Goal: Task Accomplishment & Management: Use online tool/utility

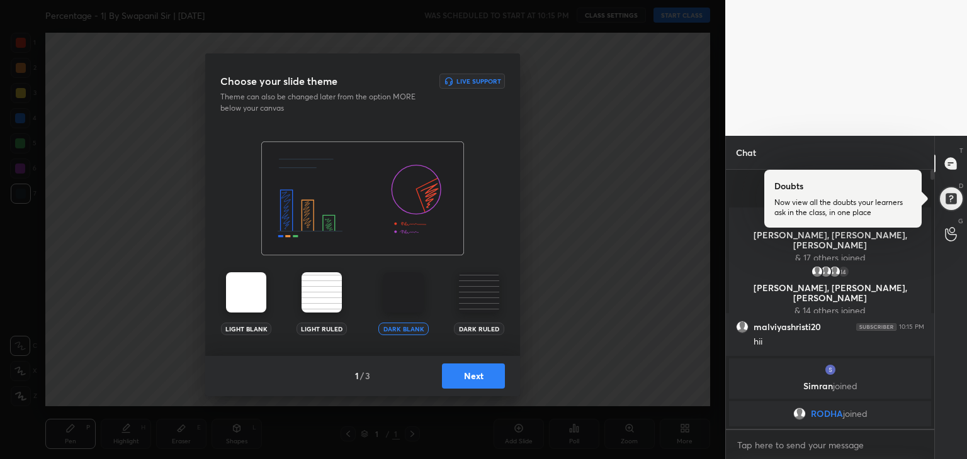
scroll to position [8, 0]
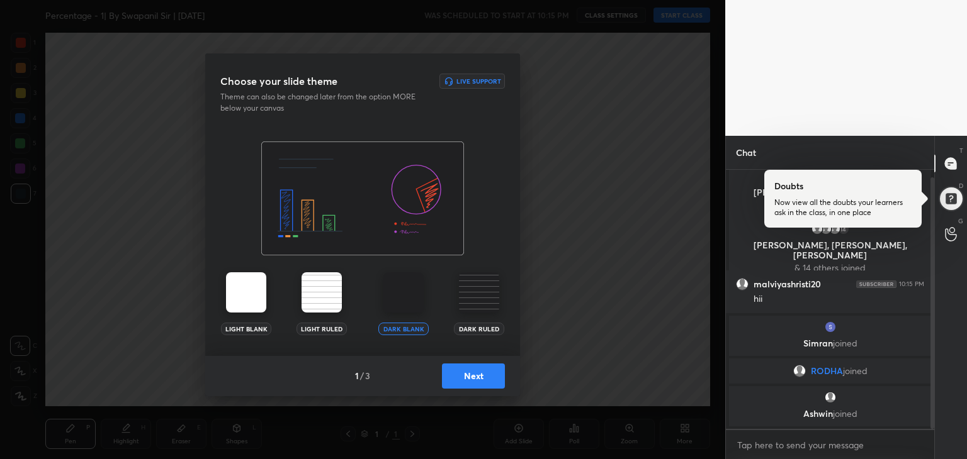
click at [481, 373] on button "Next" at bounding box center [473, 376] width 63 height 25
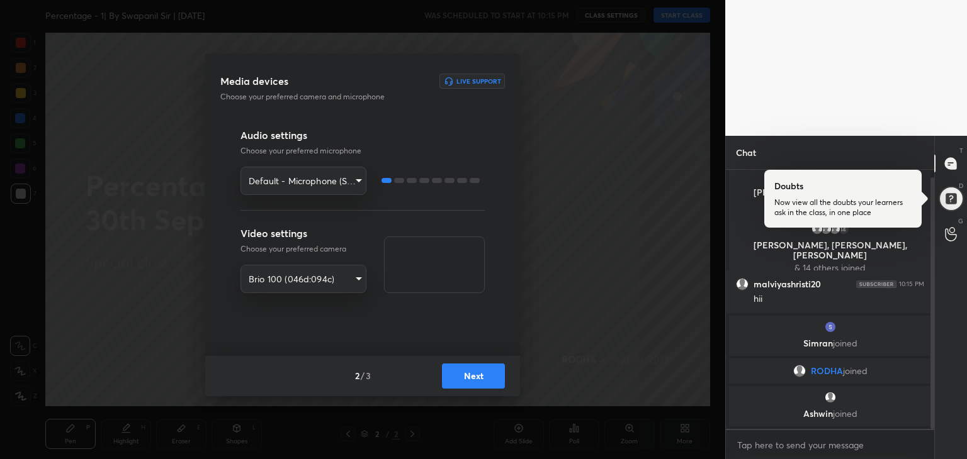
click at [483, 381] on button "Next" at bounding box center [473, 376] width 63 height 25
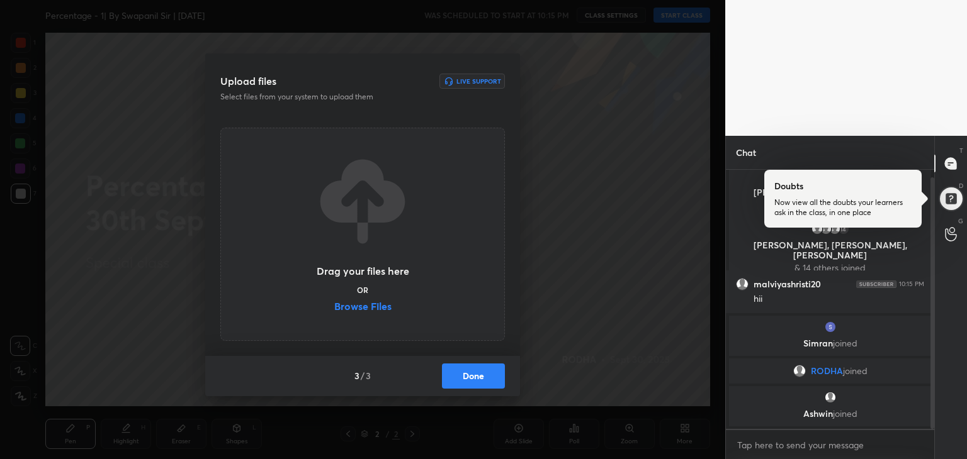
click at [349, 307] on label "Browse Files" at bounding box center [362, 307] width 57 height 13
click at [334, 307] on input "Browse Files" at bounding box center [334, 307] width 0 height 13
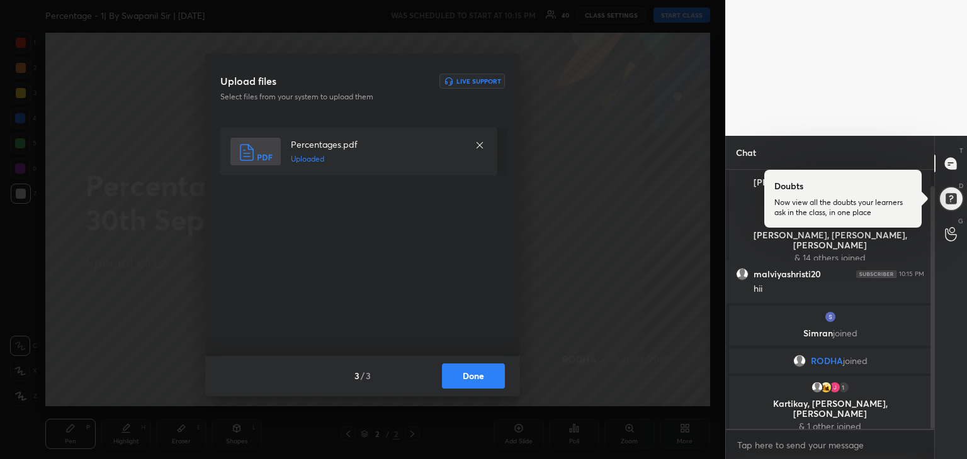
click at [480, 381] on button "Done" at bounding box center [473, 376] width 63 height 25
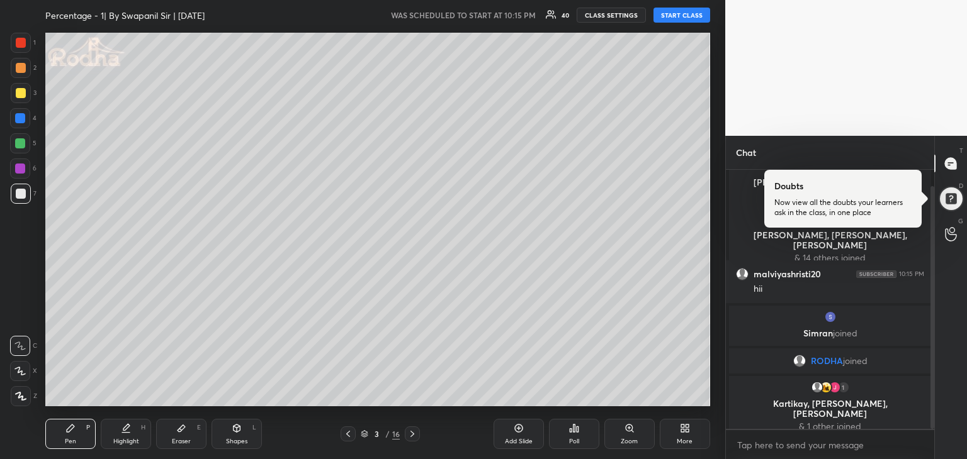
click at [674, 15] on button "START CLASS" at bounding box center [681, 15] width 57 height 15
drag, startPoint x: 960, startPoint y: 196, endPoint x: 960, endPoint y: 177, distance: 18.9
click at [960, 196] on div at bounding box center [950, 198] width 25 height 25
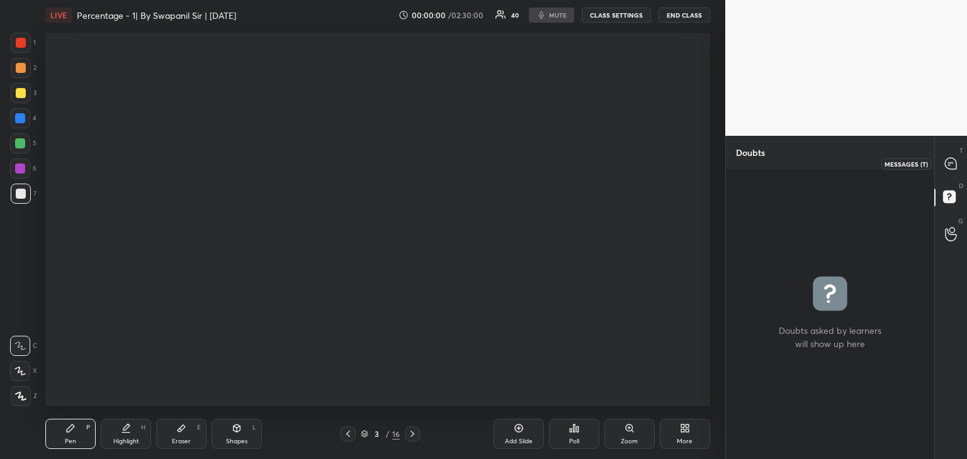
drag, startPoint x: 947, startPoint y: 162, endPoint x: 956, endPoint y: 169, distance: 12.1
click at [947, 162] on icon at bounding box center [950, 163] width 11 height 11
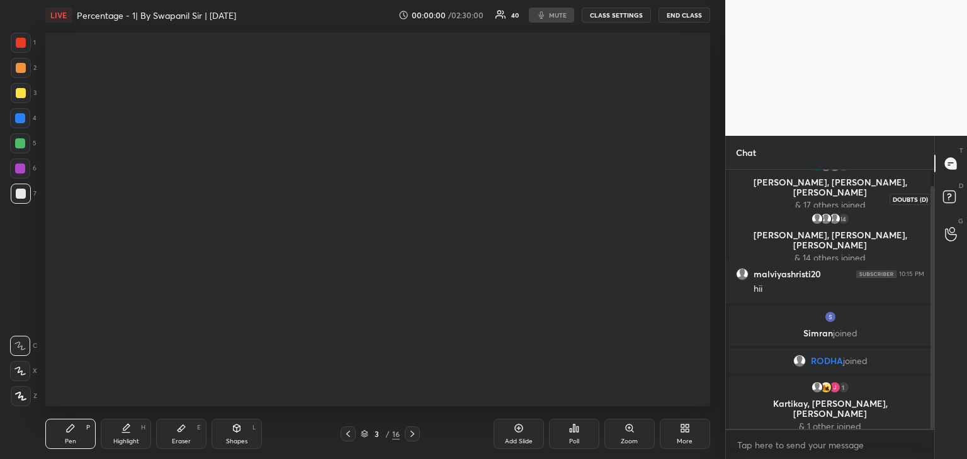
scroll to position [256, 205]
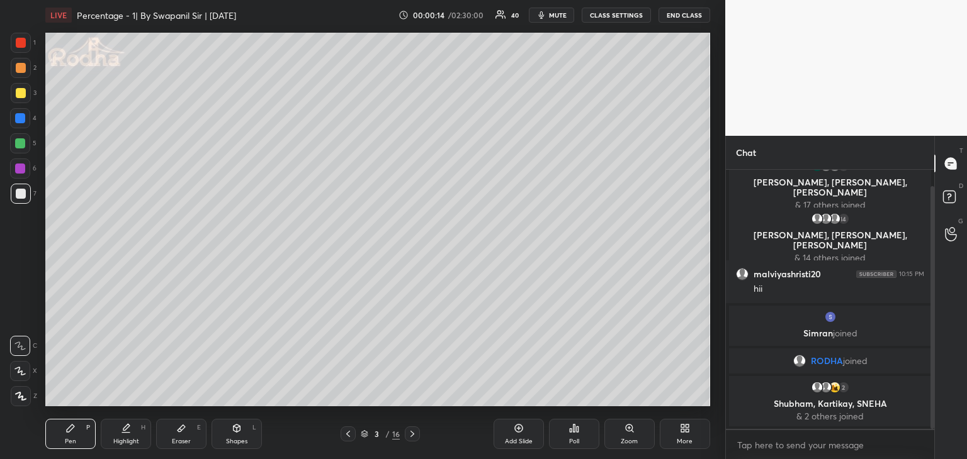
click at [559, 16] on span "mute" at bounding box center [558, 15] width 18 height 9
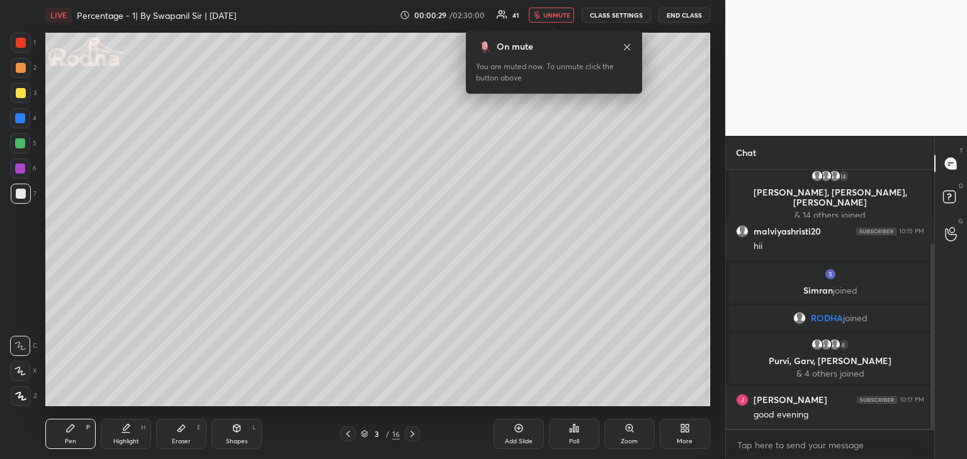
scroll to position [146, 0]
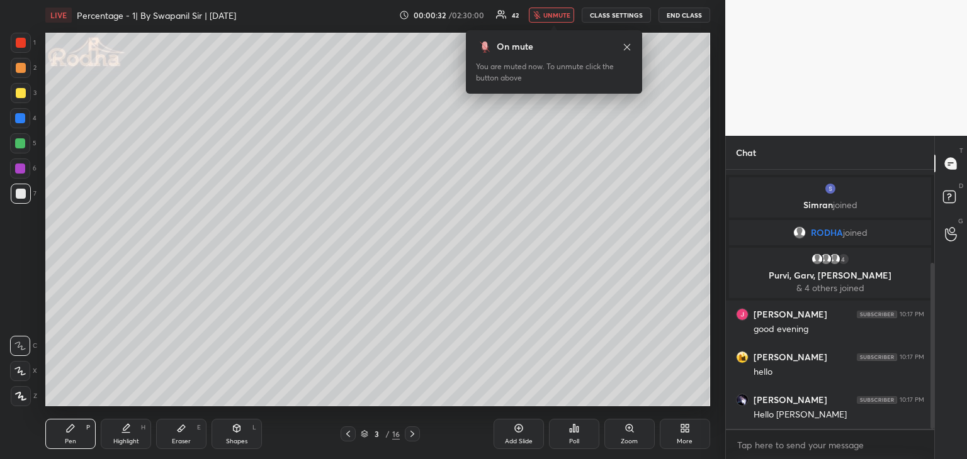
click at [549, 17] on span "unmute" at bounding box center [556, 15] width 27 height 9
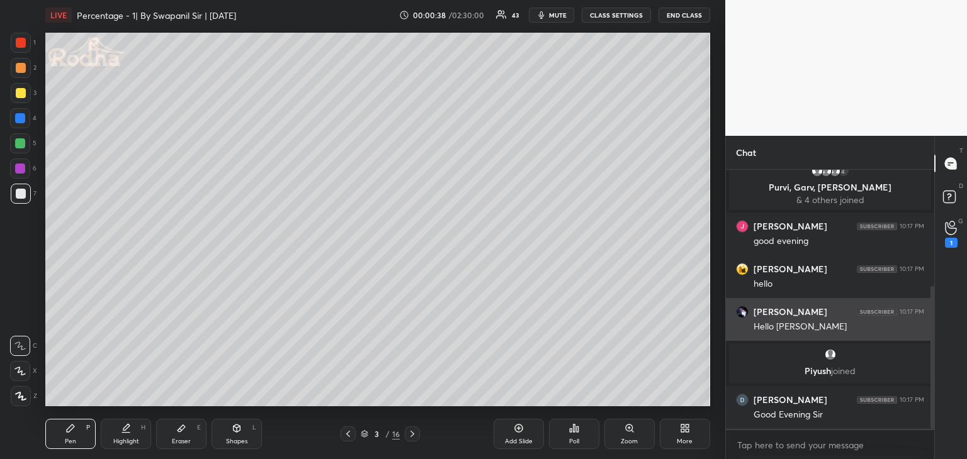
scroll to position [296, 0]
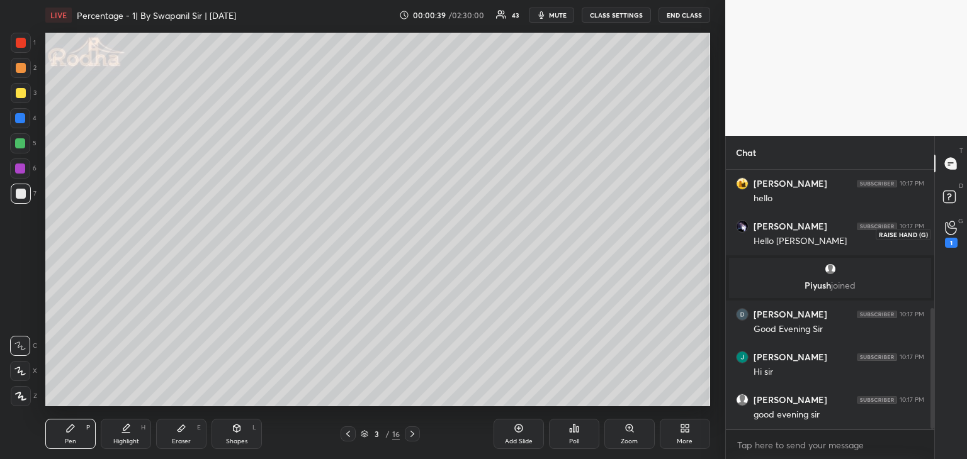
click at [954, 229] on icon at bounding box center [951, 228] width 12 height 14
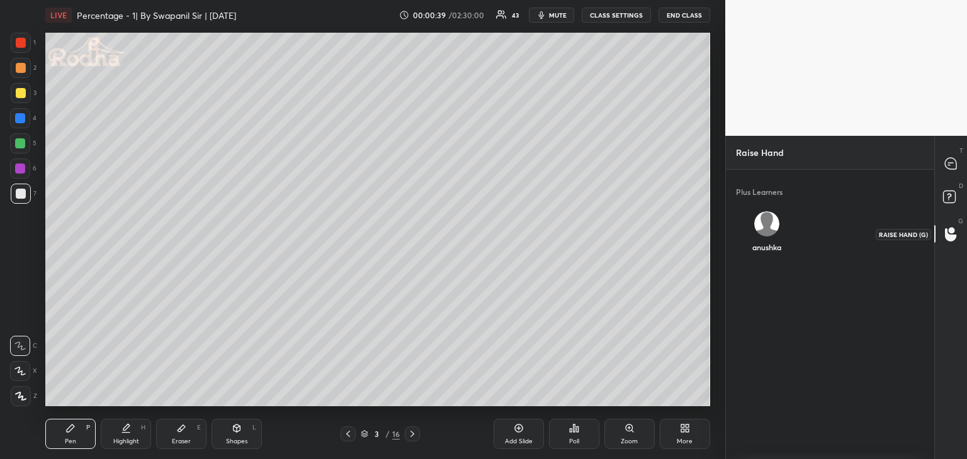
scroll to position [3, 4]
click at [950, 162] on icon at bounding box center [950, 163] width 13 height 13
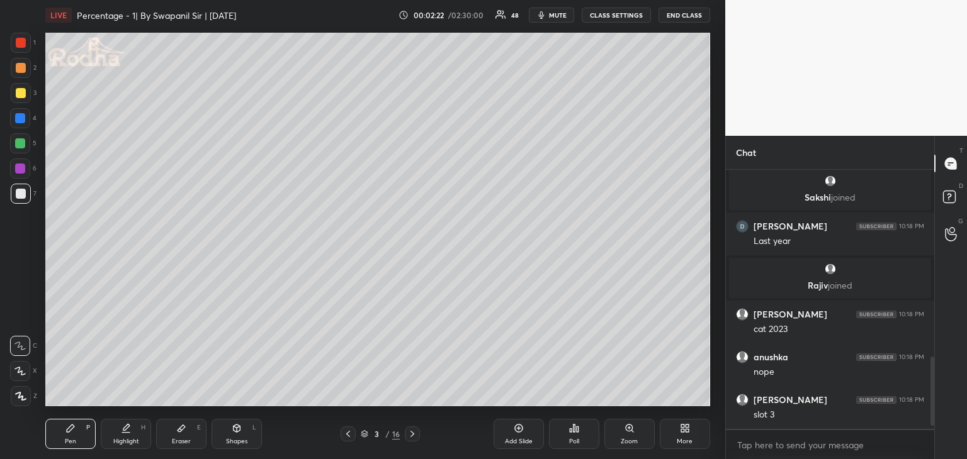
scroll to position [710, 0]
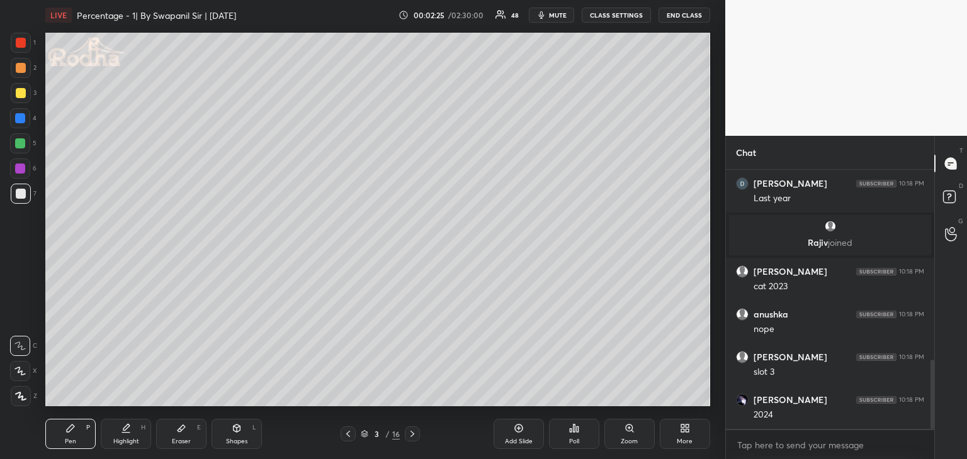
click at [20, 93] on div at bounding box center [21, 93] width 10 height 10
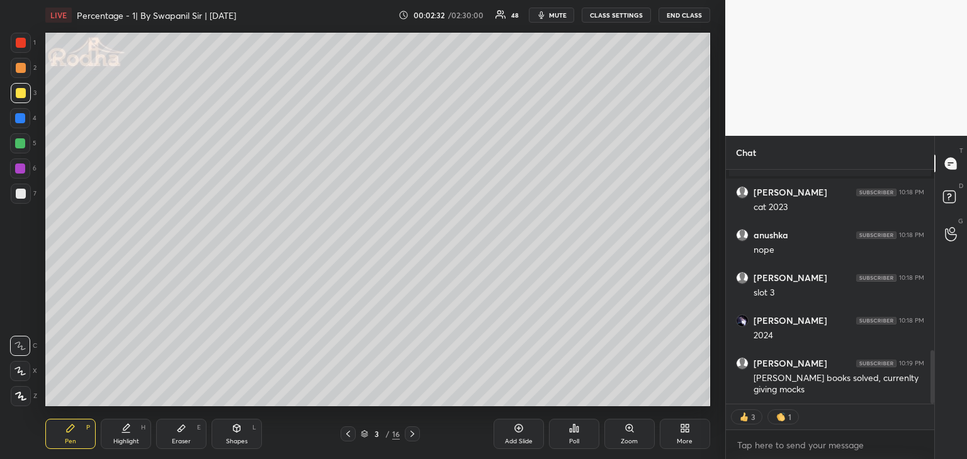
scroll to position [832, 0]
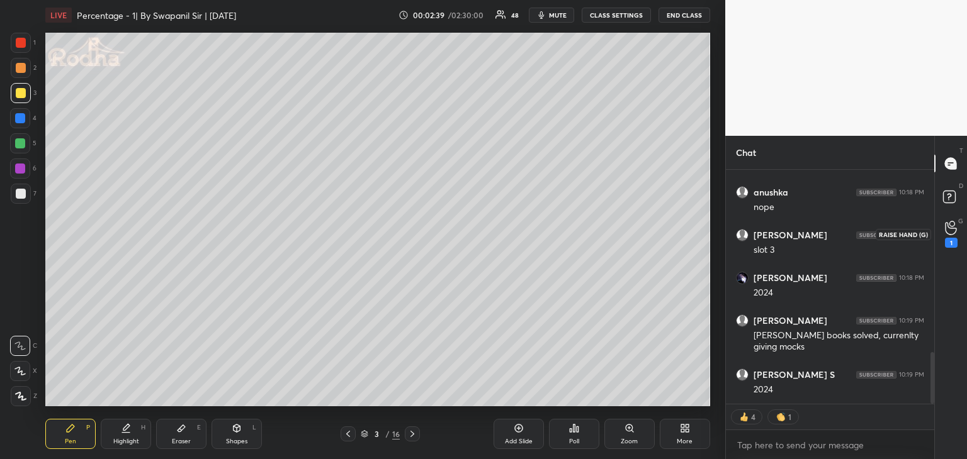
click at [949, 230] on icon at bounding box center [951, 228] width 12 height 14
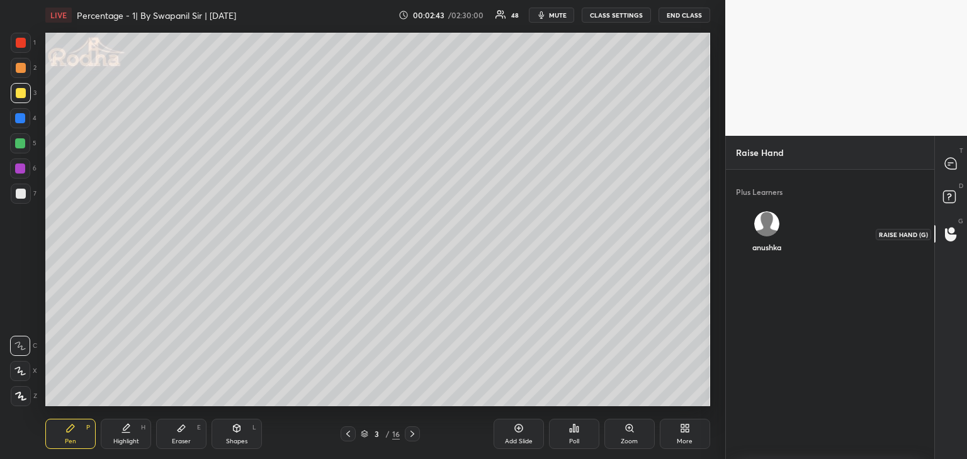
click at [951, 233] on circle at bounding box center [951, 230] width 6 height 6
click at [949, 169] on icon at bounding box center [950, 163] width 11 height 11
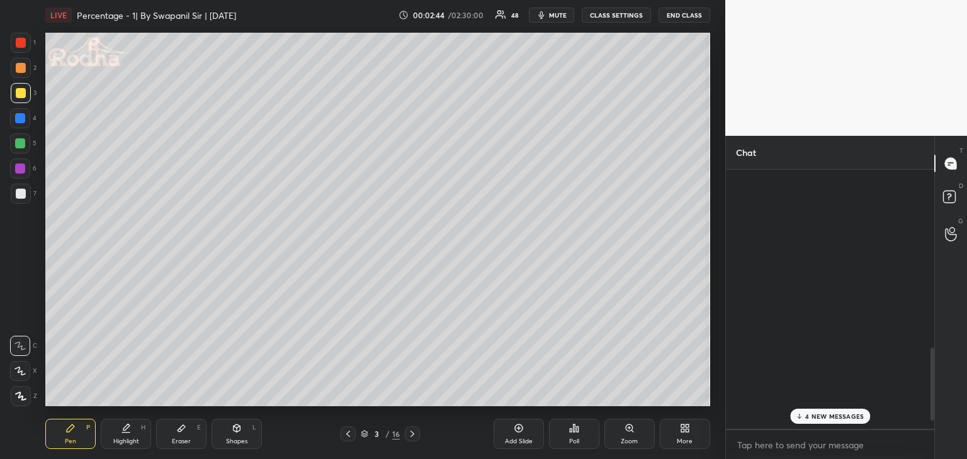
scroll to position [256, 205]
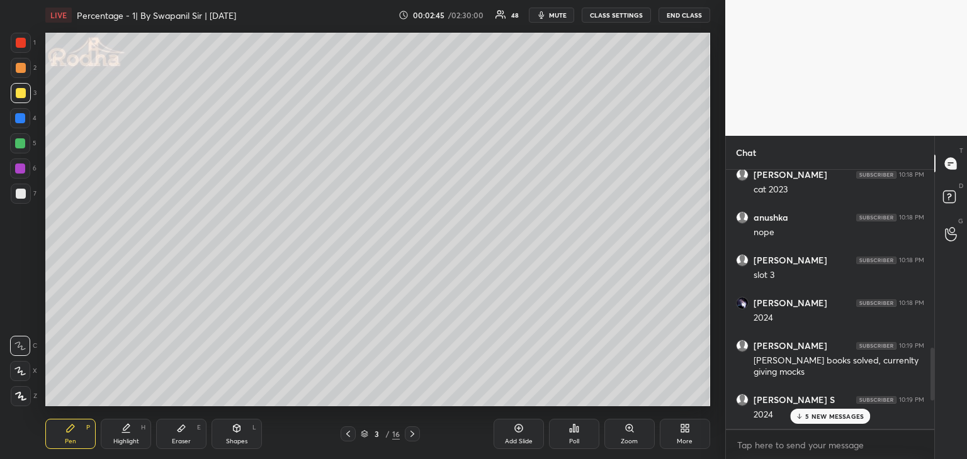
click at [831, 417] on p "5 NEW MESSAGES" at bounding box center [834, 417] width 59 height 8
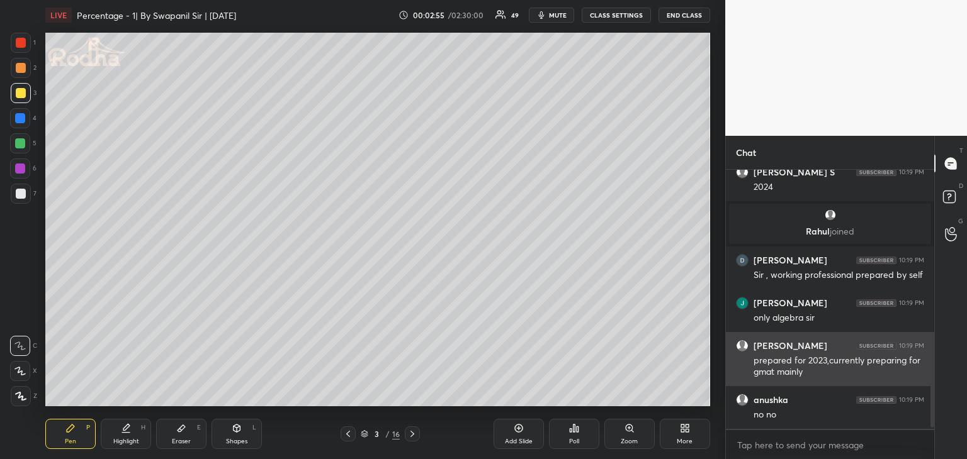
scroll to position [1125, 0]
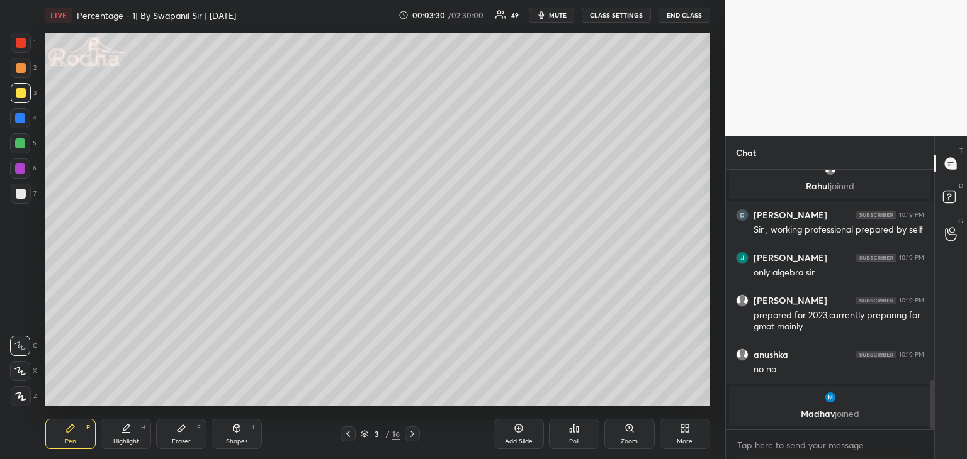
click at [23, 375] on icon at bounding box center [19, 371] width 11 height 9
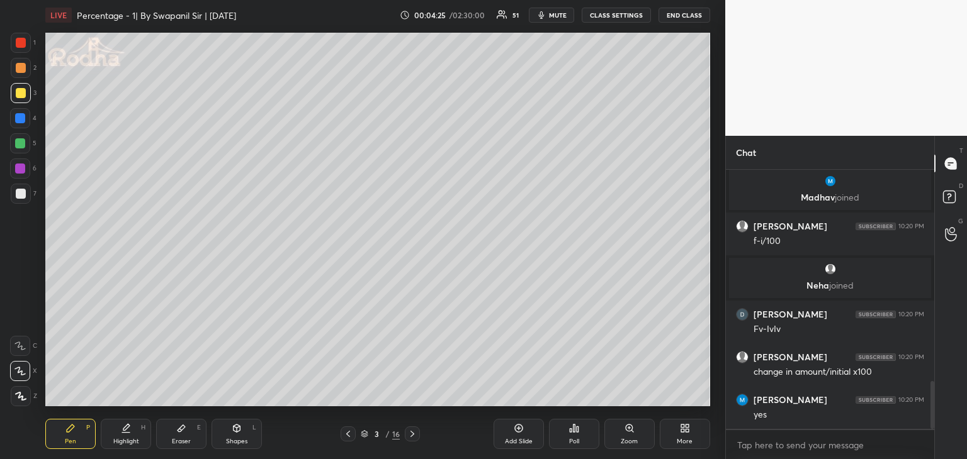
scroll to position [1192, 0]
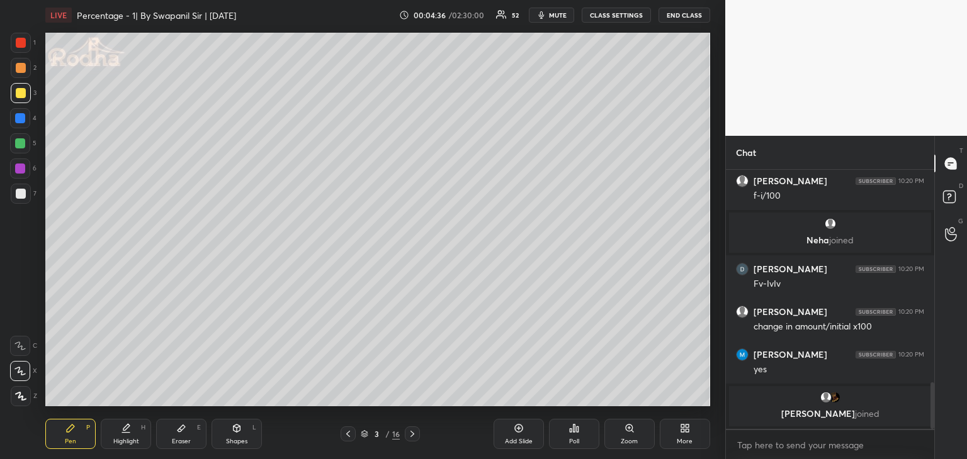
click at [18, 196] on div at bounding box center [21, 194] width 10 height 10
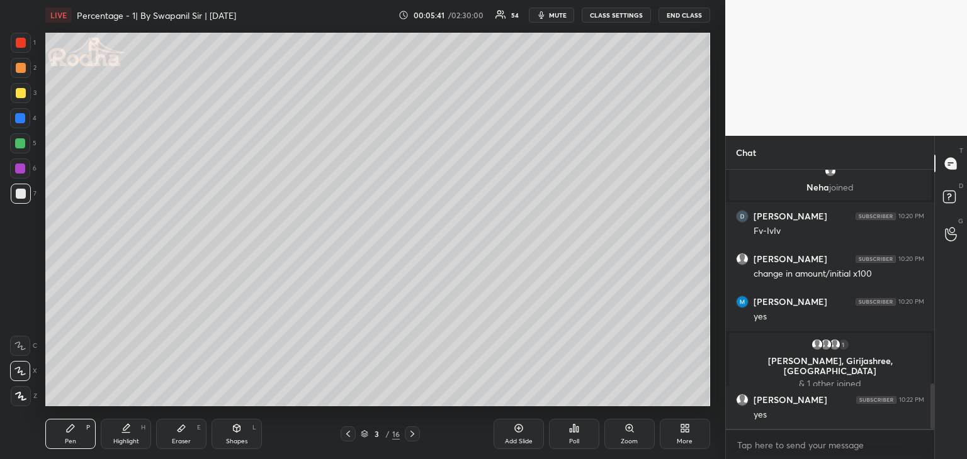
scroll to position [1215, 0]
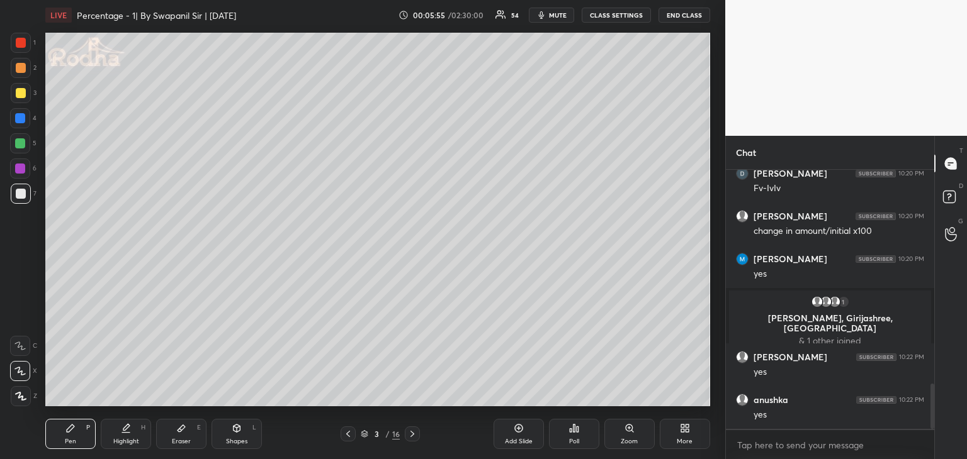
click at [17, 168] on div at bounding box center [20, 169] width 10 height 10
click at [20, 171] on div at bounding box center [20, 169] width 10 height 10
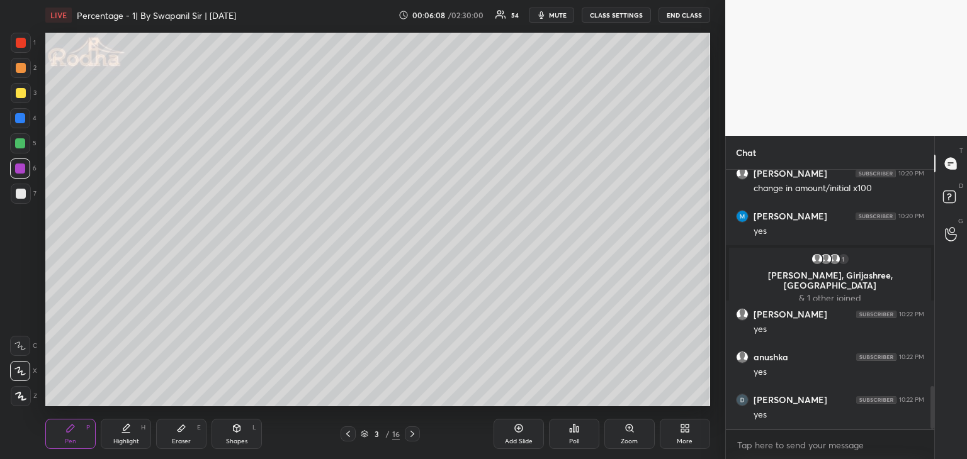
scroll to position [1300, 0]
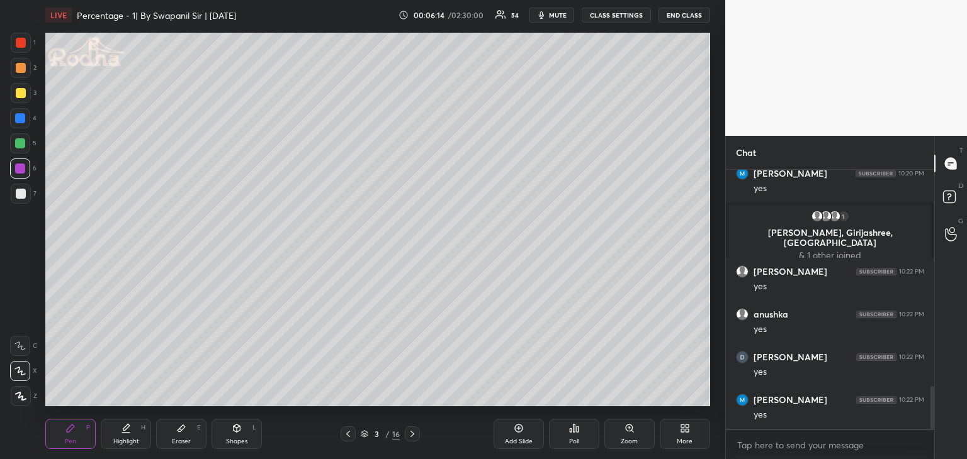
click at [20, 44] on div at bounding box center [21, 43] width 10 height 10
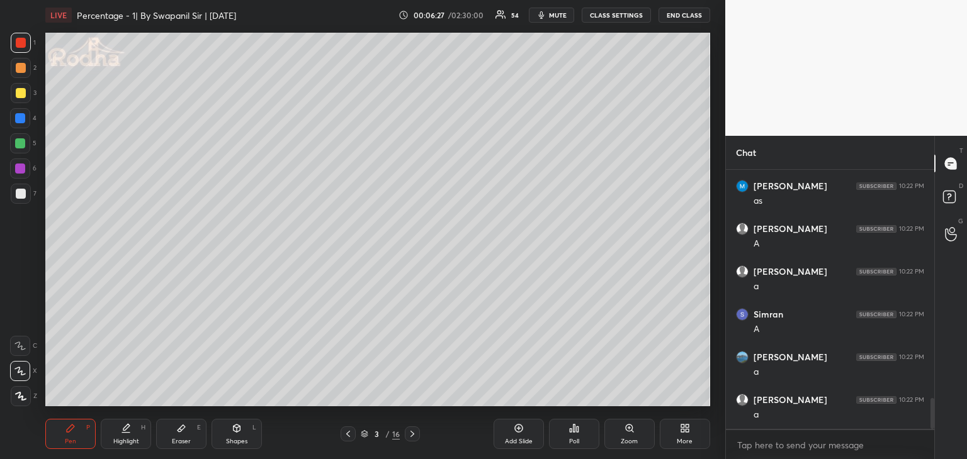
scroll to position [1900, 0]
click at [21, 169] on div at bounding box center [20, 169] width 10 height 10
click at [20, 144] on div at bounding box center [20, 143] width 10 height 10
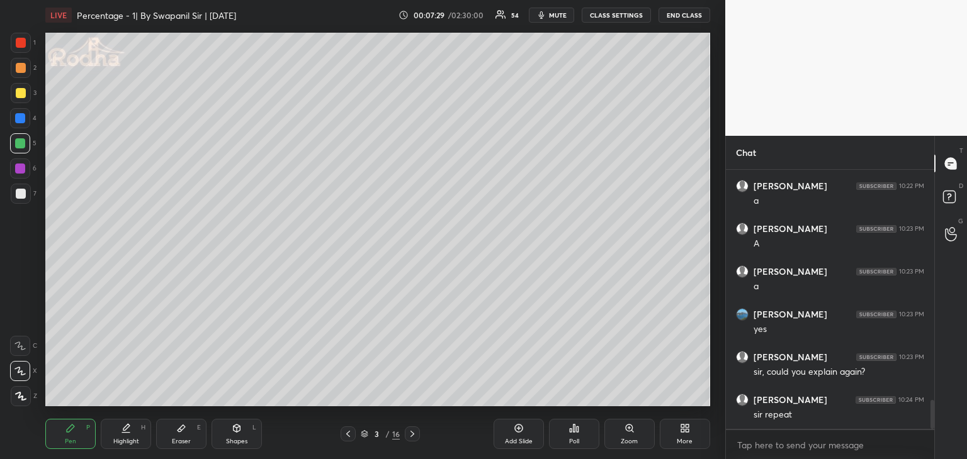
click at [22, 123] on div at bounding box center [20, 118] width 20 height 20
click at [20, 171] on div at bounding box center [20, 169] width 10 height 10
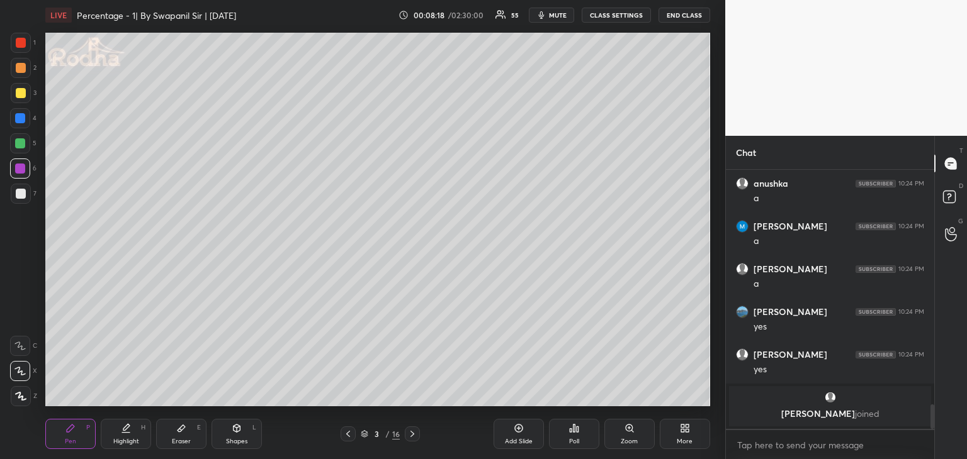
click at [18, 38] on div at bounding box center [21, 43] width 10 height 10
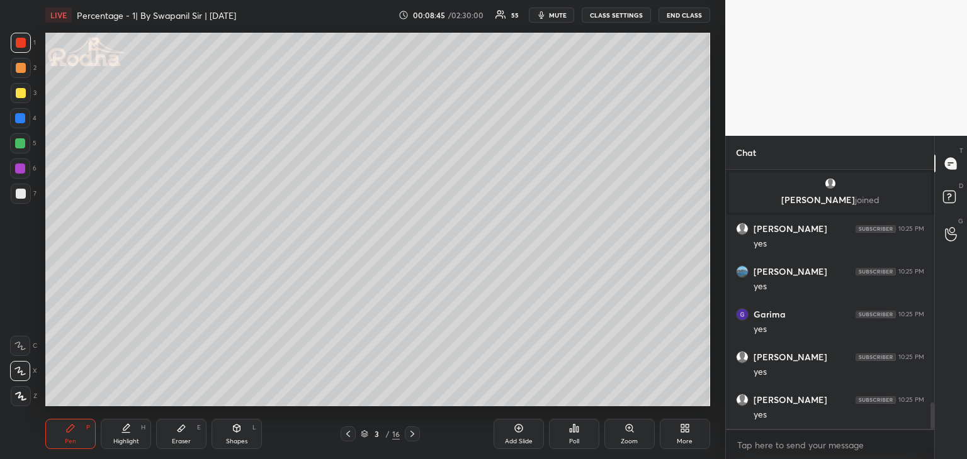
scroll to position [2344, 0]
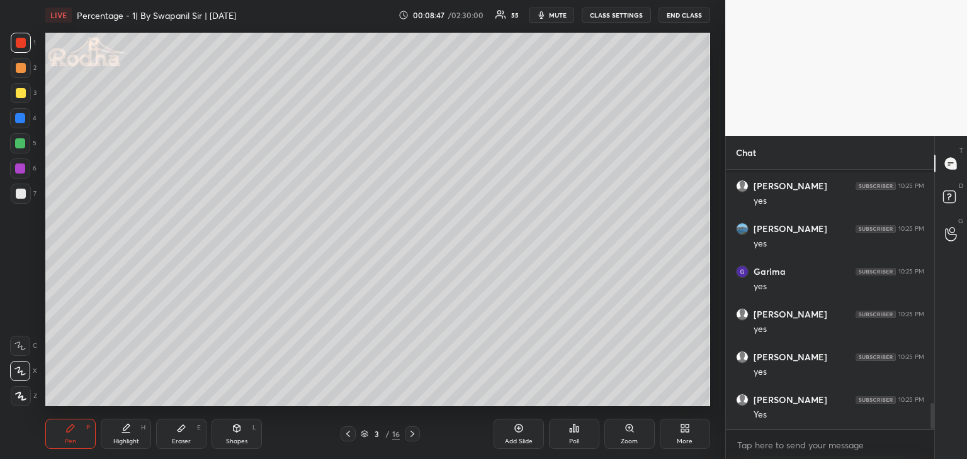
click at [176, 432] on icon at bounding box center [181, 429] width 10 height 10
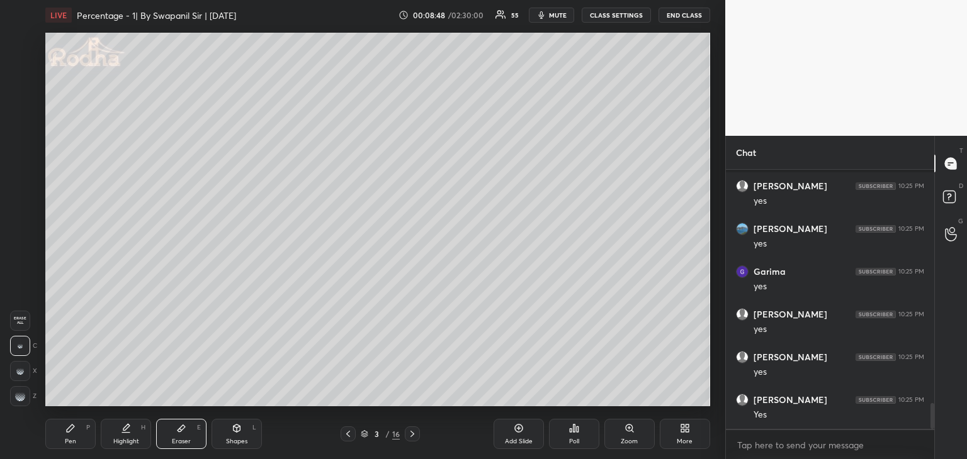
click at [73, 439] on div "Pen" at bounding box center [70, 442] width 11 height 6
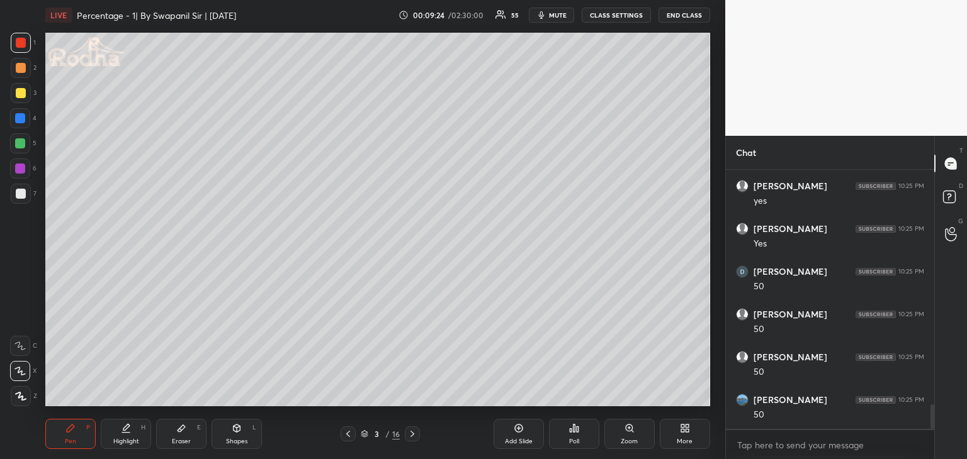
scroll to position [2558, 0]
click at [20, 197] on div at bounding box center [21, 194] width 10 height 10
click at [20, 149] on div at bounding box center [20, 143] width 20 height 20
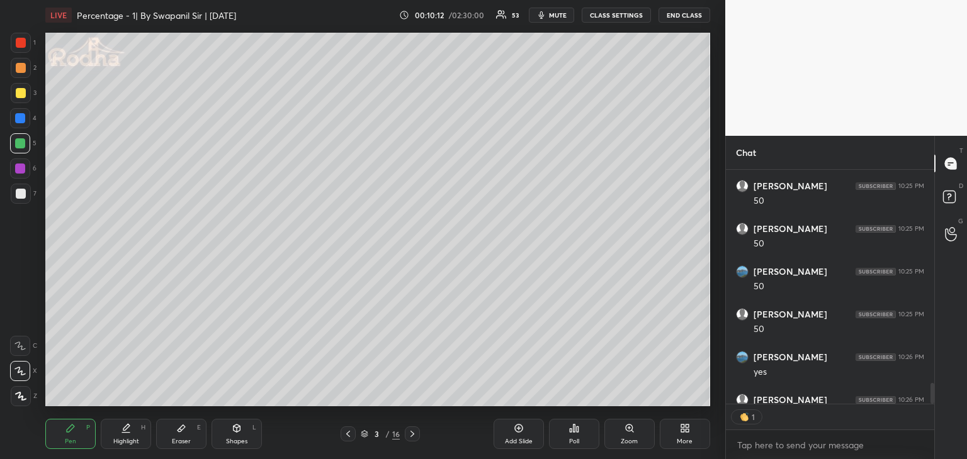
click at [19, 117] on div at bounding box center [20, 118] width 10 height 10
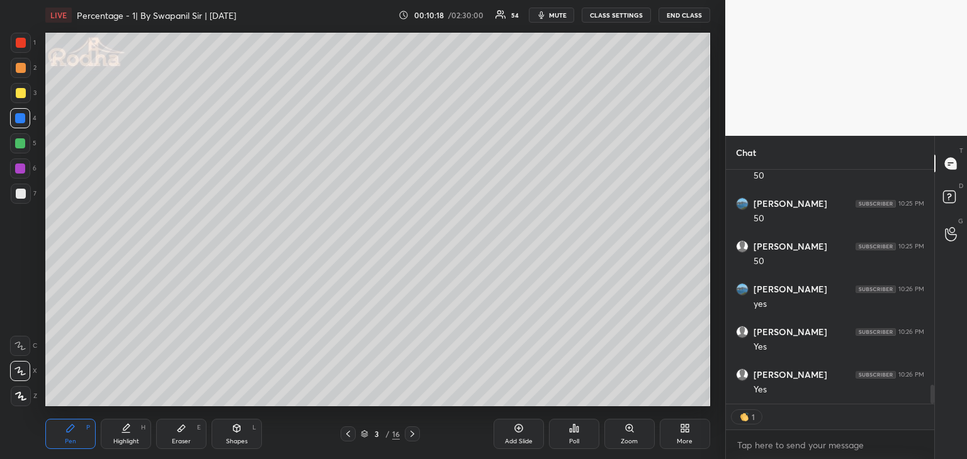
scroll to position [2686, 0]
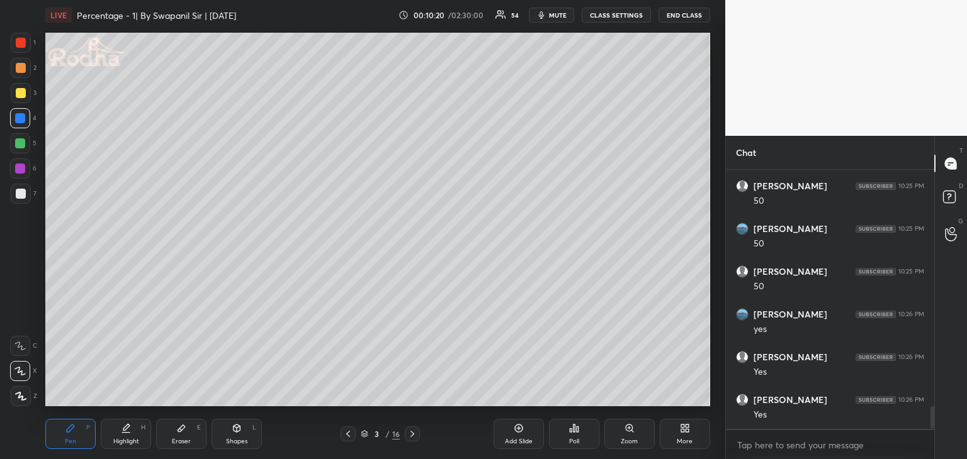
click at [18, 171] on div at bounding box center [20, 169] width 10 height 10
click at [19, 116] on div at bounding box center [20, 118] width 10 height 10
click at [18, 194] on div at bounding box center [21, 194] width 10 height 10
drag, startPoint x: 181, startPoint y: 442, endPoint x: 214, endPoint y: 413, distance: 44.1
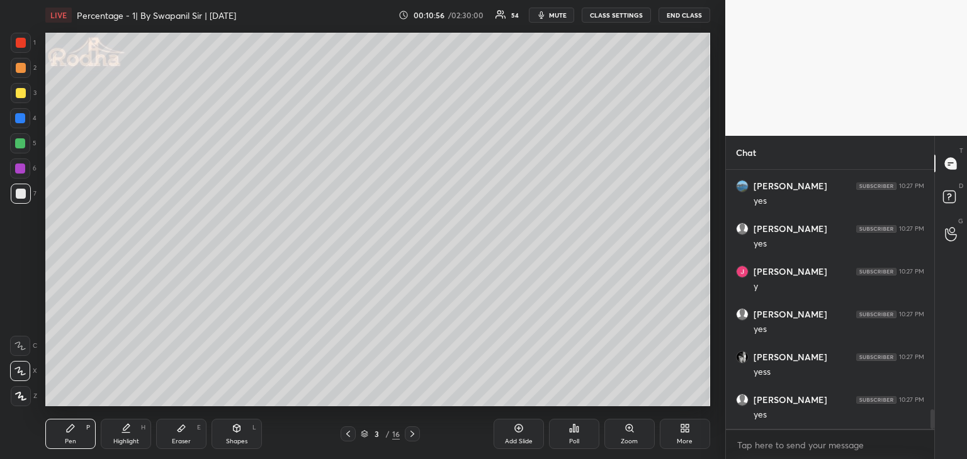
click at [181, 441] on div "Eraser" at bounding box center [181, 442] width 19 height 6
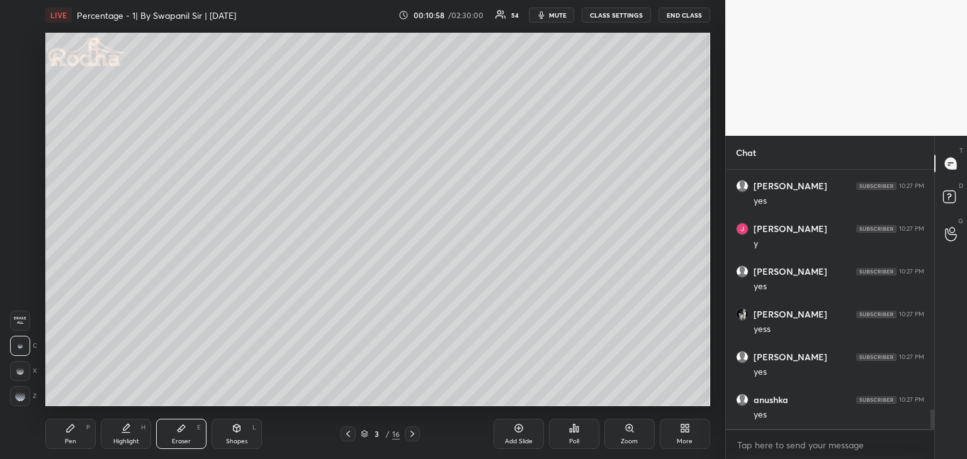
scroll to position [3243, 0]
click at [62, 436] on div "Pen P" at bounding box center [70, 434] width 50 height 30
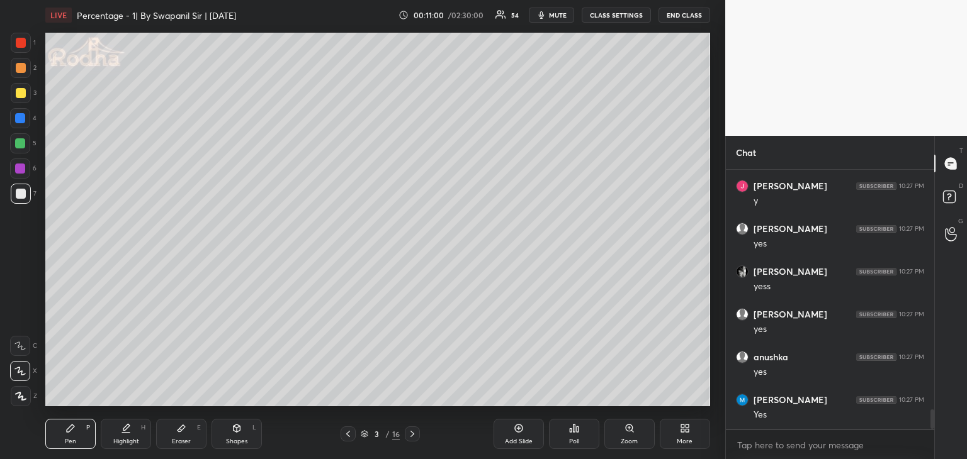
drag, startPoint x: 18, startPoint y: 44, endPoint x: 43, endPoint y: 91, distance: 52.6
click at [20, 45] on div at bounding box center [21, 43] width 10 height 10
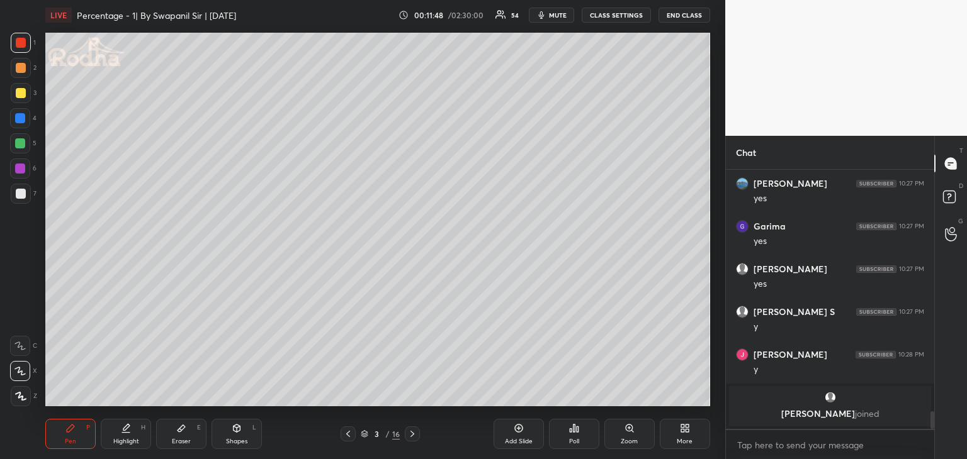
click at [186, 436] on div "Eraser E" at bounding box center [181, 434] width 50 height 30
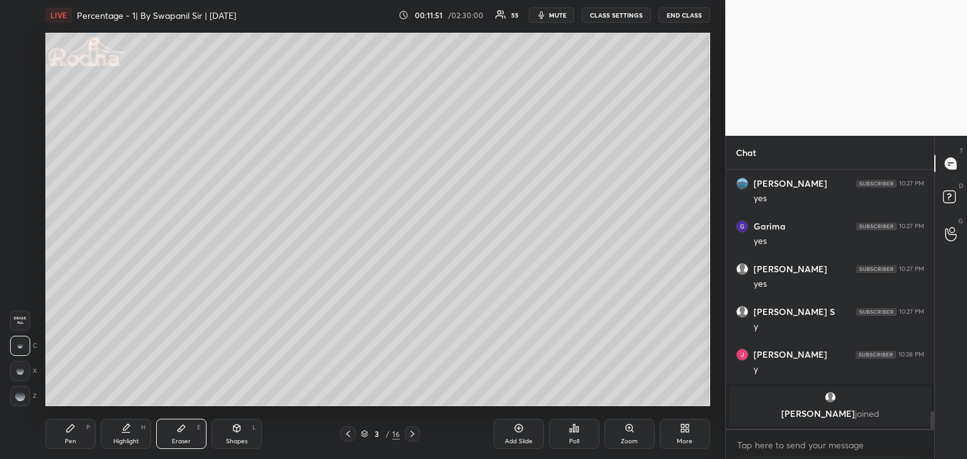
click at [77, 439] on div "Pen P" at bounding box center [70, 434] width 50 height 30
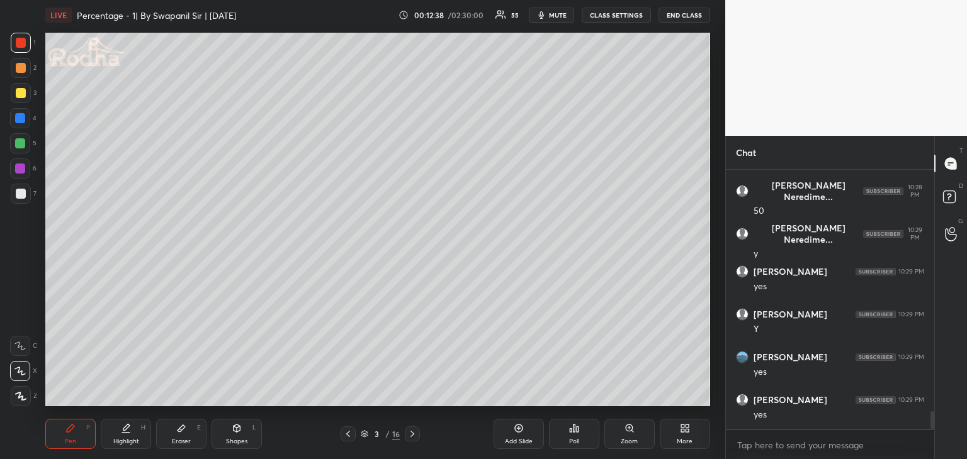
scroll to position [3499, 0]
click at [17, 144] on div at bounding box center [20, 143] width 10 height 10
click at [234, 431] on icon at bounding box center [237, 429] width 7 height 8
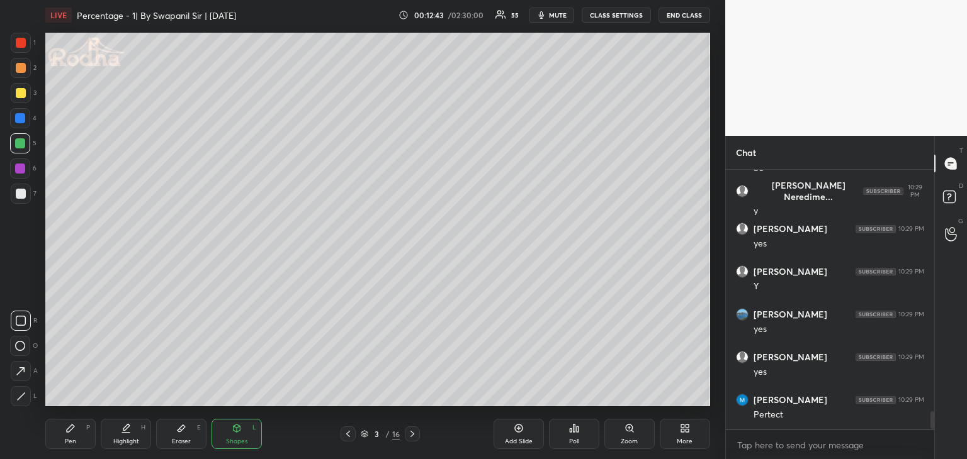
scroll to position [3554, 0]
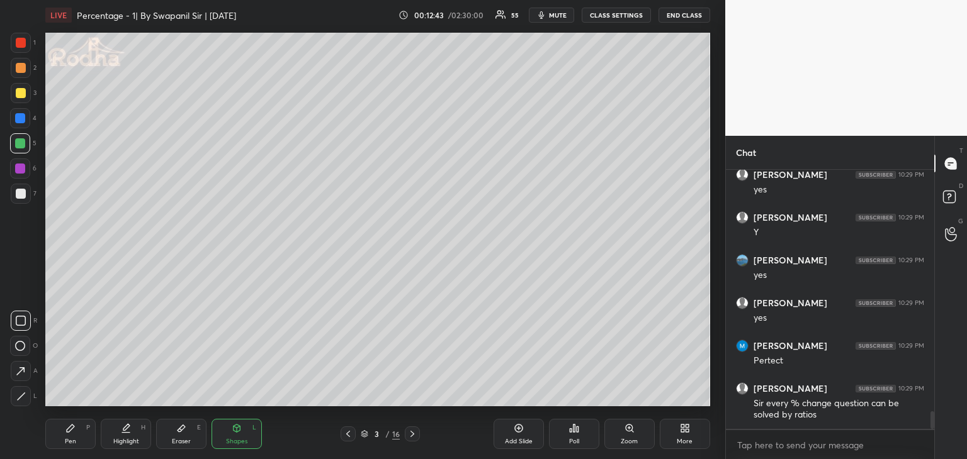
click at [21, 376] on icon at bounding box center [20, 371] width 13 height 13
click at [20, 117] on div at bounding box center [20, 118] width 10 height 10
click at [19, 398] on icon at bounding box center [21, 396] width 7 height 7
click at [19, 194] on div at bounding box center [21, 194] width 10 height 10
click at [20, 369] on icon at bounding box center [20, 371] width 13 height 13
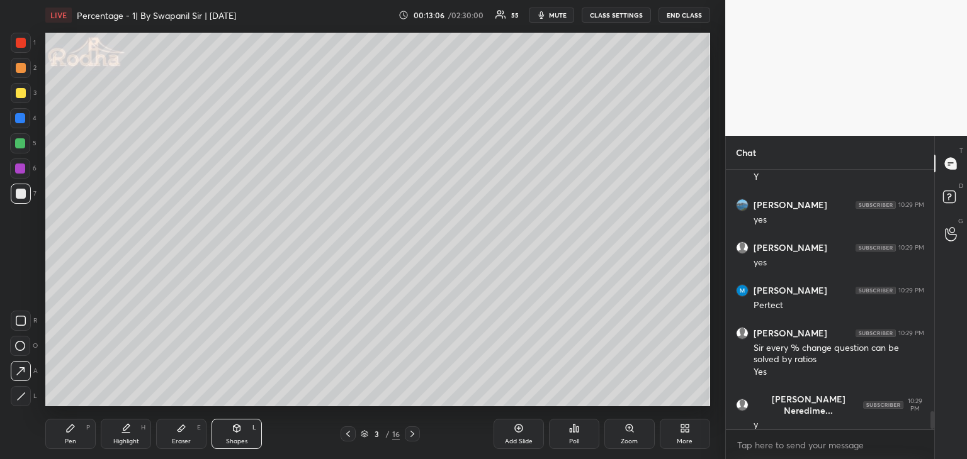
scroll to position [3652, 0]
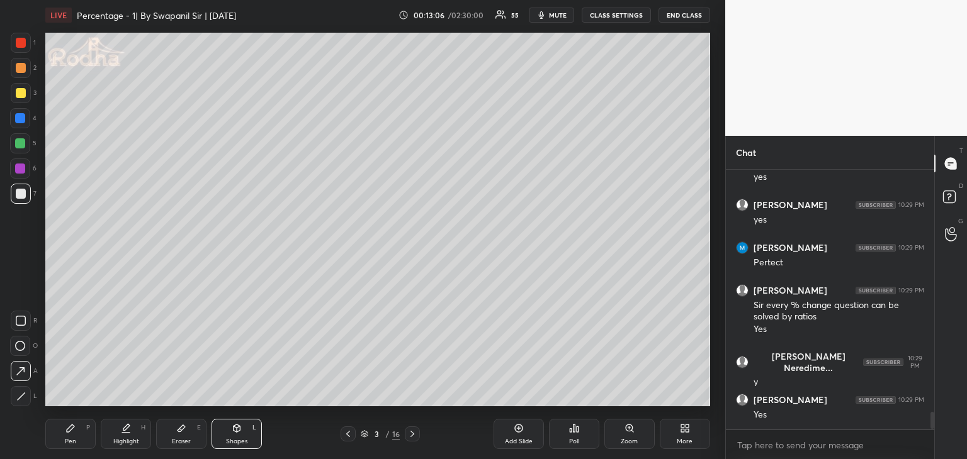
click at [71, 443] on div "Pen" at bounding box center [70, 442] width 11 height 6
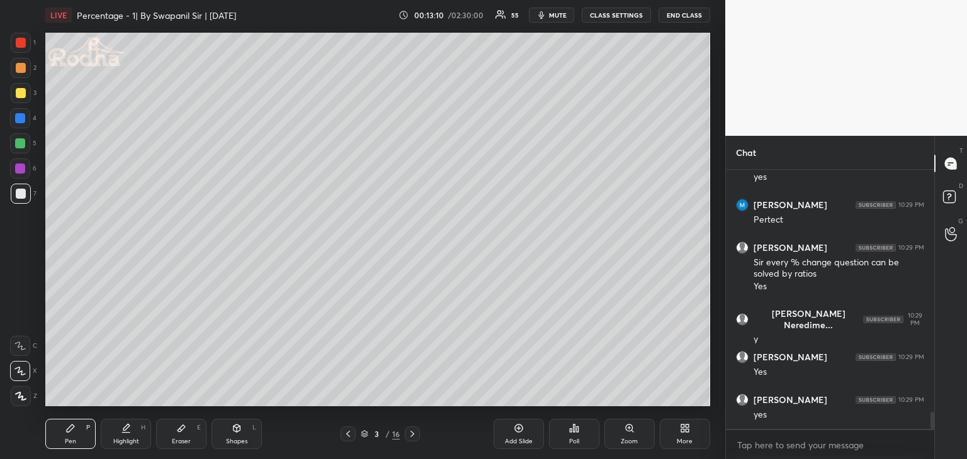
scroll to position [3737, 0]
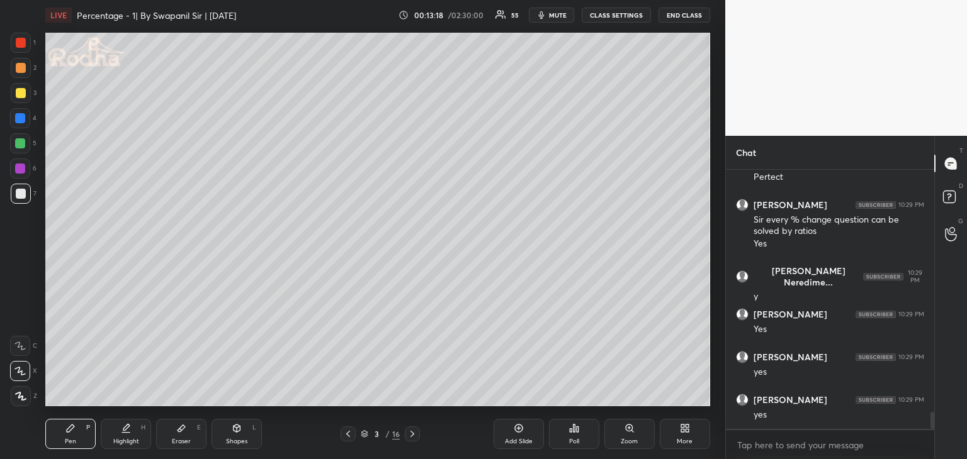
click at [185, 431] on icon at bounding box center [181, 429] width 10 height 10
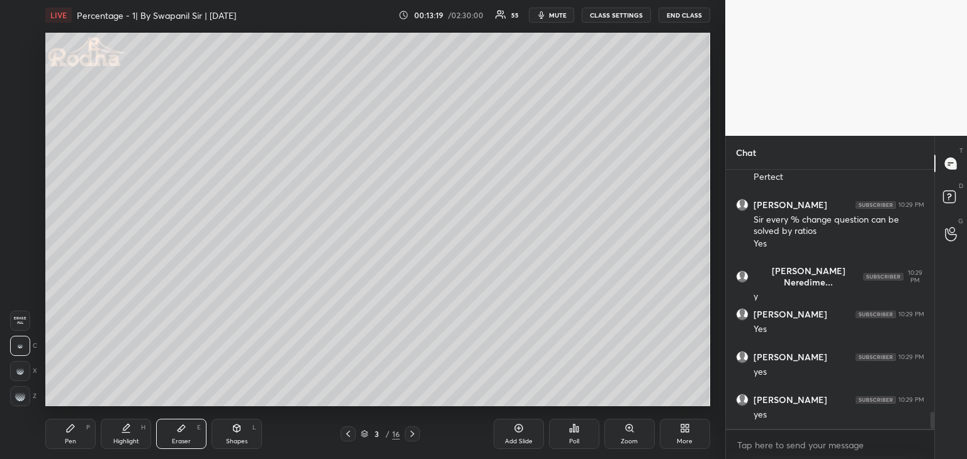
click at [13, 398] on div at bounding box center [20, 396] width 20 height 20
click at [74, 437] on div "Pen P" at bounding box center [70, 434] width 50 height 30
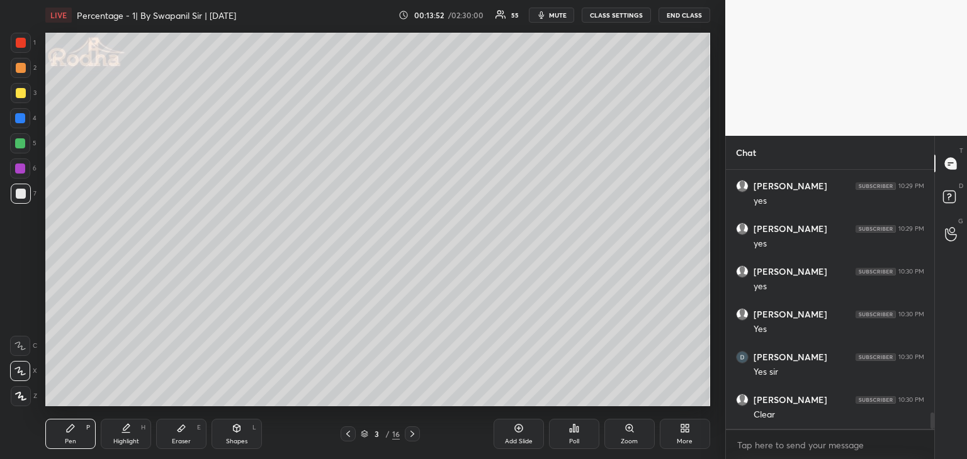
scroll to position [3951, 0]
click at [410, 436] on icon at bounding box center [412, 434] width 10 height 10
click at [345, 434] on icon at bounding box center [348, 434] width 10 height 10
click at [413, 436] on icon at bounding box center [412, 434] width 4 height 6
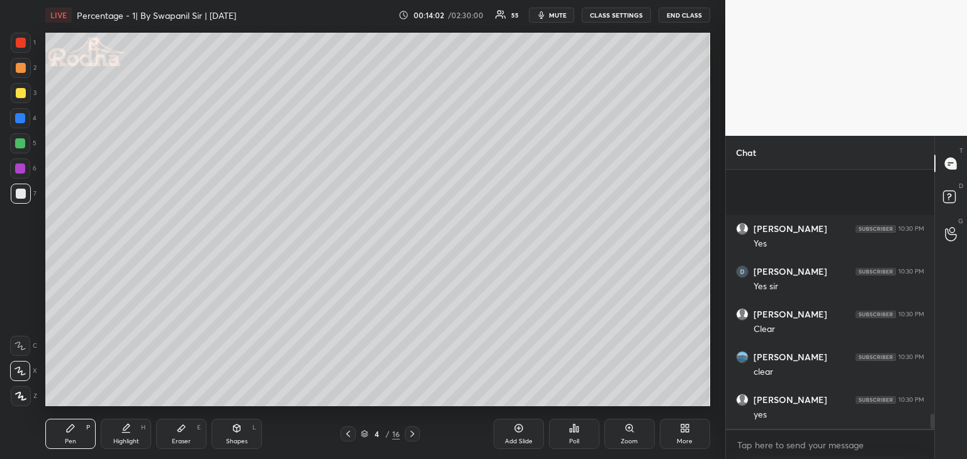
scroll to position [4123, 0]
drag, startPoint x: 18, startPoint y: 139, endPoint x: 35, endPoint y: 130, distance: 18.9
click at [20, 139] on div at bounding box center [20, 143] width 10 height 10
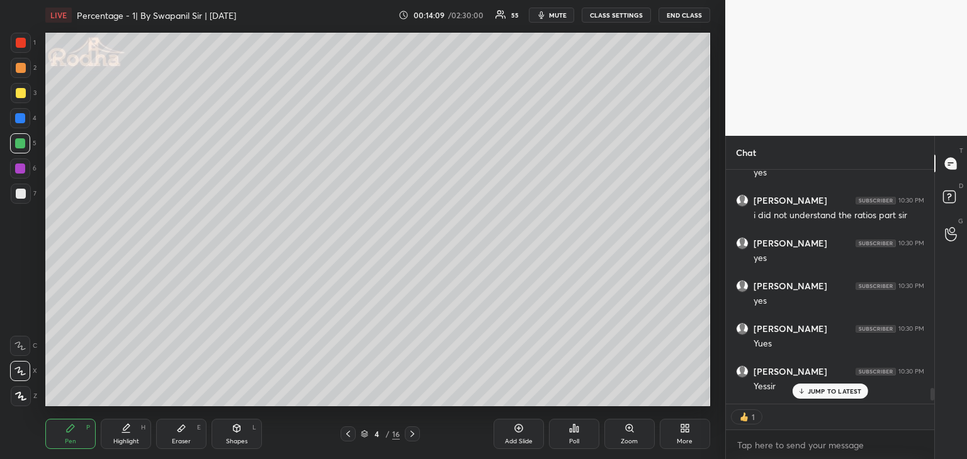
scroll to position [4490, 0]
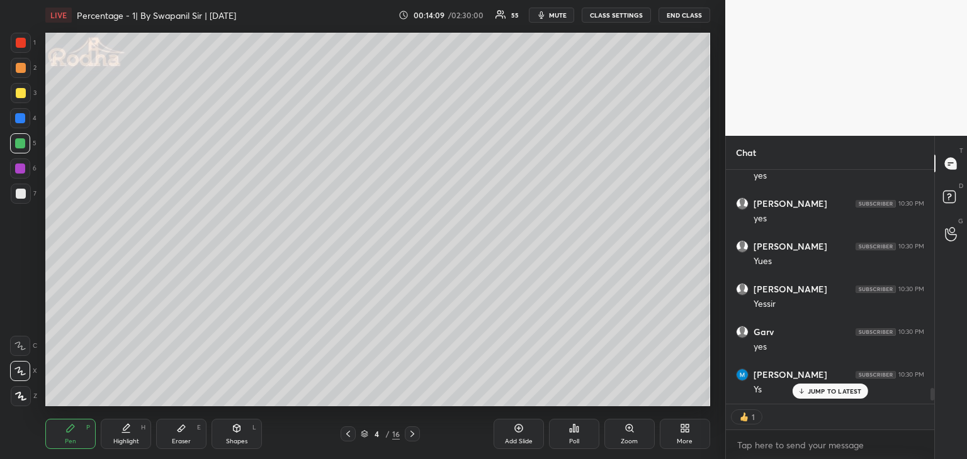
drag, startPoint x: 932, startPoint y: 419, endPoint x: 932, endPoint y: 436, distance: 17.0
click at [934, 436] on div "Chat [PERSON_NAME] S 10:30 PM y [PERSON_NAME] 10:30 PM yes [PERSON_NAME] 10:30 …" at bounding box center [846, 298] width 242 height 324
click at [344, 437] on icon at bounding box center [348, 434] width 10 height 10
click at [415, 433] on icon at bounding box center [412, 434] width 10 height 10
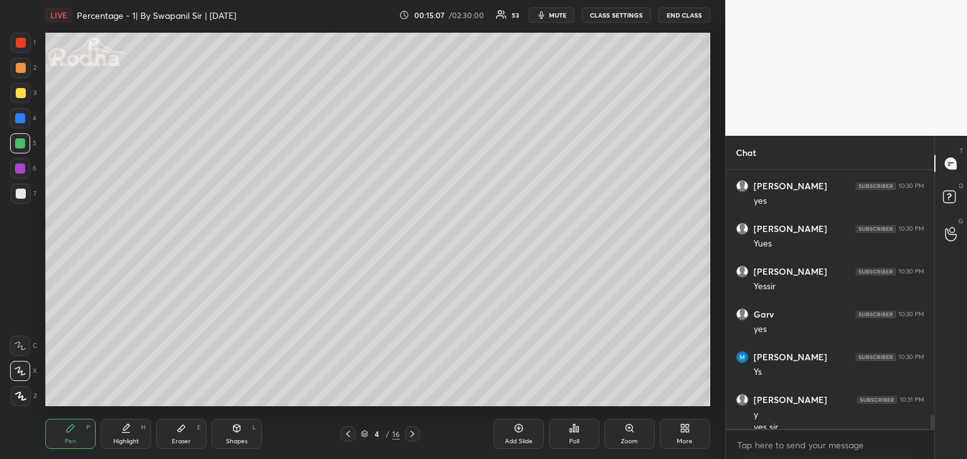
scroll to position [4520, 0]
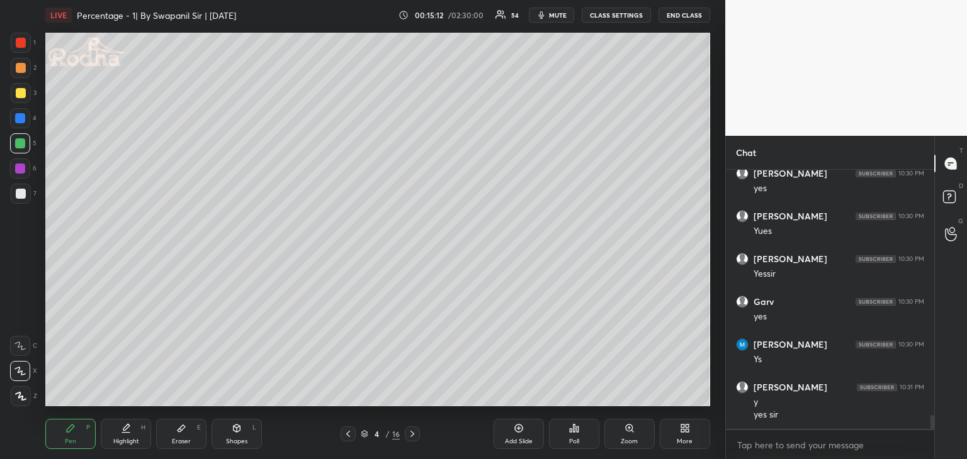
click at [20, 91] on div at bounding box center [21, 93] width 10 height 10
click at [20, 149] on div at bounding box center [20, 143] width 20 height 20
drag, startPoint x: 21, startPoint y: 168, endPoint x: 35, endPoint y: 179, distance: 17.9
click at [22, 169] on div at bounding box center [20, 169] width 10 height 10
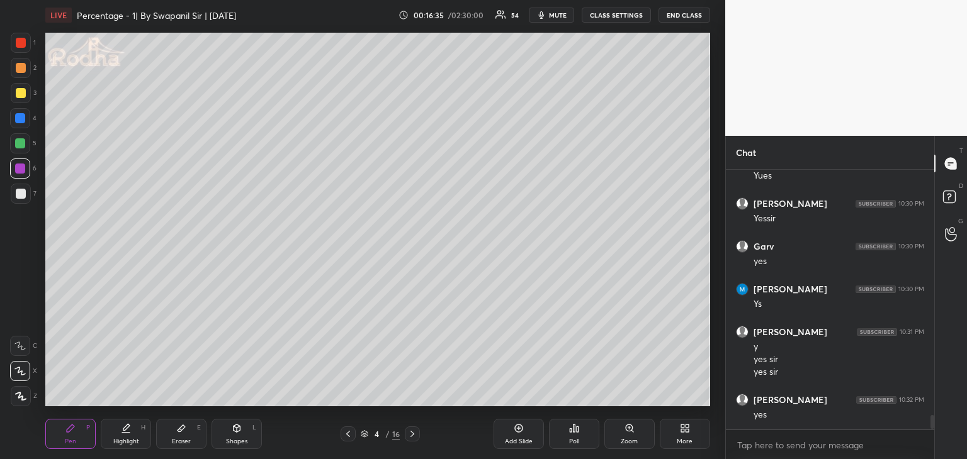
scroll to position [4619, 0]
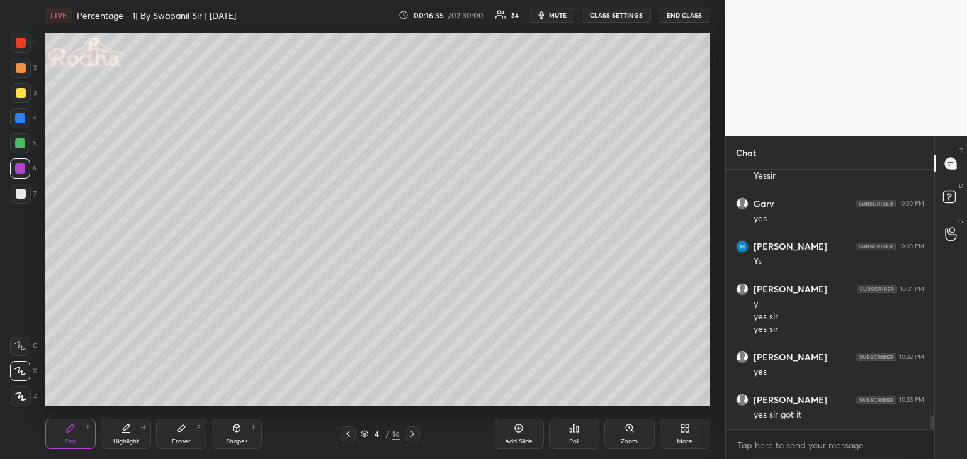
click at [18, 143] on div at bounding box center [20, 143] width 10 height 10
click at [23, 121] on div at bounding box center [20, 118] width 10 height 10
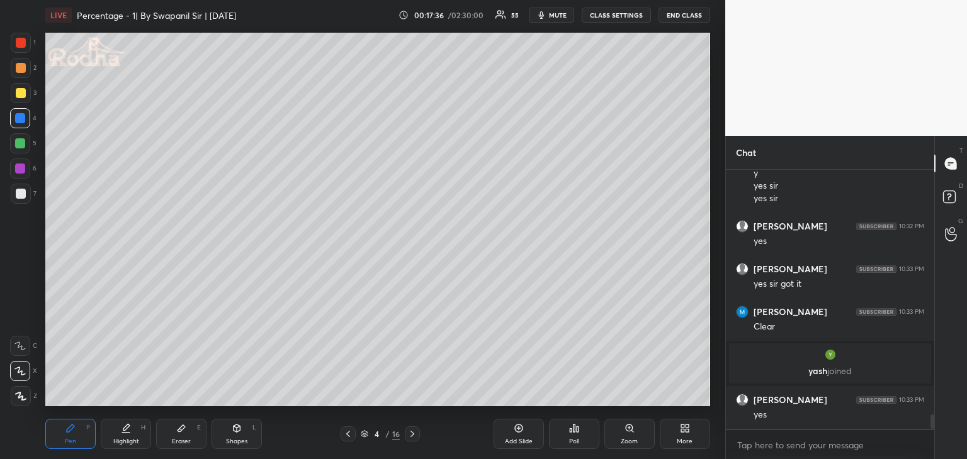
scroll to position [4369, 0]
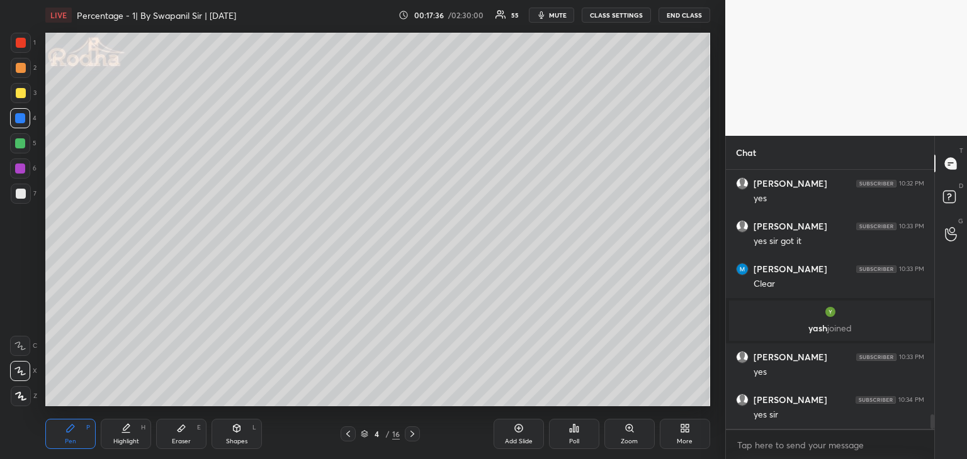
click at [521, 436] on div "Add Slide" at bounding box center [518, 434] width 50 height 30
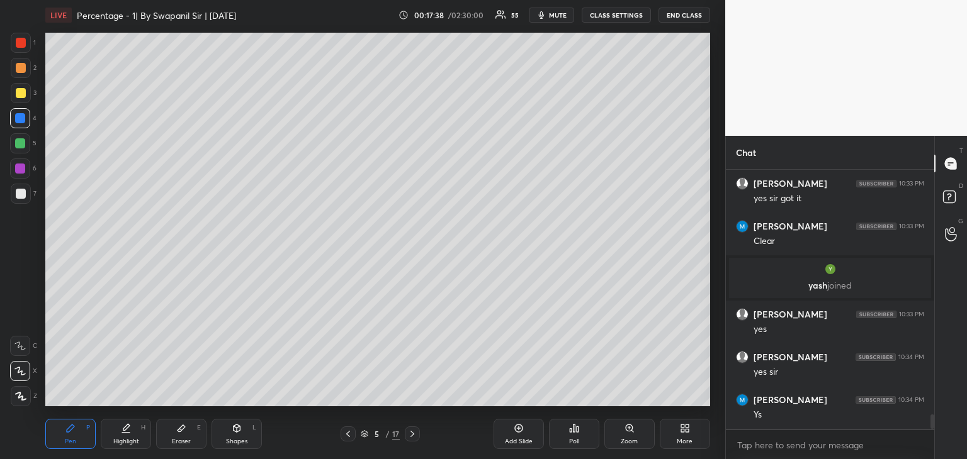
click at [16, 91] on div at bounding box center [21, 93] width 10 height 10
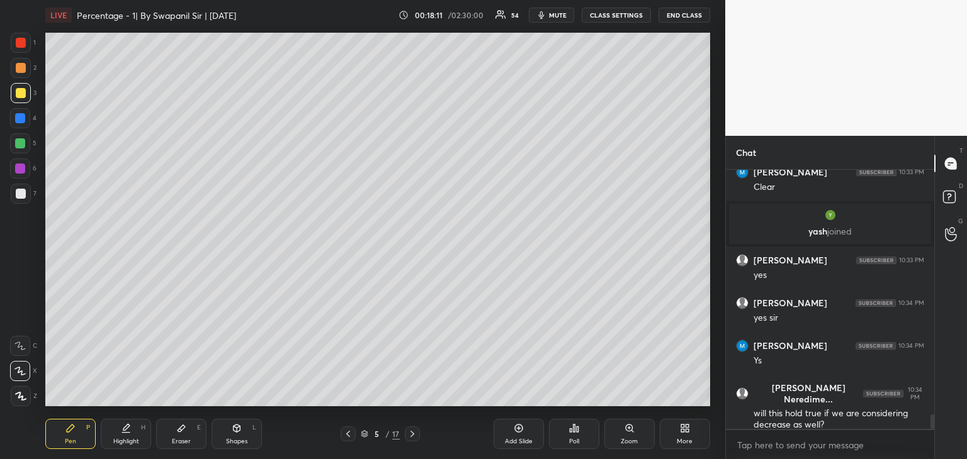
click at [184, 434] on div "Eraser E" at bounding box center [181, 434] width 50 height 30
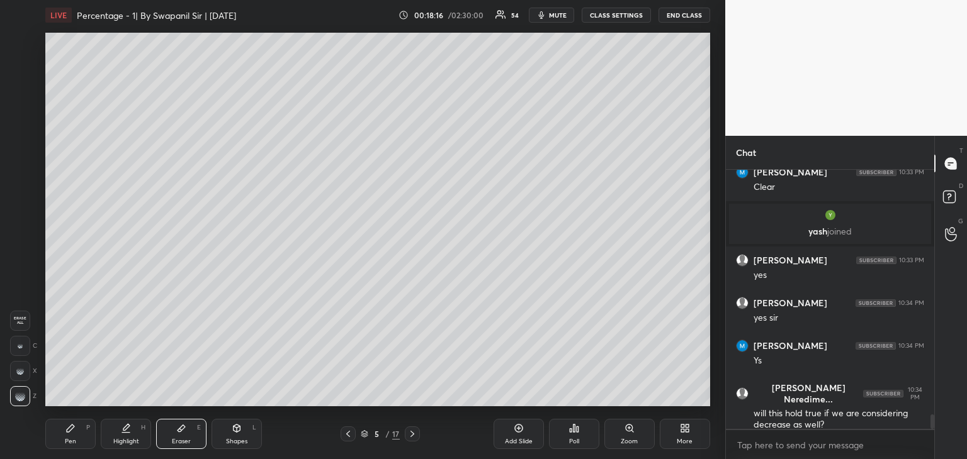
scroll to position [4479, 0]
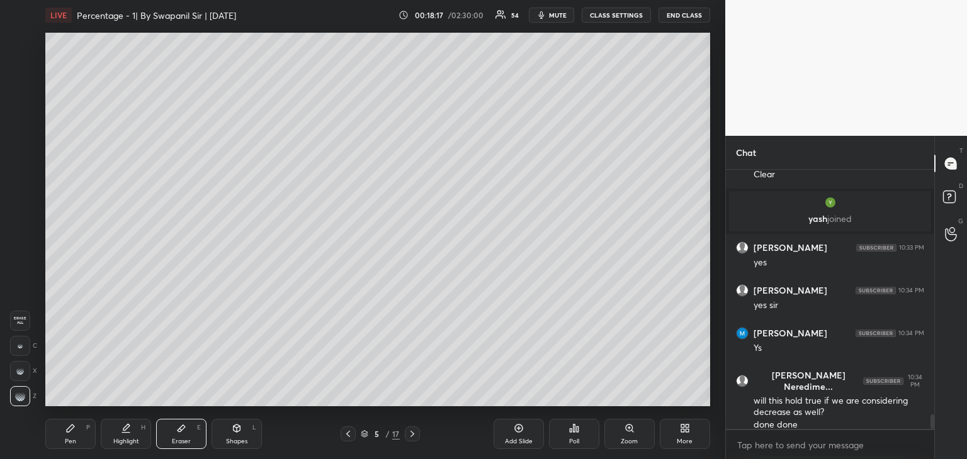
click at [77, 420] on div "Pen P" at bounding box center [70, 434] width 50 height 30
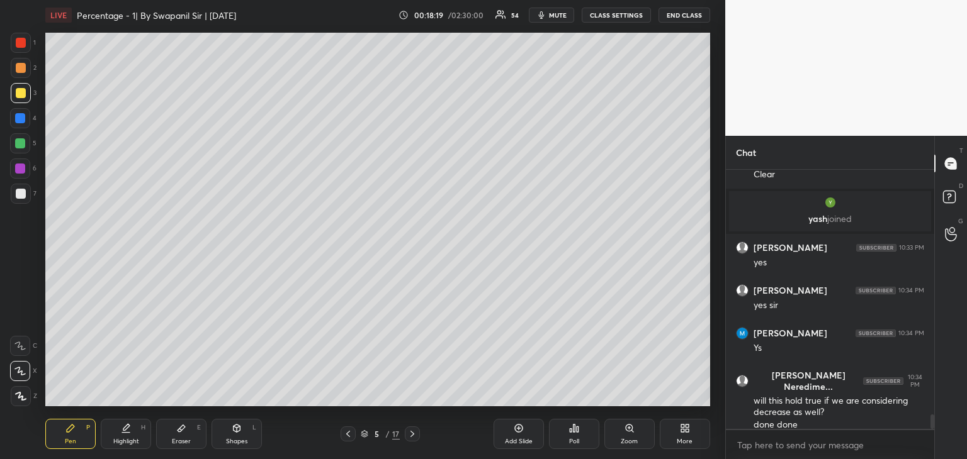
drag, startPoint x: 188, startPoint y: 434, endPoint x: 192, endPoint y: 416, distance: 18.0
click at [189, 434] on div "Eraser E" at bounding box center [181, 434] width 50 height 30
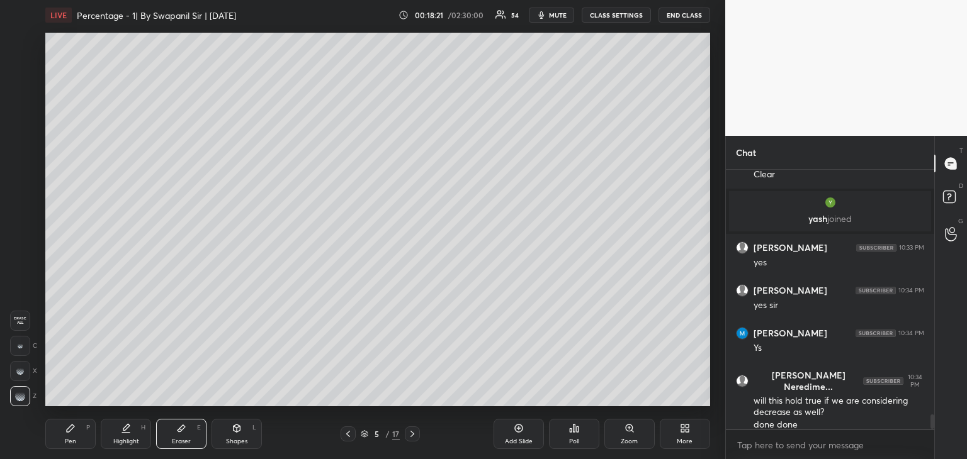
click at [47, 97] on div "Setting up your live class Poll for secs No correct answer Start poll" at bounding box center [377, 219] width 675 height 379
click at [64, 430] on div "Pen P" at bounding box center [70, 434] width 50 height 30
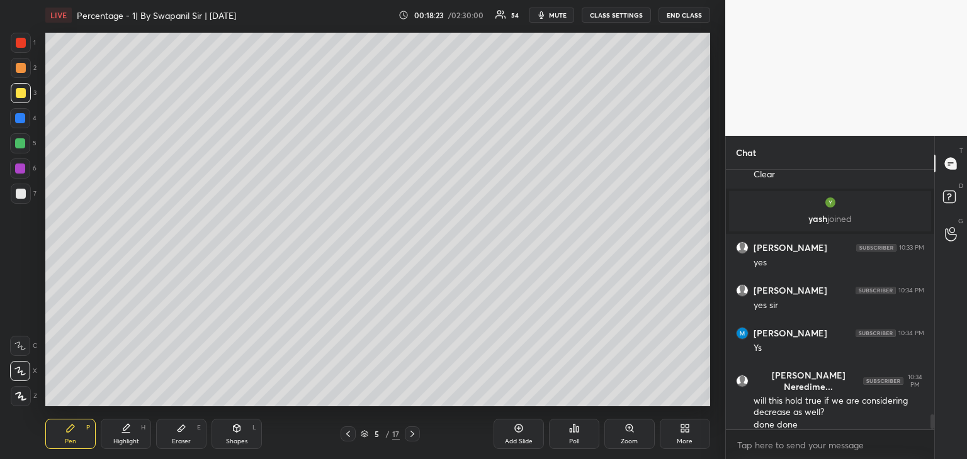
click at [86, 421] on div "Pen P" at bounding box center [70, 434] width 50 height 30
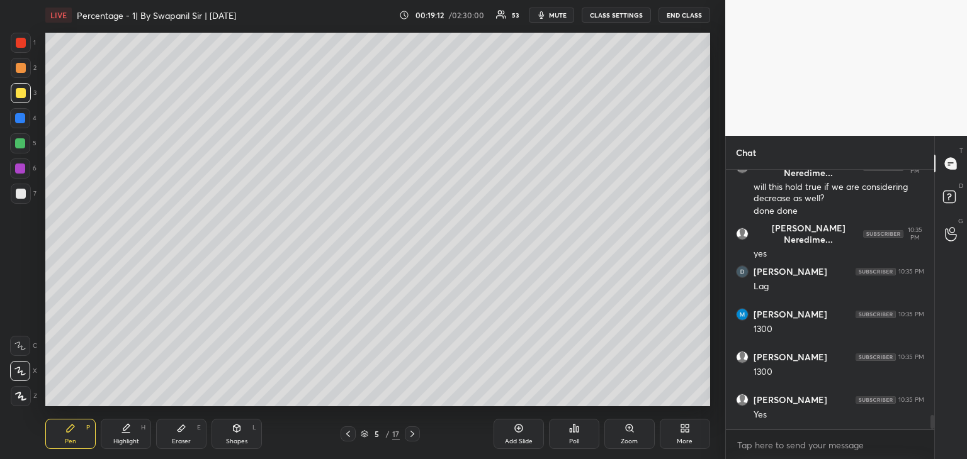
scroll to position [4736, 0]
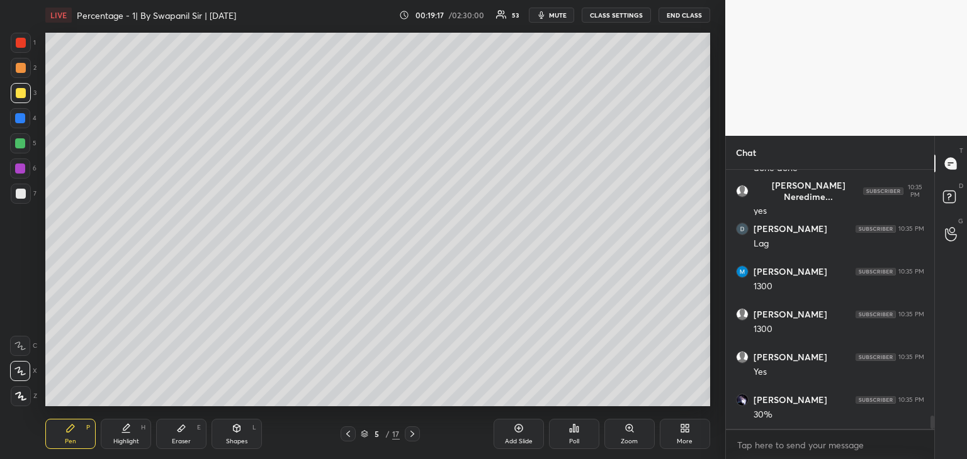
click at [19, 144] on div at bounding box center [20, 143] width 10 height 10
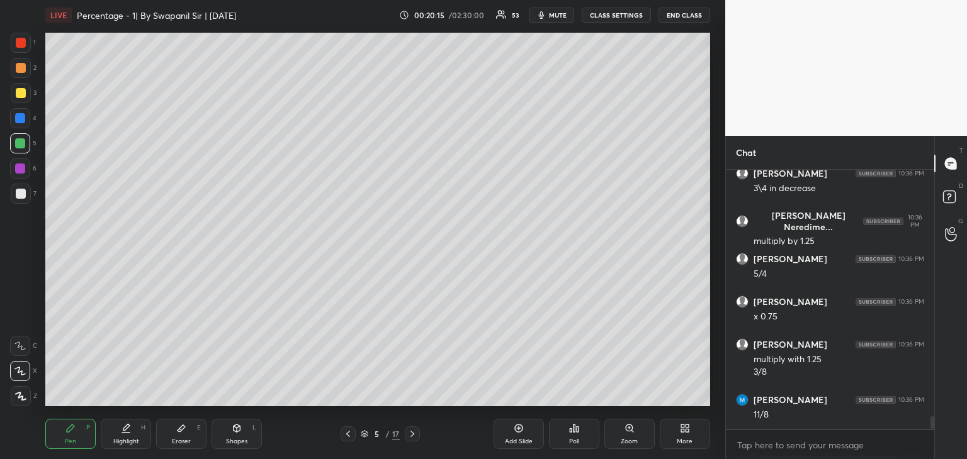
scroll to position [5060, 0]
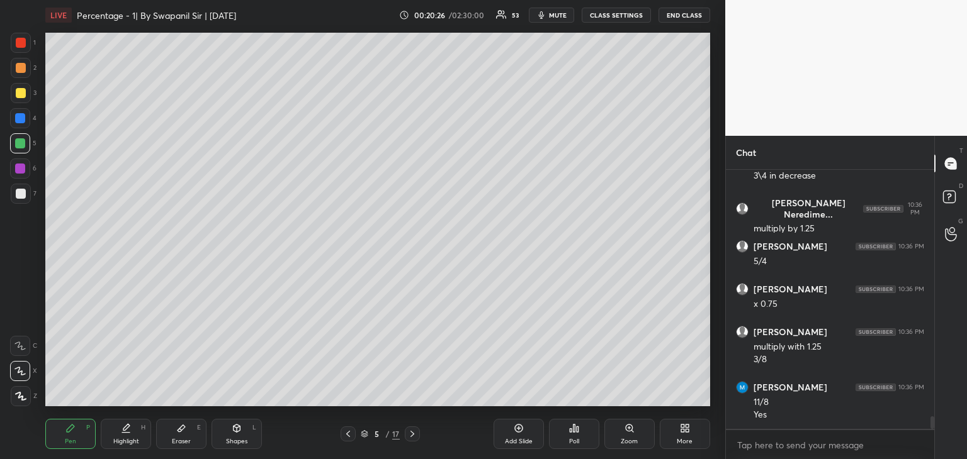
click at [23, 170] on div at bounding box center [20, 169] width 10 height 10
drag, startPoint x: 234, startPoint y: 439, endPoint x: 209, endPoint y: 412, distance: 36.1
click at [234, 436] on div "Shapes L" at bounding box center [236, 434] width 50 height 30
drag, startPoint x: 18, startPoint y: 396, endPoint x: 31, endPoint y: 388, distance: 16.1
click at [19, 396] on icon at bounding box center [20, 396] width 9 height 9
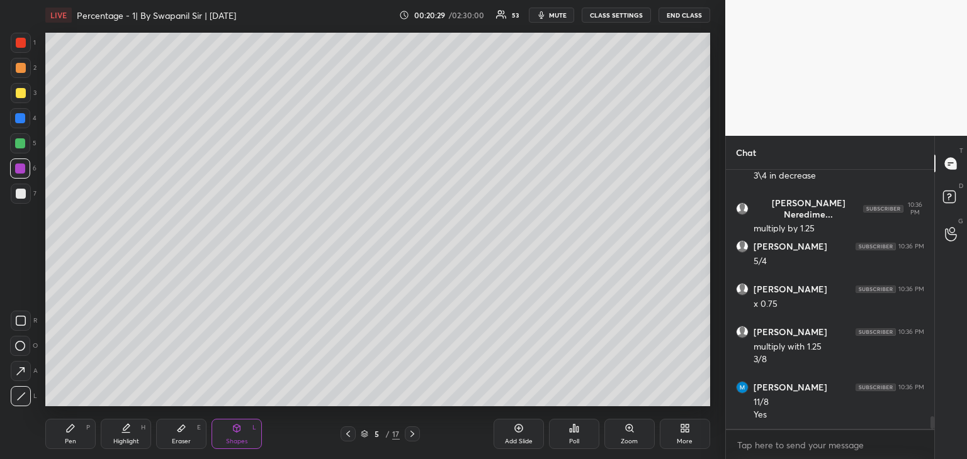
drag, startPoint x: 20, startPoint y: 318, endPoint x: 30, endPoint y: 318, distance: 10.1
click at [20, 318] on icon at bounding box center [21, 321] width 10 height 10
click at [67, 449] on div "Pen P" at bounding box center [70, 434] width 50 height 30
click at [24, 194] on div at bounding box center [21, 194] width 10 height 10
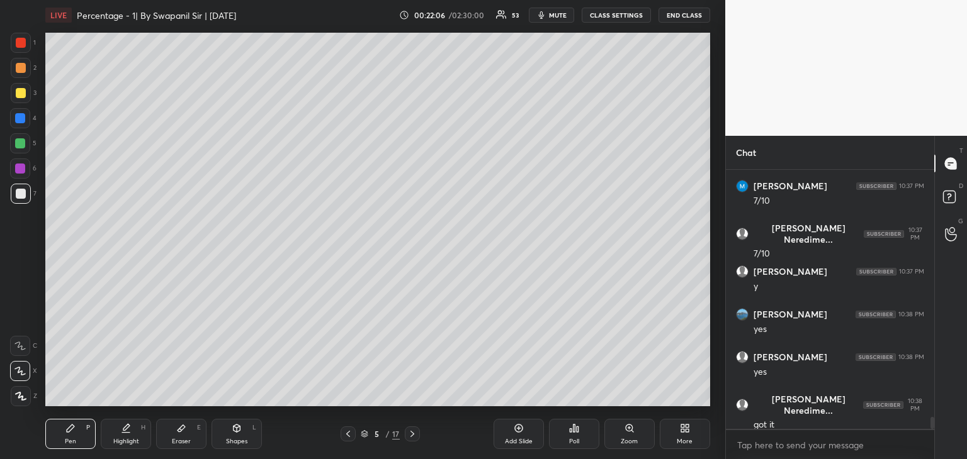
scroll to position [5403, 0]
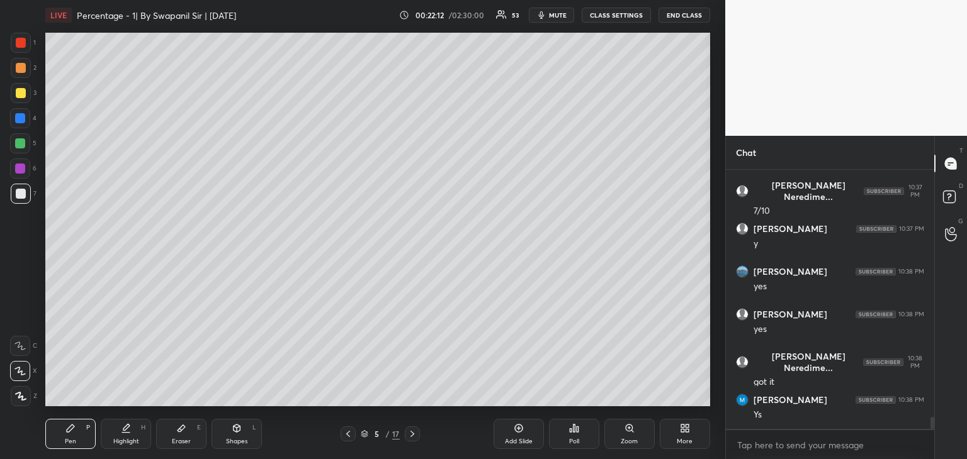
click at [415, 434] on icon at bounding box center [412, 434] width 10 height 10
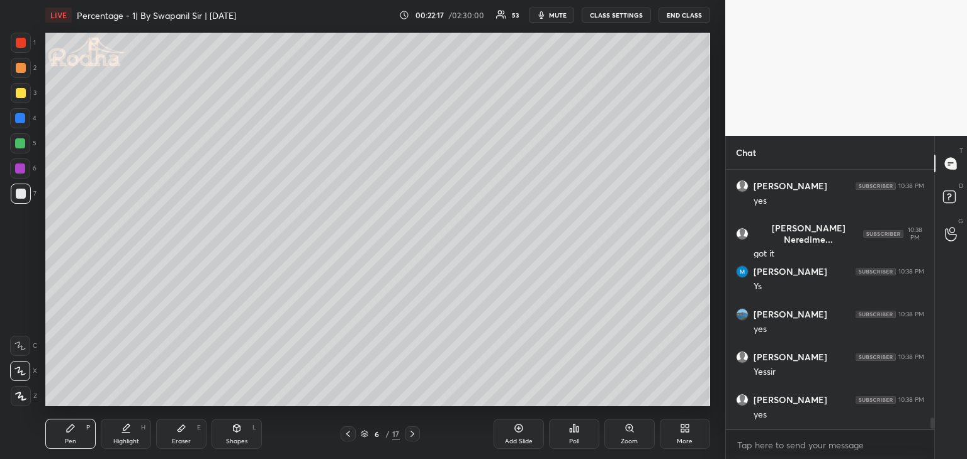
click at [416, 434] on icon at bounding box center [412, 434] width 10 height 10
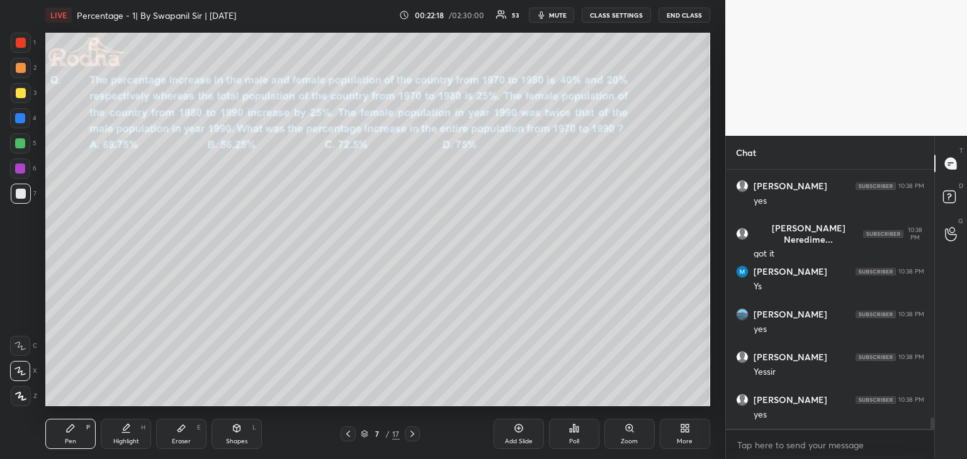
scroll to position [5574, 0]
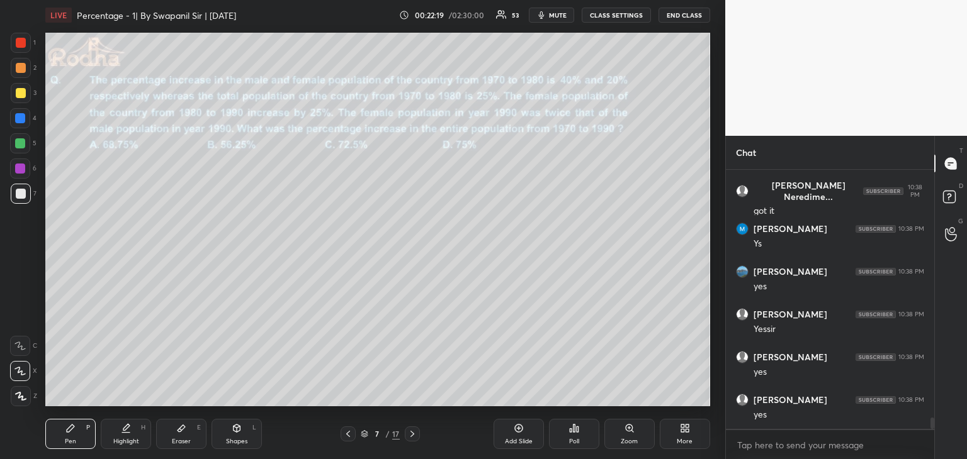
click at [347, 440] on div at bounding box center [348, 434] width 15 height 15
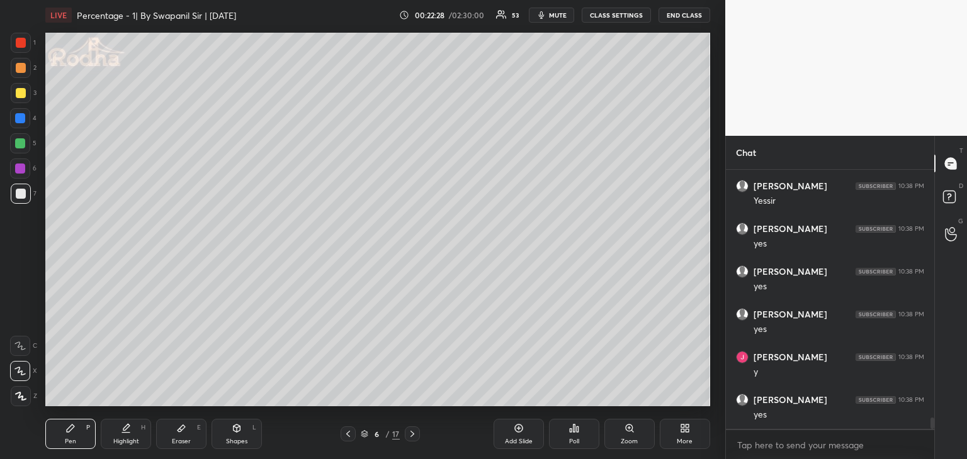
scroll to position [5745, 0]
click at [237, 436] on div "Shapes L" at bounding box center [236, 434] width 50 height 30
click at [14, 397] on div at bounding box center [21, 396] width 20 height 20
drag, startPoint x: 22, startPoint y: 376, endPoint x: 37, endPoint y: 365, distance: 18.0
click at [23, 375] on icon at bounding box center [20, 371] width 13 height 13
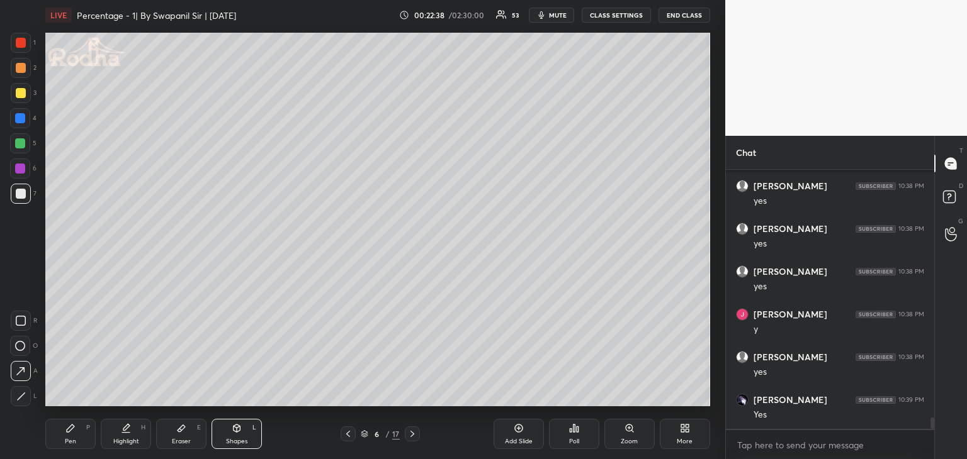
scroll to position [5790, 0]
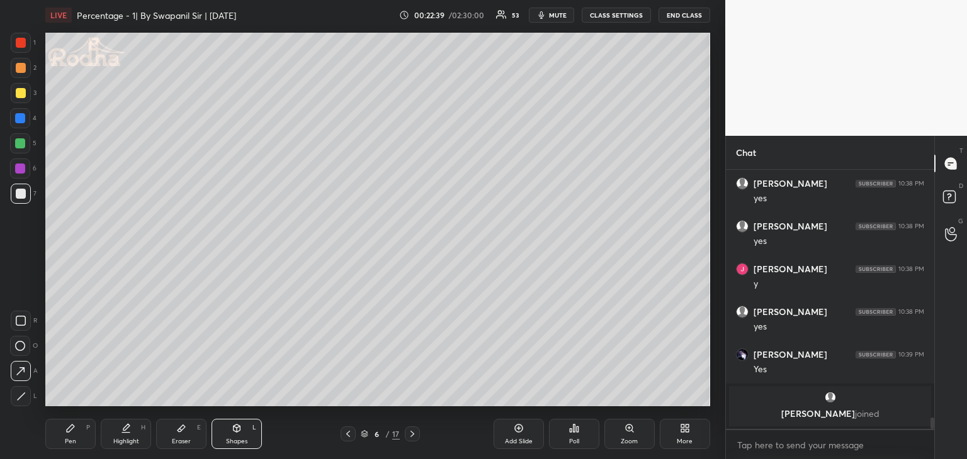
click at [62, 436] on div "Pen P" at bounding box center [70, 434] width 50 height 30
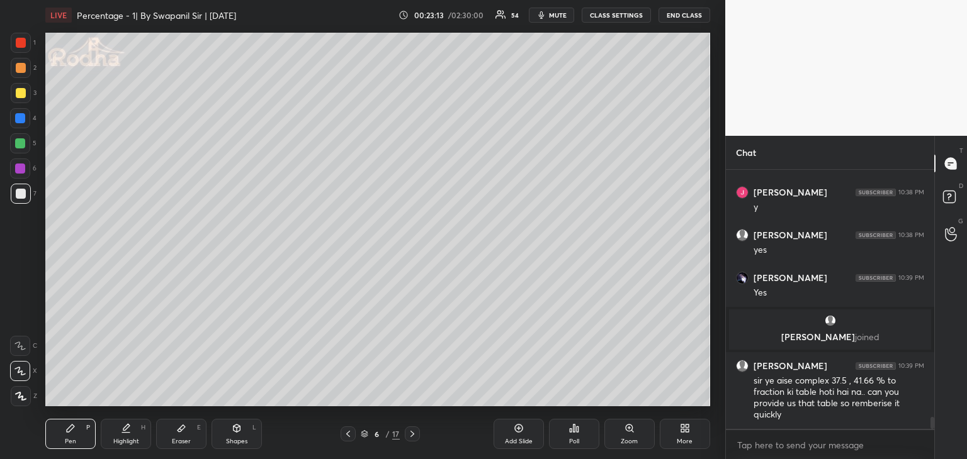
scroll to position [5437, 0]
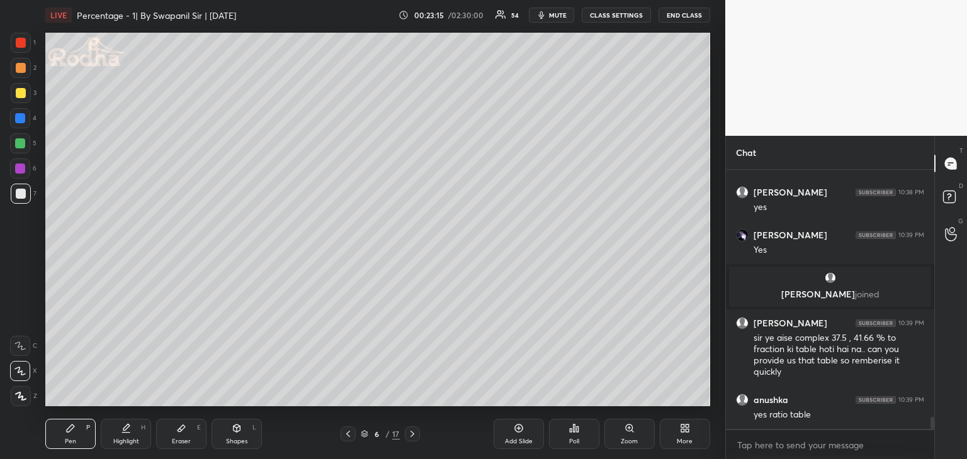
click at [182, 439] on div "Eraser" at bounding box center [181, 442] width 19 height 6
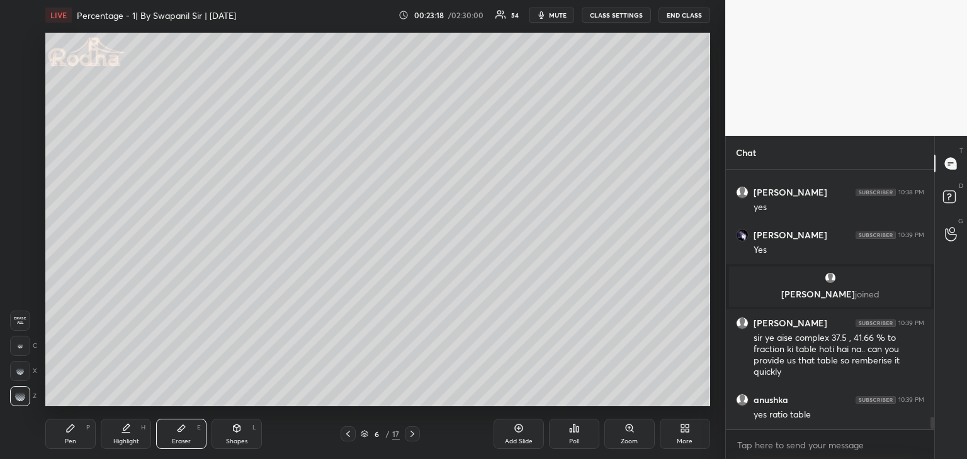
click at [79, 446] on div "Pen P" at bounding box center [70, 434] width 50 height 30
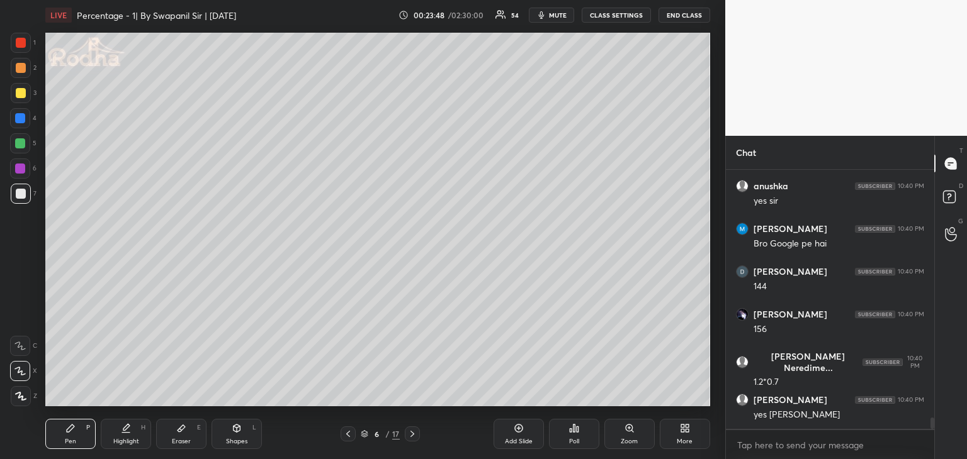
scroll to position [5779, 0]
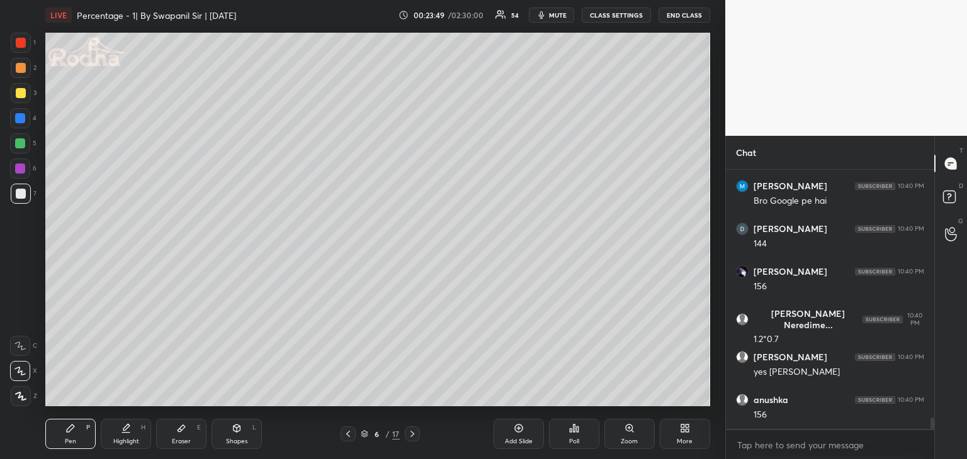
click at [21, 118] on div at bounding box center [20, 118] width 10 height 10
click at [17, 145] on div at bounding box center [20, 143] width 10 height 10
drag, startPoint x: 234, startPoint y: 439, endPoint x: 219, endPoint y: 433, distance: 16.1
click at [232, 439] on div "Shapes" at bounding box center [236, 442] width 21 height 6
click at [21, 366] on icon at bounding box center [20, 371] width 13 height 13
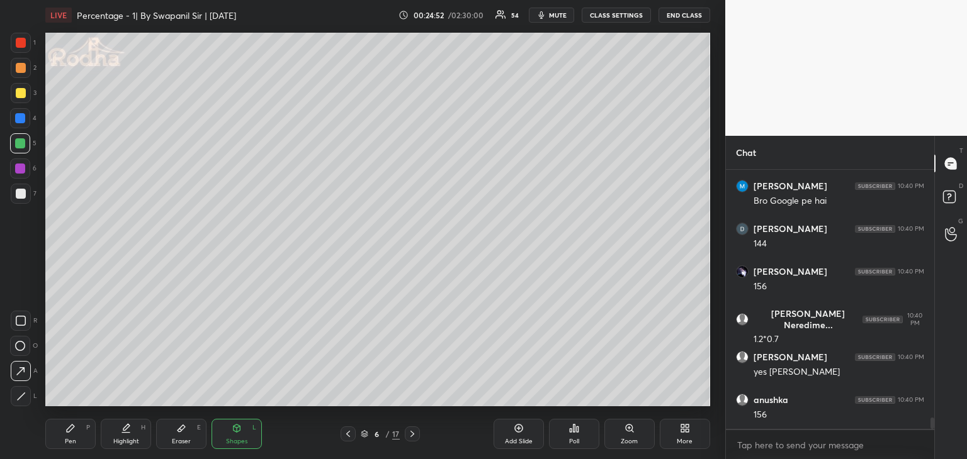
click at [76, 437] on div "Pen P" at bounding box center [70, 434] width 50 height 30
click at [226, 434] on div "Shapes L" at bounding box center [236, 434] width 50 height 30
drag, startPoint x: 21, startPoint y: 374, endPoint x: 38, endPoint y: 368, distance: 17.9
click at [23, 373] on icon at bounding box center [20, 371] width 13 height 13
click at [59, 434] on div "Pen P" at bounding box center [70, 434] width 50 height 30
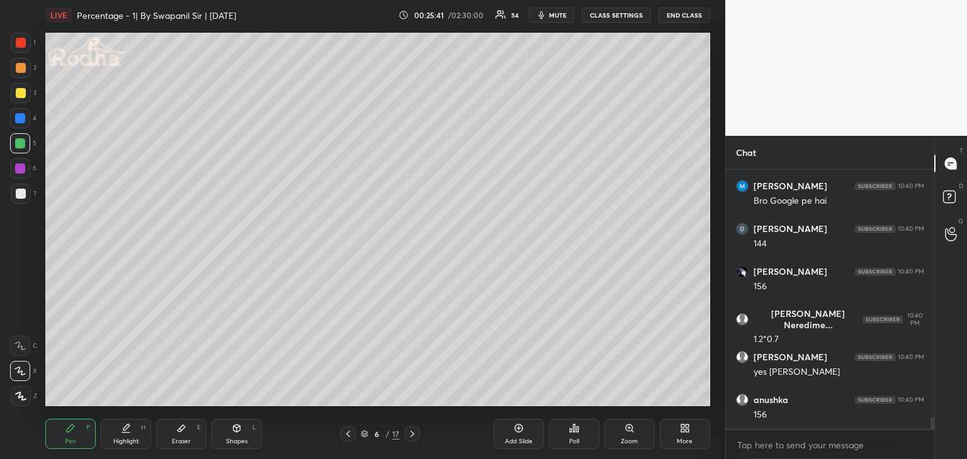
drag, startPoint x: 25, startPoint y: 192, endPoint x: 32, endPoint y: 189, distance: 7.4
click at [26, 191] on div at bounding box center [21, 194] width 20 height 20
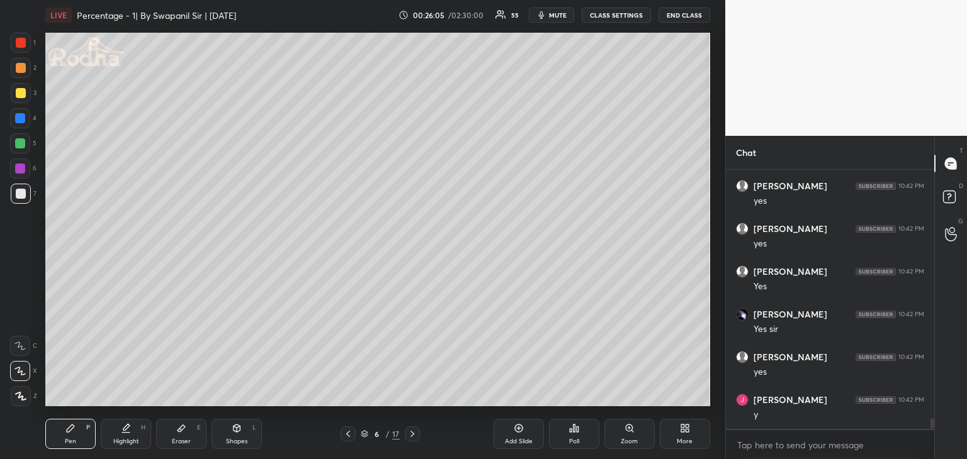
scroll to position [6193, 0]
drag, startPoint x: 16, startPoint y: 169, endPoint x: 37, endPoint y: 160, distance: 22.8
click at [18, 169] on div at bounding box center [20, 169] width 10 height 10
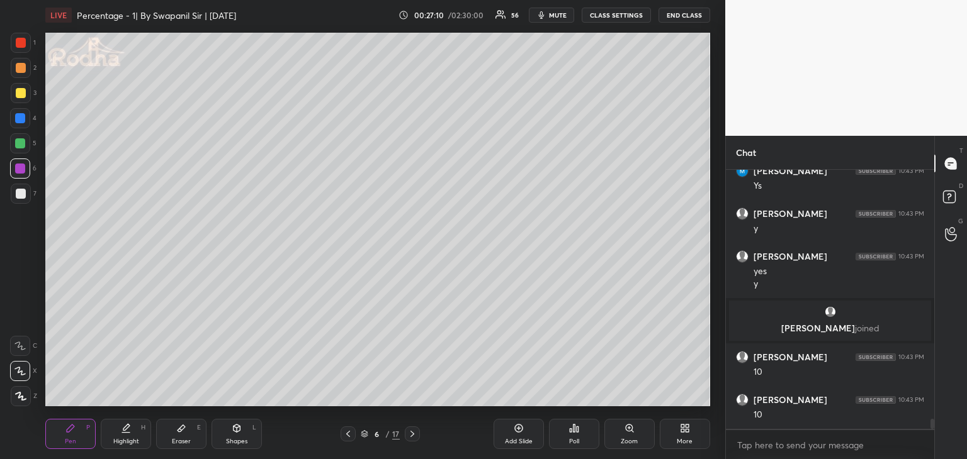
scroll to position [6382, 0]
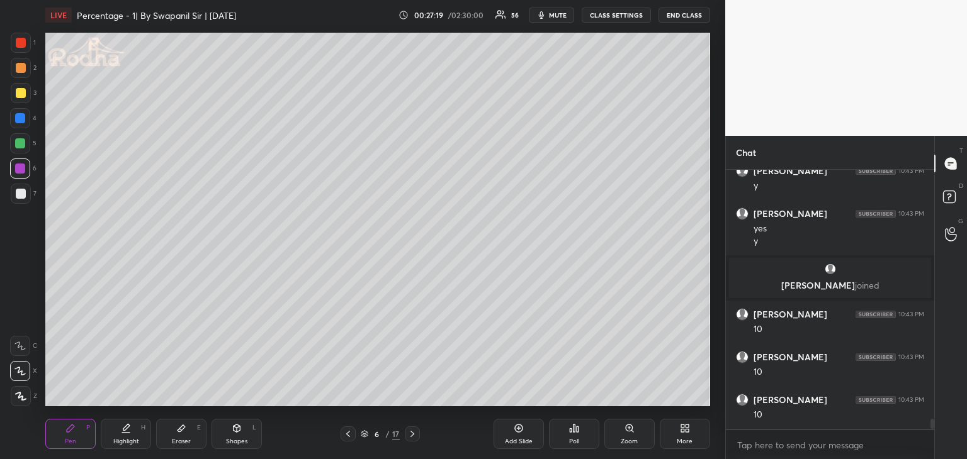
drag, startPoint x: 21, startPoint y: 192, endPoint x: 40, endPoint y: 201, distance: 21.7
click at [21, 193] on div at bounding box center [21, 194] width 10 height 10
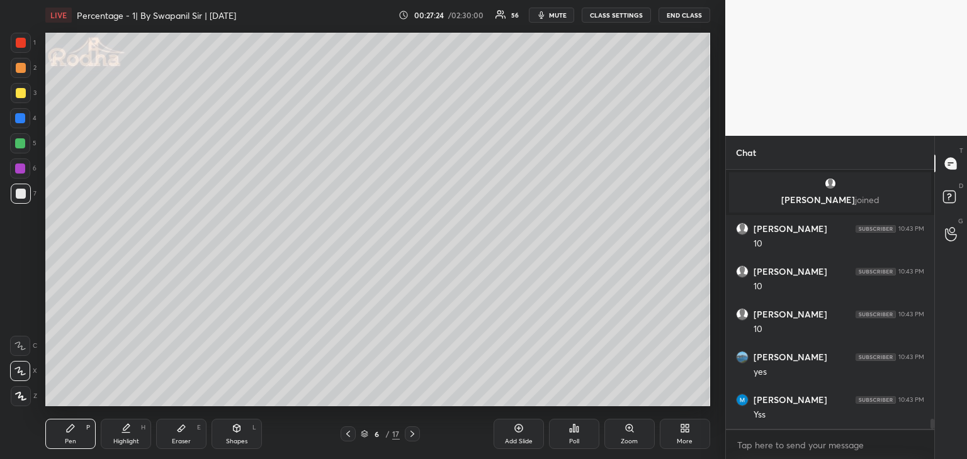
scroll to position [6510, 0]
click at [179, 434] on div "Eraser E" at bounding box center [181, 434] width 50 height 30
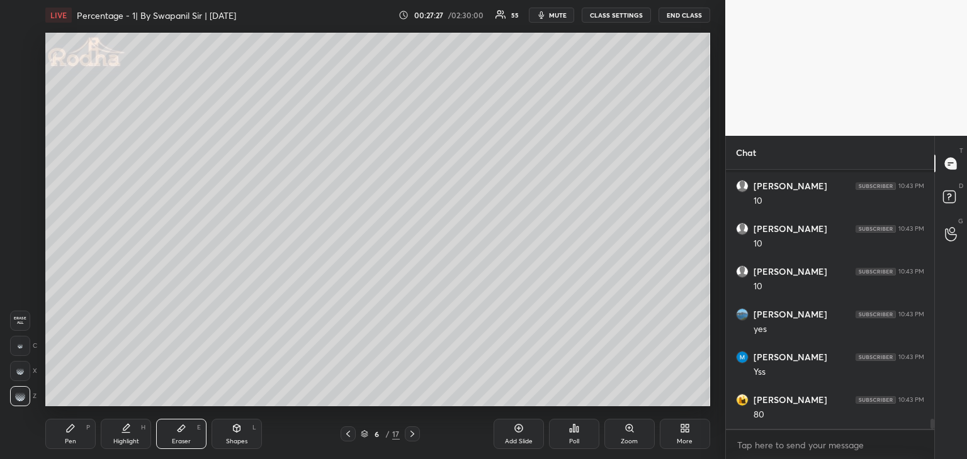
scroll to position [6553, 0]
click at [78, 431] on div "Pen P" at bounding box center [70, 434] width 50 height 30
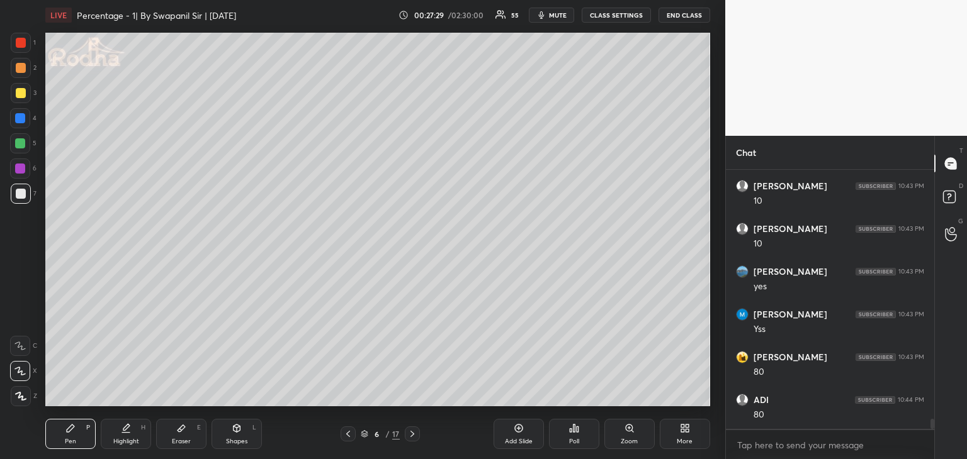
drag, startPoint x: 20, startPoint y: 167, endPoint x: 37, endPoint y: 163, distance: 16.9
click at [20, 167] on div at bounding box center [20, 169] width 10 height 10
click at [18, 196] on div at bounding box center [21, 194] width 10 height 10
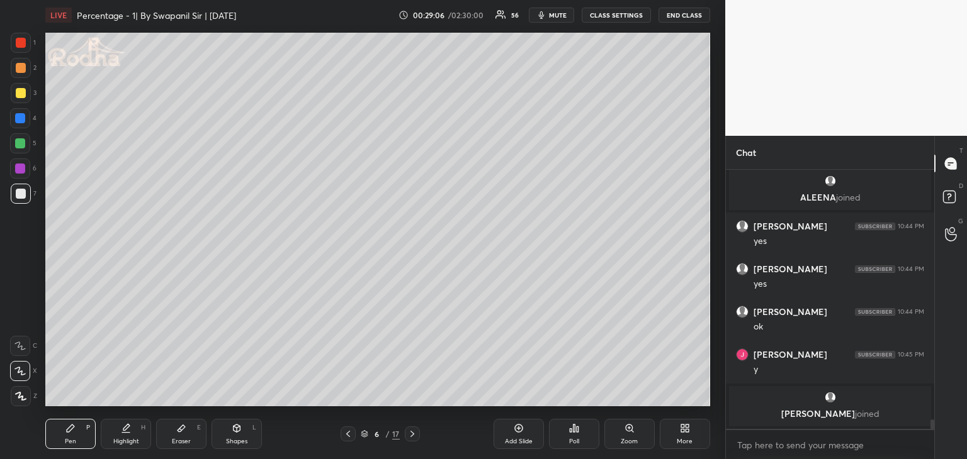
scroll to position [7022, 0]
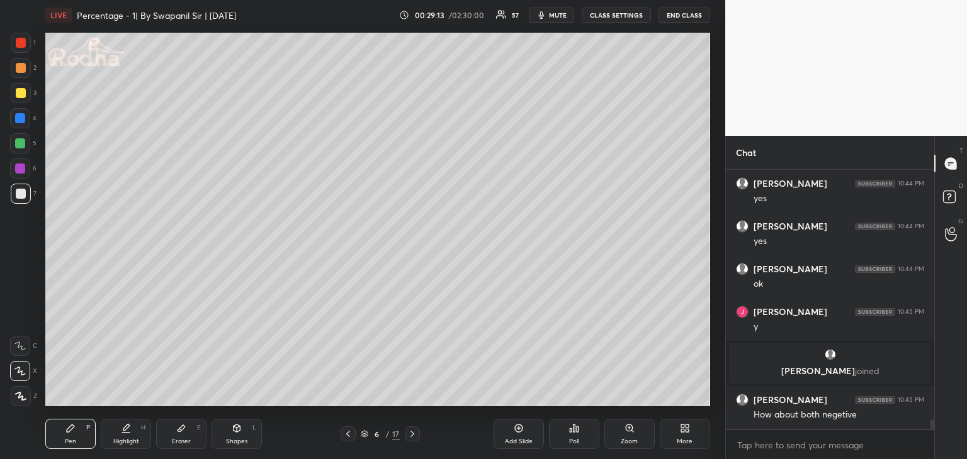
click at [511, 434] on div "Add Slide" at bounding box center [518, 434] width 50 height 30
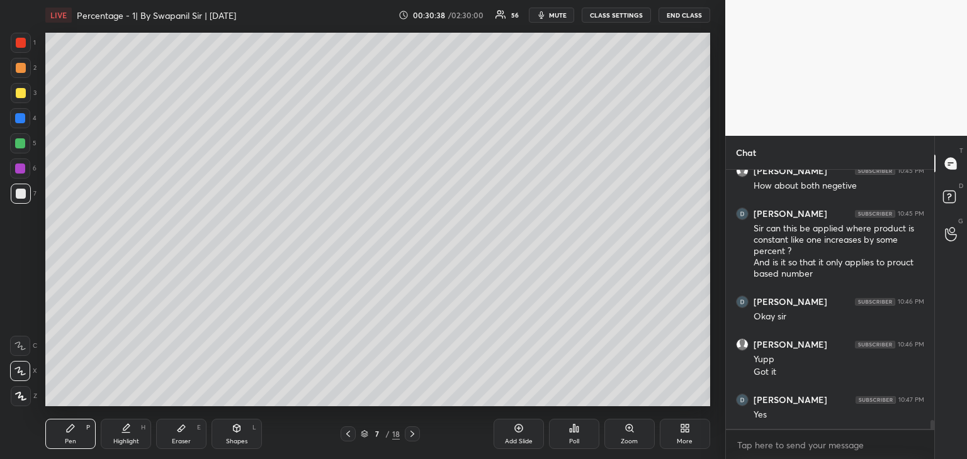
scroll to position [7293, 0]
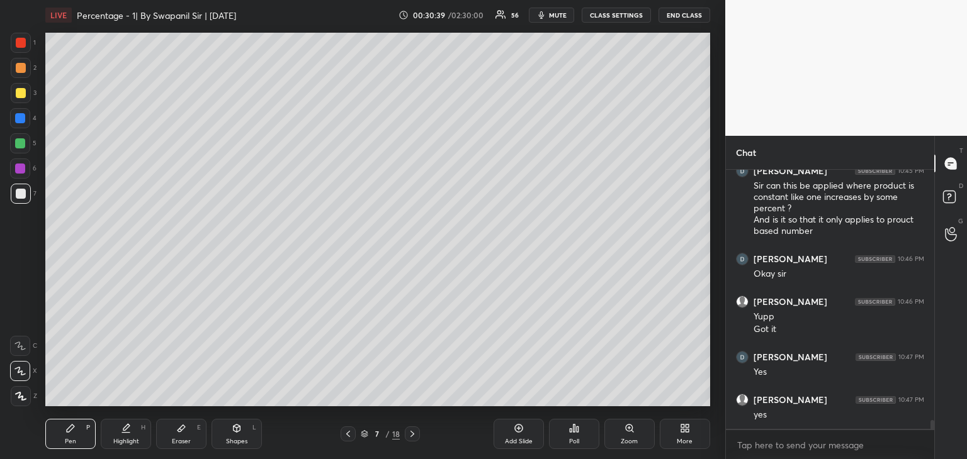
drag, startPoint x: 417, startPoint y: 434, endPoint x: 424, endPoint y: 434, distance: 7.0
click at [417, 435] on icon at bounding box center [412, 434] width 10 height 10
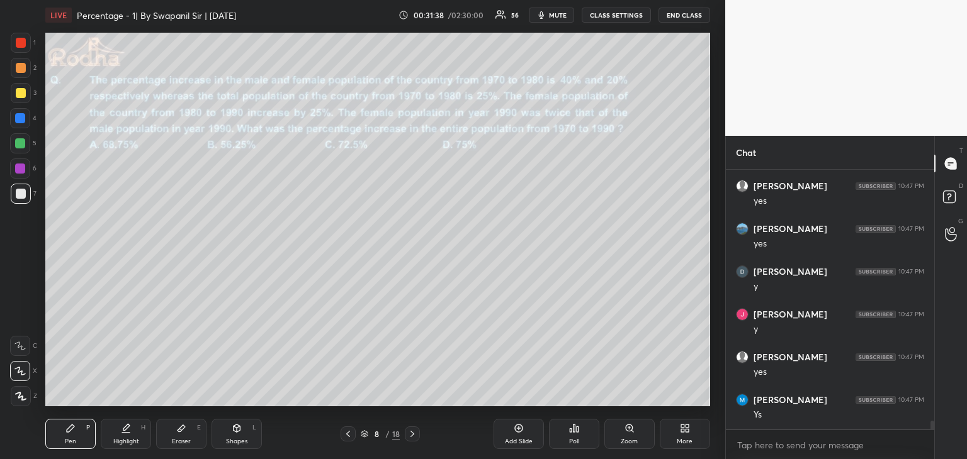
scroll to position [7721, 0]
click at [239, 437] on div "Shapes L" at bounding box center [236, 434] width 50 height 30
click at [26, 371] on icon at bounding box center [20, 371] width 13 height 13
click at [77, 434] on div "Pen P" at bounding box center [70, 434] width 50 height 30
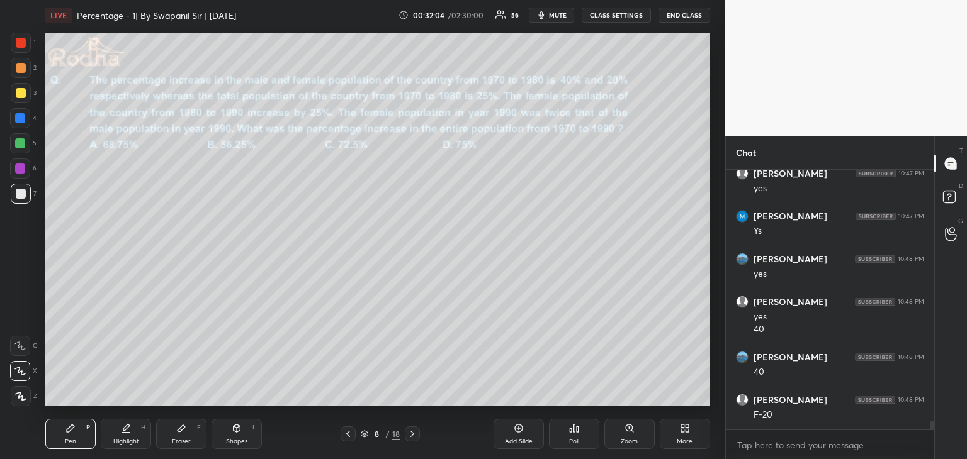
scroll to position [7905, 0]
click at [230, 434] on div "Shapes L" at bounding box center [236, 434] width 50 height 30
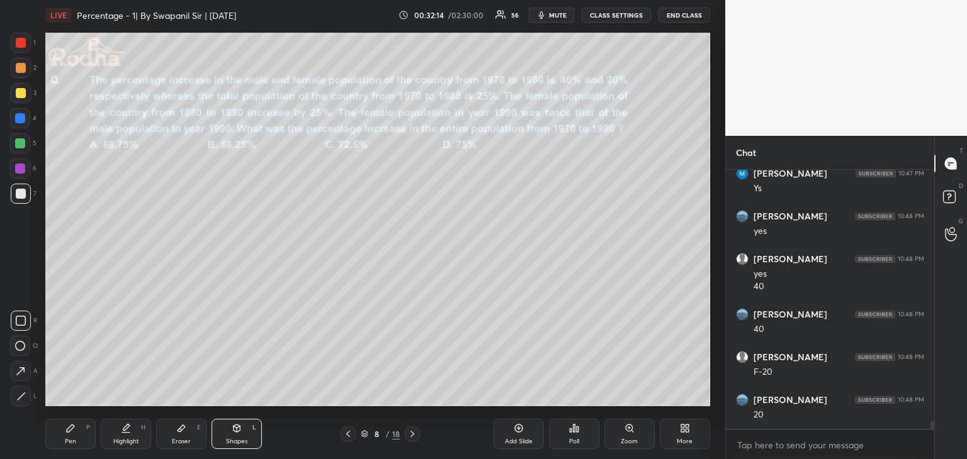
drag, startPoint x: 23, startPoint y: 373, endPoint x: 35, endPoint y: 368, distance: 13.0
click at [23, 373] on icon at bounding box center [20, 371] width 13 height 13
click at [66, 434] on icon at bounding box center [70, 429] width 10 height 10
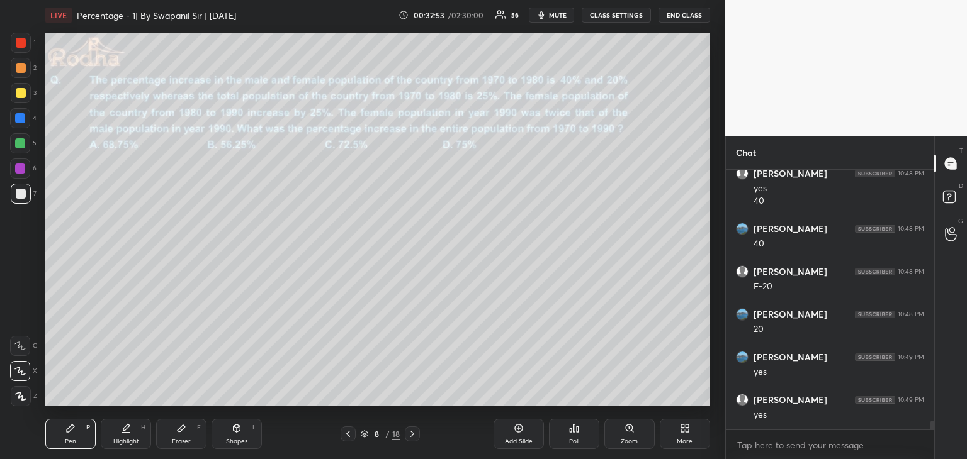
scroll to position [8034, 0]
click at [353, 436] on div at bounding box center [348, 434] width 15 height 15
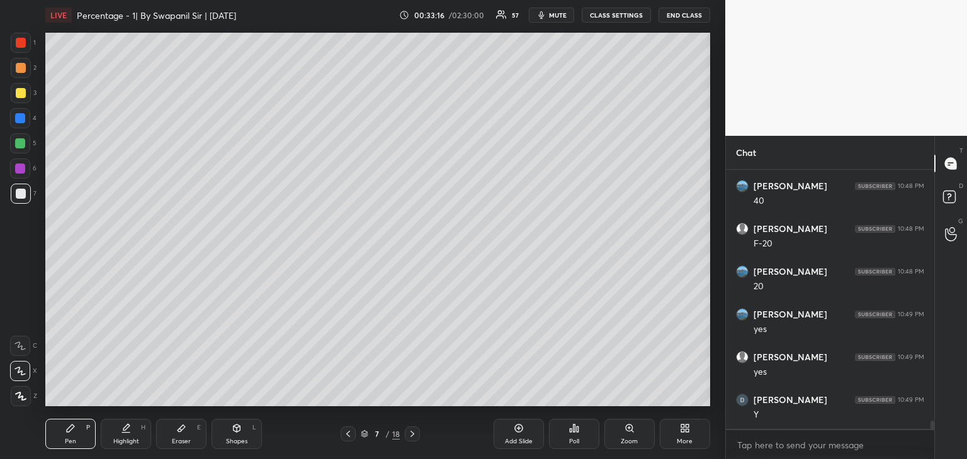
click at [410, 432] on icon at bounding box center [412, 434] width 10 height 10
click at [172, 431] on div "Eraser E" at bounding box center [181, 434] width 50 height 30
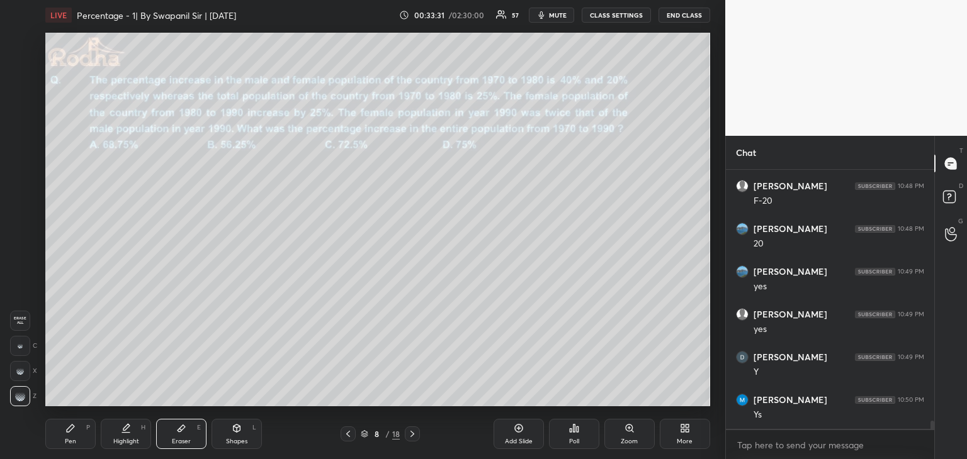
scroll to position [8119, 0]
click at [81, 434] on div "Pen P" at bounding box center [70, 434] width 50 height 30
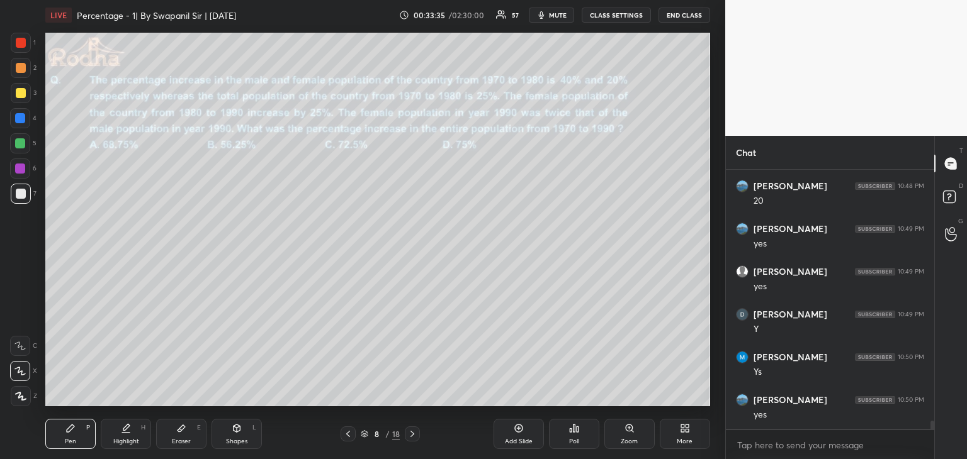
click at [180, 429] on icon at bounding box center [181, 428] width 8 height 7
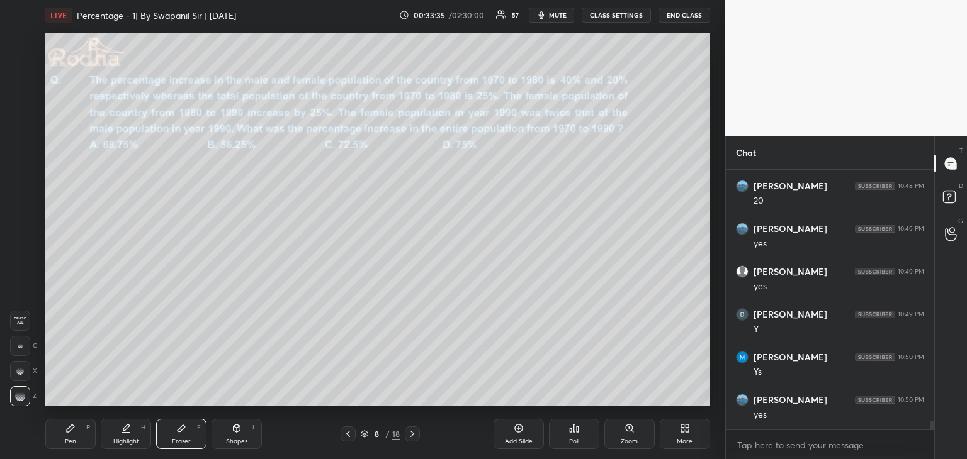
click at [23, 347] on div at bounding box center [20, 346] width 20 height 20
drag, startPoint x: 76, startPoint y: 427, endPoint x: 95, endPoint y: 410, distance: 25.9
click at [76, 427] on div "Pen P" at bounding box center [70, 434] width 50 height 30
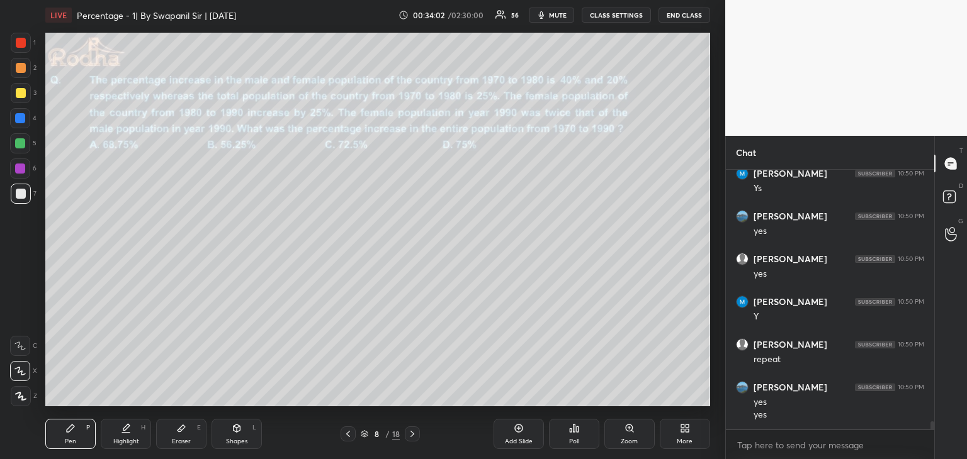
scroll to position [8346, 0]
click at [186, 436] on div "Eraser E" at bounding box center [181, 434] width 50 height 30
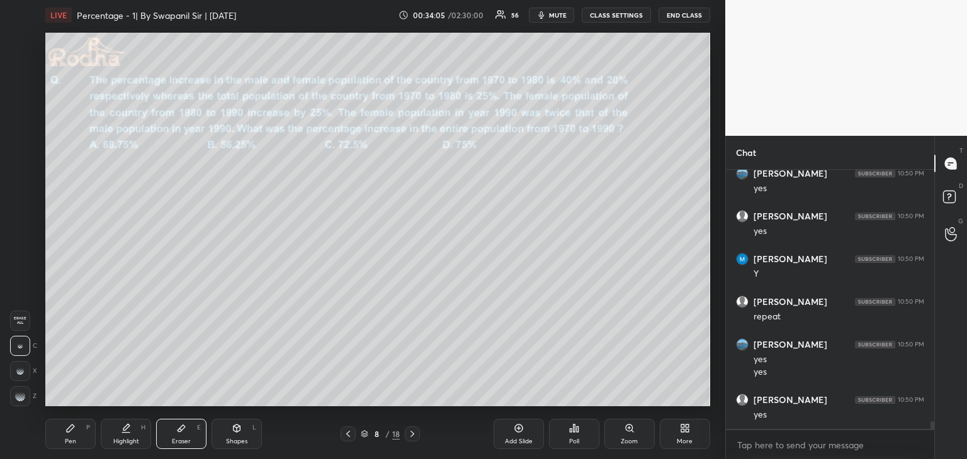
scroll to position [8389, 0]
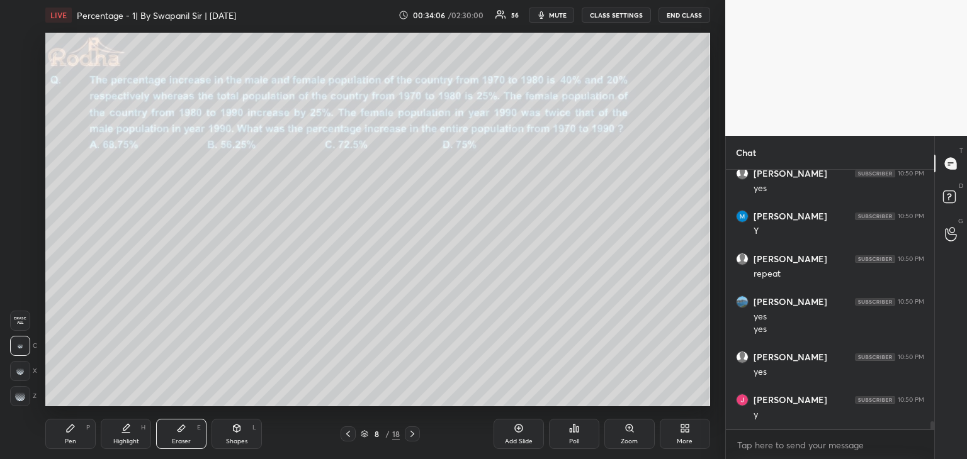
click at [75, 440] on div "Pen" at bounding box center [70, 442] width 11 height 6
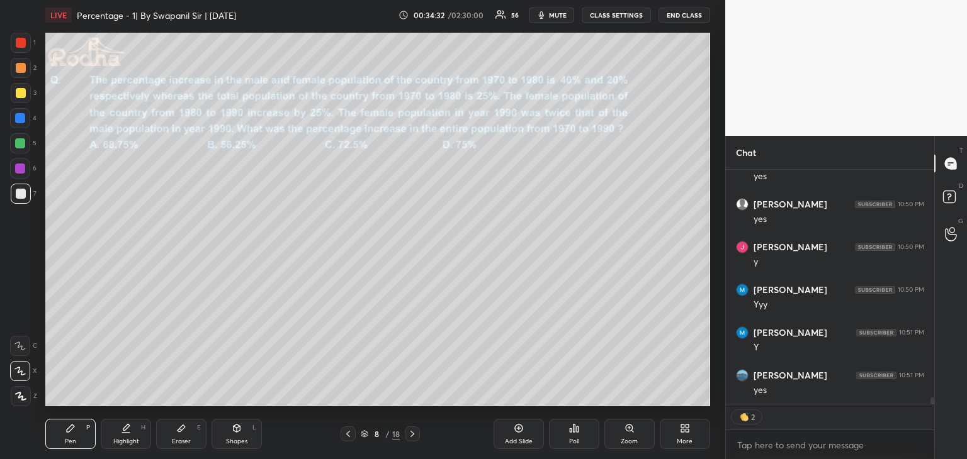
scroll to position [8584, 0]
click at [18, 43] on div at bounding box center [21, 43] width 10 height 10
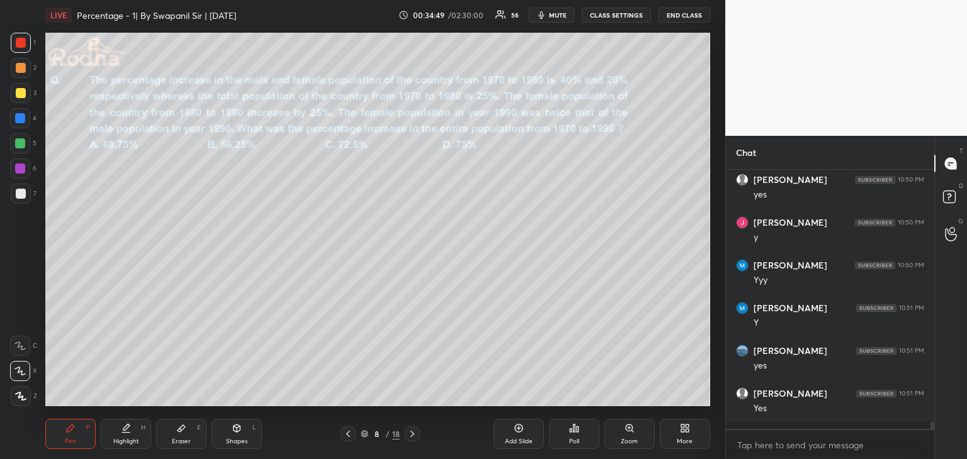
scroll to position [8560, 0]
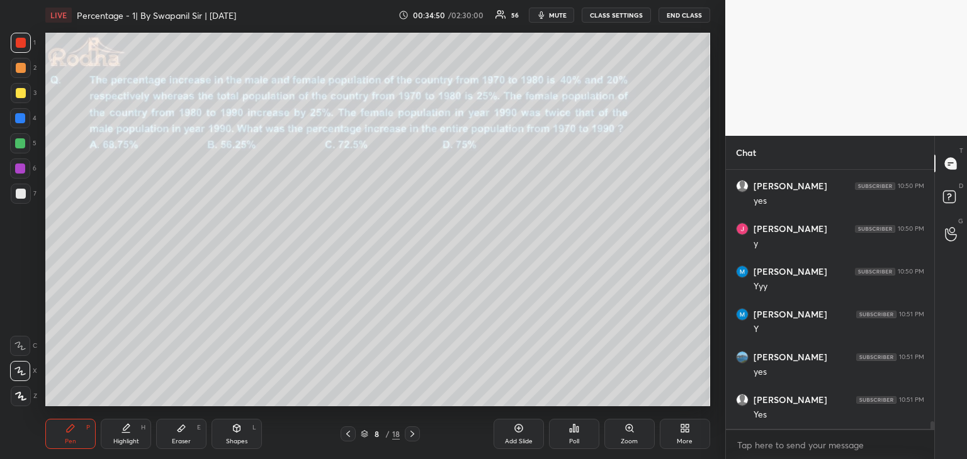
click at [20, 196] on div at bounding box center [21, 194] width 10 height 10
click at [180, 424] on icon at bounding box center [181, 429] width 10 height 10
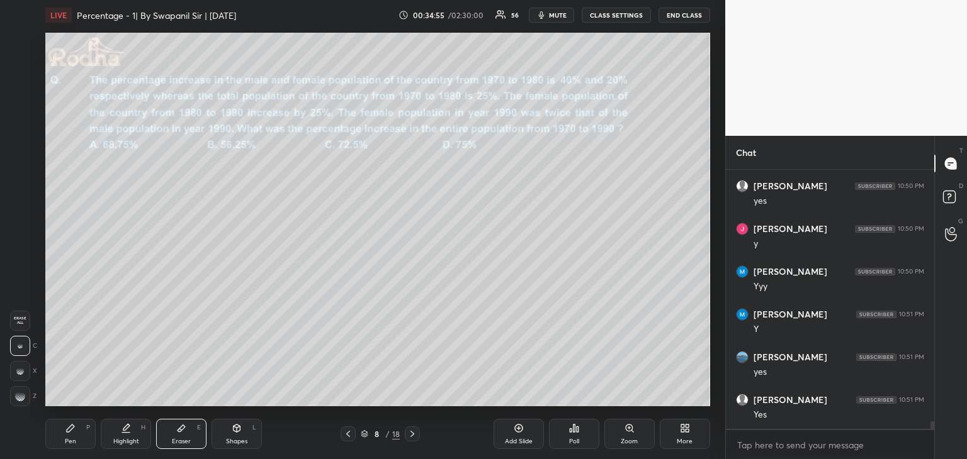
click at [68, 431] on icon at bounding box center [71, 429] width 8 height 8
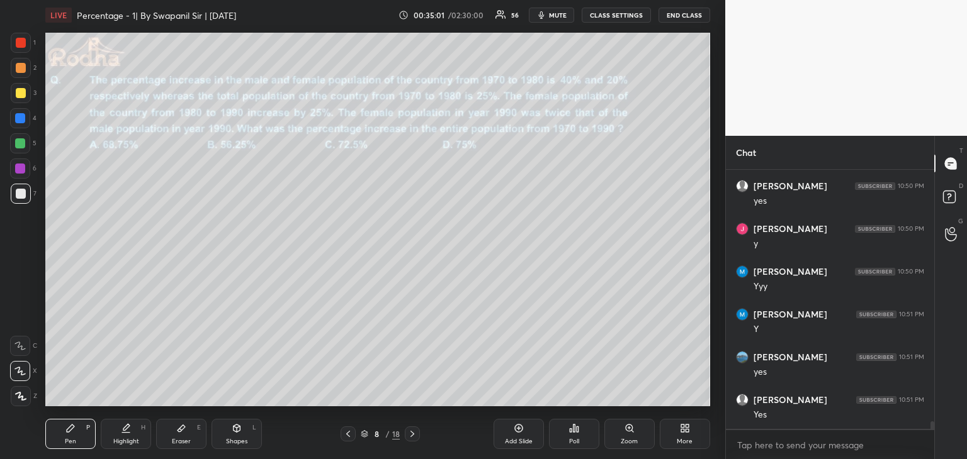
click at [186, 436] on div "Eraser E" at bounding box center [181, 434] width 50 height 30
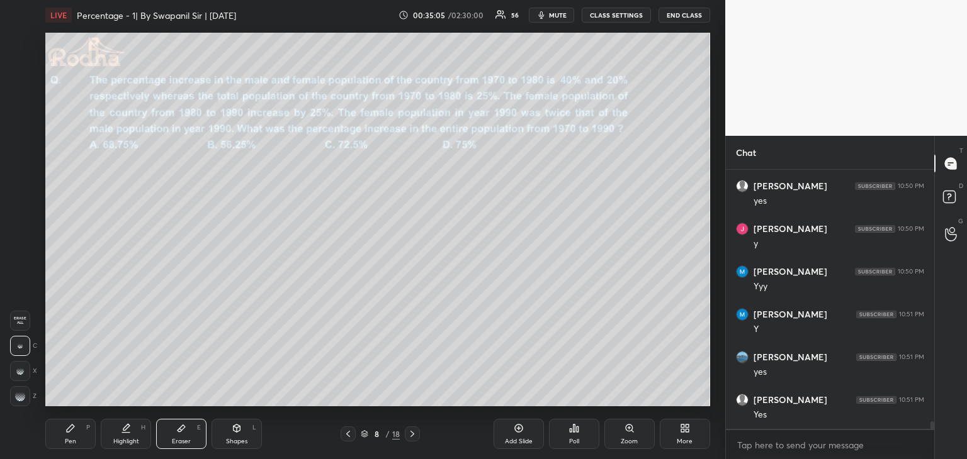
scroll to position [8603, 0]
click at [74, 431] on icon at bounding box center [70, 429] width 10 height 10
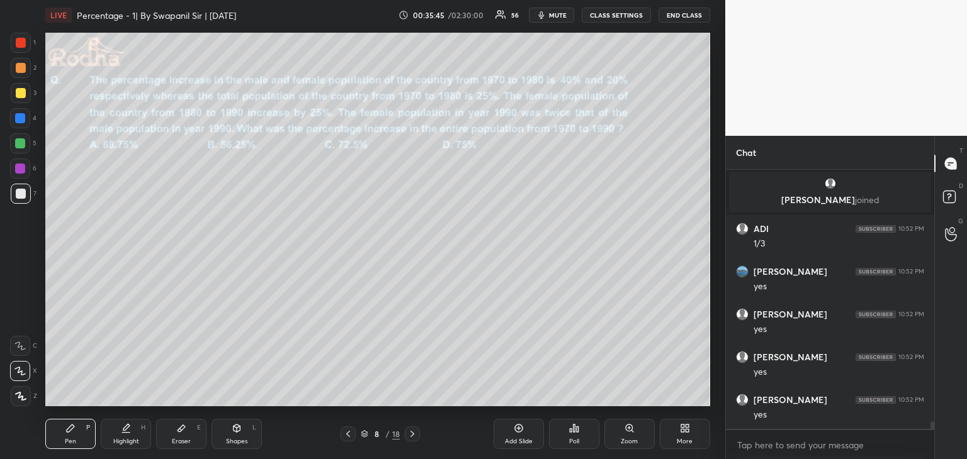
scroll to position [8493, 0]
click at [417, 434] on div at bounding box center [412, 434] width 15 height 15
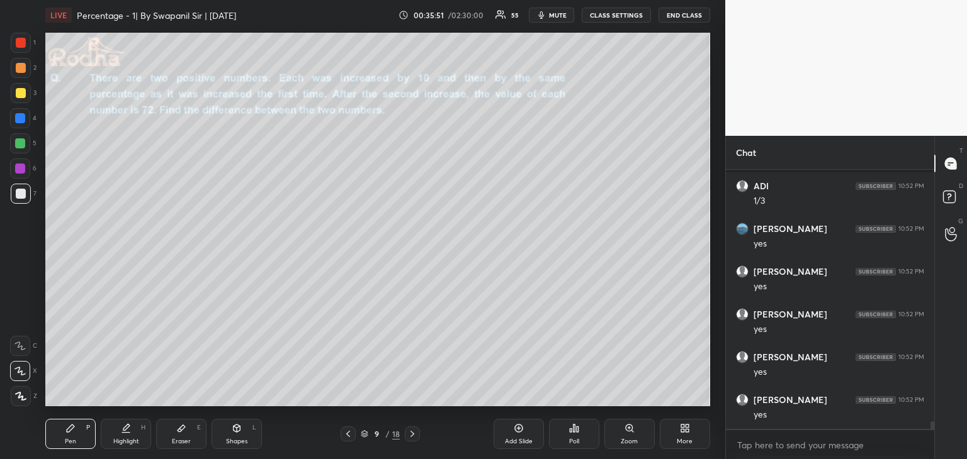
drag, startPoint x: 347, startPoint y: 432, endPoint x: 431, endPoint y: 420, distance: 83.9
click at [348, 432] on icon at bounding box center [348, 434] width 10 height 10
click at [507, 426] on div "Add Slide" at bounding box center [518, 434] width 50 height 30
click at [20, 144] on div at bounding box center [20, 143] width 10 height 10
click at [343, 436] on icon at bounding box center [348, 434] width 10 height 10
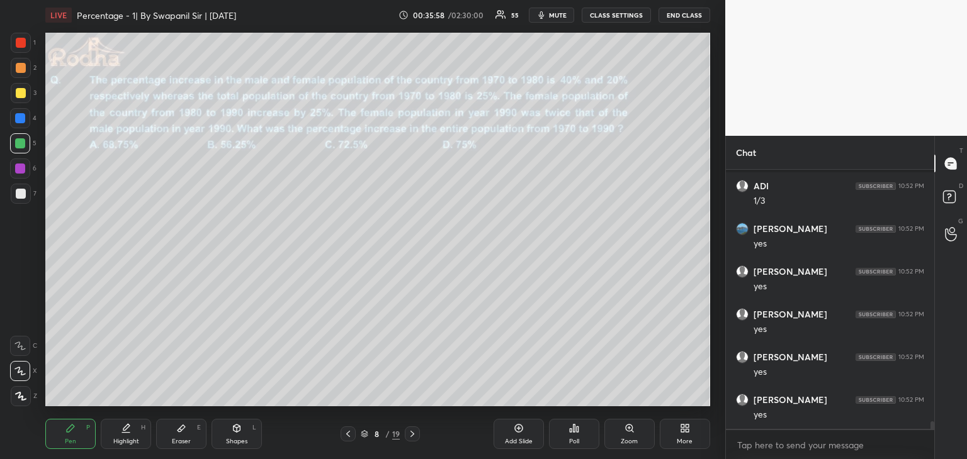
scroll to position [8536, 0]
click at [414, 432] on icon at bounding box center [412, 434] width 10 height 10
click at [345, 431] on icon at bounding box center [348, 434] width 10 height 10
click at [405, 445] on div "Pen P Highlight H Eraser E Shapes L 8 / 19 Add Slide Poll Zoom More" at bounding box center [377, 434] width 665 height 50
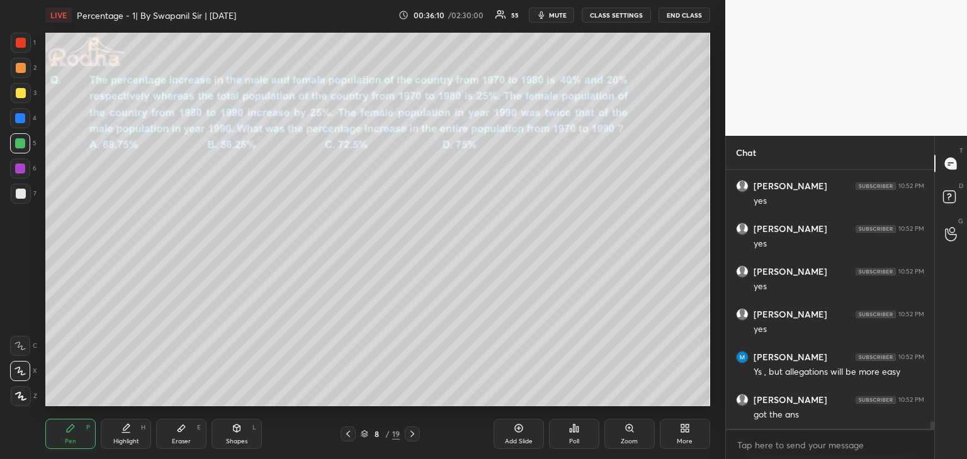
click at [410, 436] on icon at bounding box center [412, 434] width 10 height 10
click at [340, 429] on div "9 / 19" at bounding box center [379, 434] width 109 height 15
click at [347, 431] on icon at bounding box center [348, 434] width 10 height 10
click at [417, 435] on icon at bounding box center [412, 434] width 10 height 10
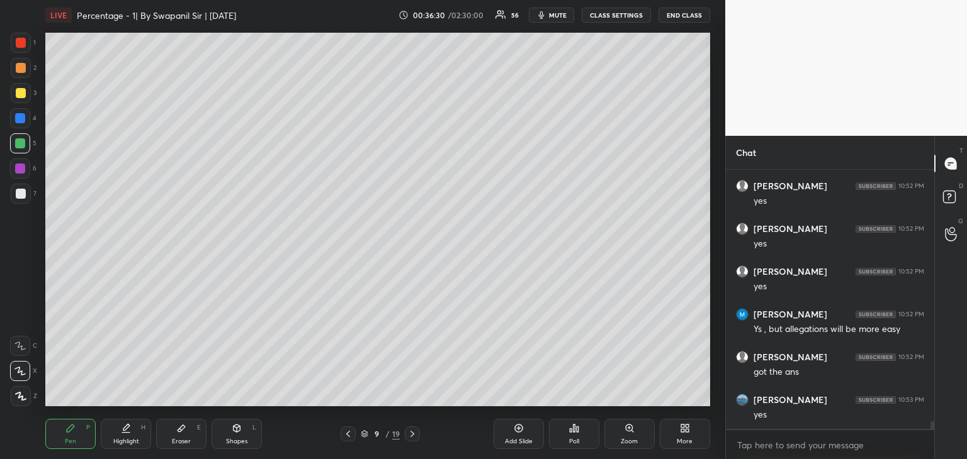
drag, startPoint x: 174, startPoint y: 434, endPoint x: 188, endPoint y: 417, distance: 22.0
click at [174, 433] on div "Eraser E" at bounding box center [181, 434] width 50 height 30
click at [84, 426] on div "Pen P" at bounding box center [70, 434] width 50 height 30
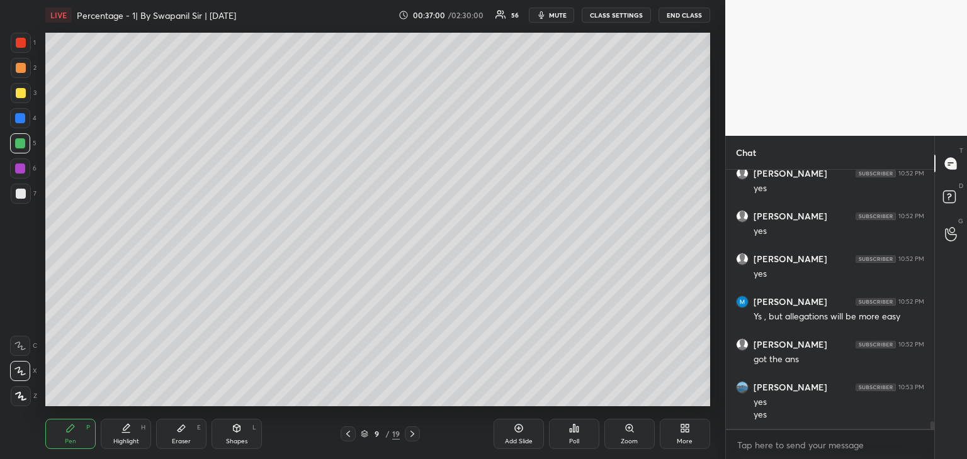
scroll to position [8677, 0]
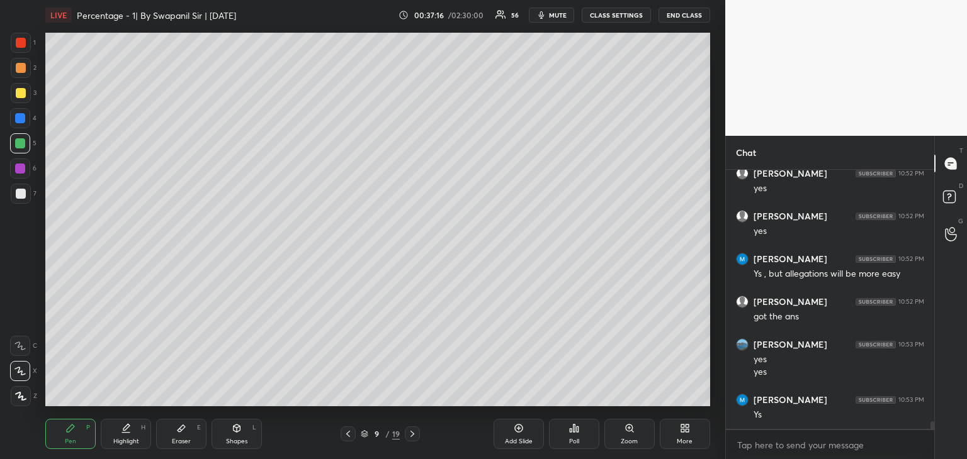
click at [344, 442] on div "Pen P Highlight H Eraser E Shapes L 9 / 19 Add Slide Poll Zoom More" at bounding box center [377, 434] width 665 height 50
click at [347, 435] on icon at bounding box center [348, 434] width 4 height 6
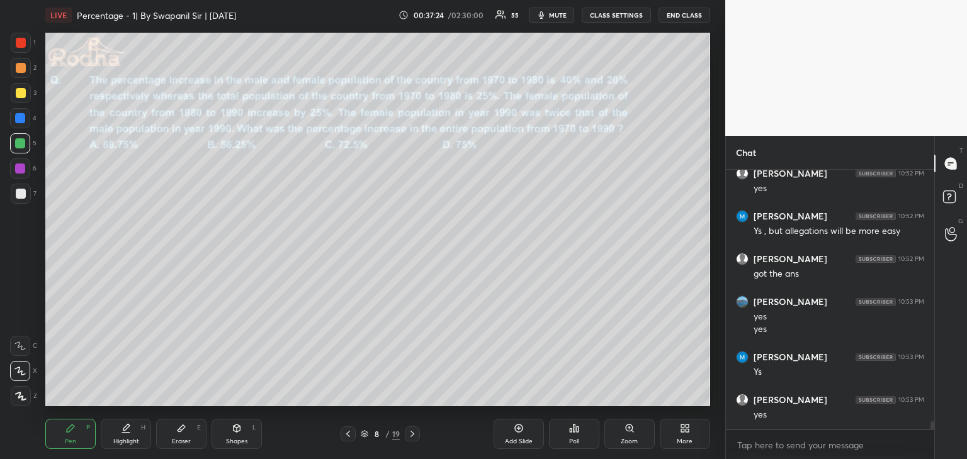
click at [418, 437] on div at bounding box center [412, 434] width 15 height 15
click at [350, 433] on icon at bounding box center [348, 434] width 10 height 10
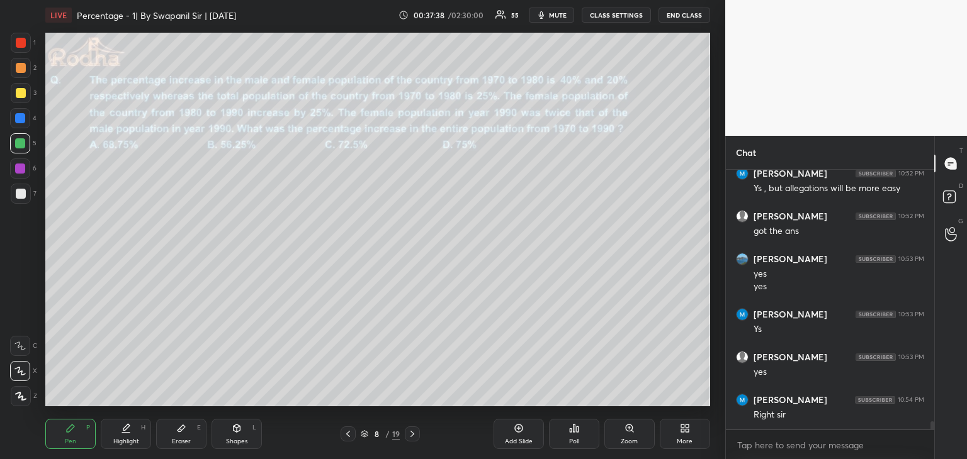
click at [20, 144] on div at bounding box center [20, 143] width 10 height 10
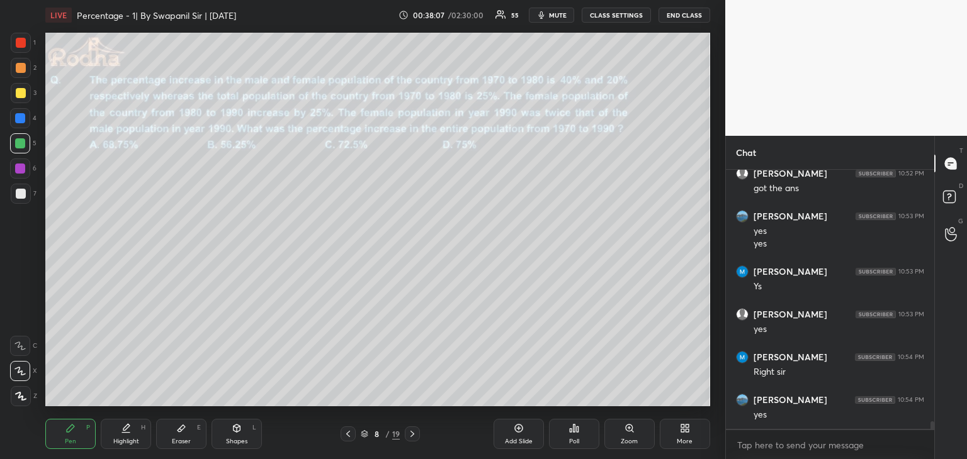
scroll to position [8848, 0]
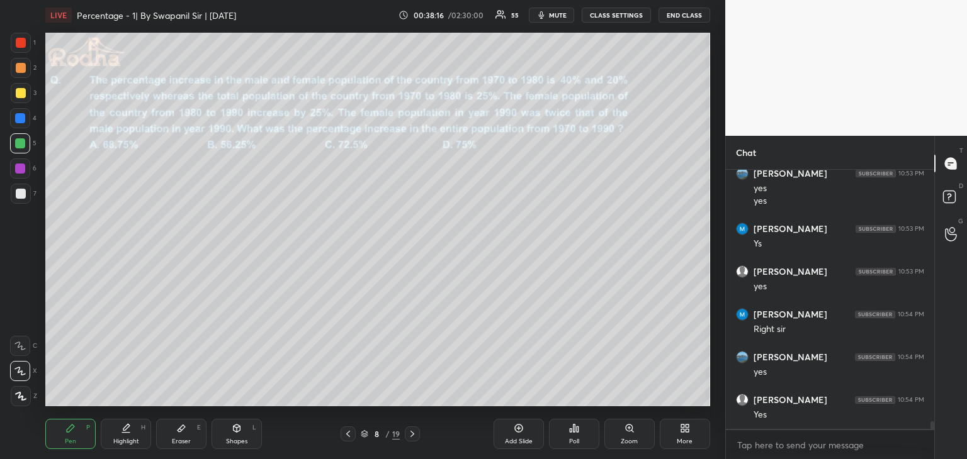
drag, startPoint x: 16, startPoint y: 163, endPoint x: 18, endPoint y: 211, distance: 48.5
click at [17, 163] on div at bounding box center [20, 169] width 20 height 20
click at [232, 436] on div "Shapes L" at bounding box center [236, 434] width 50 height 30
click at [23, 368] on icon at bounding box center [20, 371] width 13 height 13
click at [70, 443] on div "Pen" at bounding box center [70, 442] width 11 height 6
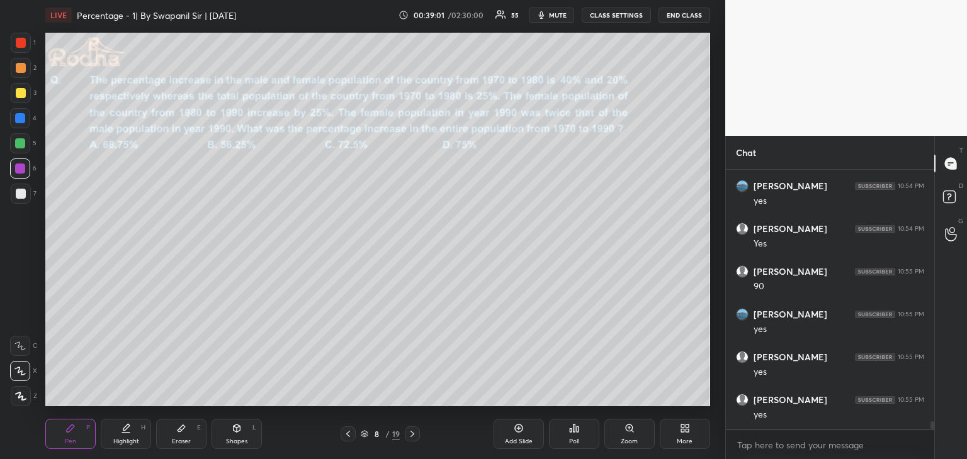
scroll to position [9105, 0]
click at [23, 195] on div at bounding box center [21, 194] width 10 height 10
click at [21, 171] on div at bounding box center [20, 169] width 10 height 10
click at [20, 44] on div at bounding box center [21, 43] width 10 height 10
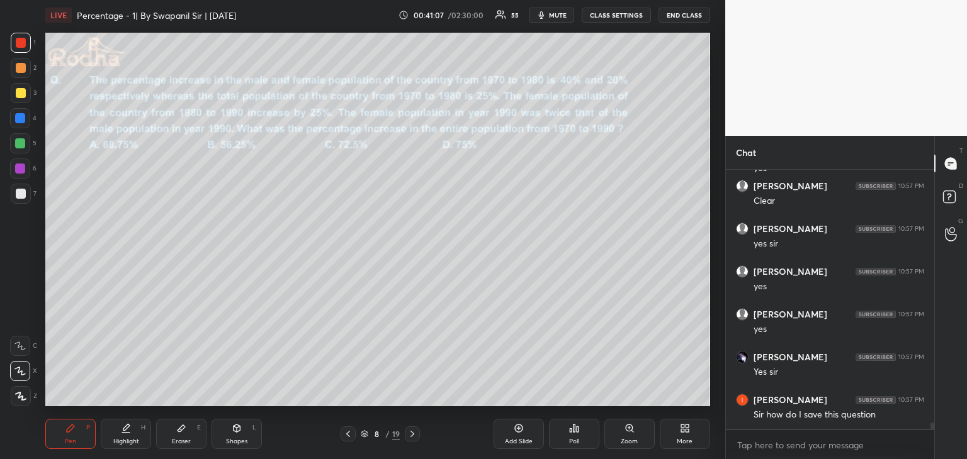
scroll to position [9918, 0]
click at [16, 145] on div at bounding box center [20, 143] width 10 height 10
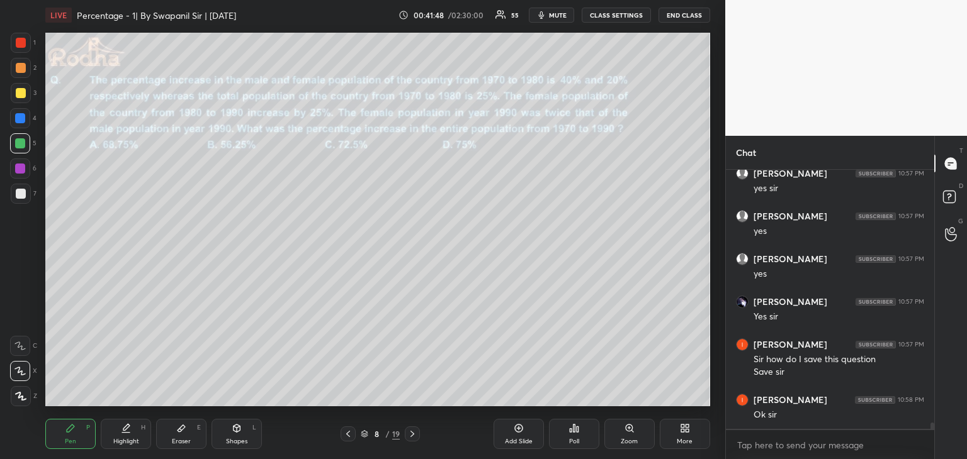
scroll to position [10016, 0]
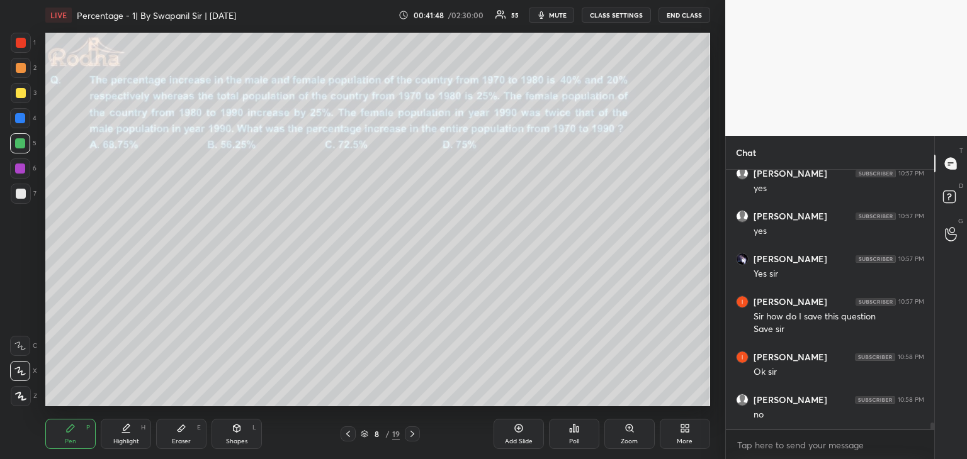
click at [838, 446] on body "1 2 3 4 5 6 7 R O A L C X Z Erase all C X Z LIVE Percentage - 1| By Swapanil Si…" at bounding box center [483, 229] width 967 height 459
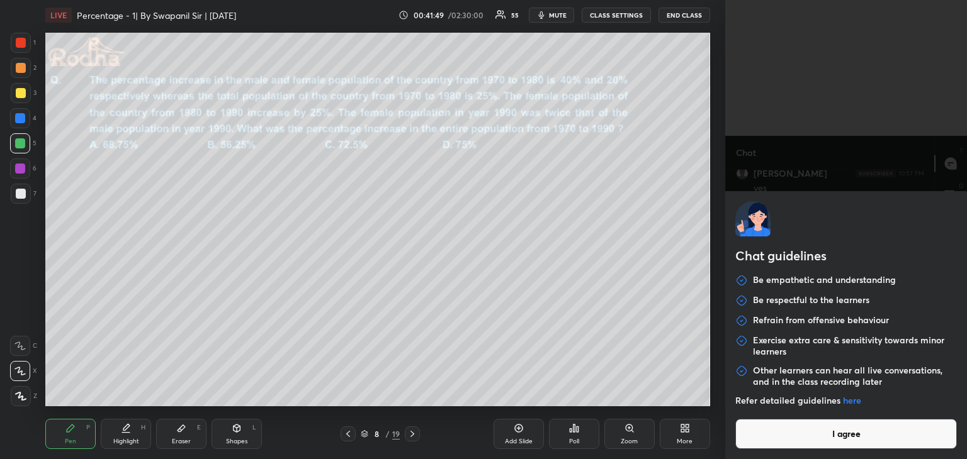
click at [834, 441] on button "I agree" at bounding box center [846, 434] width 222 height 30
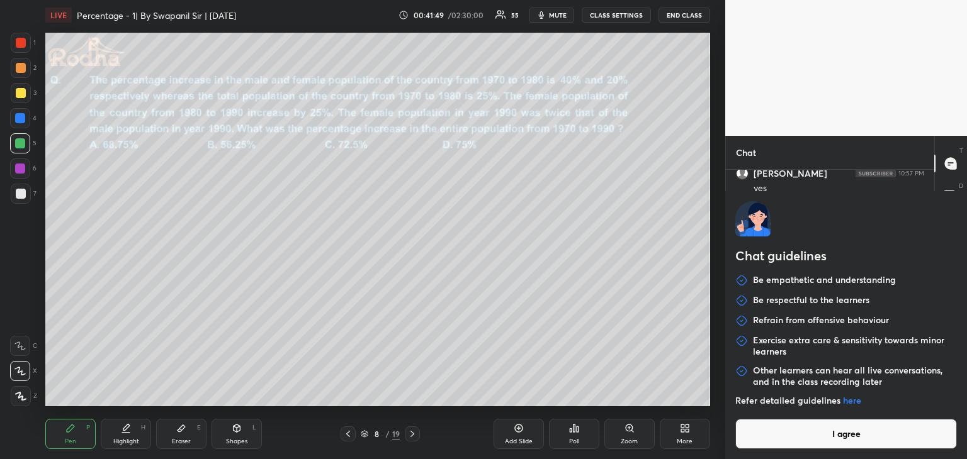
type textarea "x"
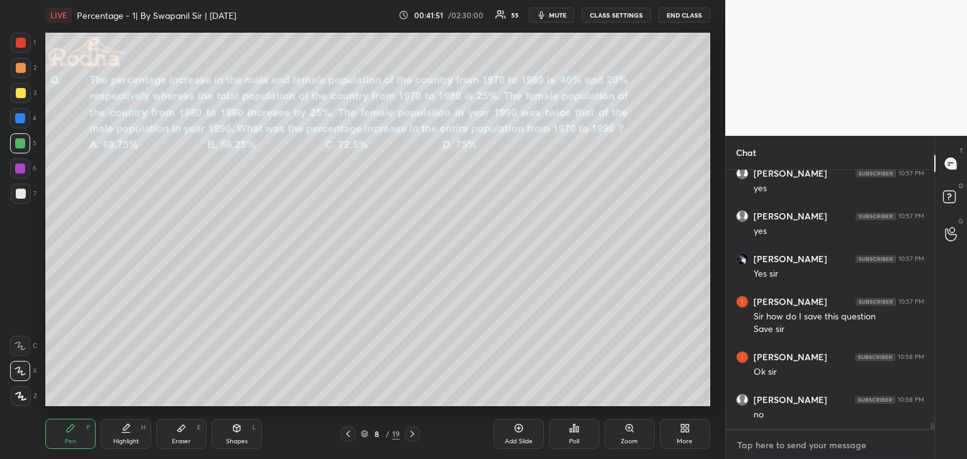
type textarea "9"
type textarea "x"
type textarea "98"
type textarea "x"
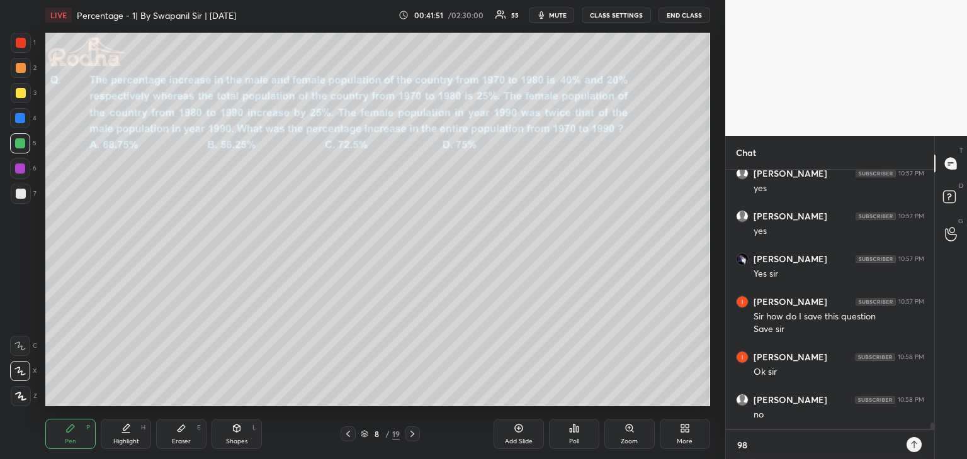
type textarea "989"
type textarea "x"
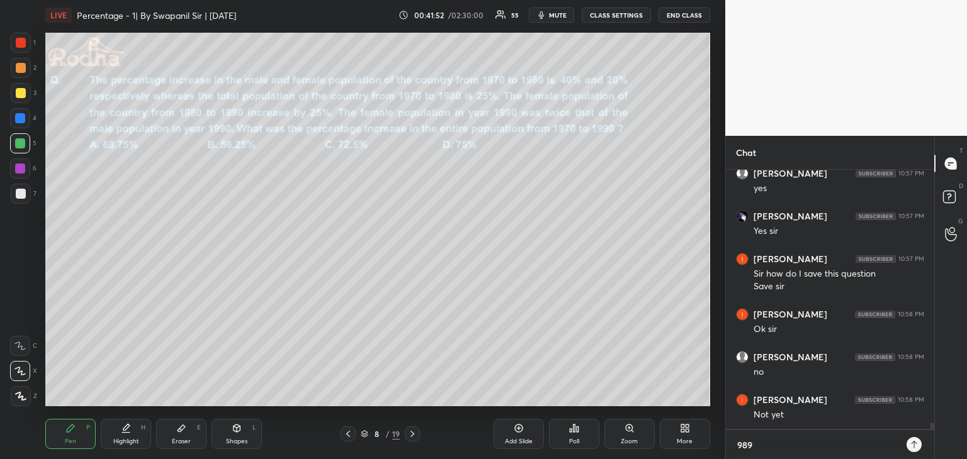
type textarea "9899"
type textarea "x"
type textarea "98997"
type textarea "x"
type textarea "989970"
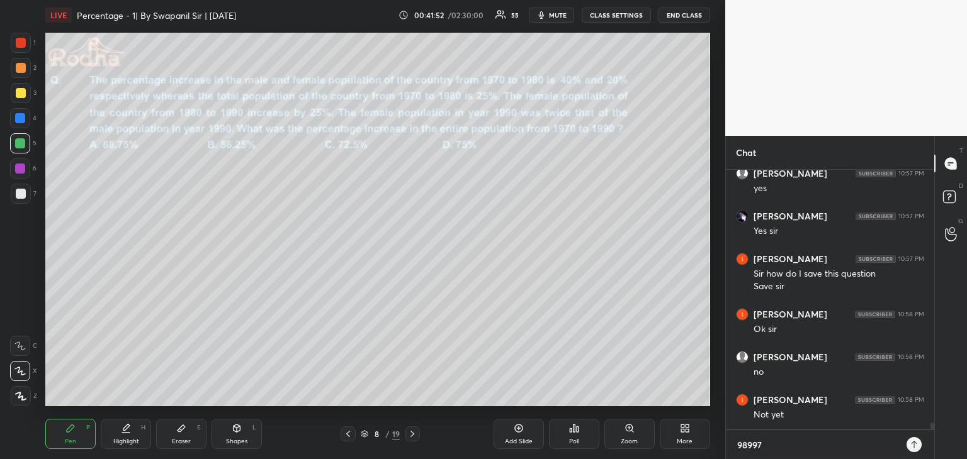
type textarea "x"
type textarea "9899707"
type textarea "x"
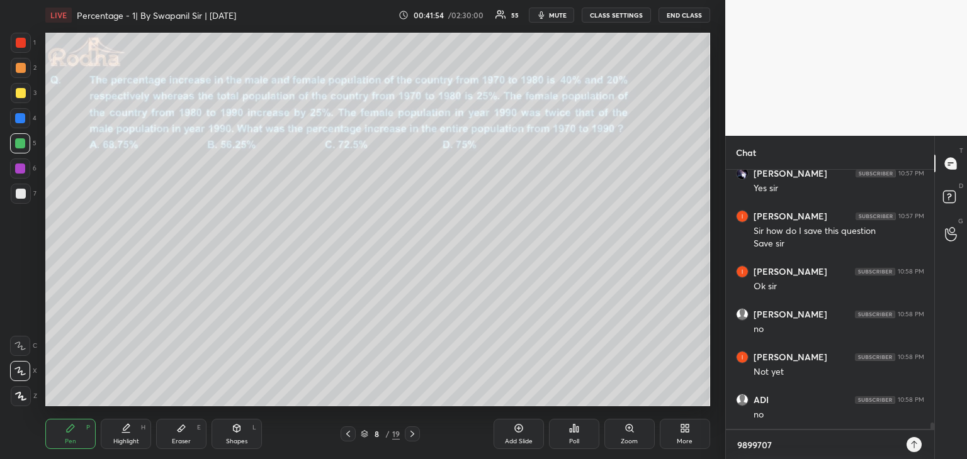
type textarea "98997074"
type textarea "x"
type textarea "989970744"
type textarea "x"
type textarea "9899707445"
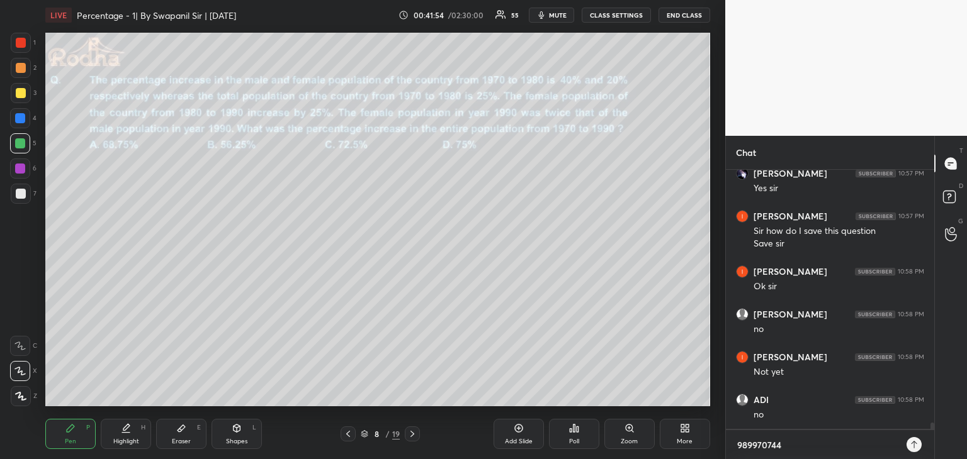
type textarea "x"
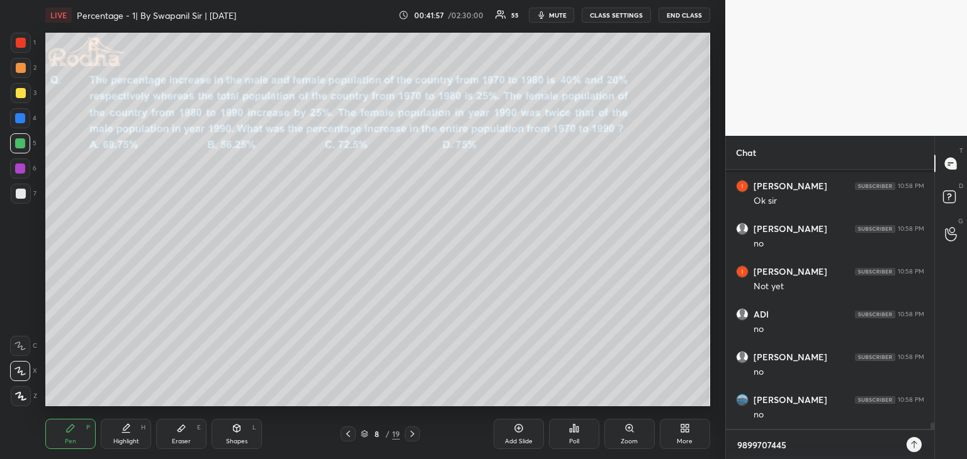
scroll to position [10273, 0]
type textarea "9899707445"
type textarea "x"
click at [915, 446] on icon at bounding box center [914, 445] width 10 height 10
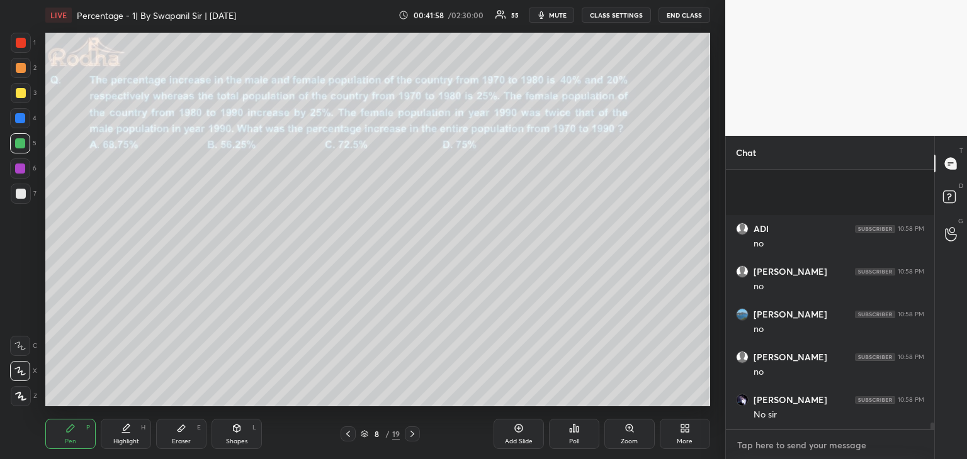
scroll to position [10386, 0]
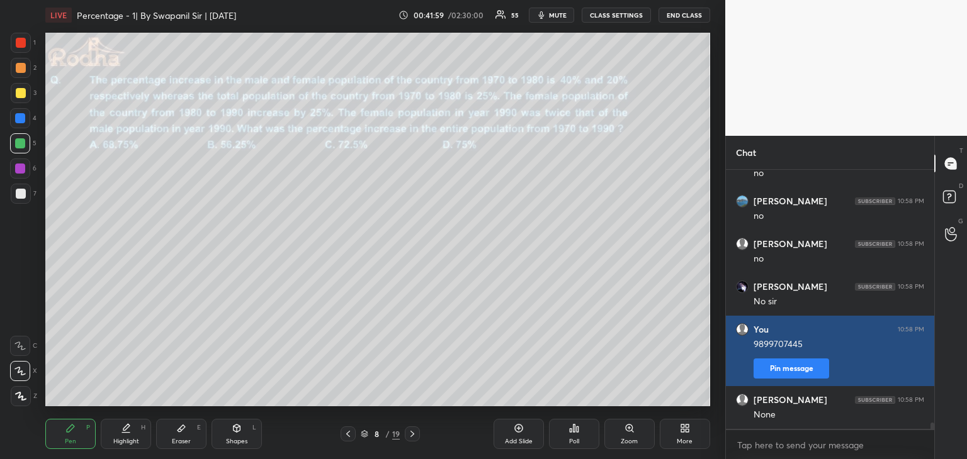
click at [803, 376] on button "Pin message" at bounding box center [791, 369] width 76 height 20
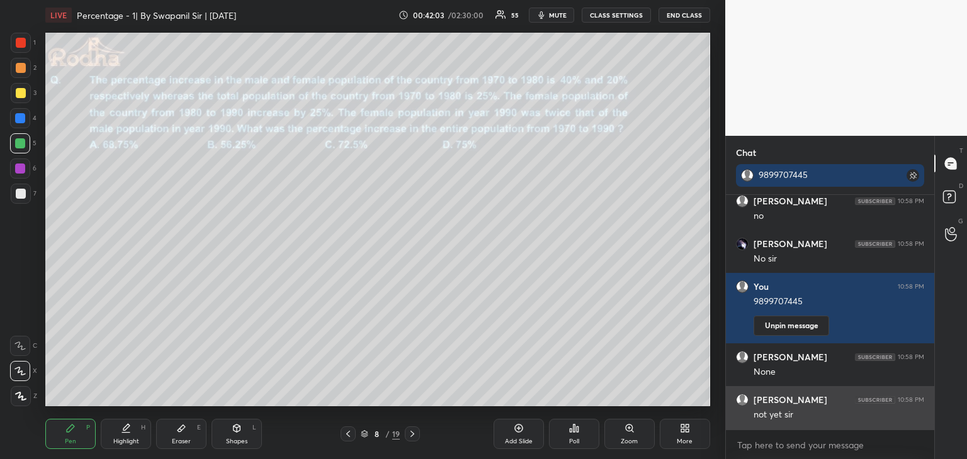
scroll to position [10497, 0]
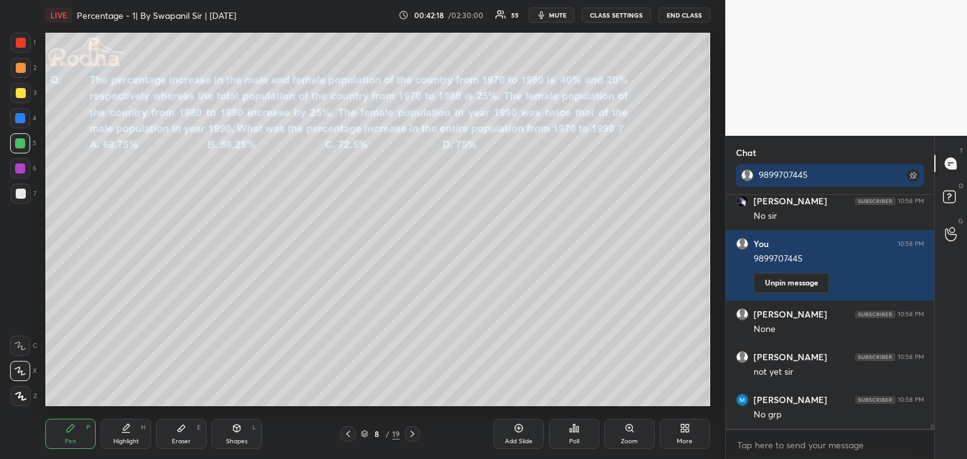
click at [18, 139] on div at bounding box center [20, 143] width 10 height 10
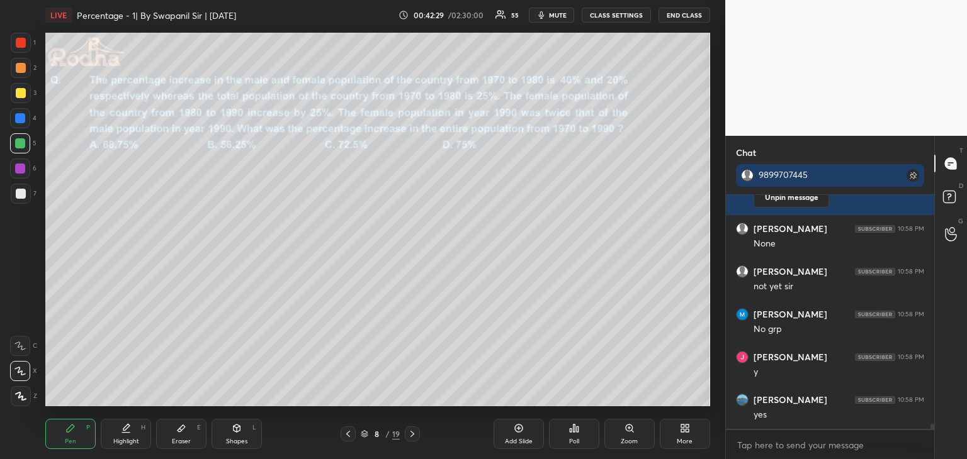
scroll to position [10625, 0]
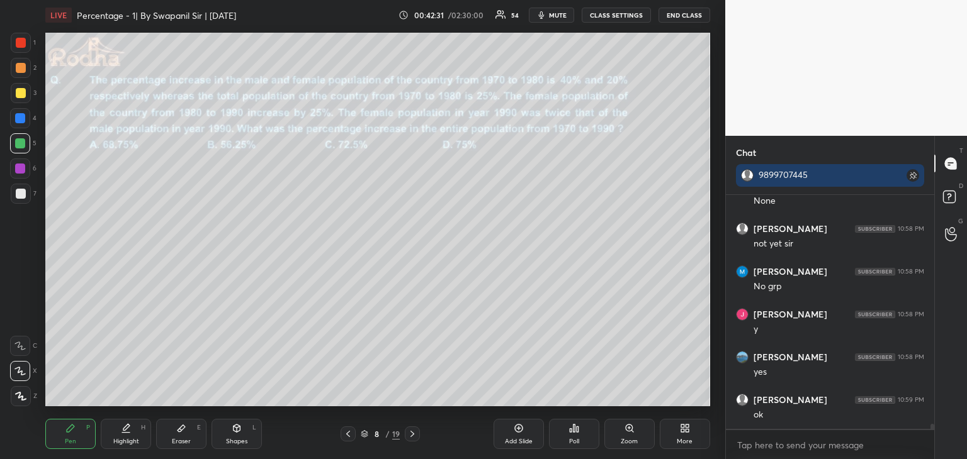
click at [415, 437] on icon at bounding box center [412, 434] width 10 height 10
click at [417, 434] on div at bounding box center [412, 434] width 15 height 15
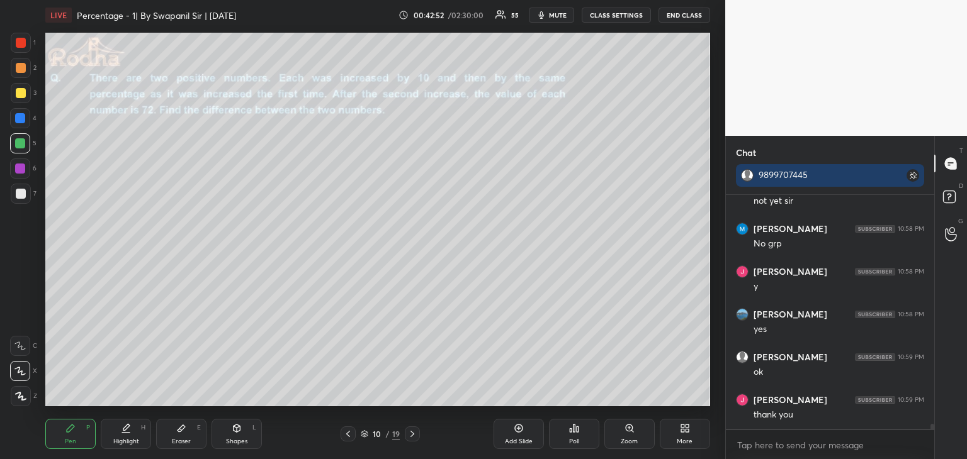
click at [191, 439] on div "Eraser E" at bounding box center [181, 434] width 50 height 30
click at [80, 439] on div "Pen P" at bounding box center [70, 434] width 50 height 30
click at [191, 436] on div "Eraser E" at bounding box center [181, 434] width 50 height 30
click at [21, 395] on g at bounding box center [20, 396] width 10 height 10
click at [67, 449] on div "Pen P" at bounding box center [70, 434] width 50 height 30
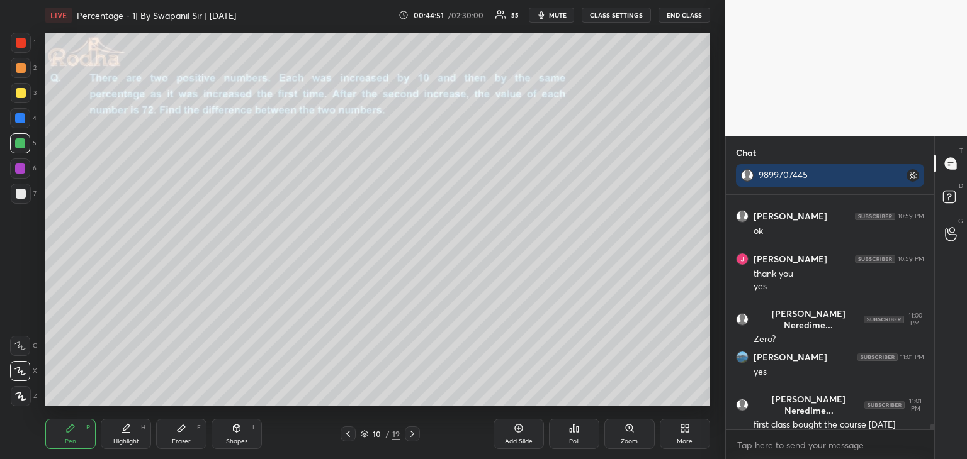
scroll to position [10855, 0]
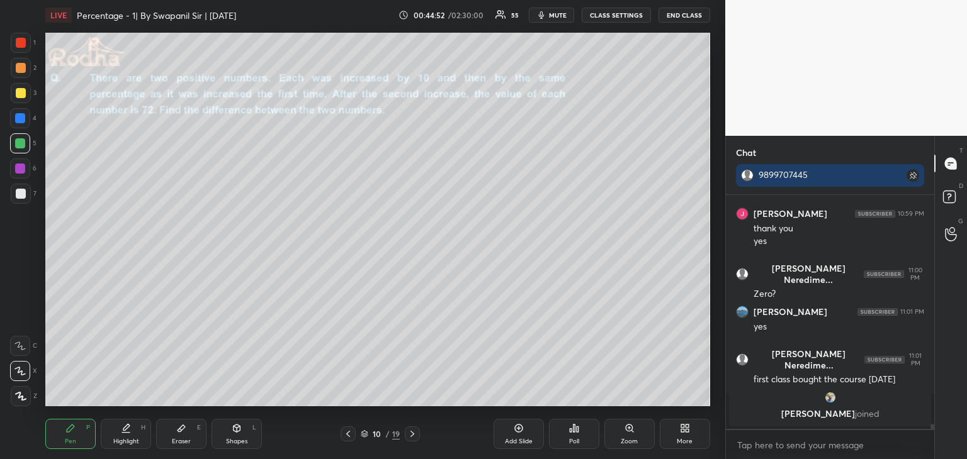
click at [572, 448] on div "Poll" at bounding box center [574, 434] width 50 height 30
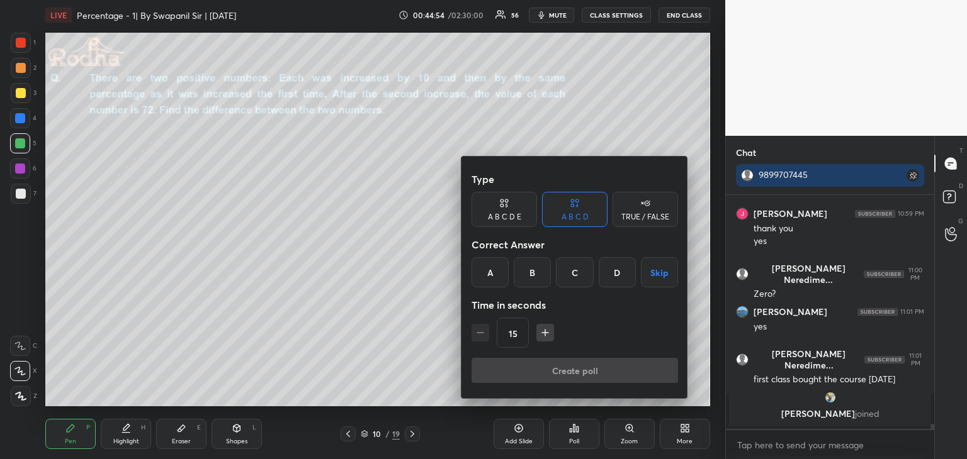
drag, startPoint x: 569, startPoint y: 438, endPoint x: 576, endPoint y: 439, distance: 7.0
click at [569, 439] on div at bounding box center [483, 229] width 967 height 459
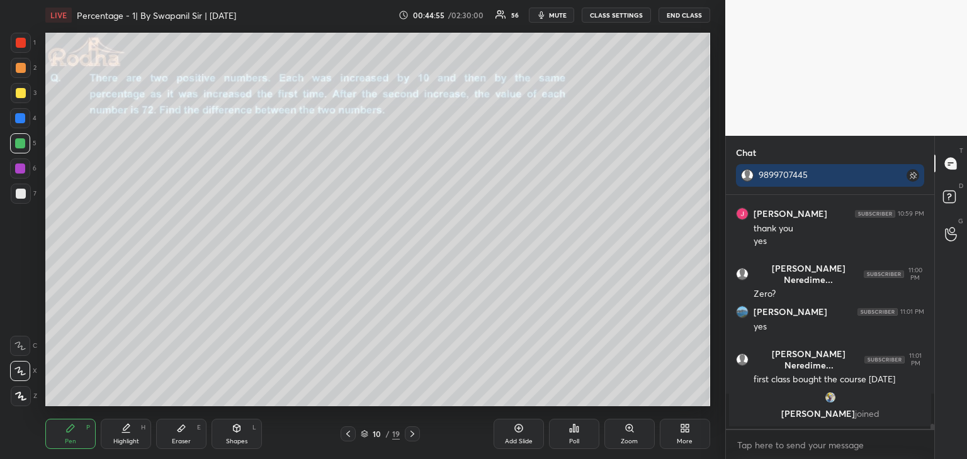
click at [578, 439] on div "Poll" at bounding box center [574, 442] width 10 height 6
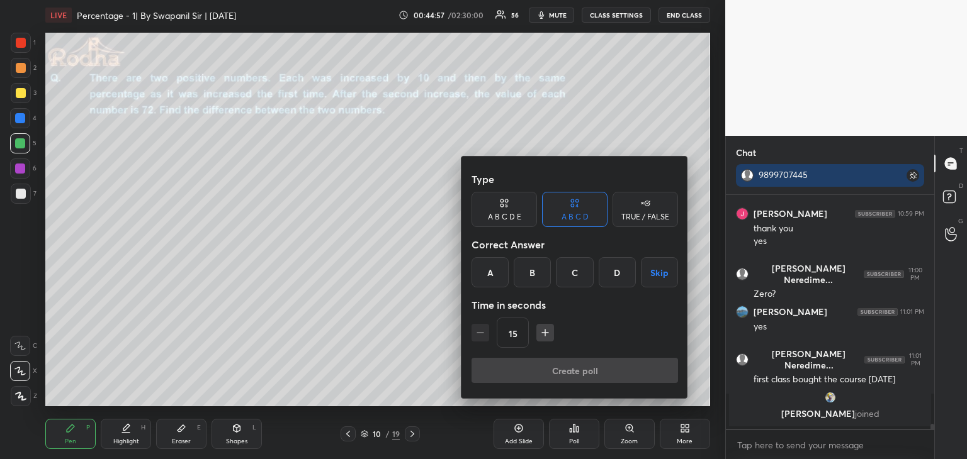
click at [502, 217] on div "A B C D E" at bounding box center [504, 217] width 33 height 8
click at [488, 276] on div "A" at bounding box center [486, 272] width 30 height 30
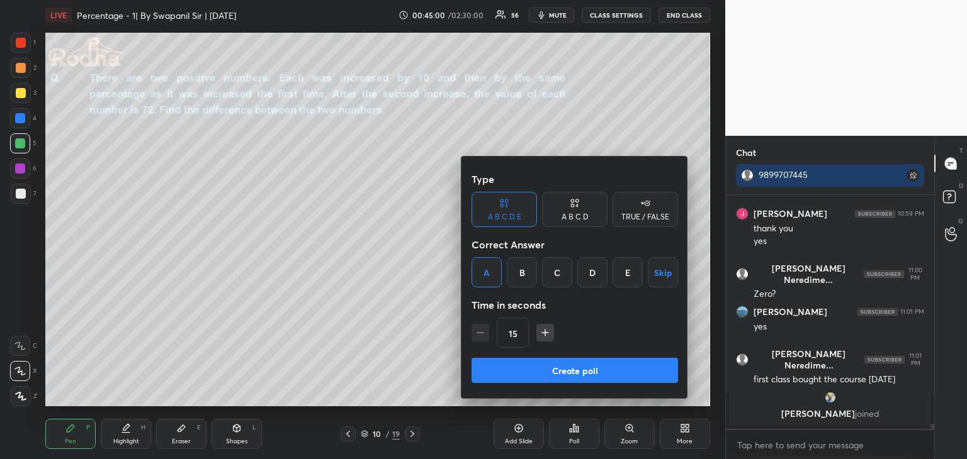
click at [544, 376] on button "Create poll" at bounding box center [574, 370] width 206 height 25
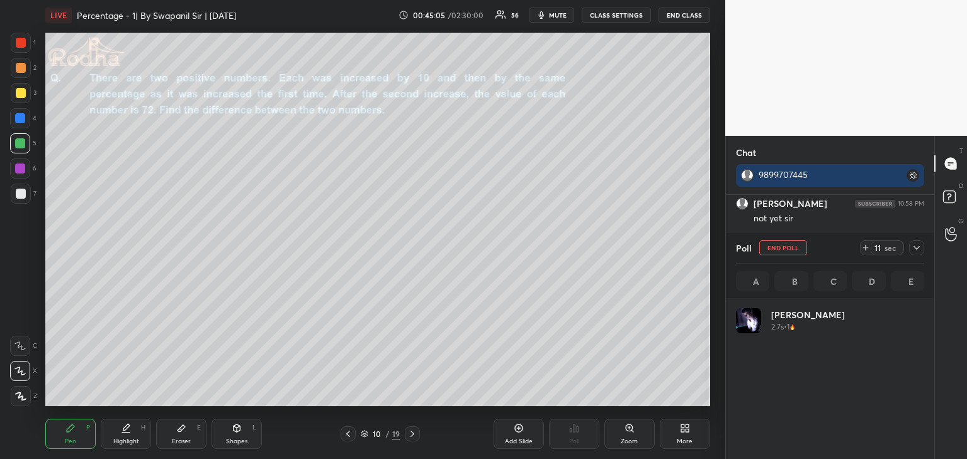
scroll to position [147, 184]
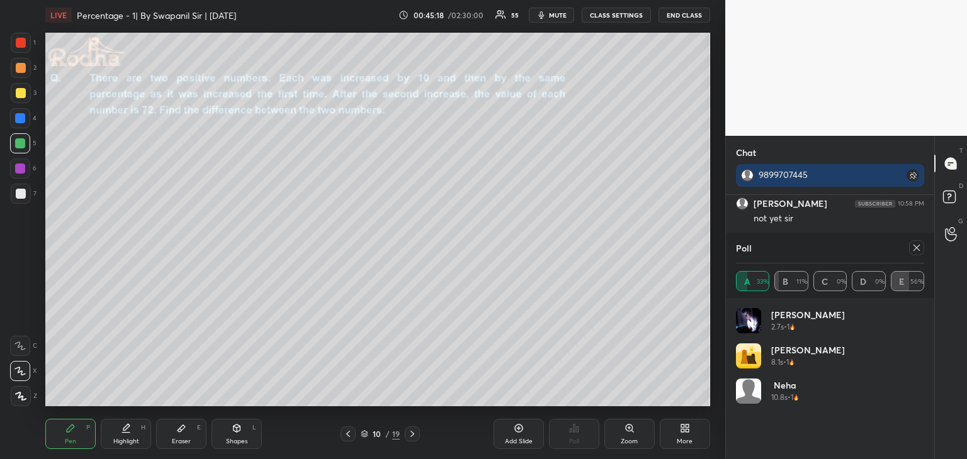
drag, startPoint x: 918, startPoint y: 248, endPoint x: 911, endPoint y: 252, distance: 8.2
click at [918, 249] on icon at bounding box center [916, 248] width 10 height 10
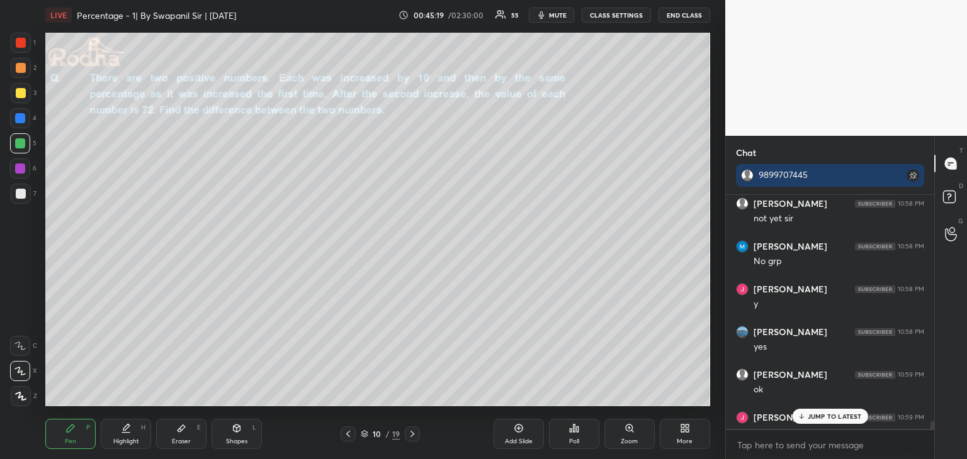
scroll to position [0, 0]
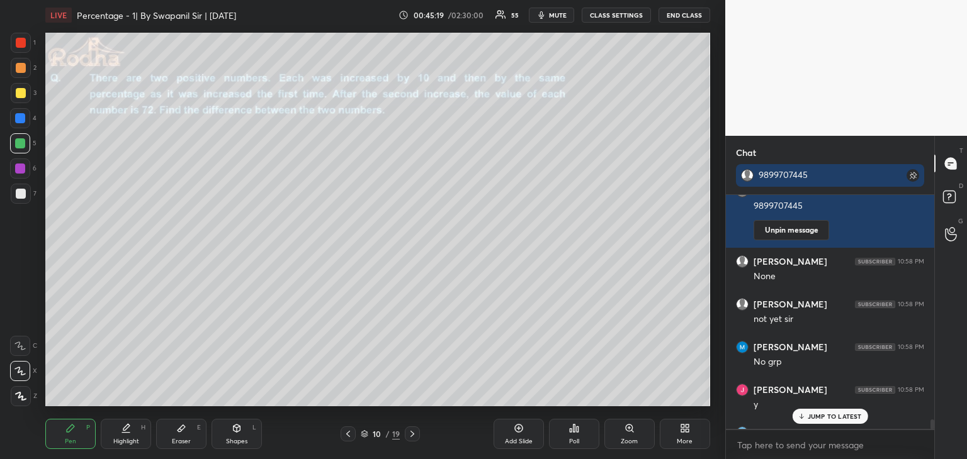
click at [587, 437] on div "Poll" at bounding box center [574, 434] width 50 height 30
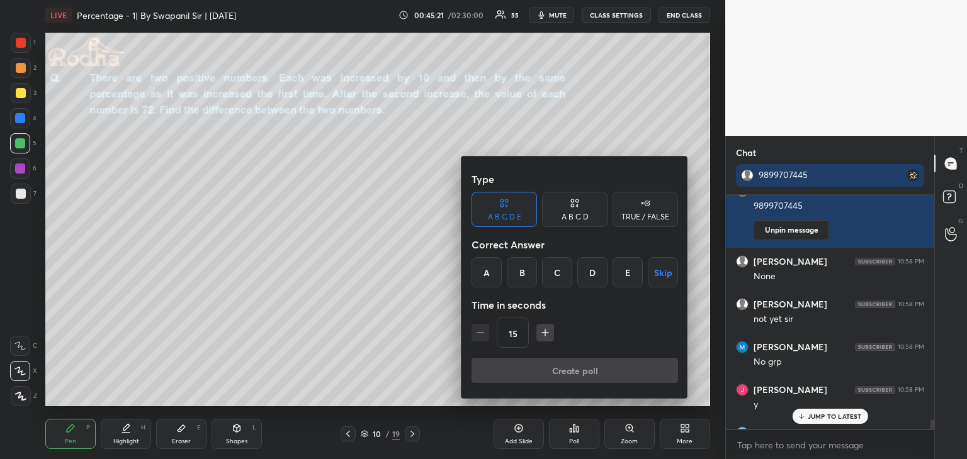
drag, startPoint x: 580, startPoint y: 431, endPoint x: 587, endPoint y: 426, distance: 8.2
click at [581, 429] on div at bounding box center [483, 229] width 967 height 459
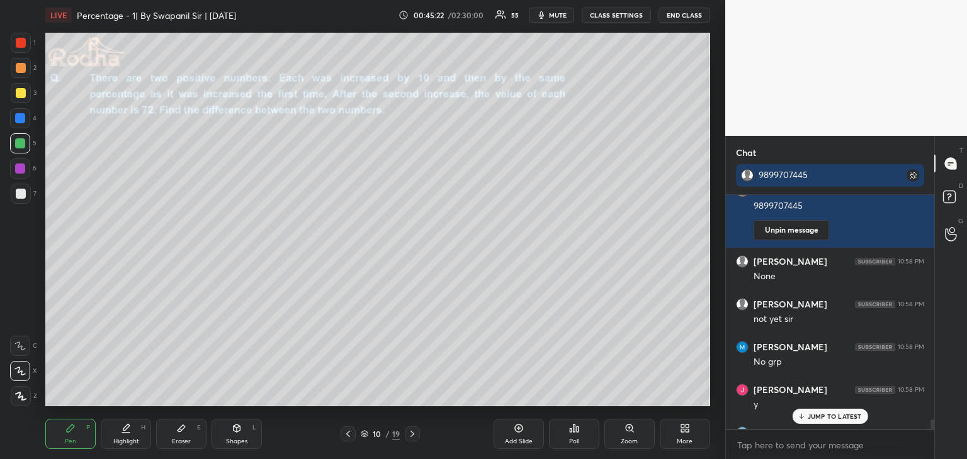
click at [833, 416] on p "JUMP TO LATEST" at bounding box center [835, 417] width 54 height 8
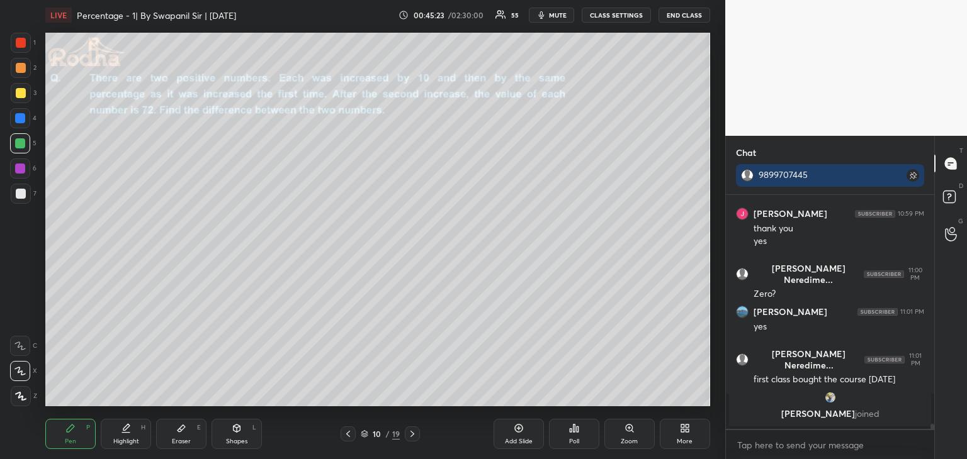
click at [593, 436] on div "Poll" at bounding box center [574, 434] width 50 height 30
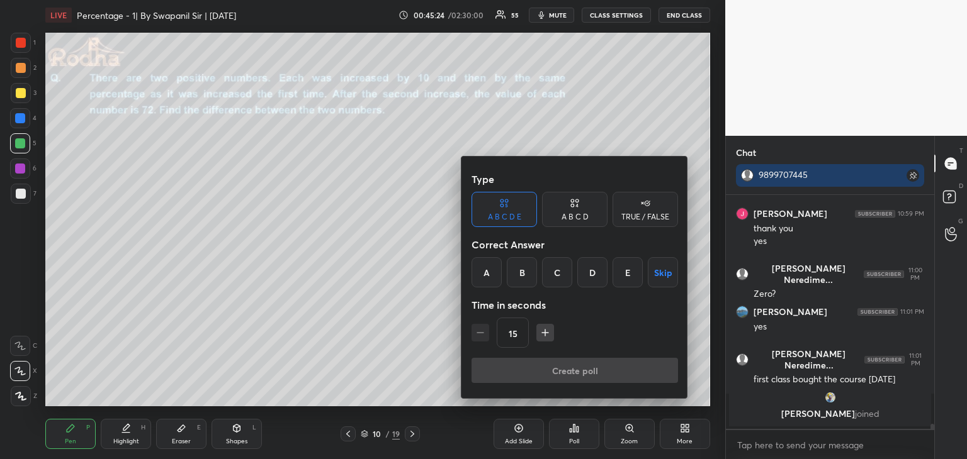
click at [561, 376] on div "Type A B C D E A B C D TRUE / FALSE Correct Answer A B C D E Skip Time in secon…" at bounding box center [574, 278] width 227 height 242
click at [415, 350] on div at bounding box center [483, 229] width 967 height 459
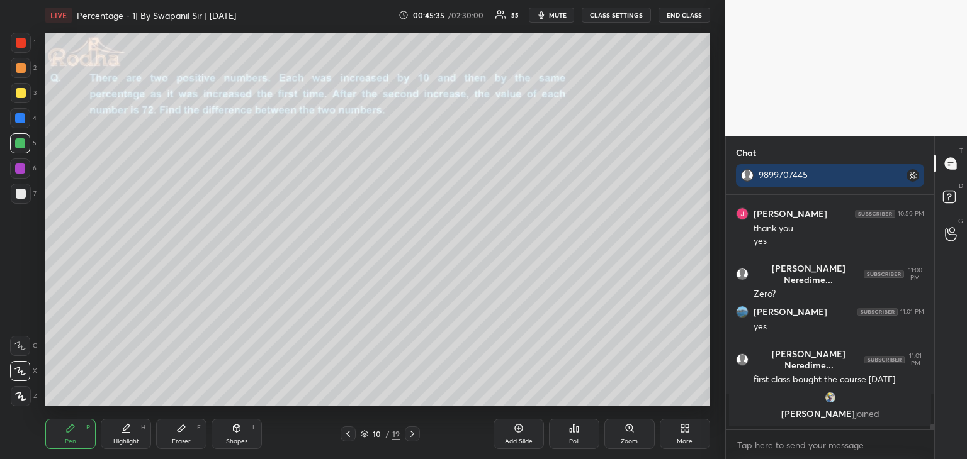
click at [236, 428] on icon at bounding box center [237, 428] width 7 height 2
click at [20, 376] on icon at bounding box center [20, 371] width 13 height 13
click at [20, 120] on div at bounding box center [20, 118] width 10 height 10
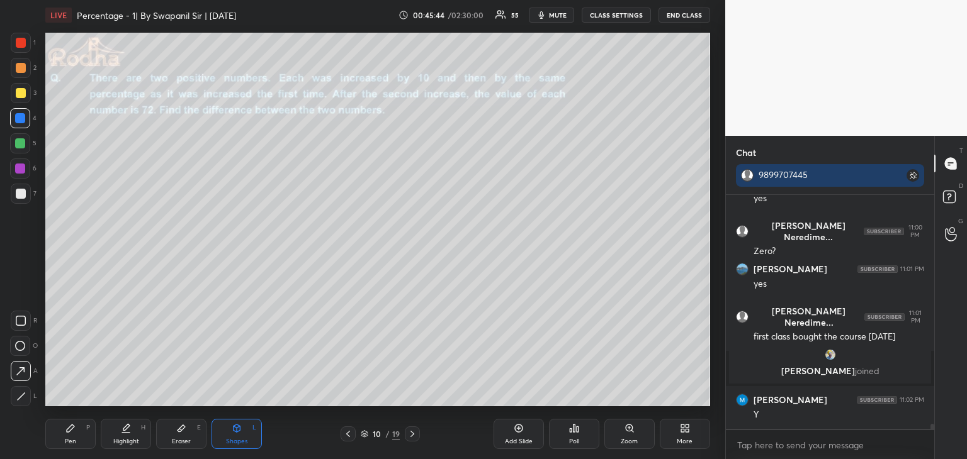
click at [67, 434] on div "Pen P" at bounding box center [70, 434] width 50 height 30
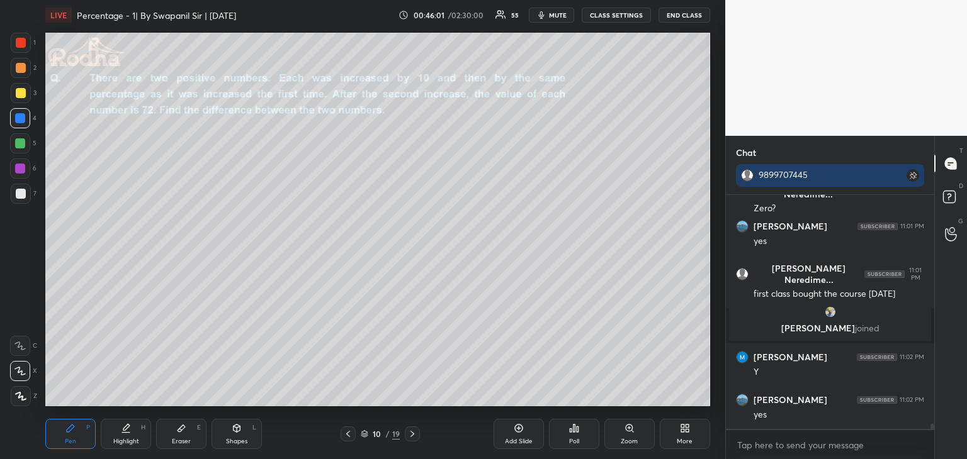
scroll to position [10332, 0]
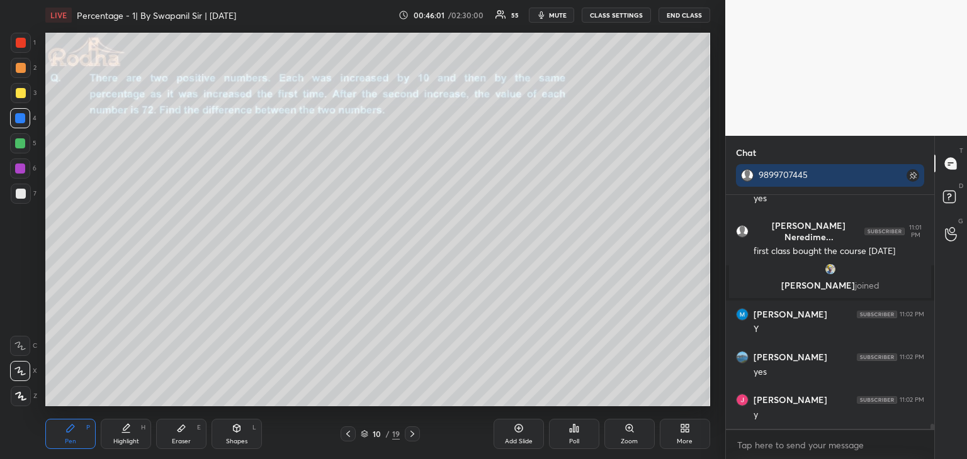
click at [236, 436] on div "Shapes L" at bounding box center [236, 434] width 50 height 30
click at [23, 373] on icon at bounding box center [20, 371] width 13 height 13
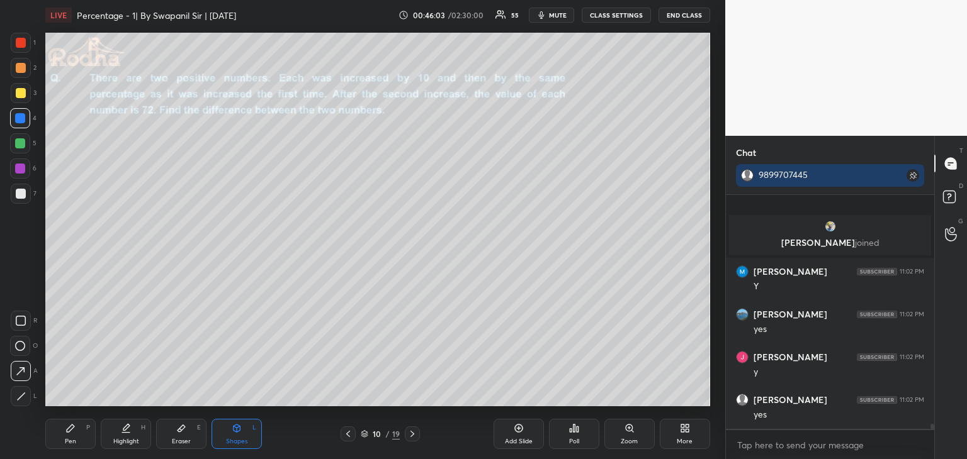
scroll to position [10461, 0]
drag, startPoint x: 74, startPoint y: 444, endPoint x: 104, endPoint y: 427, distance: 34.4
click at [75, 444] on div "Pen" at bounding box center [70, 442] width 11 height 6
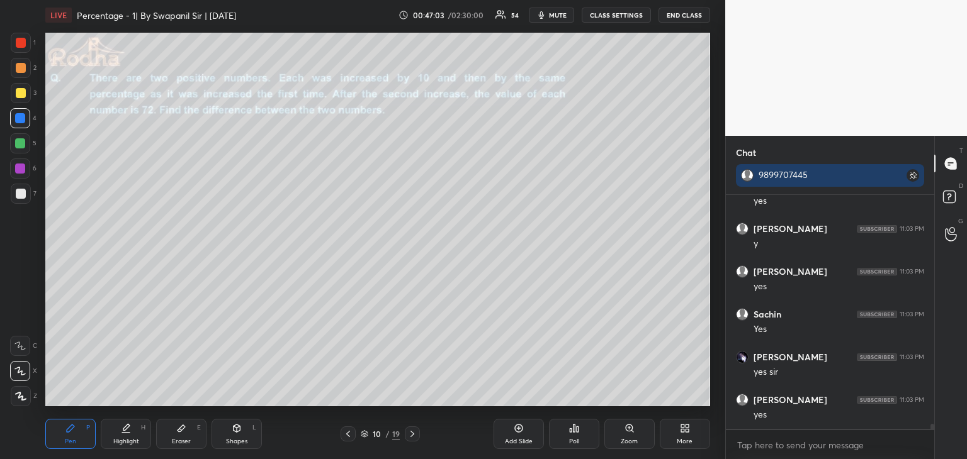
scroll to position [11231, 0]
click at [20, 144] on div at bounding box center [20, 143] width 10 height 10
click at [346, 433] on icon at bounding box center [348, 434] width 10 height 10
click at [347, 433] on icon at bounding box center [348, 434] width 10 height 10
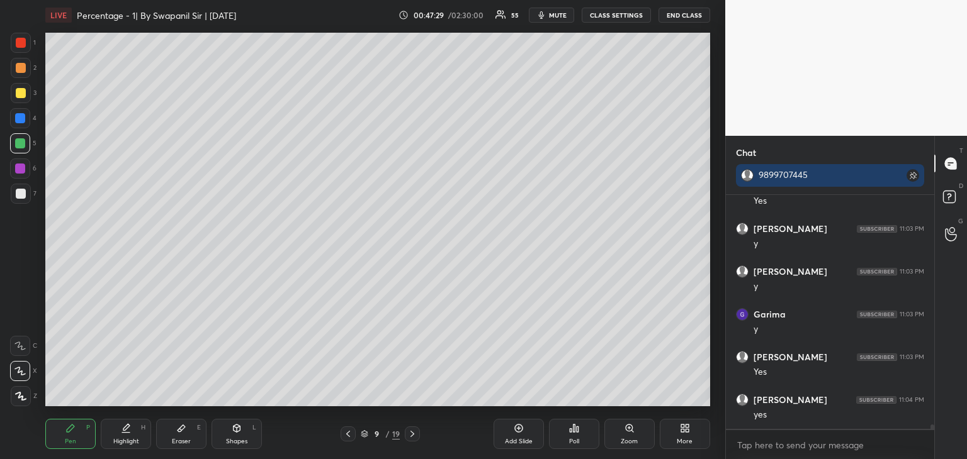
click at [349, 434] on icon at bounding box center [348, 434] width 10 height 10
click at [350, 434] on icon at bounding box center [348, 434] width 10 height 10
click at [351, 434] on icon at bounding box center [348, 434] width 10 height 10
click at [354, 434] on div at bounding box center [348, 434] width 15 height 15
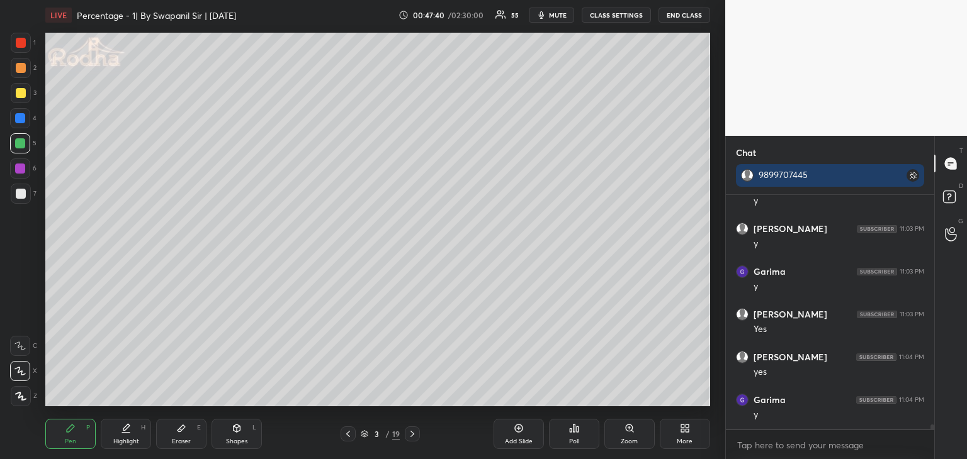
scroll to position [11573, 0]
click at [413, 430] on icon at bounding box center [412, 434] width 10 height 10
click at [414, 430] on icon at bounding box center [412, 434] width 10 height 10
click at [413, 431] on icon at bounding box center [412, 434] width 10 height 10
click at [414, 431] on icon at bounding box center [412, 434] width 10 height 10
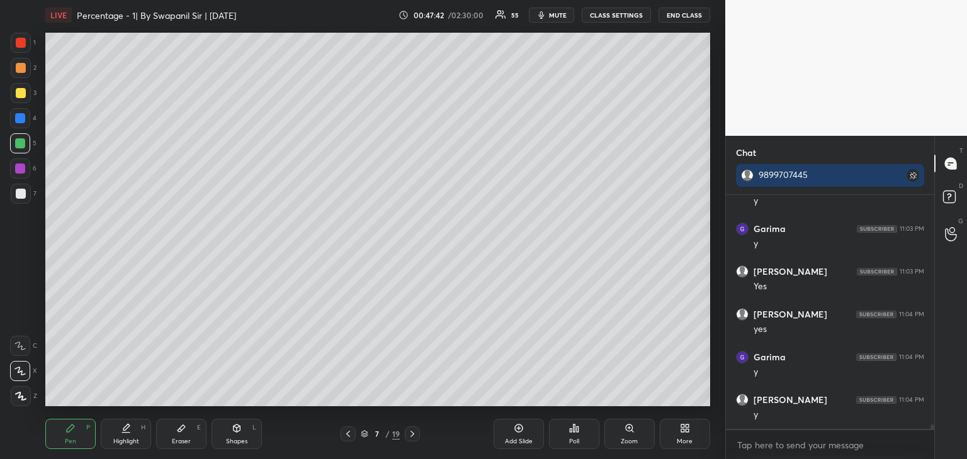
click at [414, 430] on icon at bounding box center [412, 434] width 10 height 10
click at [415, 436] on icon at bounding box center [412, 434] width 10 height 10
click at [410, 430] on icon at bounding box center [412, 434] width 10 height 10
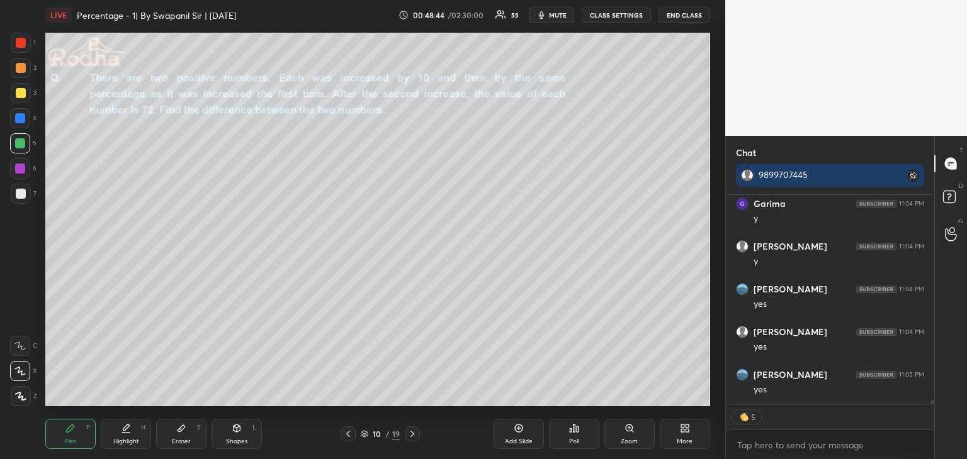
scroll to position [11770, 0]
click at [20, 119] on div at bounding box center [20, 118] width 10 height 10
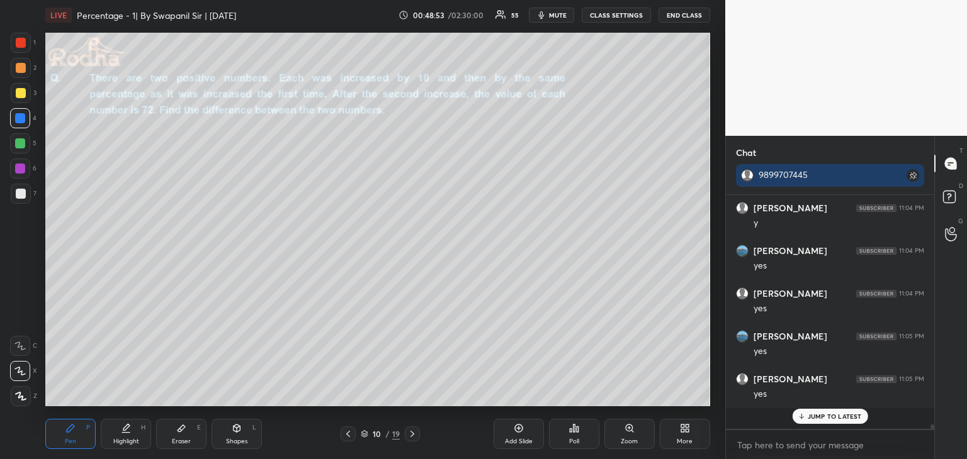
scroll to position [11745, 0]
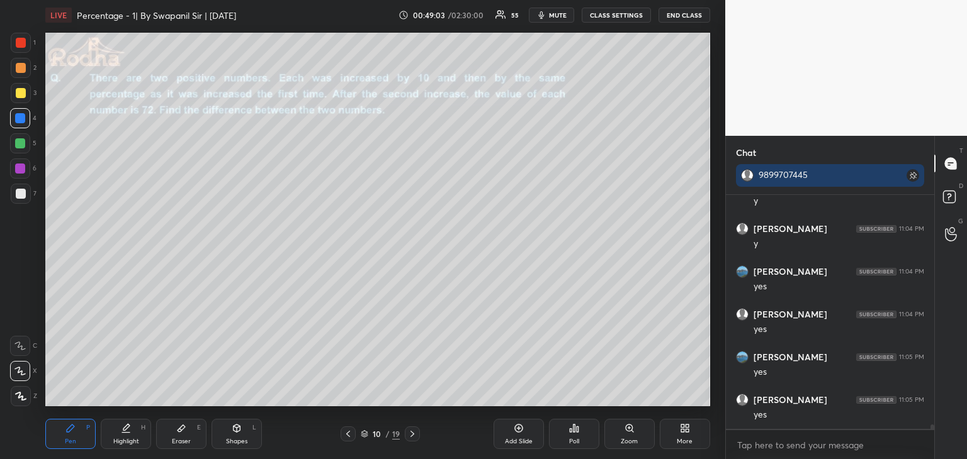
drag, startPoint x: 19, startPoint y: 141, endPoint x: 33, endPoint y: 145, distance: 14.5
click at [20, 141] on div at bounding box center [20, 143] width 10 height 10
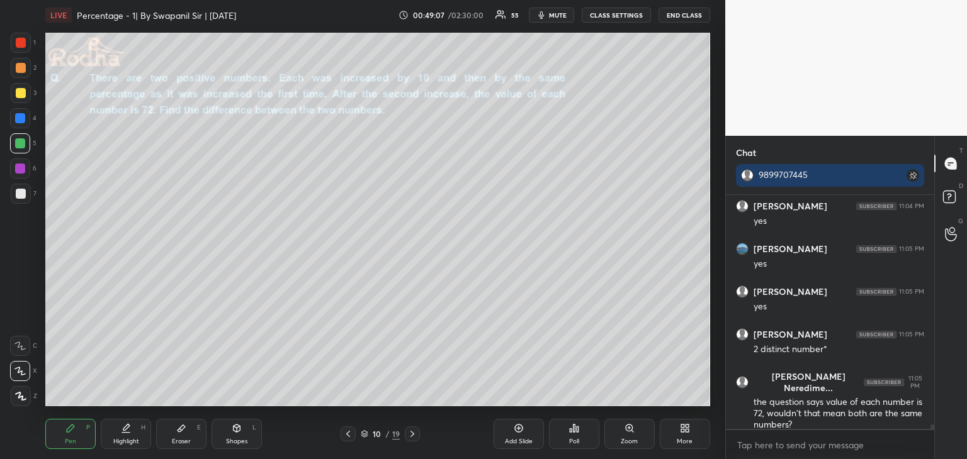
drag, startPoint x: 173, startPoint y: 435, endPoint x: 172, endPoint y: 408, distance: 26.4
click at [174, 434] on div "Eraser E" at bounding box center [181, 434] width 50 height 30
click at [73, 439] on div "Pen" at bounding box center [70, 442] width 11 height 6
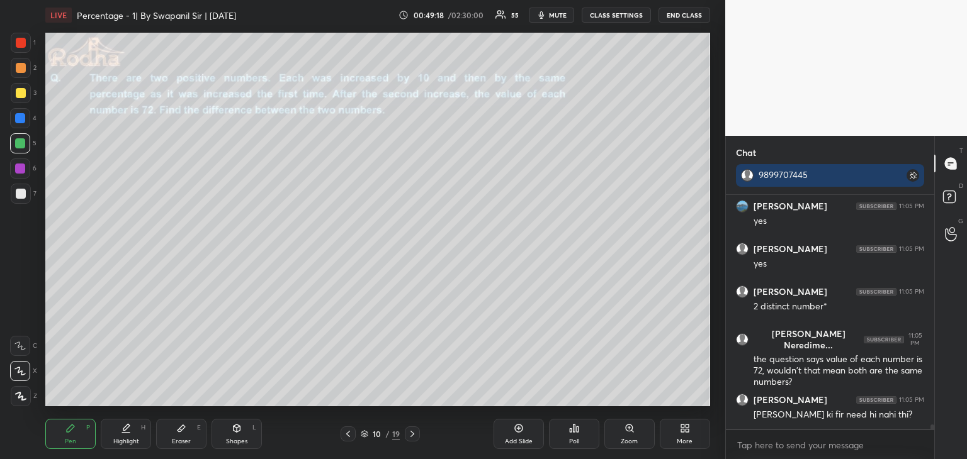
click at [189, 441] on div "Eraser" at bounding box center [181, 442] width 19 height 6
click at [60, 445] on div "Pen P" at bounding box center [70, 434] width 50 height 30
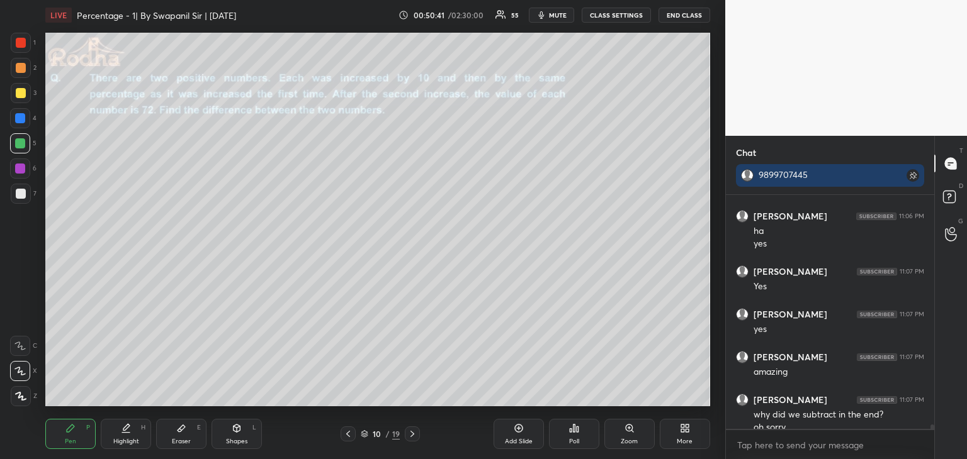
scroll to position [12360, 0]
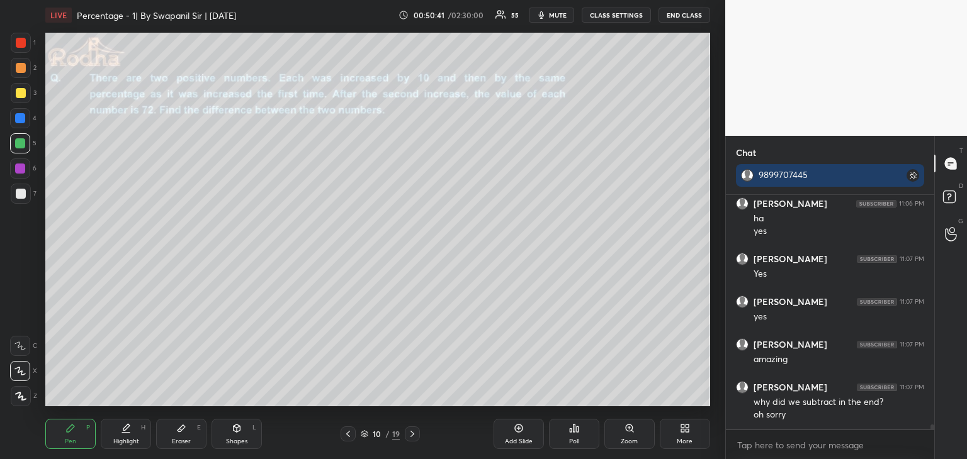
click at [185, 439] on div "Eraser" at bounding box center [181, 442] width 19 height 6
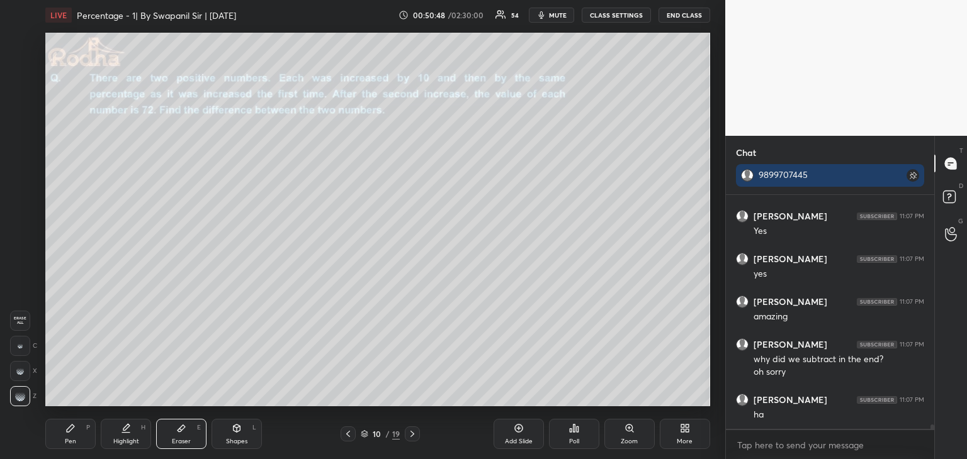
click at [81, 449] on div "Pen P" at bounding box center [70, 434] width 50 height 30
click at [23, 145] on div at bounding box center [20, 143] width 10 height 10
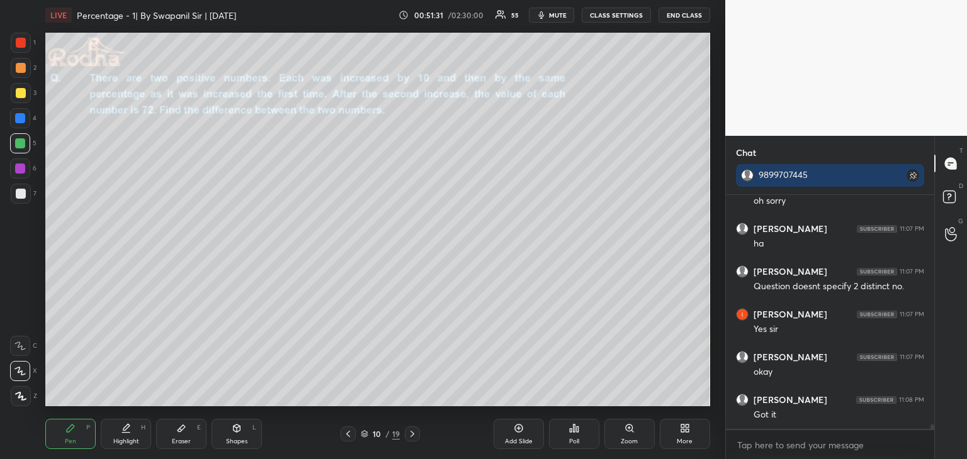
scroll to position [12617, 0]
click at [183, 439] on div "Eraser" at bounding box center [181, 442] width 19 height 6
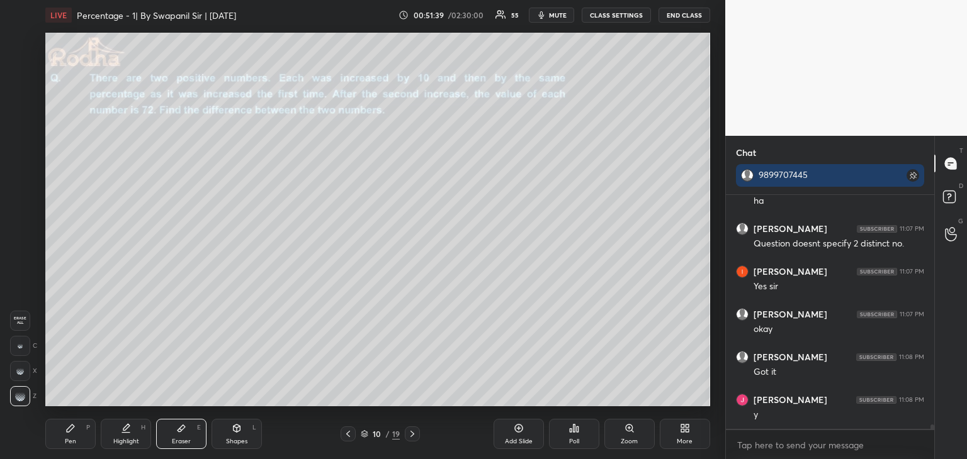
click at [81, 431] on div "Pen P" at bounding box center [70, 434] width 50 height 30
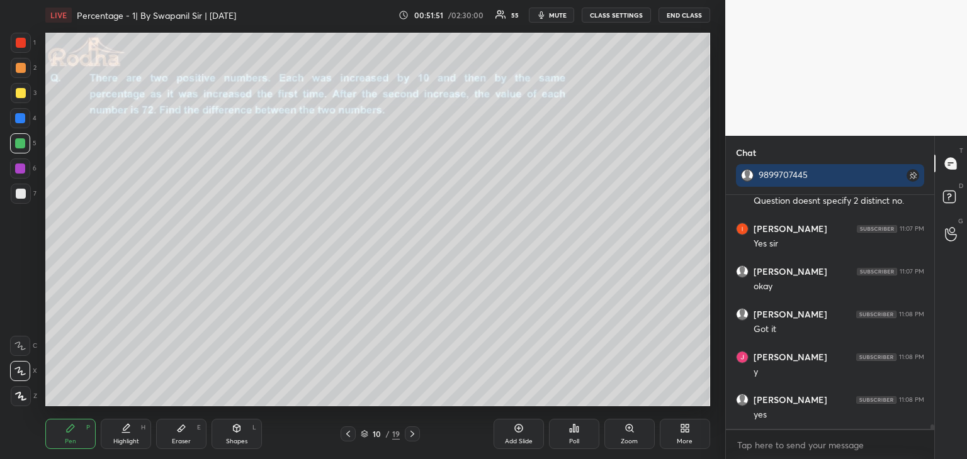
click at [26, 43] on div at bounding box center [21, 43] width 20 height 20
drag, startPoint x: 244, startPoint y: 441, endPoint x: 251, endPoint y: 433, distance: 10.7
click at [245, 441] on div "Shapes" at bounding box center [236, 442] width 21 height 6
click at [72, 438] on div "Pen P" at bounding box center [70, 434] width 50 height 30
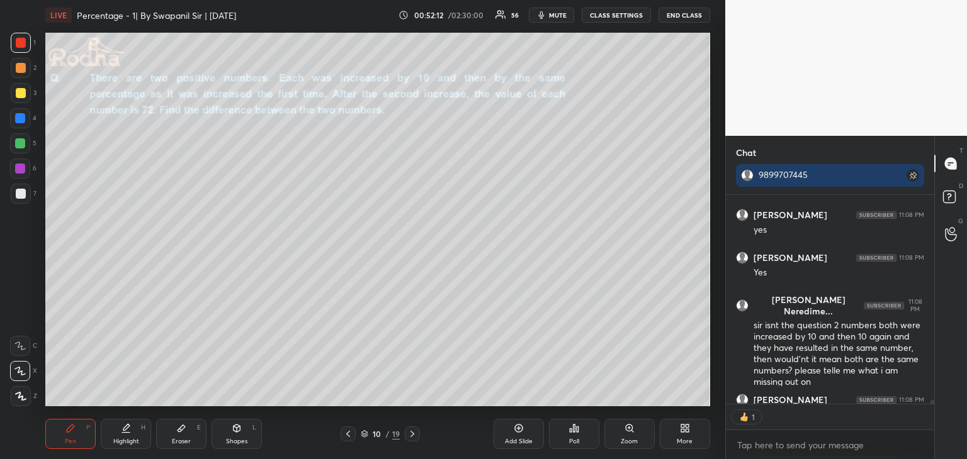
scroll to position [12369, 0]
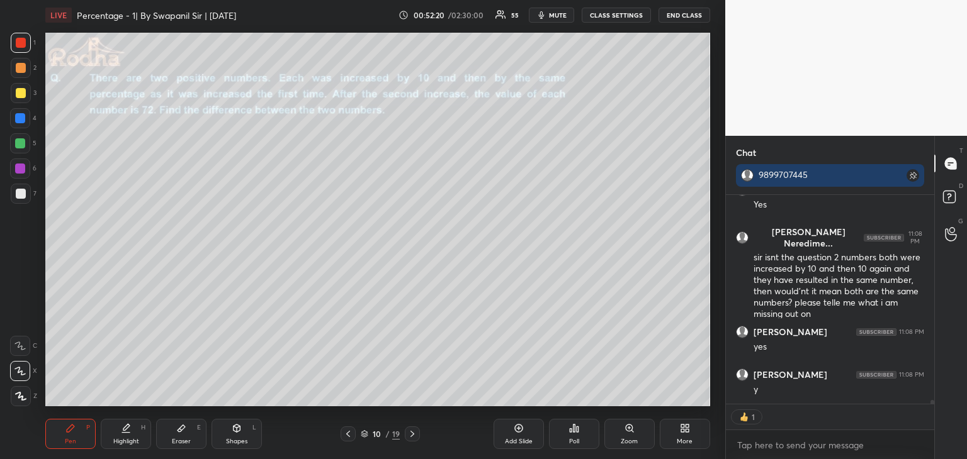
click at [249, 441] on div "Shapes L" at bounding box center [236, 434] width 50 height 30
type textarea "x"
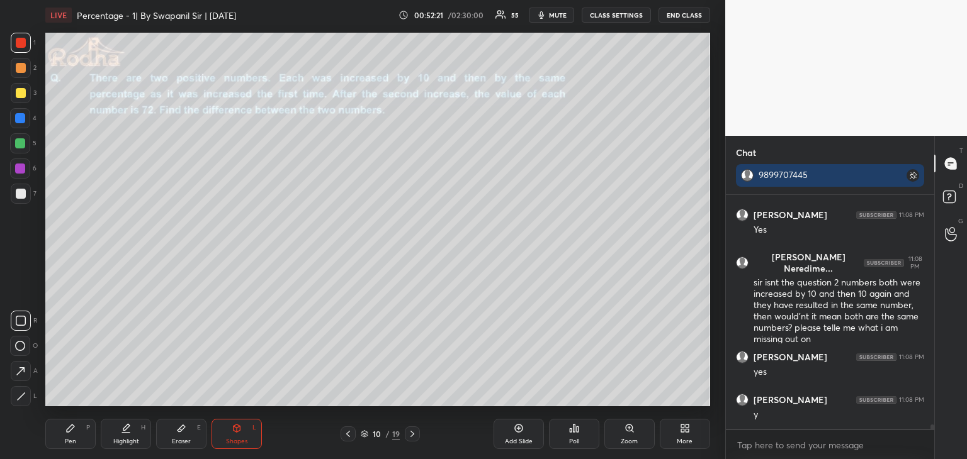
click at [21, 402] on div at bounding box center [21, 396] width 20 height 20
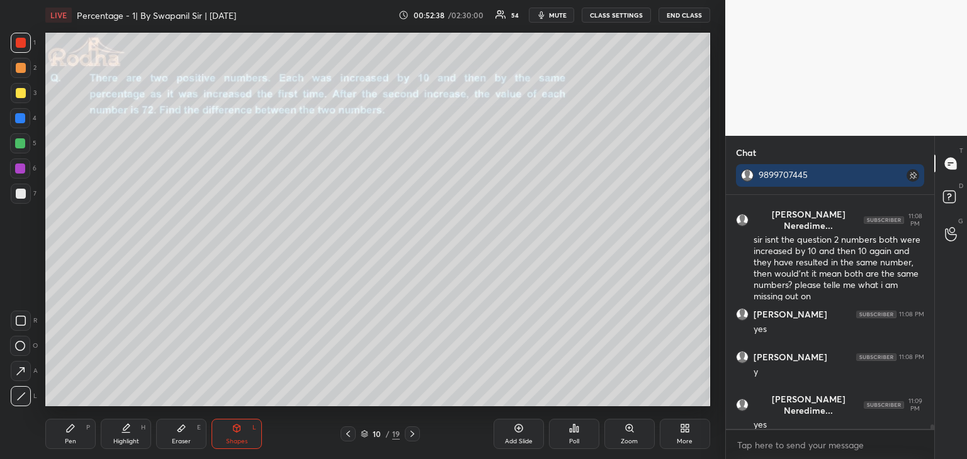
click at [76, 442] on div "Pen" at bounding box center [70, 442] width 11 height 6
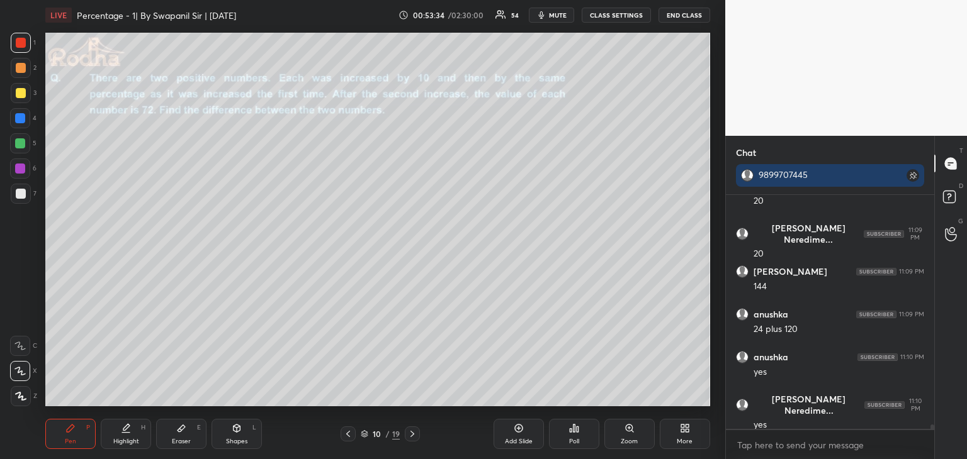
scroll to position [12680, 0]
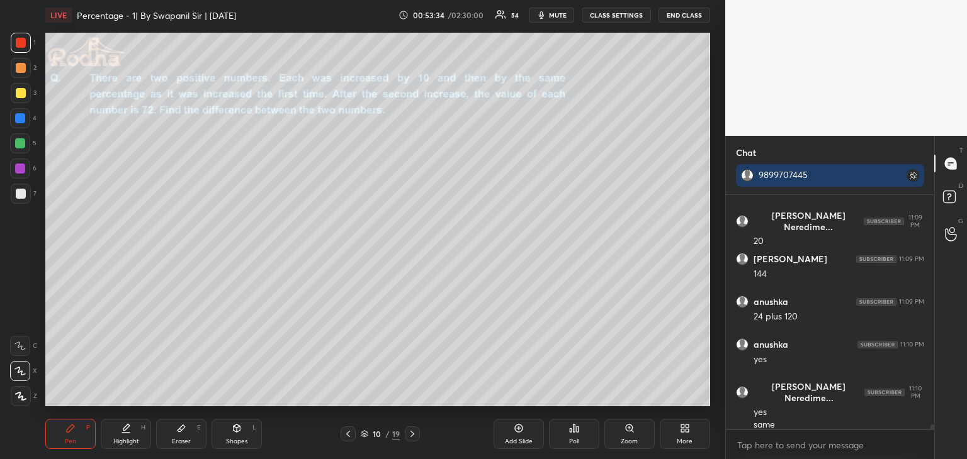
click at [179, 432] on icon at bounding box center [181, 428] width 8 height 7
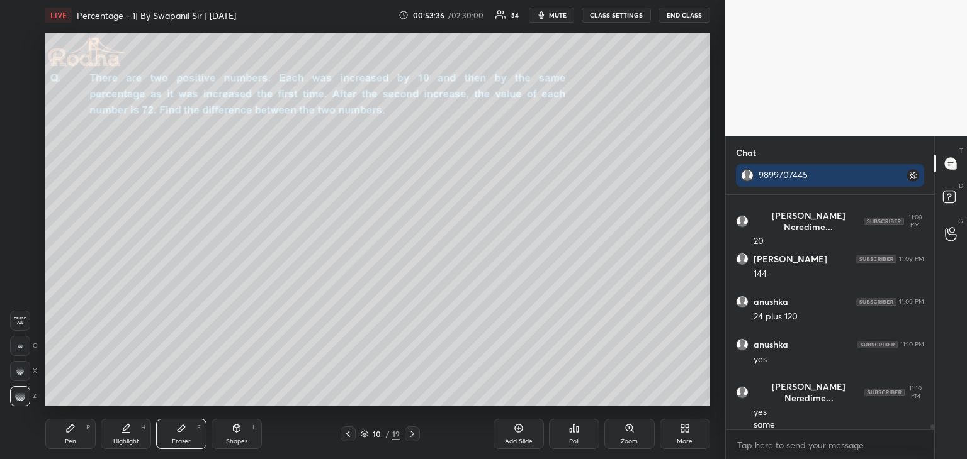
scroll to position [12723, 0]
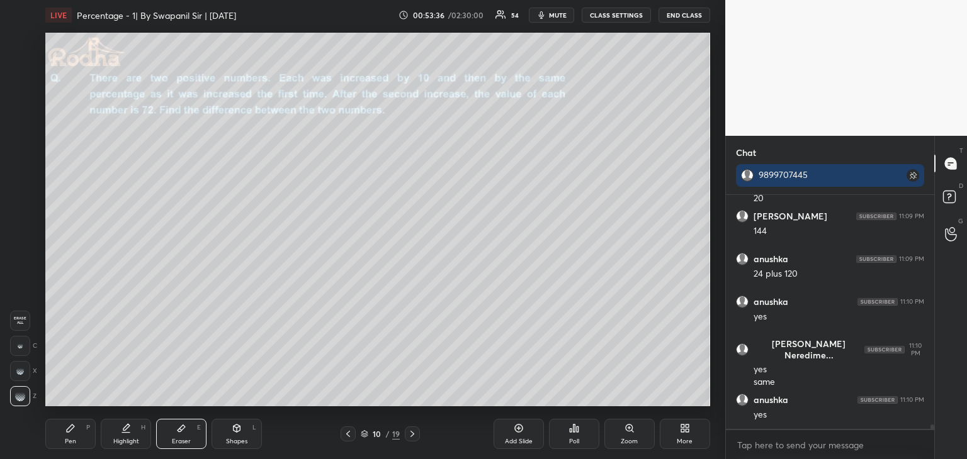
click at [65, 434] on icon at bounding box center [70, 429] width 10 height 10
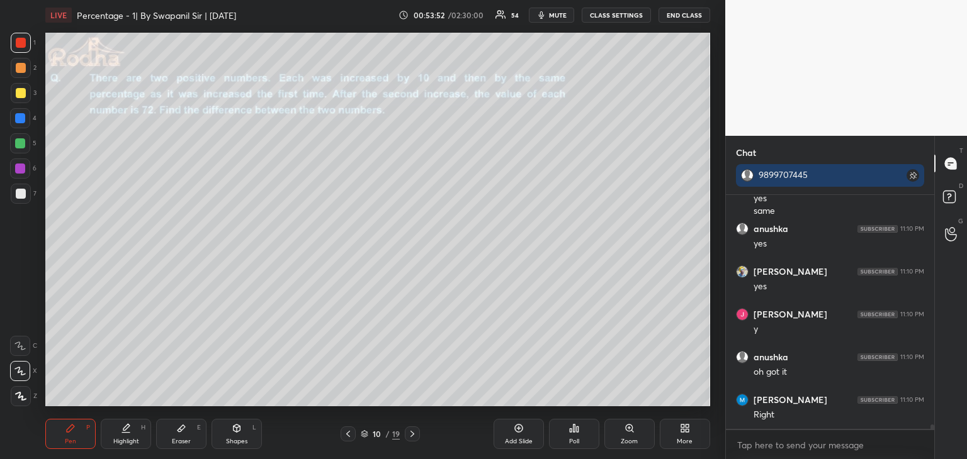
scroll to position [12937, 0]
drag, startPoint x: 18, startPoint y: 144, endPoint x: 43, endPoint y: 162, distance: 30.7
click at [18, 144] on div at bounding box center [20, 143] width 10 height 10
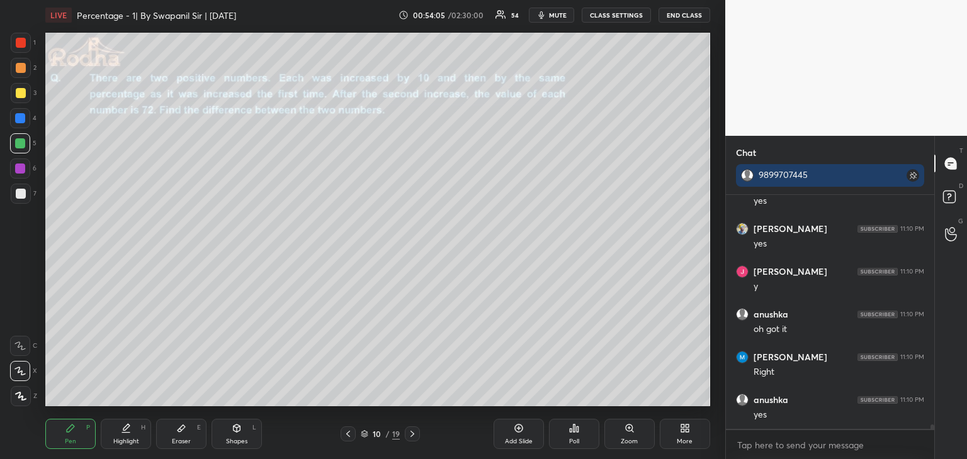
click at [20, 45] on div at bounding box center [21, 43] width 10 height 10
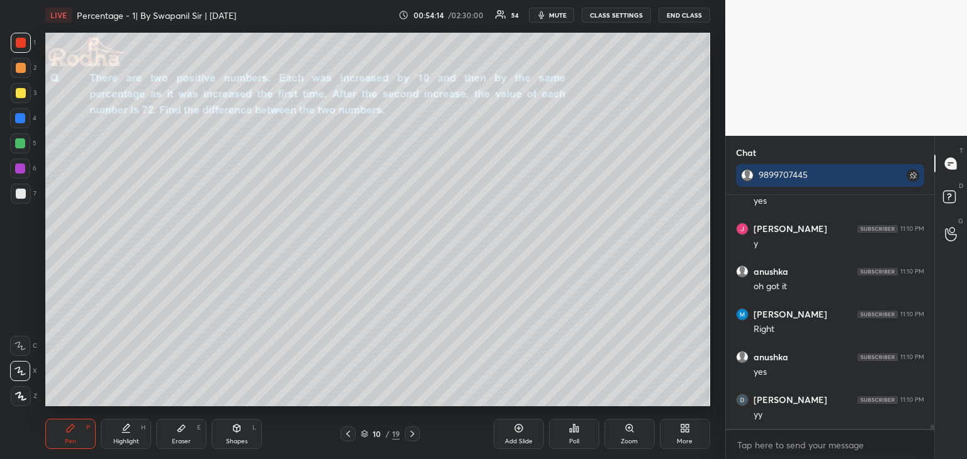
scroll to position [13022, 0]
click at [412, 434] on icon at bounding box center [412, 434] width 10 height 10
drag, startPoint x: 241, startPoint y: 439, endPoint x: 248, endPoint y: 415, distance: 24.3
click at [242, 439] on div "Shapes" at bounding box center [236, 442] width 21 height 6
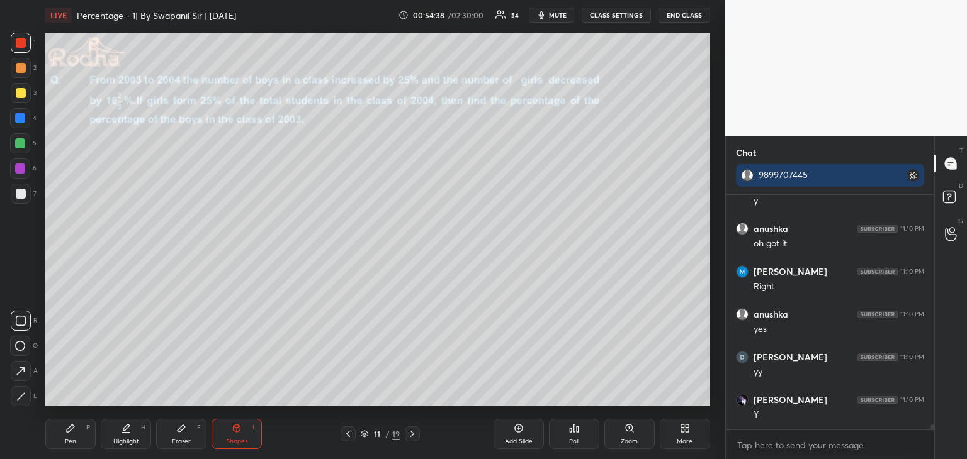
click at [21, 374] on icon at bounding box center [20, 371] width 13 height 13
drag, startPoint x: 78, startPoint y: 439, endPoint x: 89, endPoint y: 420, distance: 21.7
click at [79, 439] on div "Pen P" at bounding box center [70, 434] width 50 height 30
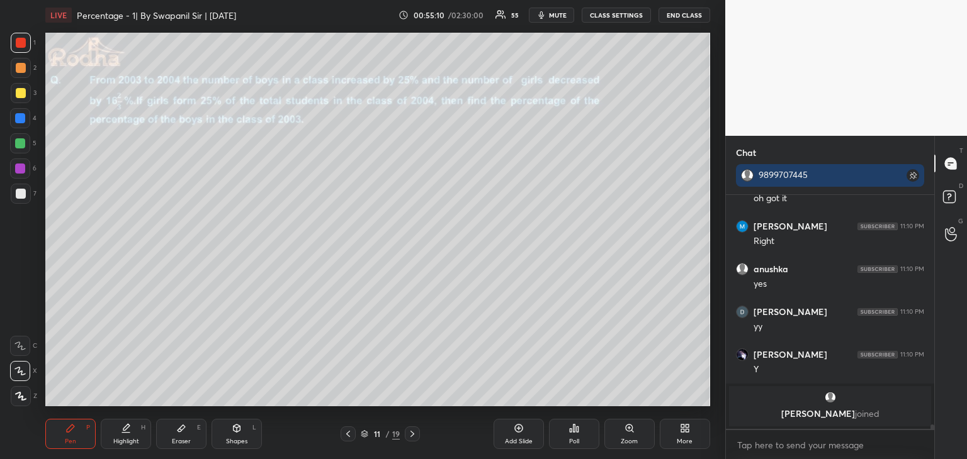
click at [172, 442] on div "Eraser E" at bounding box center [181, 434] width 50 height 30
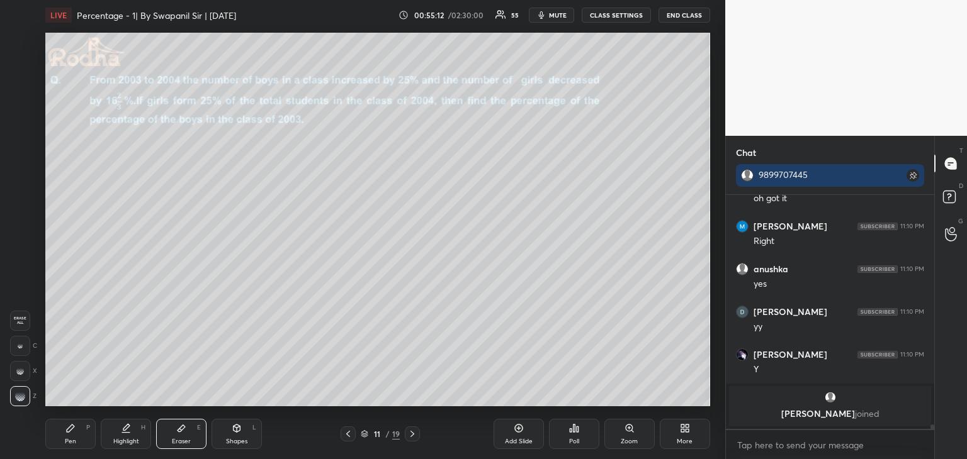
click at [67, 433] on div "Pen P" at bounding box center [70, 434] width 50 height 30
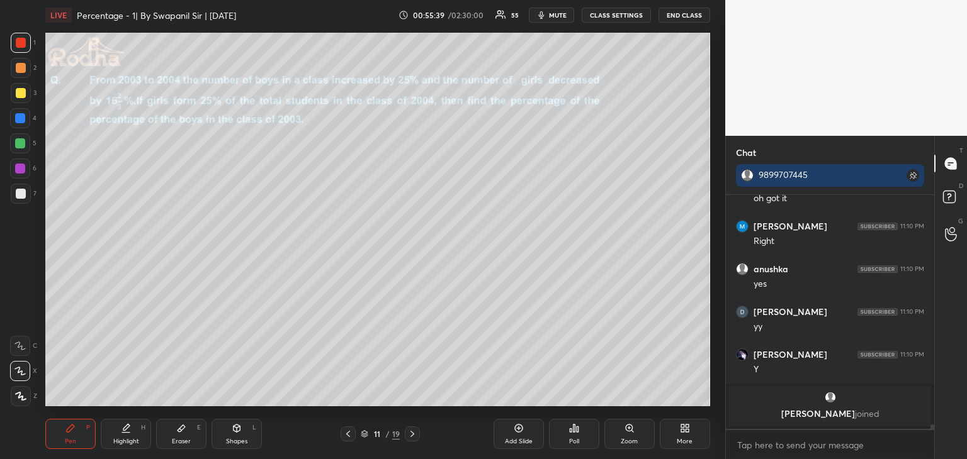
click at [235, 426] on icon at bounding box center [237, 429] width 10 height 10
click at [21, 369] on icon at bounding box center [20, 371] width 13 height 13
click at [87, 443] on div "Pen P" at bounding box center [70, 434] width 50 height 30
drag, startPoint x: 185, startPoint y: 424, endPoint x: 235, endPoint y: 407, distance: 53.1
click at [186, 425] on icon at bounding box center [181, 429] width 10 height 10
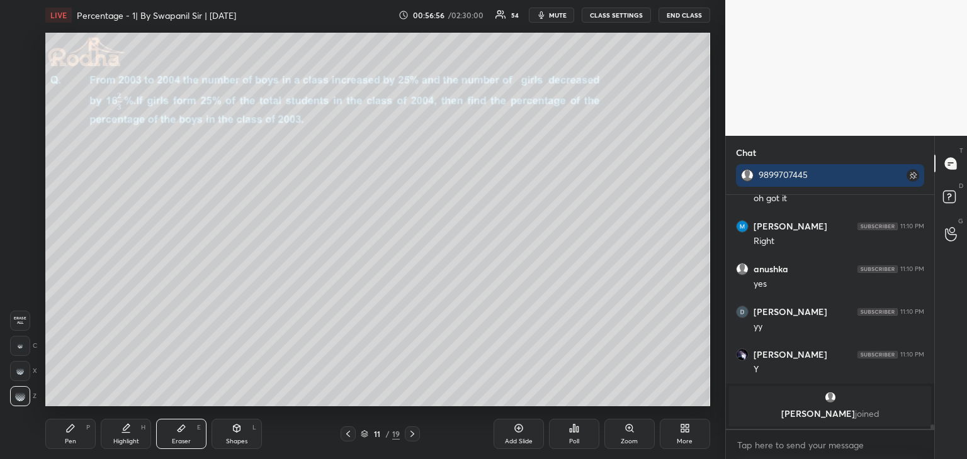
click at [92, 431] on div "Pen P" at bounding box center [70, 434] width 50 height 30
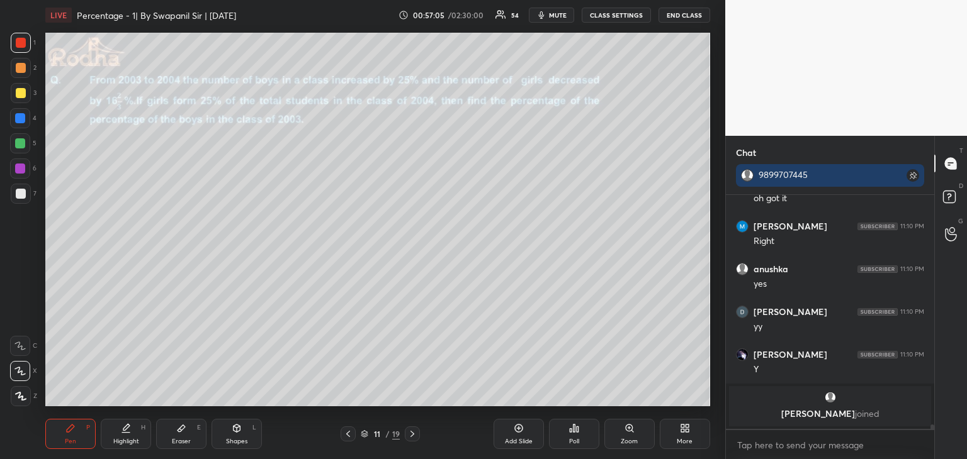
click at [577, 439] on div "Poll" at bounding box center [574, 442] width 10 height 6
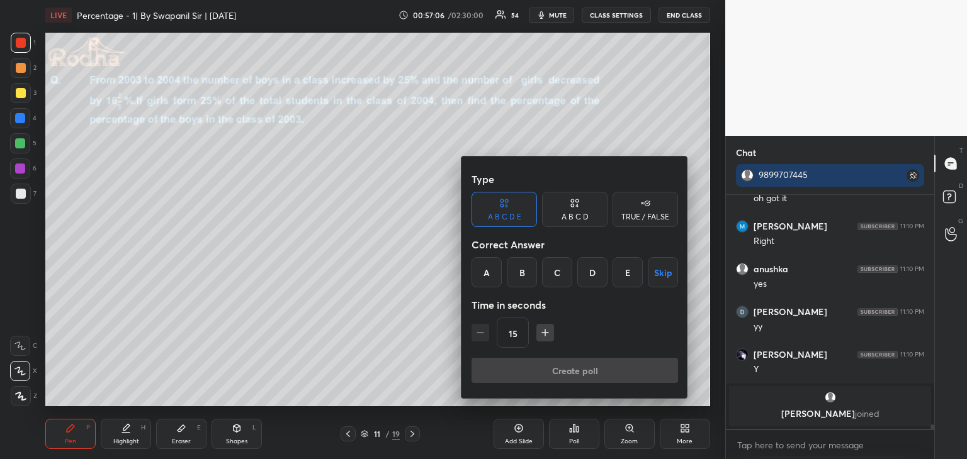
click at [575, 436] on div at bounding box center [483, 229] width 967 height 459
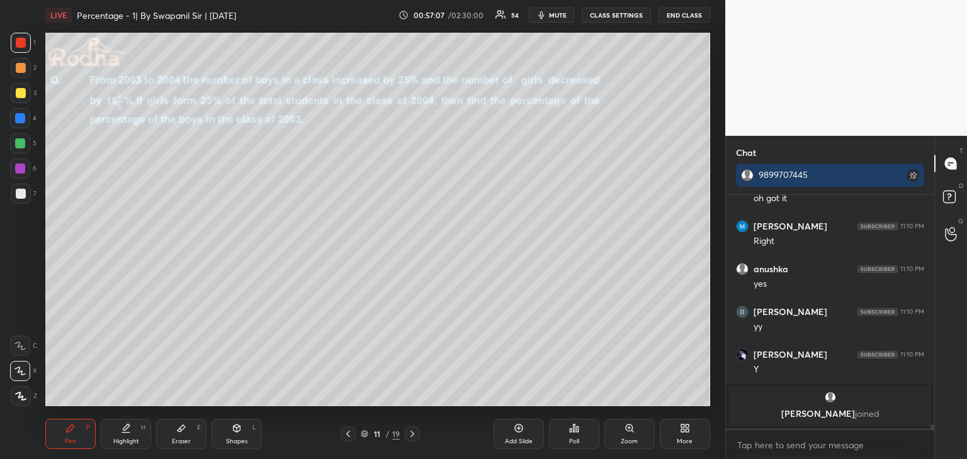
click at [574, 439] on div "Poll" at bounding box center [574, 442] width 10 height 6
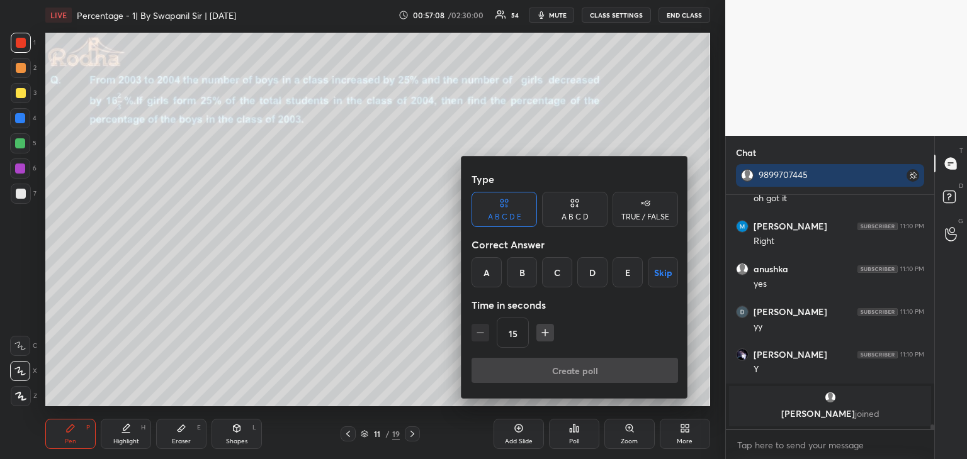
click at [621, 271] on div "E" at bounding box center [627, 272] width 30 height 30
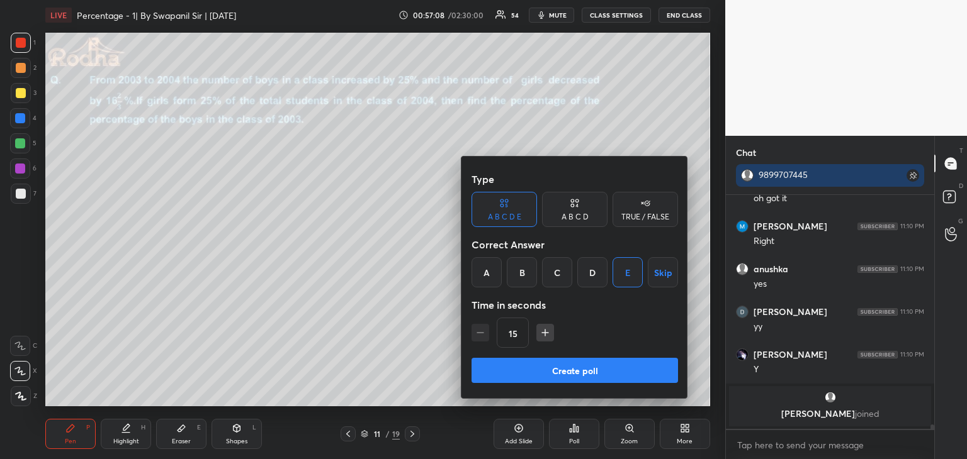
click at [539, 338] on icon "button" at bounding box center [545, 333] width 13 height 13
type input "30"
click at [560, 368] on button "Create poll" at bounding box center [574, 370] width 206 height 25
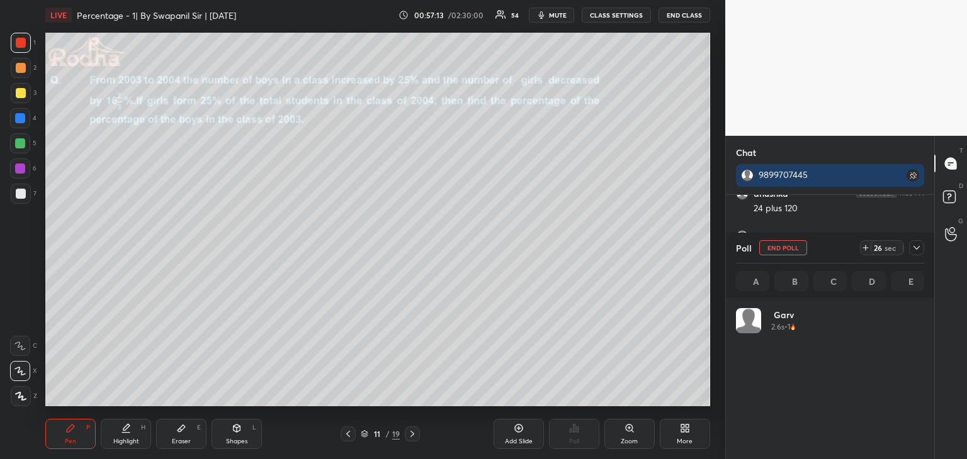
scroll to position [147, 184]
drag, startPoint x: 19, startPoint y: 94, endPoint x: 20, endPoint y: 118, distance: 24.0
click at [20, 94] on div at bounding box center [21, 93] width 10 height 10
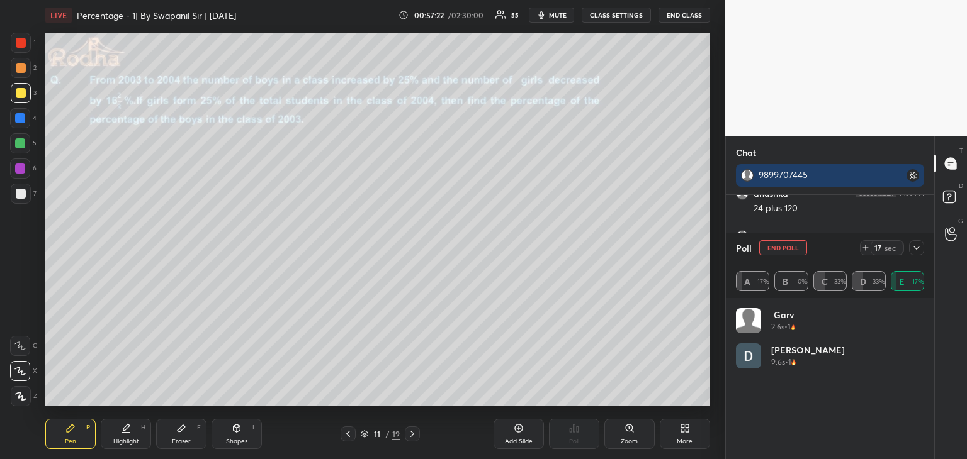
click at [20, 121] on div at bounding box center [20, 118] width 10 height 10
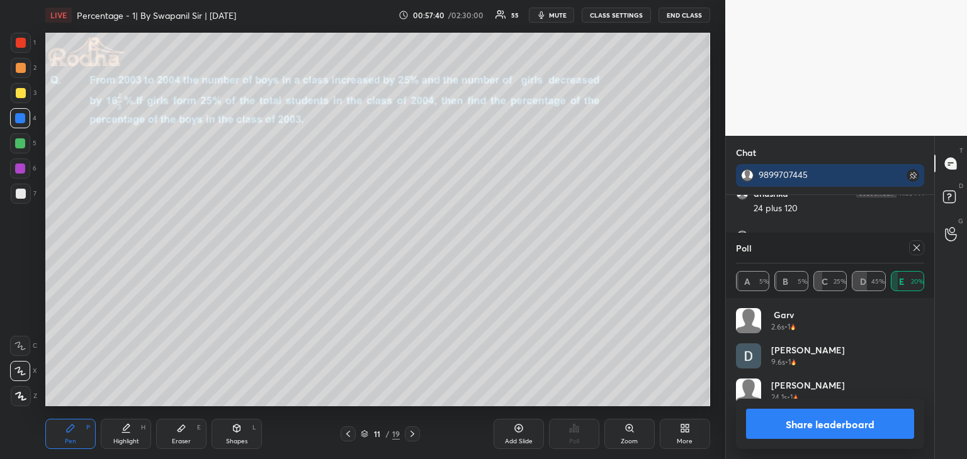
click at [835, 420] on button "Share leaderboard" at bounding box center [830, 424] width 168 height 30
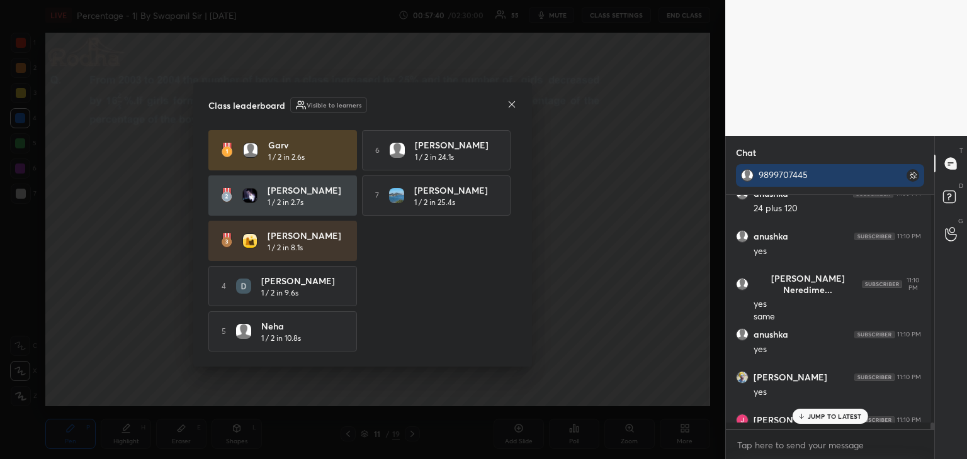
scroll to position [262, 205]
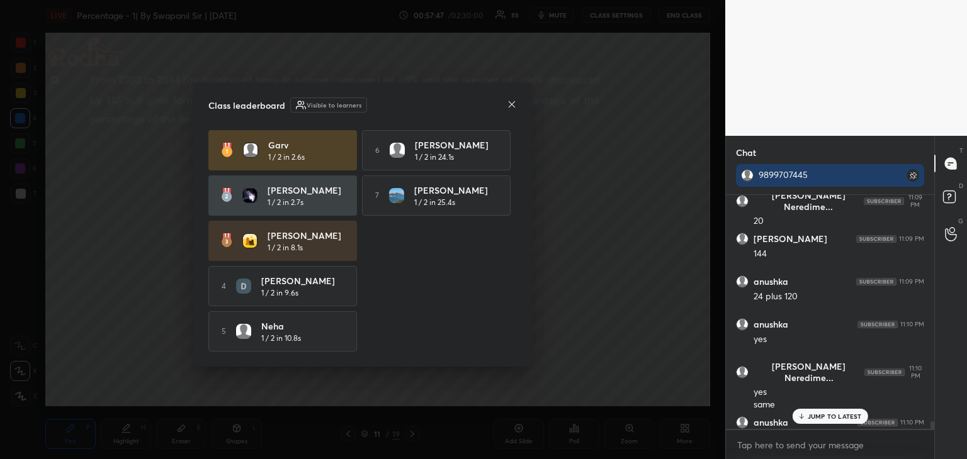
click at [826, 417] on p "JUMP TO LATEST" at bounding box center [835, 417] width 54 height 8
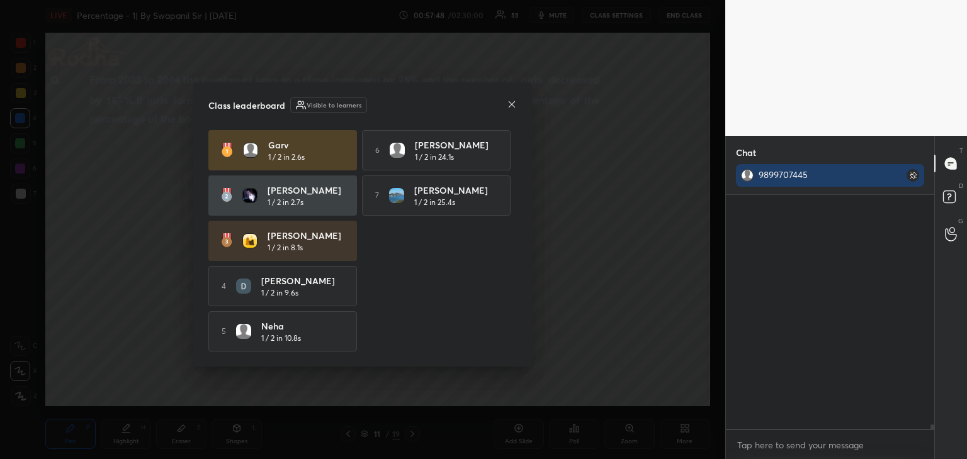
scroll to position [12847, 0]
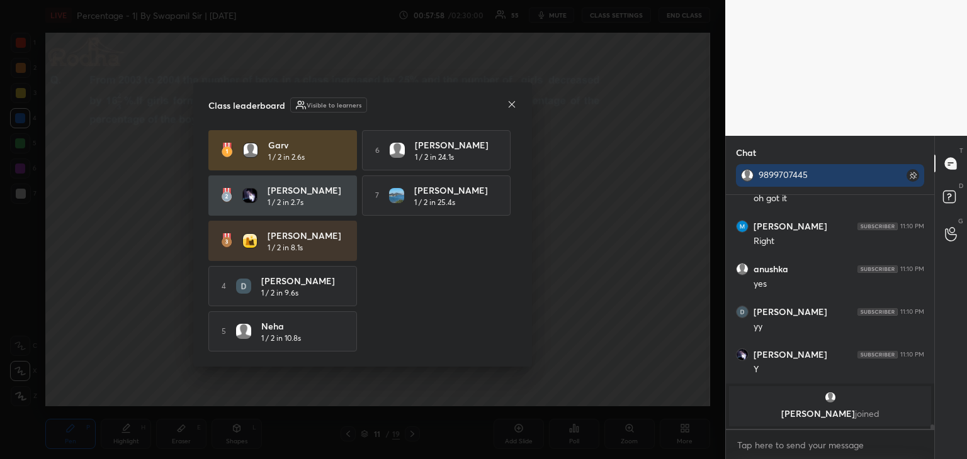
click at [505, 99] on div "Class leaderboard Visible to learners" at bounding box center [362, 105] width 308 height 15
click at [507, 102] on icon at bounding box center [512, 104] width 10 height 10
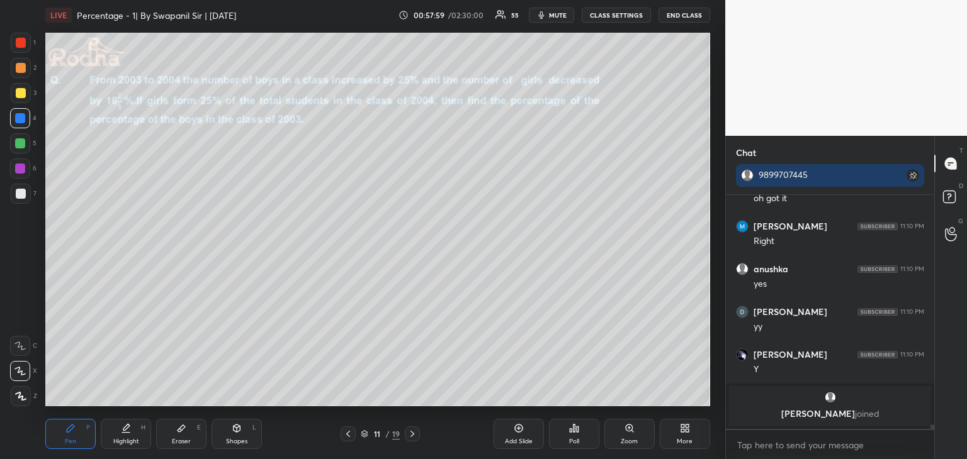
scroll to position [12890, 0]
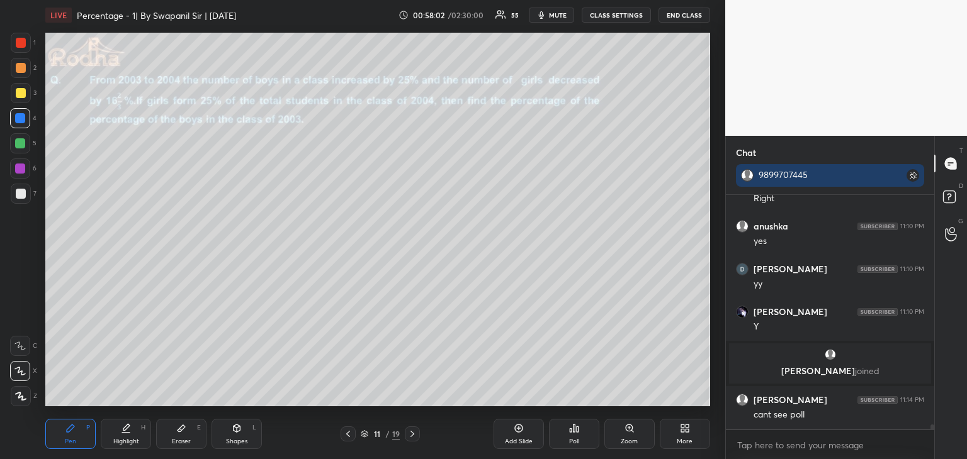
click at [571, 439] on div "Poll" at bounding box center [574, 442] width 10 height 6
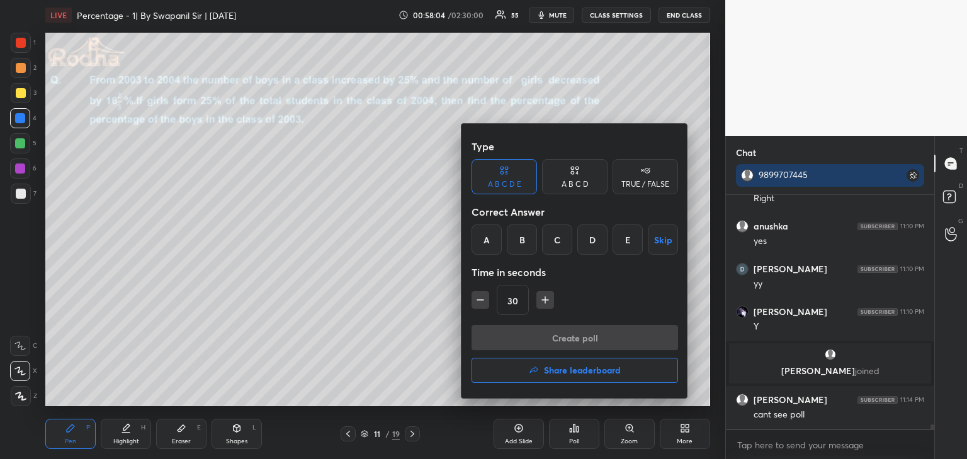
click at [568, 368] on h4 "Share leaderboard" at bounding box center [582, 370] width 77 height 9
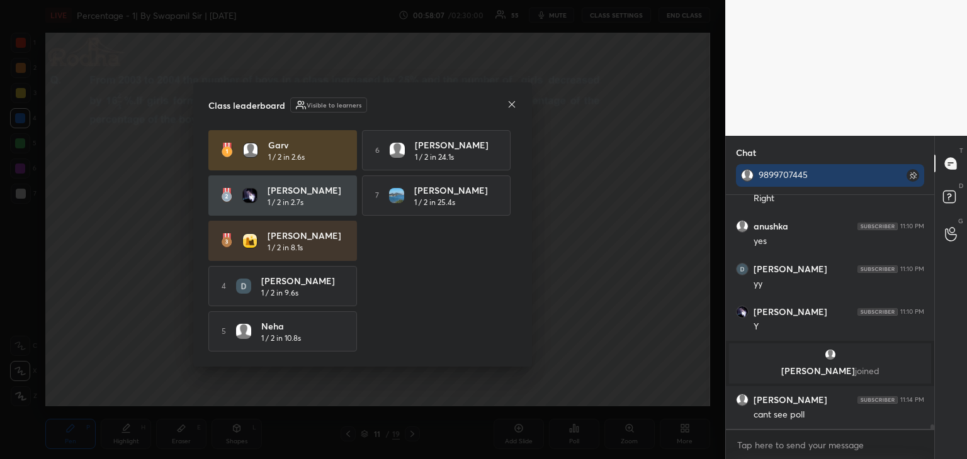
click at [511, 99] on icon at bounding box center [512, 104] width 10 height 10
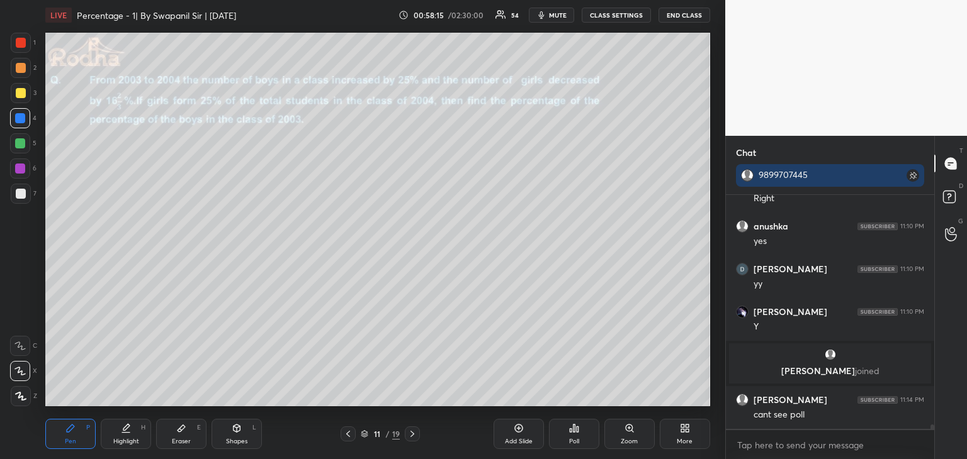
scroll to position [12933, 0]
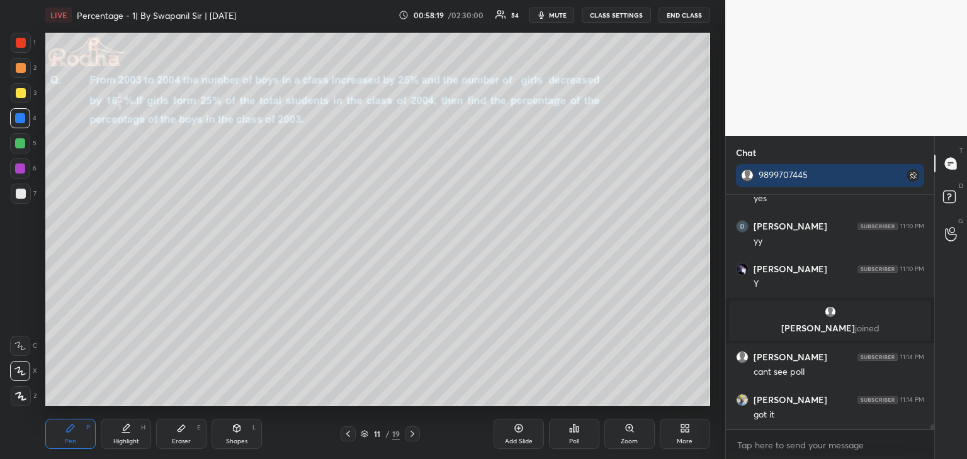
click at [20, 194] on div at bounding box center [21, 194] width 10 height 10
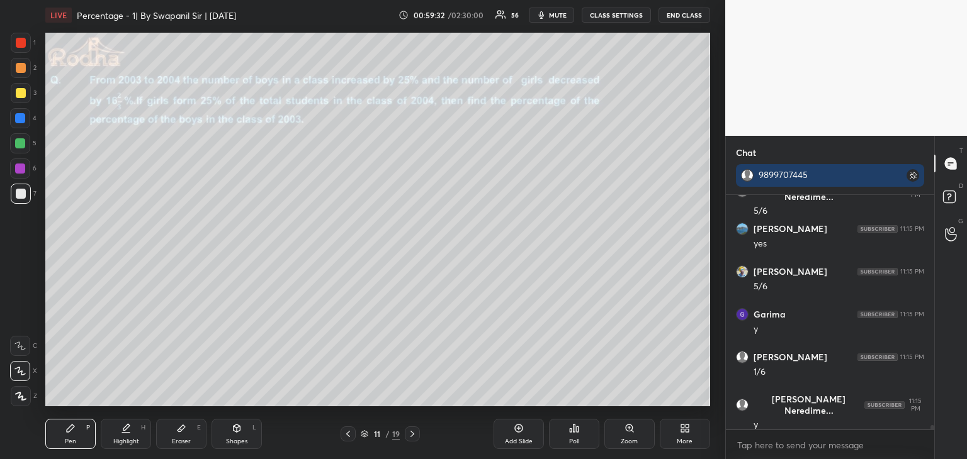
scroll to position [13462, 0]
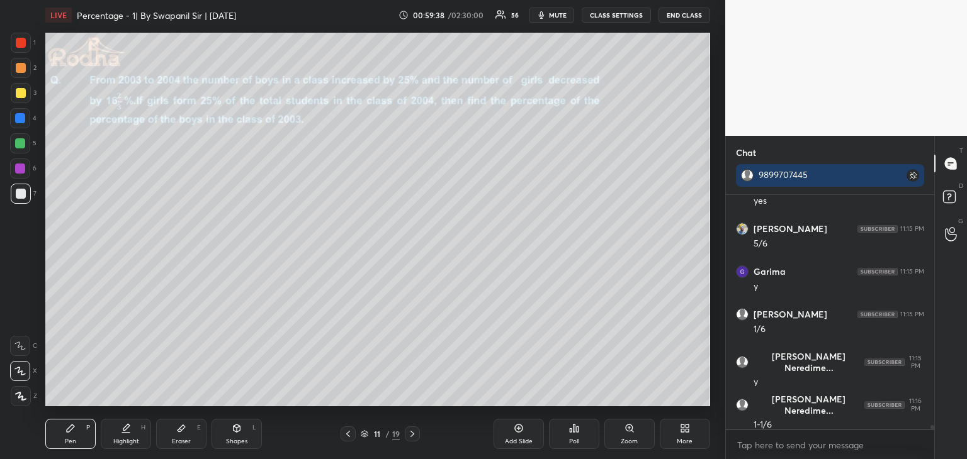
drag, startPoint x: 181, startPoint y: 436, endPoint x: 248, endPoint y: 414, distance: 70.1
click at [183, 435] on div "Eraser E" at bounding box center [181, 434] width 50 height 30
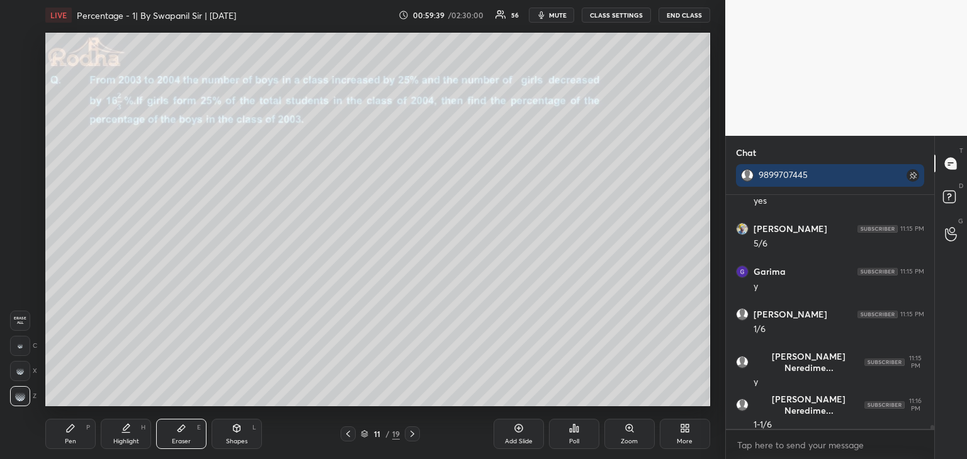
click at [53, 439] on div "Pen P" at bounding box center [70, 434] width 50 height 30
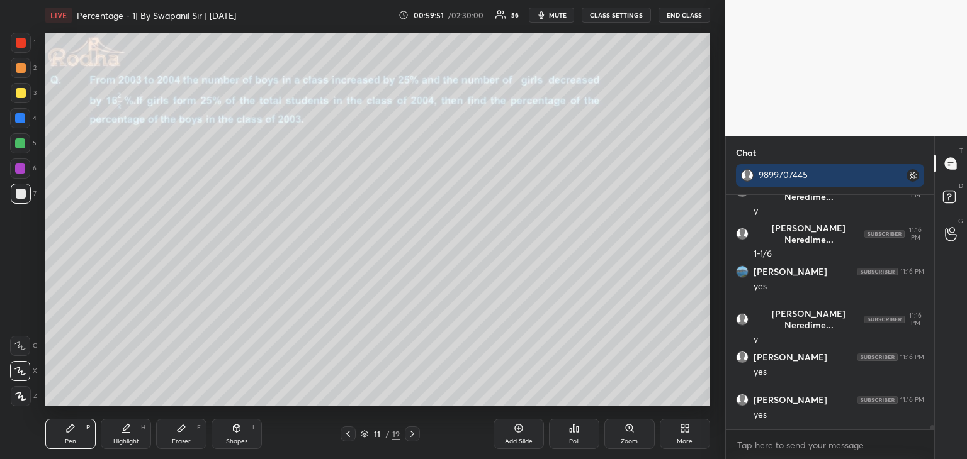
scroll to position [13676, 0]
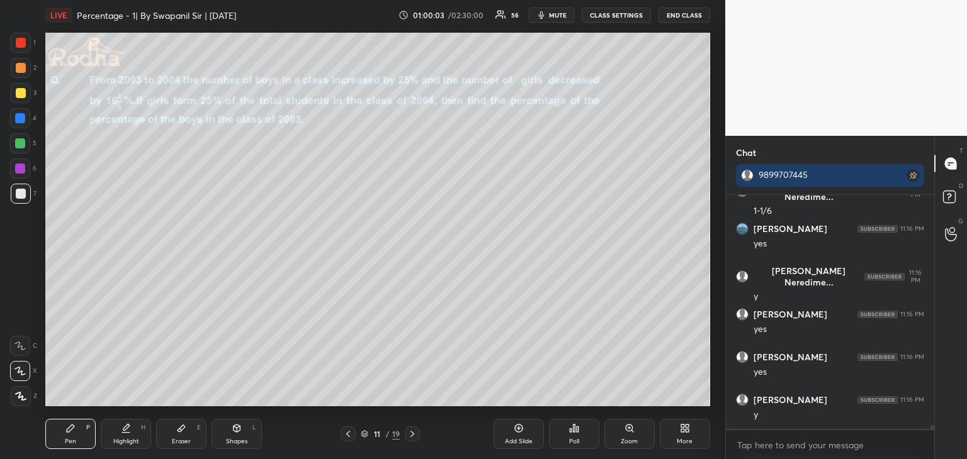
click at [238, 436] on div "Shapes L" at bounding box center [236, 434] width 50 height 30
click at [29, 397] on div at bounding box center [21, 396] width 20 height 20
click at [20, 143] on div at bounding box center [20, 143] width 10 height 10
click at [24, 374] on icon at bounding box center [20, 371] width 13 height 13
click at [81, 436] on div "Pen P" at bounding box center [70, 434] width 50 height 30
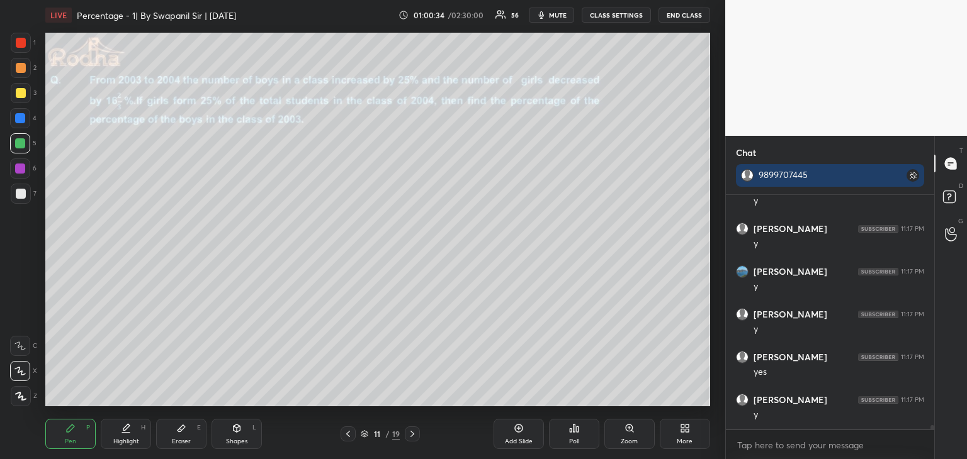
scroll to position [13932, 0]
drag, startPoint x: 20, startPoint y: 140, endPoint x: 33, endPoint y: 138, distance: 12.7
click at [21, 140] on div at bounding box center [20, 143] width 10 height 10
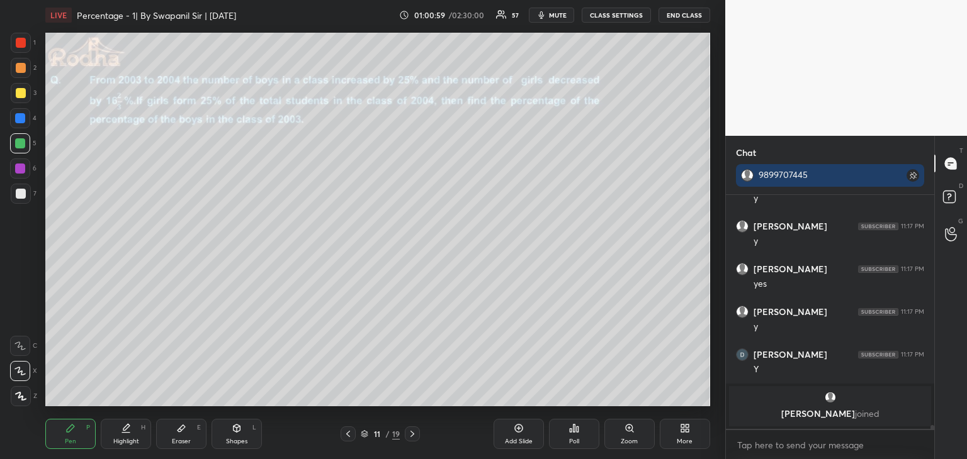
click at [18, 119] on div at bounding box center [20, 118] width 10 height 10
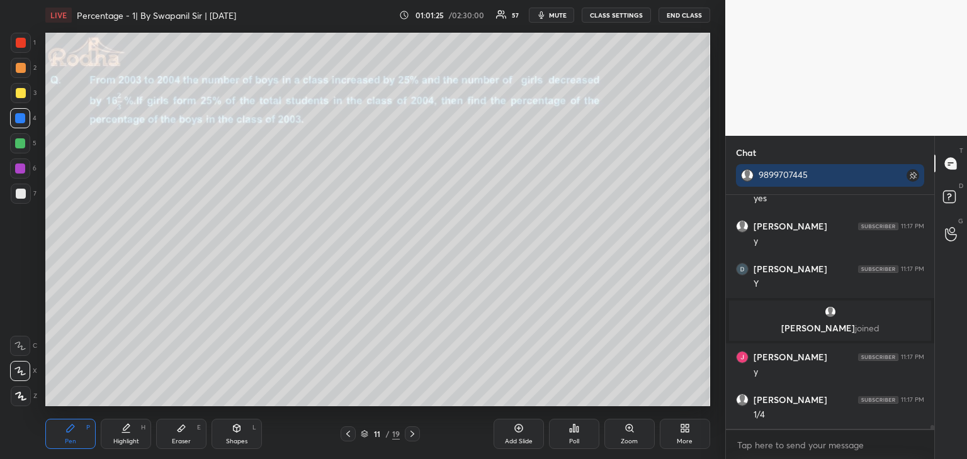
scroll to position [13747, 0]
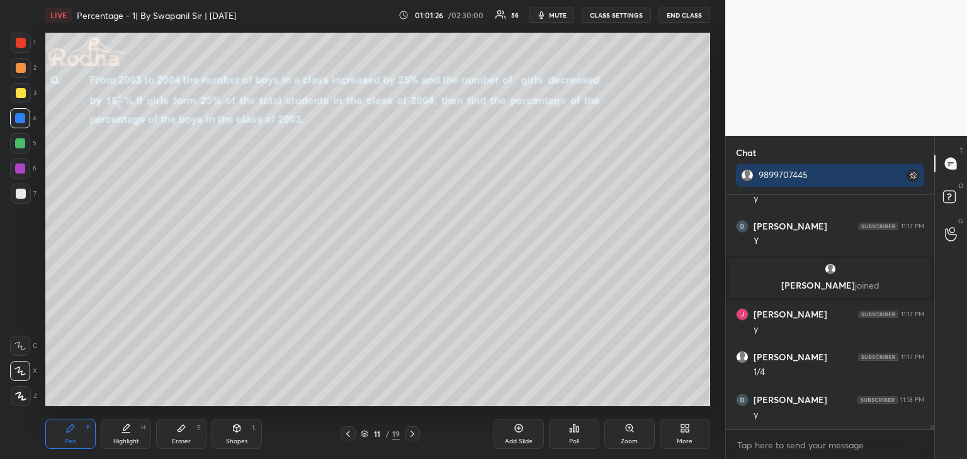
click at [186, 434] on div "Eraser E" at bounding box center [181, 434] width 50 height 30
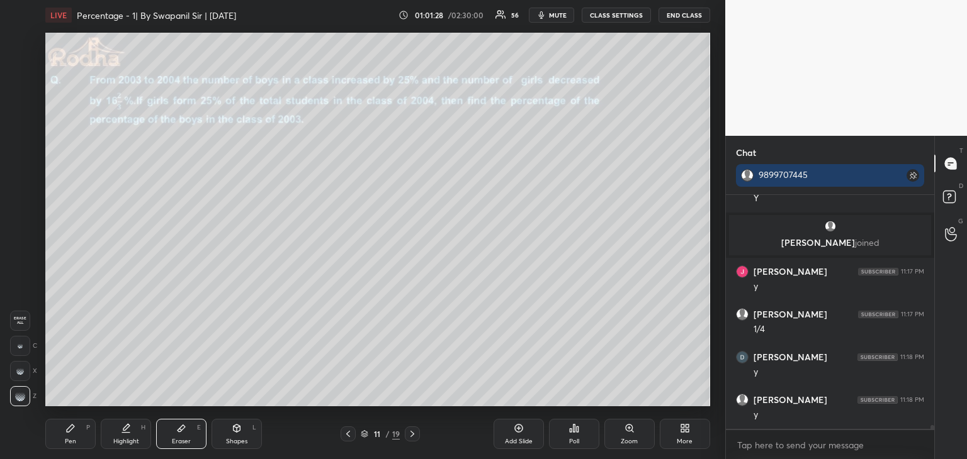
scroll to position [13833, 0]
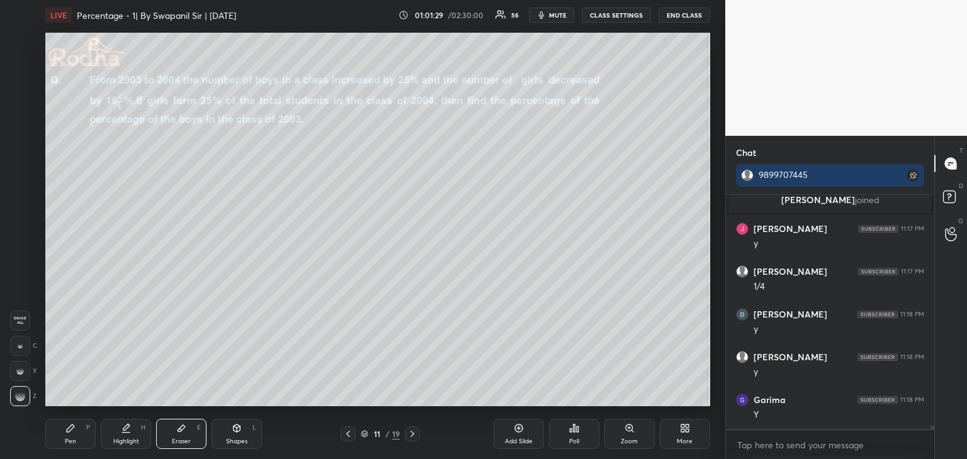
click at [76, 446] on div "Pen P" at bounding box center [70, 434] width 50 height 30
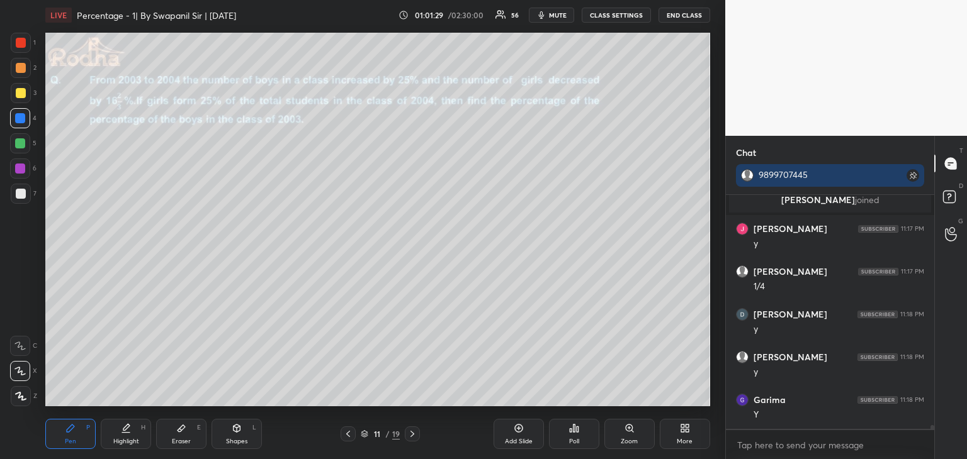
scroll to position [13876, 0]
click at [20, 145] on div at bounding box center [20, 143] width 10 height 10
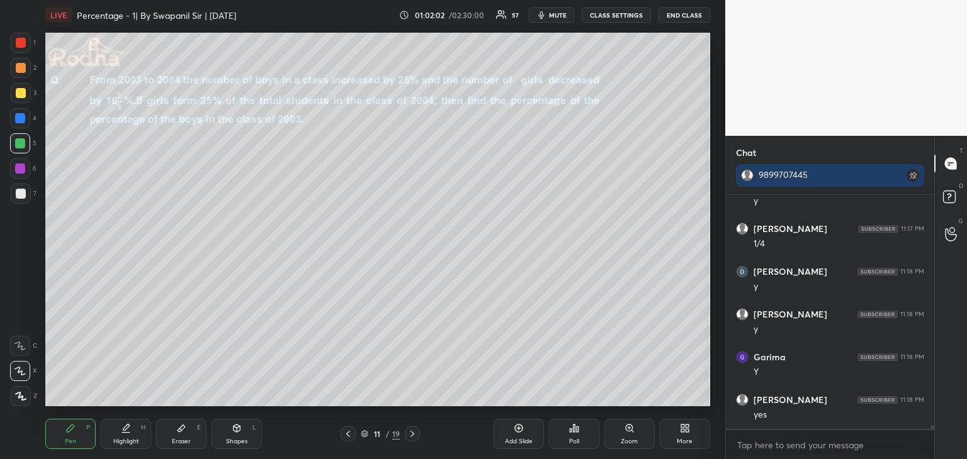
click at [19, 46] on div at bounding box center [21, 43] width 10 height 10
drag, startPoint x: 20, startPoint y: 191, endPoint x: 34, endPoint y: 198, distance: 15.5
click at [22, 191] on div at bounding box center [21, 194] width 10 height 10
click at [234, 427] on icon at bounding box center [237, 428] width 7 height 2
click at [23, 325] on div at bounding box center [21, 321] width 20 height 20
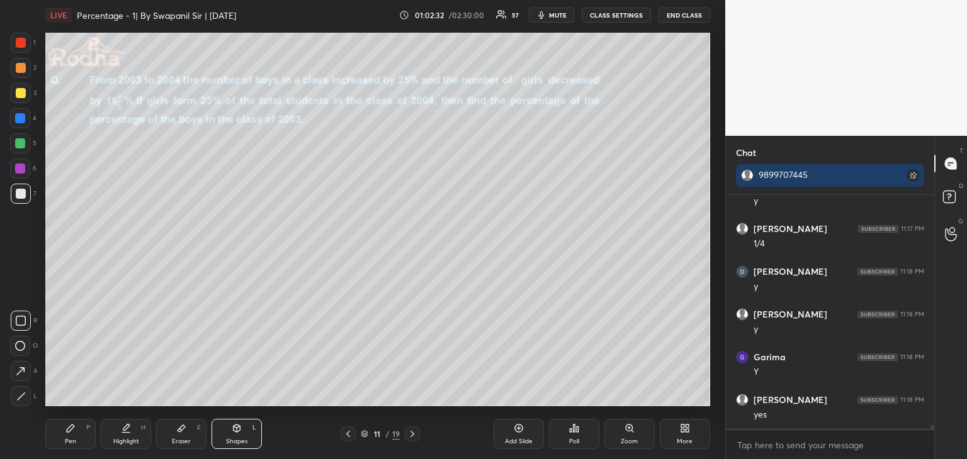
click at [87, 436] on div "Pen P" at bounding box center [70, 434] width 50 height 30
click at [234, 425] on icon at bounding box center [237, 429] width 10 height 10
drag, startPoint x: 62, startPoint y: 442, endPoint x: 104, endPoint y: 408, distance: 53.7
click at [65, 442] on div "Pen P" at bounding box center [70, 434] width 50 height 30
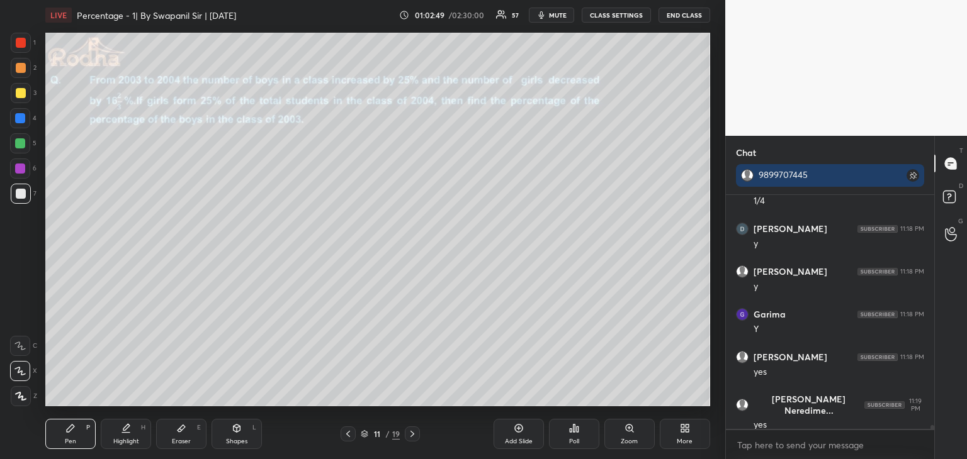
drag, startPoint x: 16, startPoint y: 139, endPoint x: 36, endPoint y: 145, distance: 20.9
click at [17, 139] on div at bounding box center [20, 143] width 10 height 10
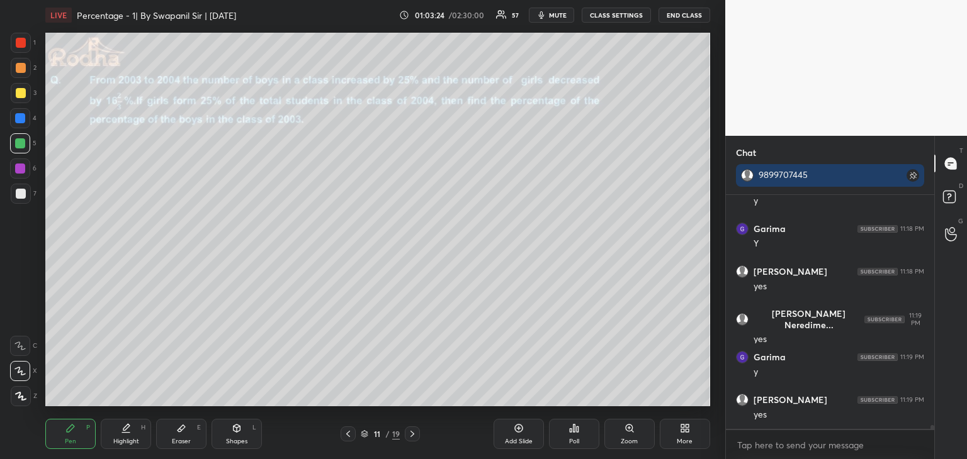
scroll to position [14090, 0]
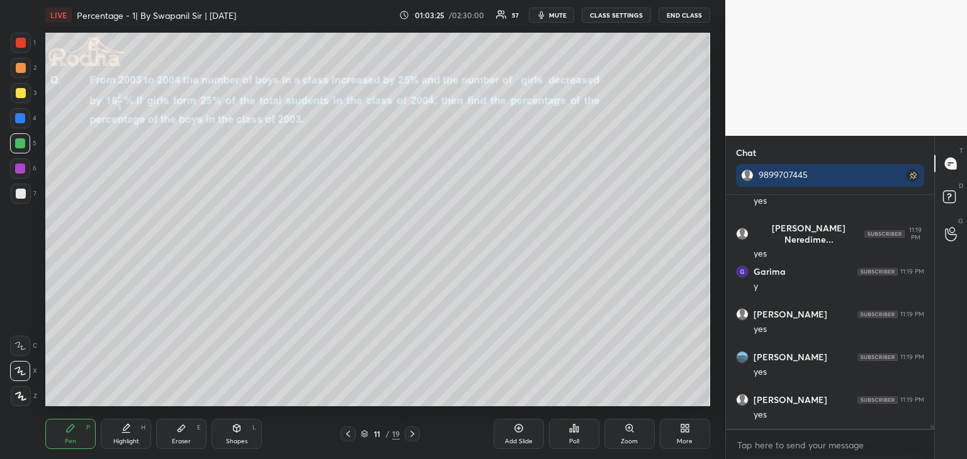
click at [21, 115] on div at bounding box center [20, 118] width 10 height 10
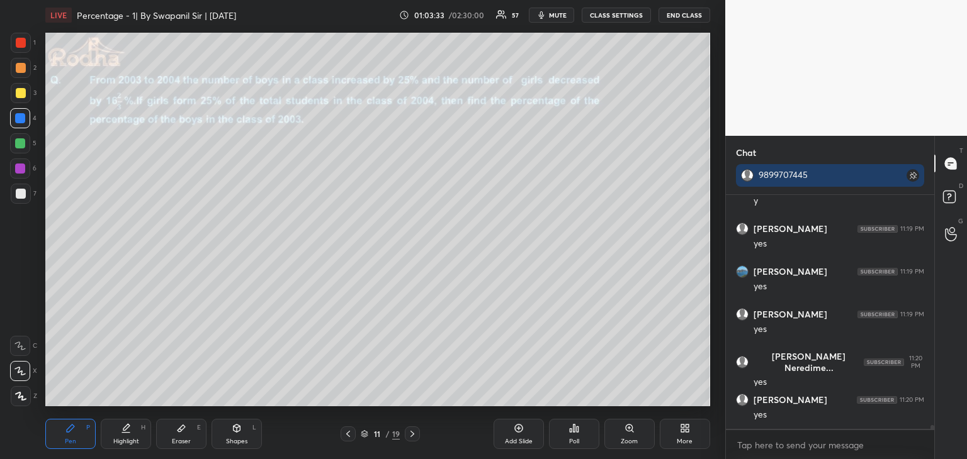
scroll to position [14218, 0]
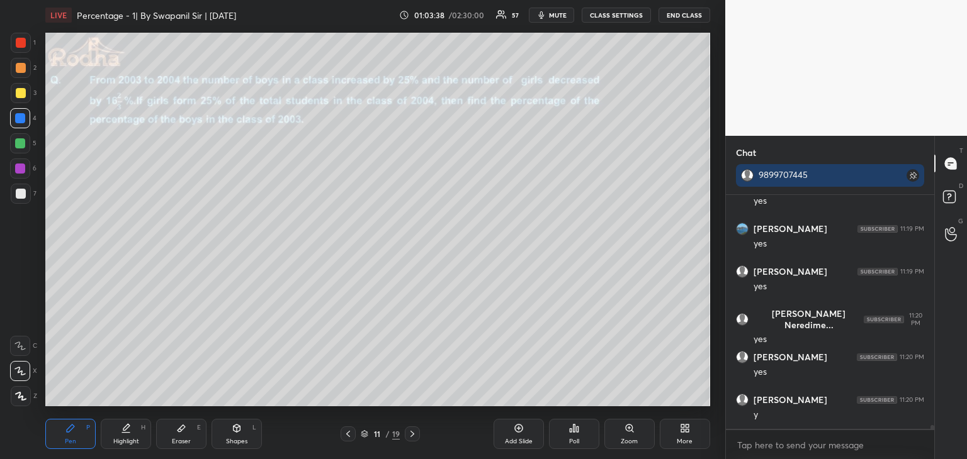
click at [19, 96] on div at bounding box center [21, 93] width 10 height 10
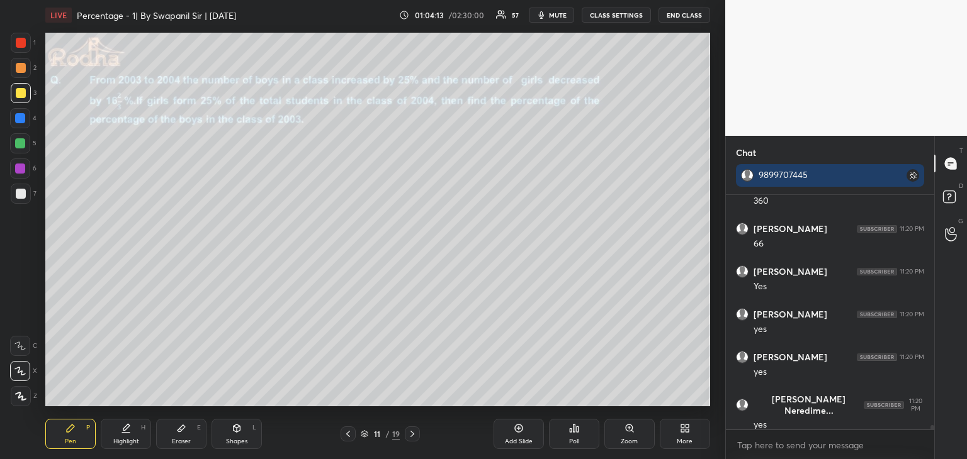
scroll to position [14518, 0]
click at [244, 436] on div "Shapes L" at bounding box center [236, 434] width 50 height 30
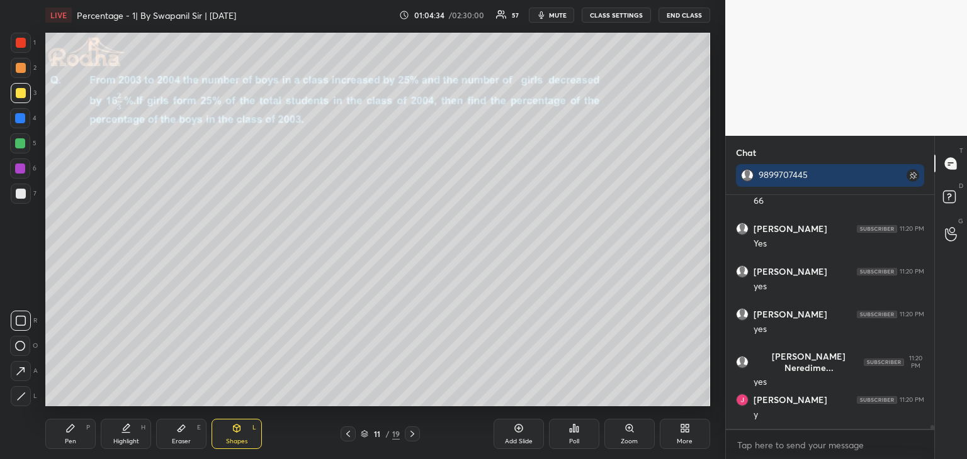
click at [23, 374] on icon at bounding box center [20, 371] width 13 height 13
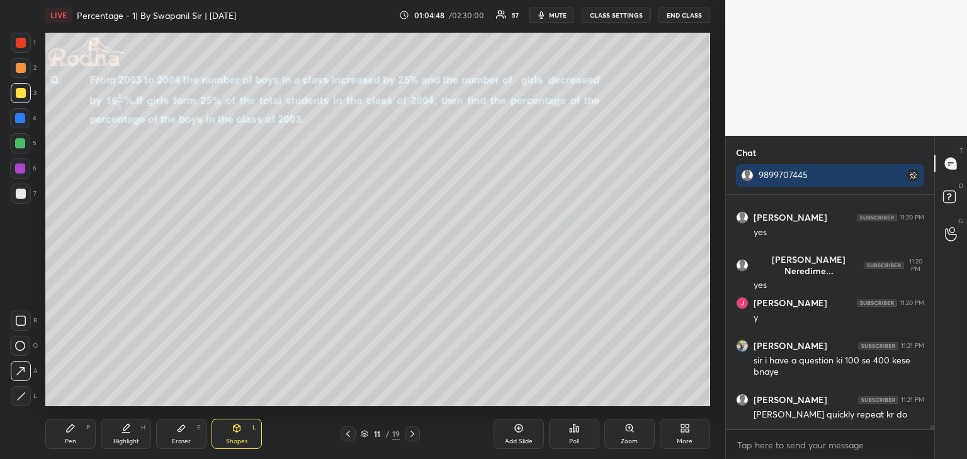
scroll to position [14657, 0]
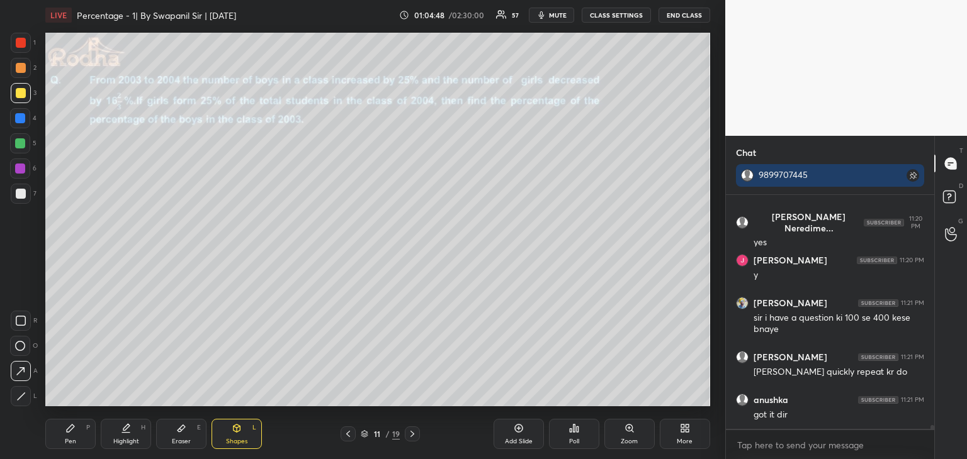
click at [21, 120] on div at bounding box center [20, 118] width 10 height 10
click at [23, 200] on div at bounding box center [21, 194] width 20 height 20
click at [20, 65] on div at bounding box center [21, 68] width 10 height 10
drag, startPoint x: 66, startPoint y: 438, endPoint x: 86, endPoint y: 414, distance: 31.4
click at [67, 439] on div "Pen" at bounding box center [70, 442] width 11 height 6
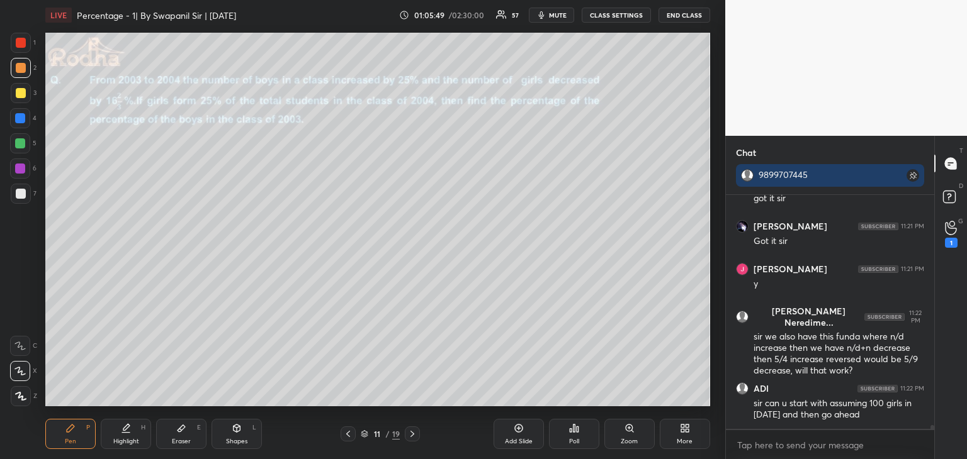
scroll to position [14962, 0]
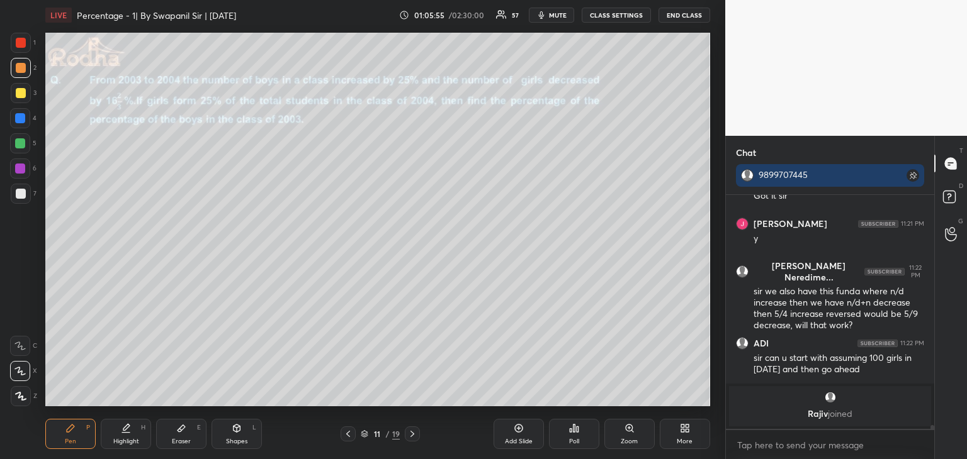
click at [19, 146] on div at bounding box center [20, 143] width 10 height 10
click at [18, 89] on div at bounding box center [21, 93] width 10 height 10
click at [18, 171] on div at bounding box center [20, 169] width 10 height 10
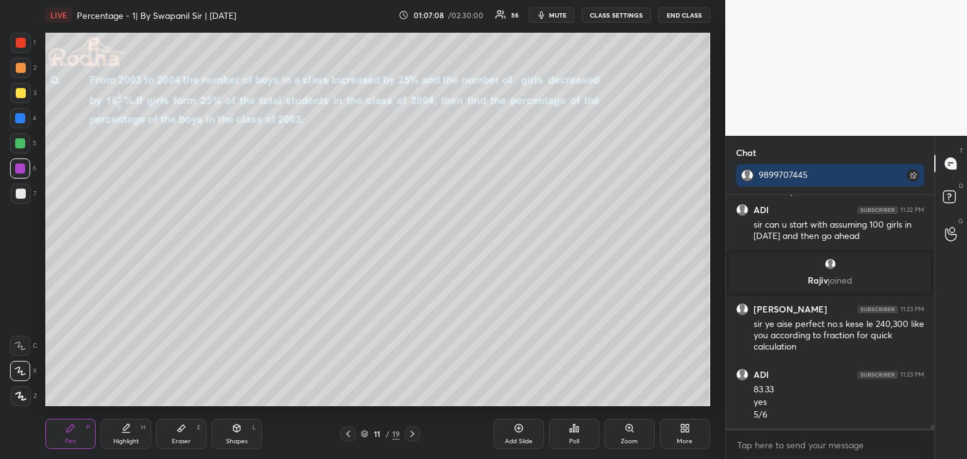
scroll to position [14787, 0]
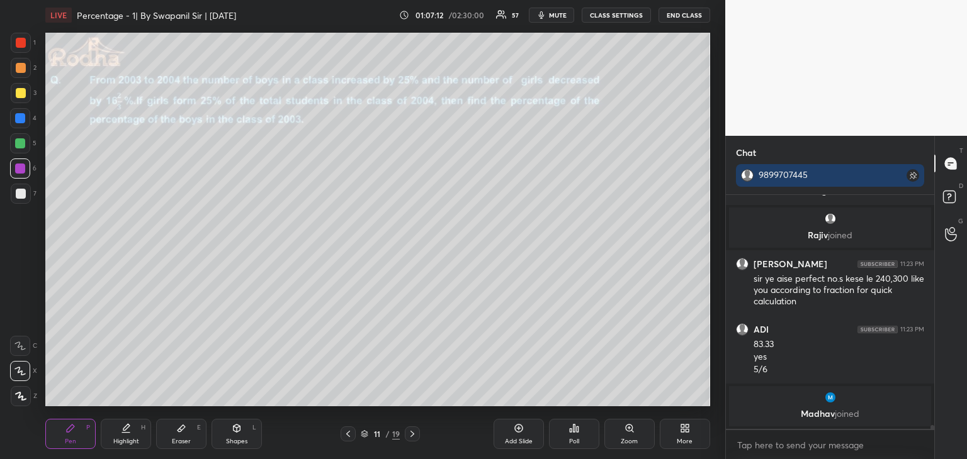
click at [182, 441] on div "Eraser" at bounding box center [181, 442] width 19 height 6
drag, startPoint x: 76, startPoint y: 434, endPoint x: 87, endPoint y: 413, distance: 24.0
click at [76, 434] on div "Pen P" at bounding box center [70, 434] width 50 height 30
click at [16, 140] on div at bounding box center [20, 143] width 10 height 10
click at [22, 169] on div at bounding box center [20, 169] width 10 height 10
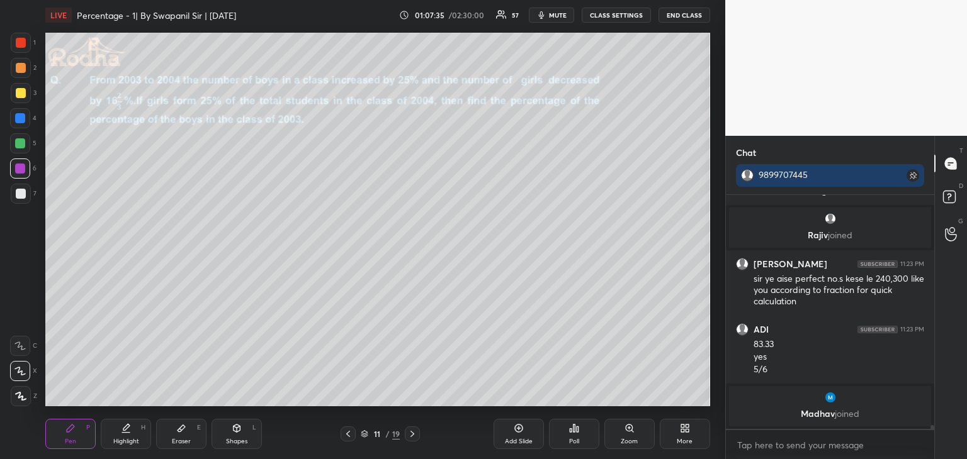
scroll to position [14796, 0]
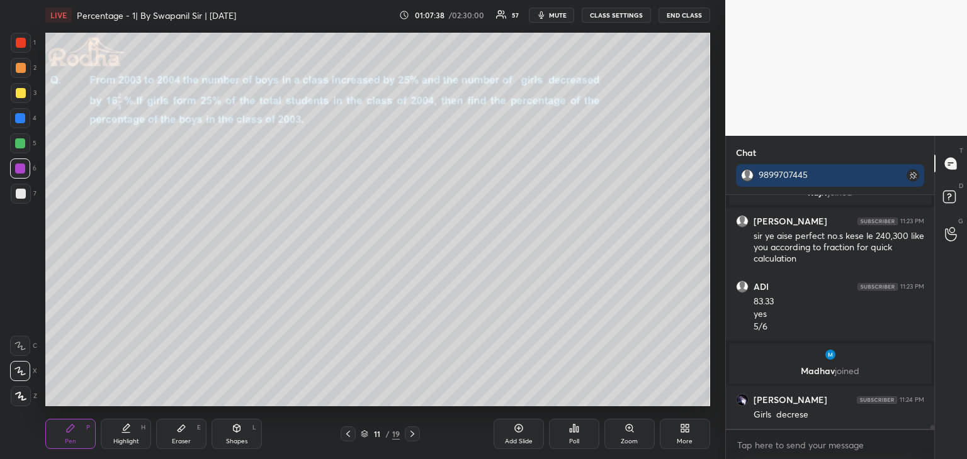
click at [178, 430] on icon at bounding box center [181, 428] width 8 height 7
click at [65, 429] on div "Pen P" at bounding box center [70, 434] width 50 height 30
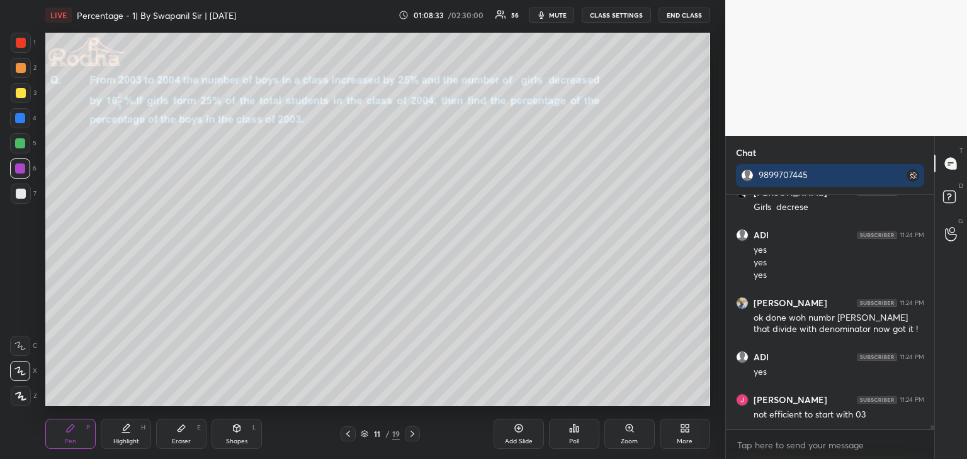
scroll to position [15049, 0]
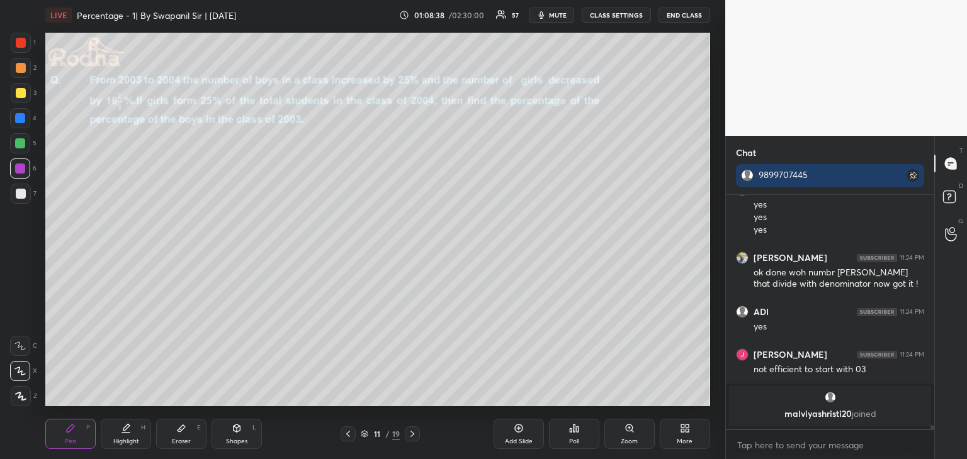
click at [189, 434] on div "Eraser E" at bounding box center [181, 434] width 50 height 30
click at [81, 436] on div "Pen P" at bounding box center [70, 434] width 50 height 30
click at [177, 426] on icon at bounding box center [181, 429] width 10 height 10
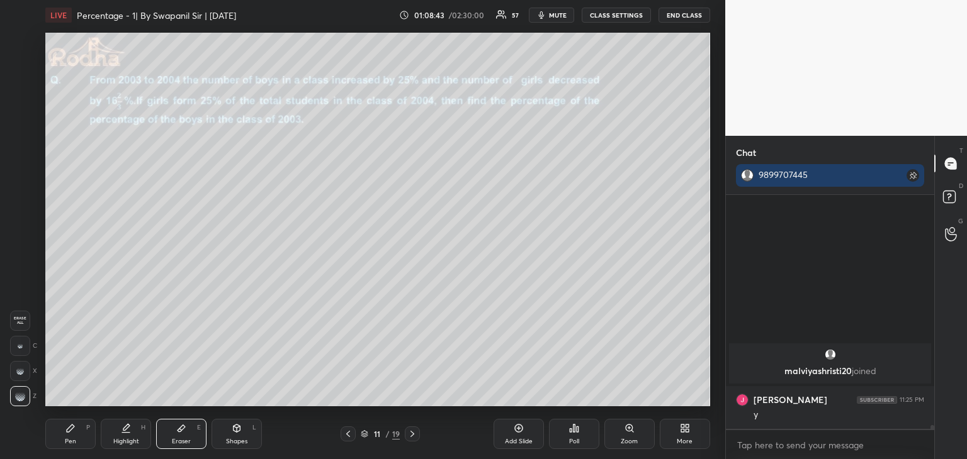
scroll to position [15058, 0]
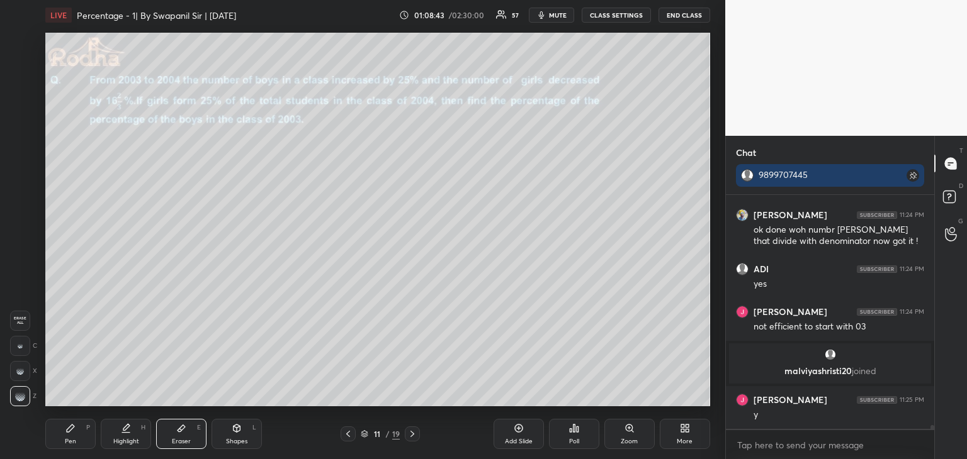
drag, startPoint x: 15, startPoint y: 348, endPoint x: 35, endPoint y: 337, distance: 22.3
click at [20, 346] on div at bounding box center [20, 346] width 20 height 20
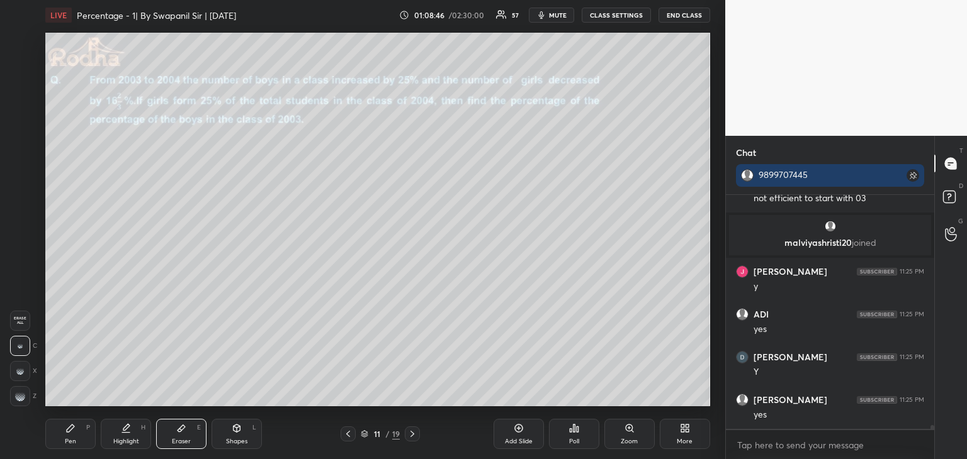
click at [73, 439] on div "Pen" at bounding box center [70, 442] width 11 height 6
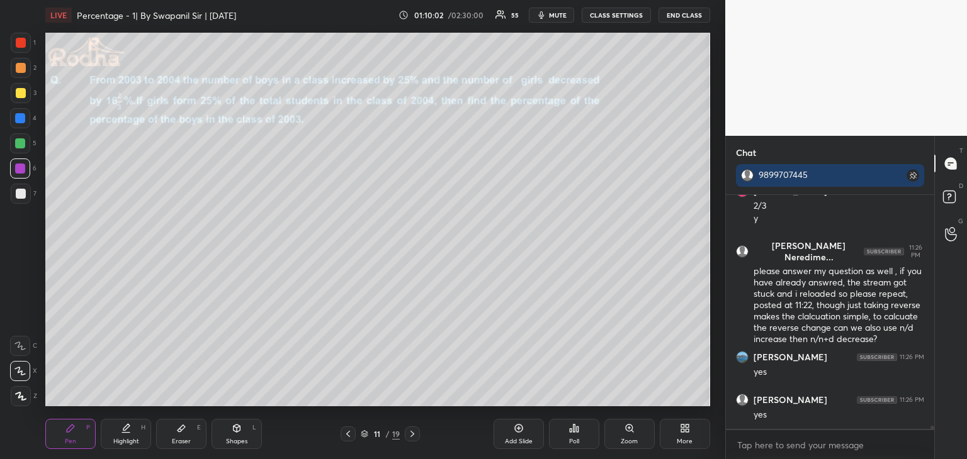
scroll to position [15823, 0]
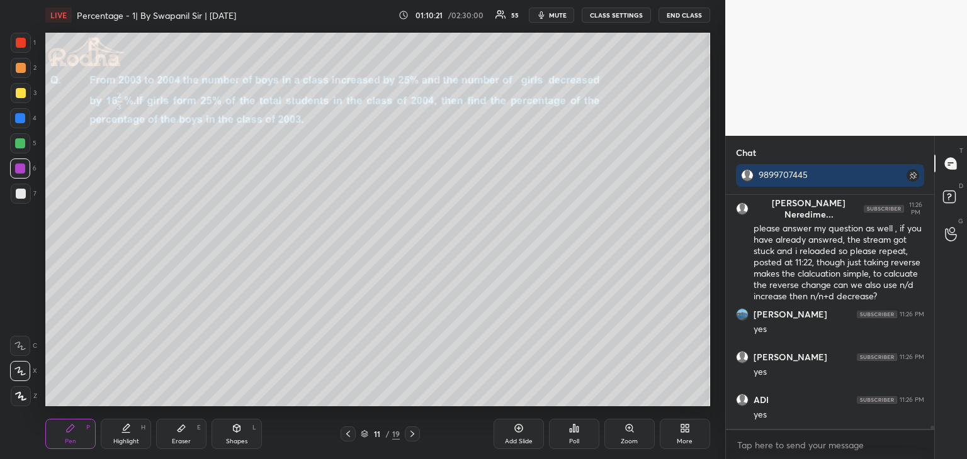
click at [521, 434] on div "Add Slide" at bounding box center [518, 434] width 50 height 30
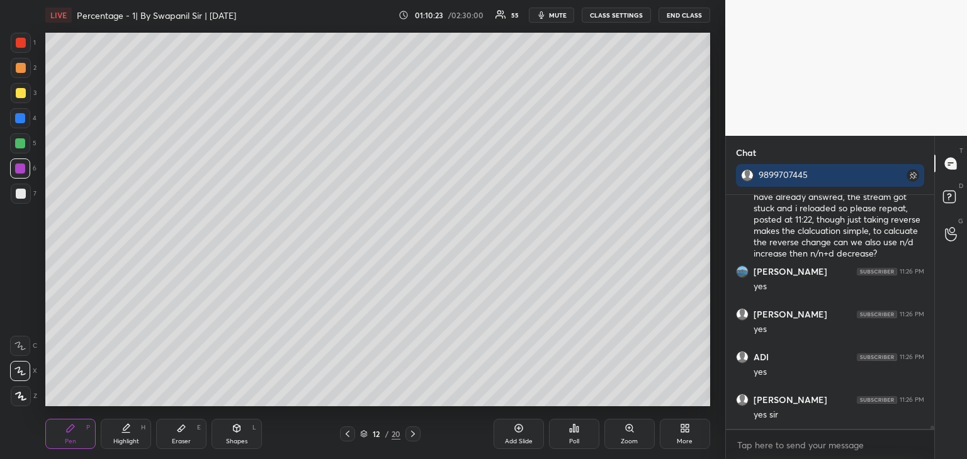
click at [242, 434] on div "Shapes L" at bounding box center [236, 434] width 50 height 30
click at [20, 400] on icon at bounding box center [20, 396] width 9 height 9
click at [25, 374] on icon at bounding box center [20, 371] width 13 height 13
click at [76, 430] on div "Pen P" at bounding box center [70, 434] width 50 height 30
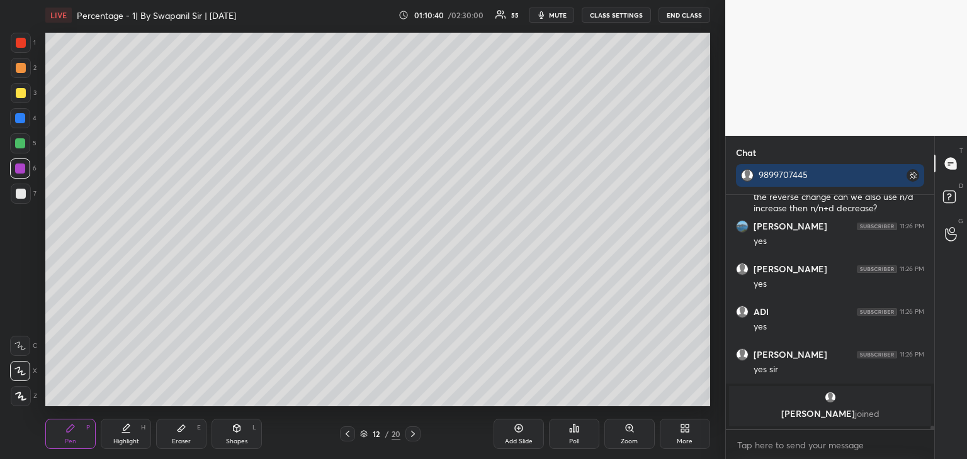
click at [245, 429] on div "Shapes L" at bounding box center [236, 434] width 50 height 30
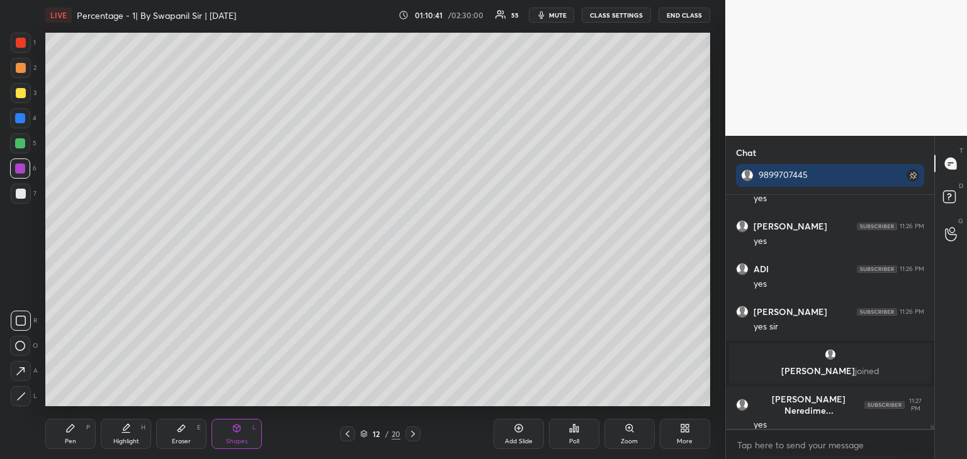
click at [22, 394] on icon at bounding box center [20, 396] width 9 height 9
drag, startPoint x: 20, startPoint y: 373, endPoint x: 37, endPoint y: 362, distance: 19.9
click at [22, 373] on icon at bounding box center [20, 371] width 13 height 13
click at [74, 436] on div "Pen P" at bounding box center [70, 434] width 50 height 30
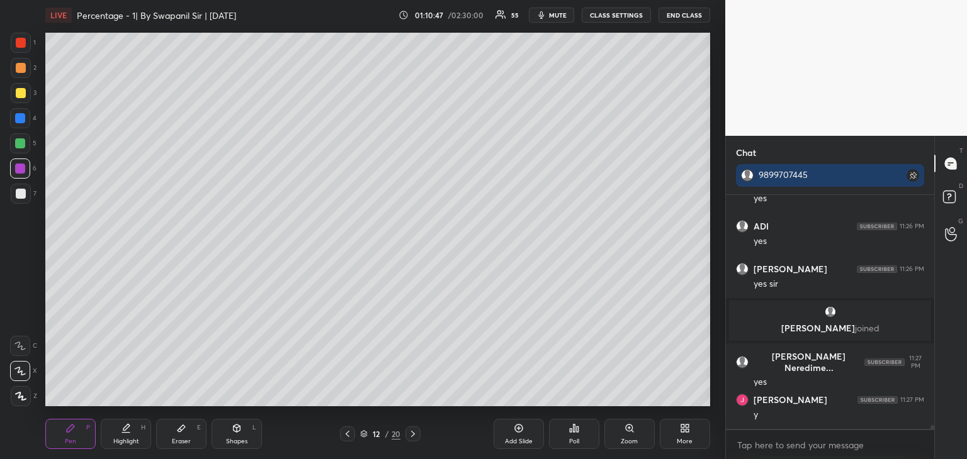
click at [239, 436] on div "Shapes L" at bounding box center [236, 434] width 50 height 30
click at [20, 371] on icon at bounding box center [20, 371] width 13 height 13
click at [69, 439] on div "Pen" at bounding box center [70, 442] width 11 height 6
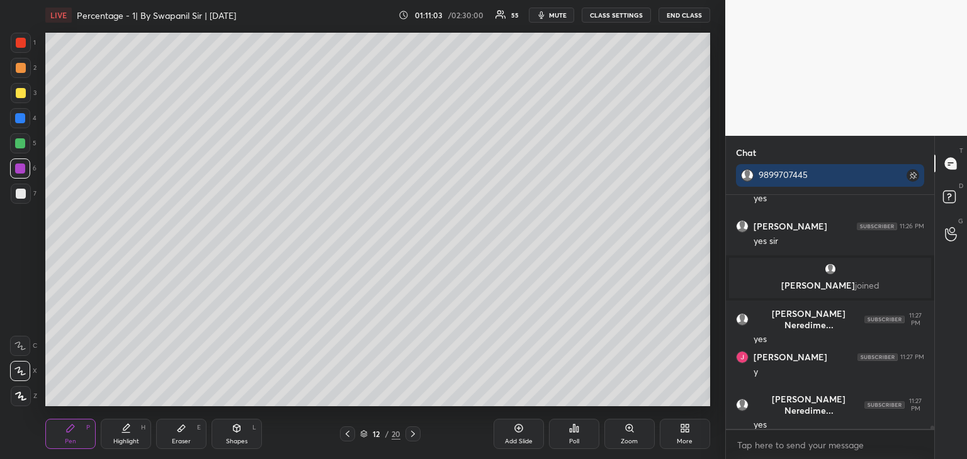
drag, startPoint x: 230, startPoint y: 430, endPoint x: 228, endPoint y: 424, distance: 6.6
click at [231, 430] on div "Shapes L" at bounding box center [236, 434] width 50 height 30
click at [21, 373] on icon at bounding box center [20, 371] width 13 height 13
click at [342, 435] on div at bounding box center [347, 434] width 15 height 15
click at [410, 432] on icon at bounding box center [413, 434] width 10 height 10
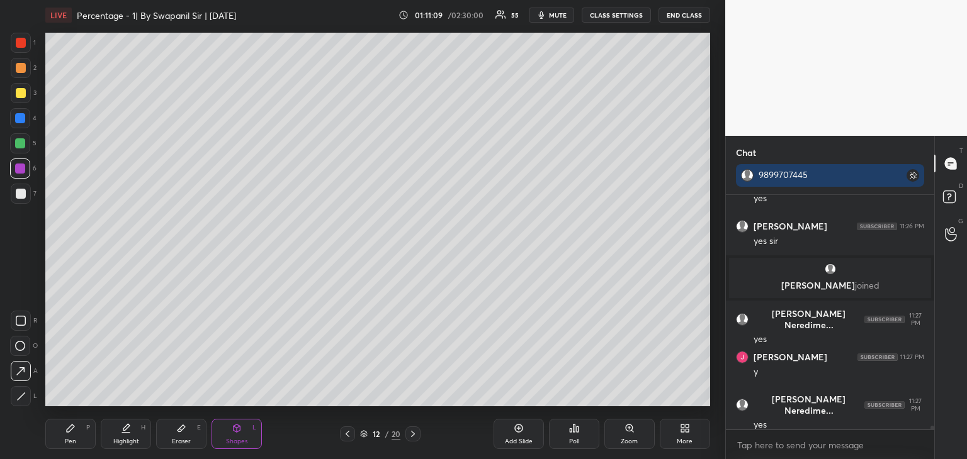
drag, startPoint x: 65, startPoint y: 434, endPoint x: 76, endPoint y: 430, distance: 10.8
click at [67, 433] on icon at bounding box center [70, 429] width 10 height 10
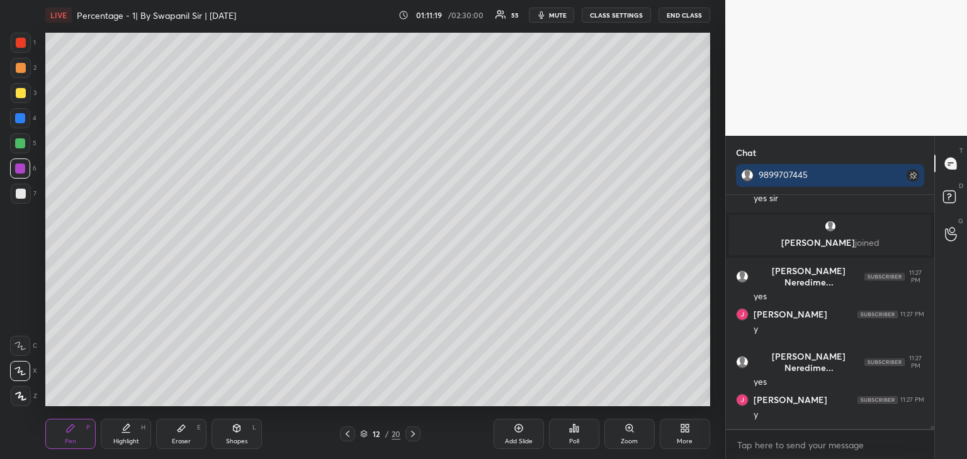
click at [352, 434] on div at bounding box center [347, 434] width 15 height 15
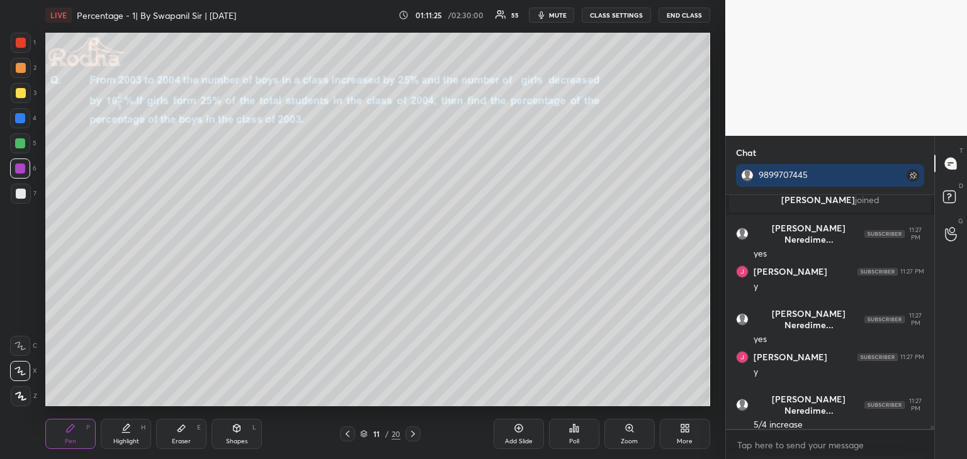
scroll to position [15770, 0]
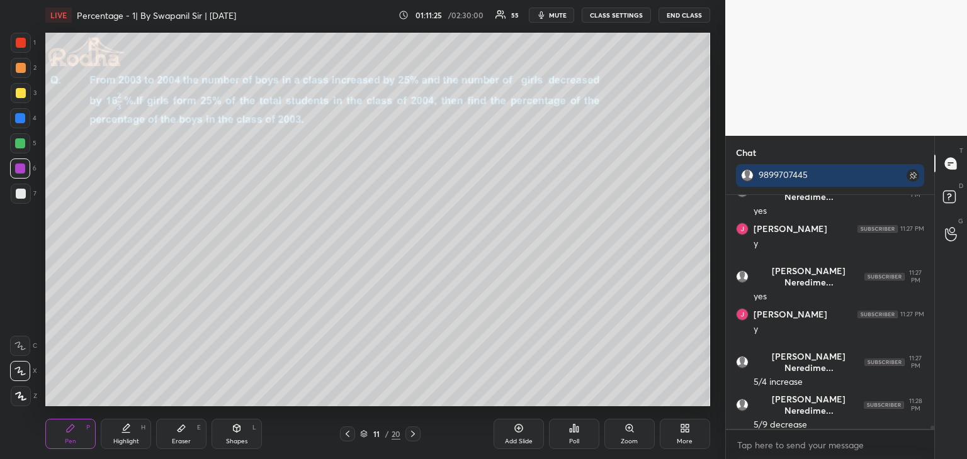
click at [413, 435] on icon at bounding box center [413, 434] width 10 height 10
click at [227, 436] on div "Shapes L" at bounding box center [236, 434] width 50 height 30
click at [23, 376] on icon at bounding box center [20, 371] width 13 height 13
drag, startPoint x: 76, startPoint y: 431, endPoint x: 99, endPoint y: 422, distance: 25.1
click at [75, 432] on div "Pen P" at bounding box center [70, 434] width 50 height 30
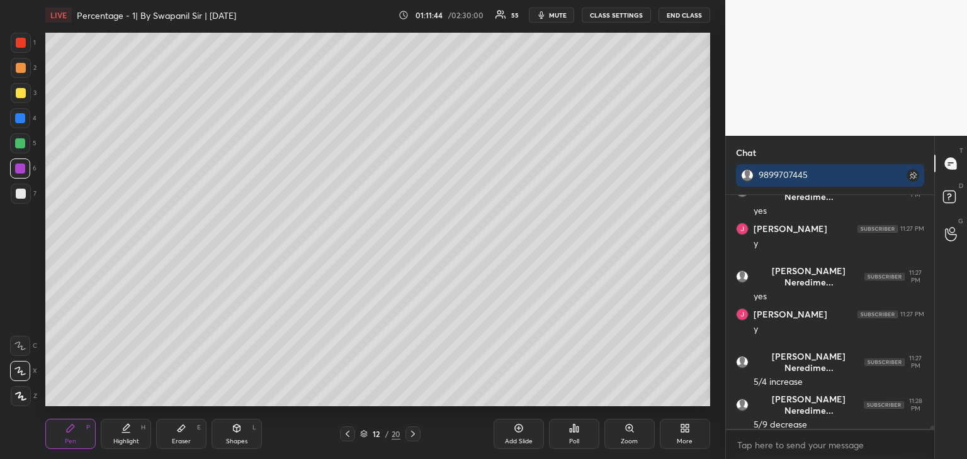
scroll to position [15783, 0]
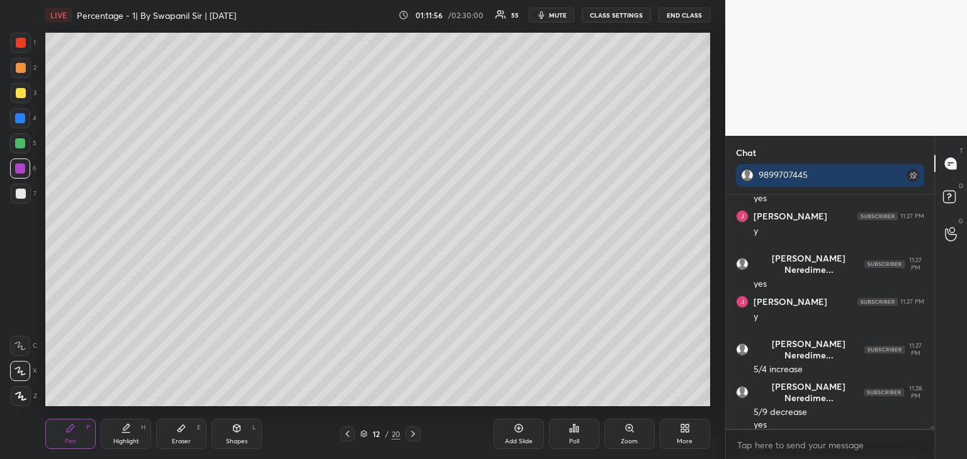
click at [15, 91] on div at bounding box center [21, 93] width 20 height 20
click at [184, 431] on icon at bounding box center [181, 429] width 10 height 10
click at [0, 395] on div "1 2 3 4 5 6 7 R O A L C X Z Erase all C X Z" at bounding box center [20, 220] width 40 height 374
click at [19, 393] on g at bounding box center [20, 396] width 10 height 10
drag, startPoint x: 76, startPoint y: 434, endPoint x: 91, endPoint y: 424, distance: 18.2
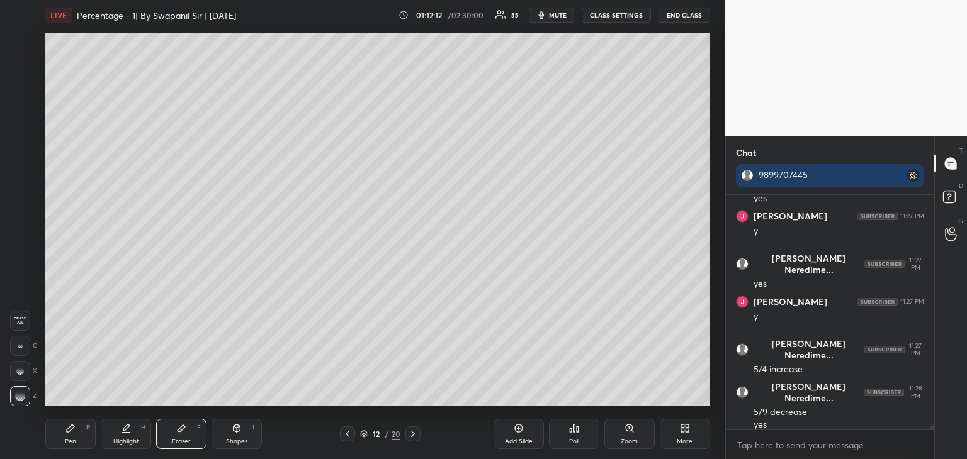
click at [76, 434] on div "Pen P" at bounding box center [70, 434] width 50 height 30
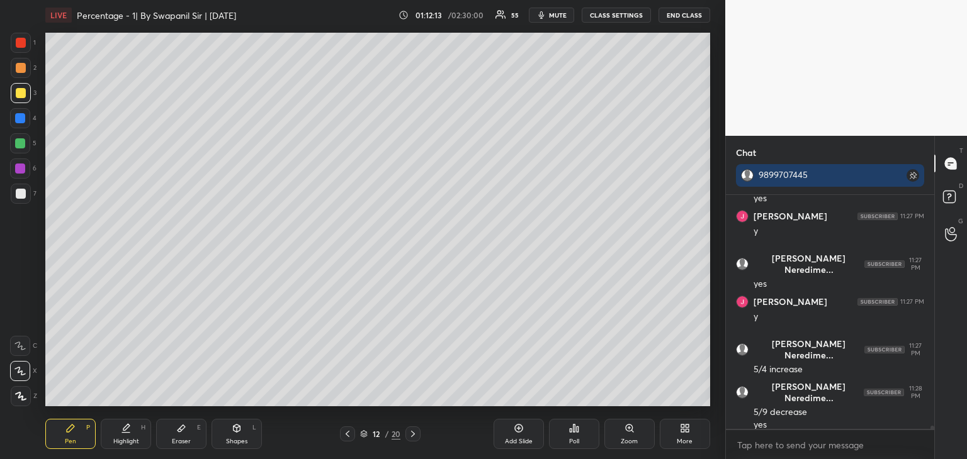
click at [22, 189] on div at bounding box center [21, 194] width 10 height 10
click at [237, 441] on div "Shapes" at bounding box center [236, 442] width 21 height 6
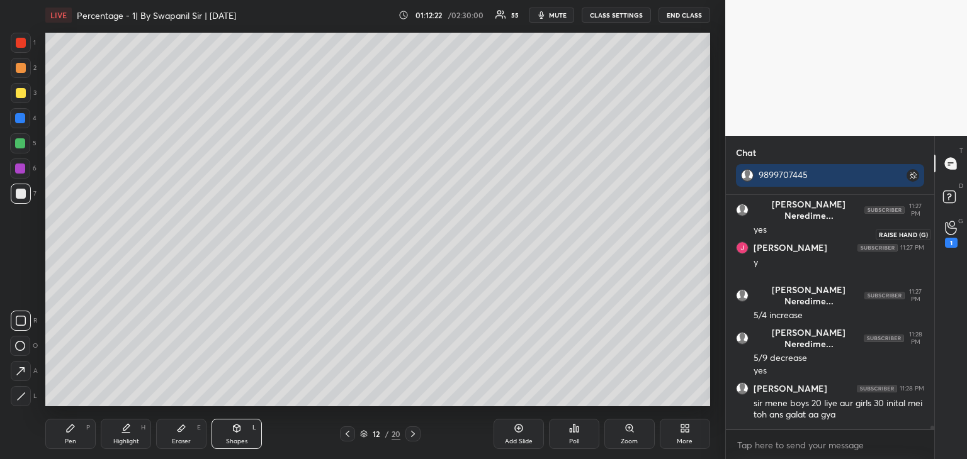
drag, startPoint x: 952, startPoint y: 235, endPoint x: 942, endPoint y: 245, distance: 14.7
click at [952, 234] on icon at bounding box center [951, 228] width 12 height 14
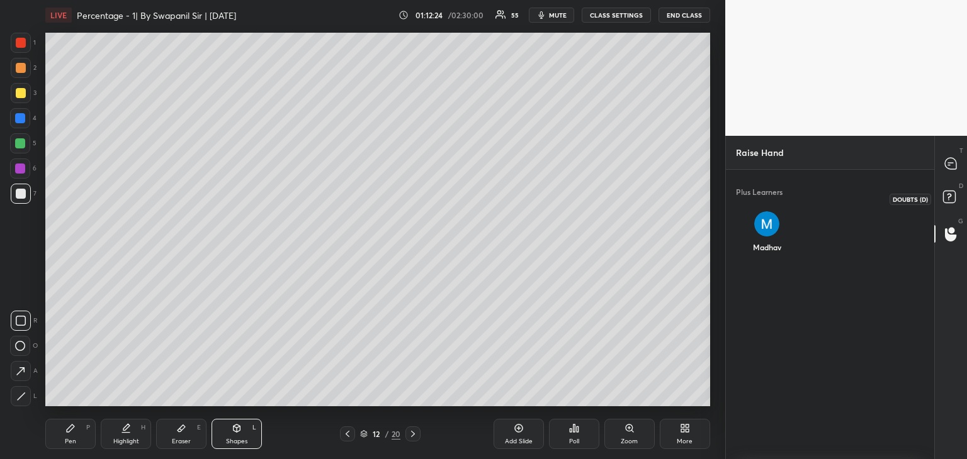
click at [947, 191] on rect at bounding box center [949, 197] width 12 height 12
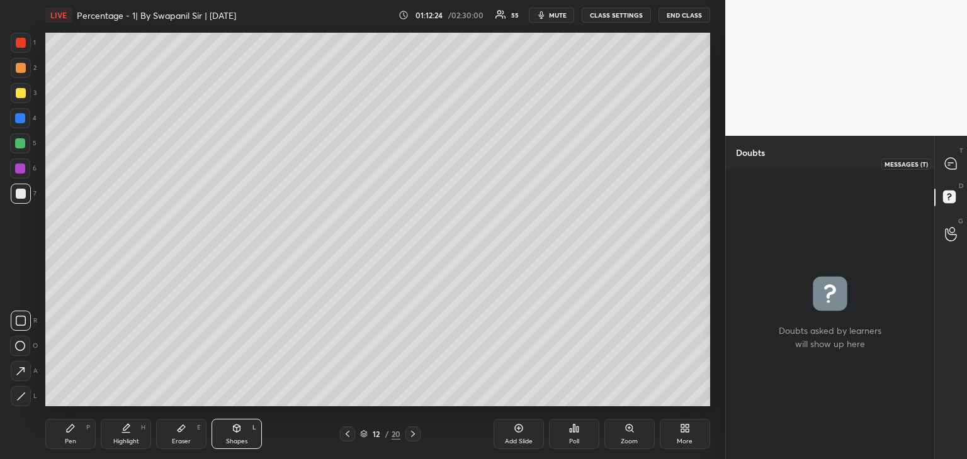
click at [955, 159] on icon at bounding box center [950, 163] width 13 height 13
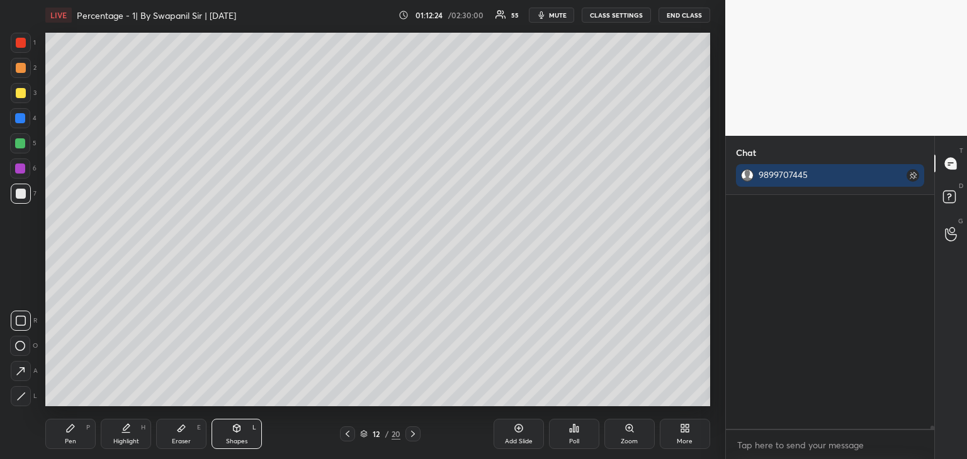
scroll to position [230, 205]
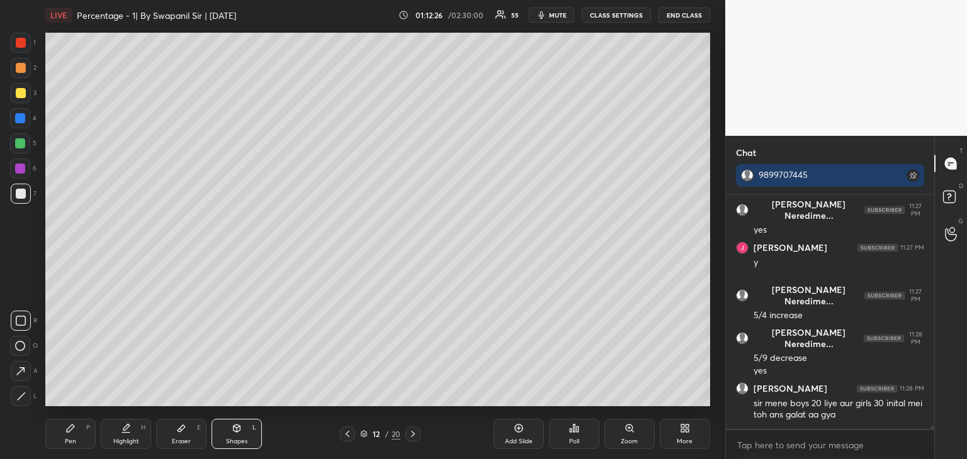
drag, startPoint x: 342, startPoint y: 434, endPoint x: 347, endPoint y: 424, distance: 11.0
click at [343, 434] on icon at bounding box center [347, 434] width 10 height 10
click at [79, 436] on div "Pen P" at bounding box center [70, 434] width 50 height 30
click at [410, 432] on icon at bounding box center [413, 434] width 10 height 10
click at [235, 432] on icon at bounding box center [237, 429] width 10 height 10
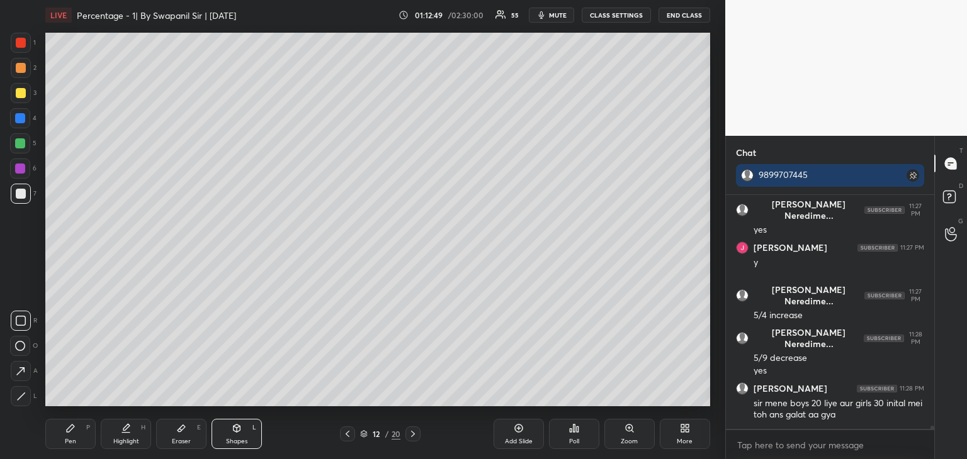
click at [21, 373] on icon at bounding box center [20, 371] width 13 height 13
click at [77, 437] on div "Pen P" at bounding box center [70, 434] width 50 height 30
click at [79, 436] on div "Pen P" at bounding box center [70, 434] width 50 height 30
click at [349, 439] on icon at bounding box center [347, 434] width 10 height 10
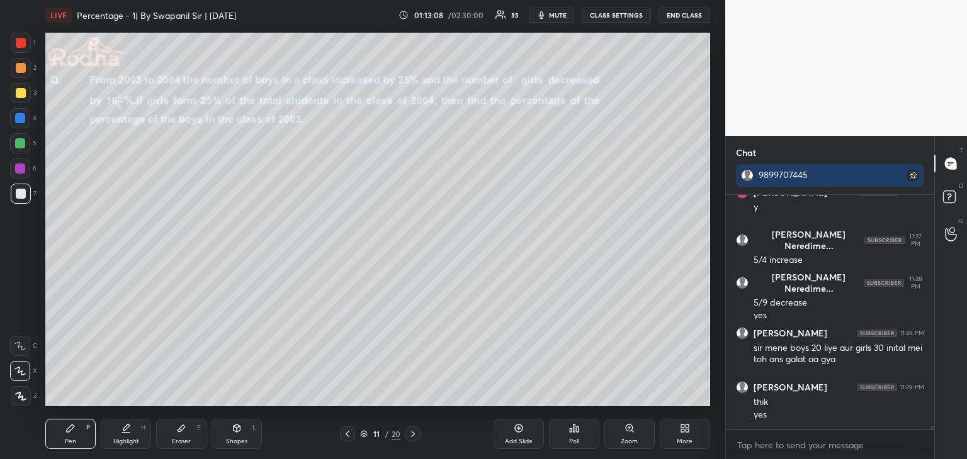
scroll to position [16167, 0]
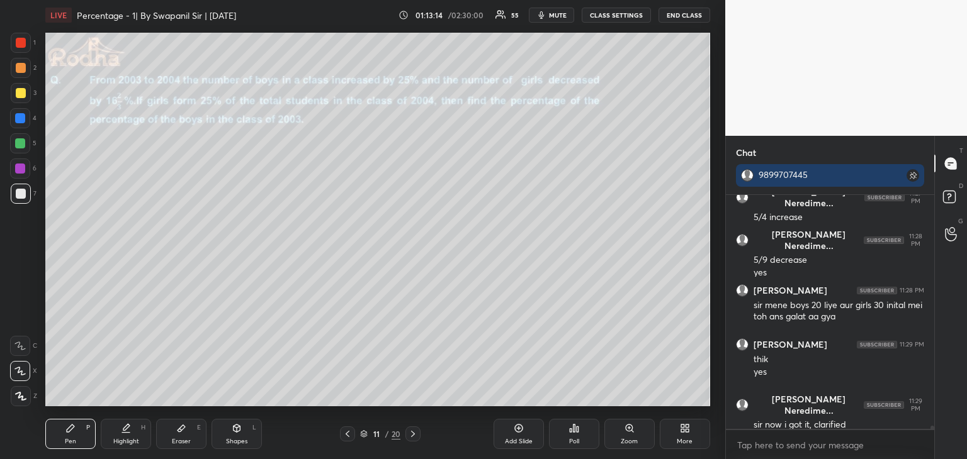
click at [415, 437] on icon at bounding box center [413, 434] width 10 height 10
click at [232, 431] on icon at bounding box center [237, 429] width 10 height 10
click at [20, 374] on icon at bounding box center [20, 371] width 13 height 13
click at [63, 441] on div "Pen P" at bounding box center [70, 434] width 50 height 30
click at [224, 434] on div "Shapes L" at bounding box center [236, 434] width 50 height 30
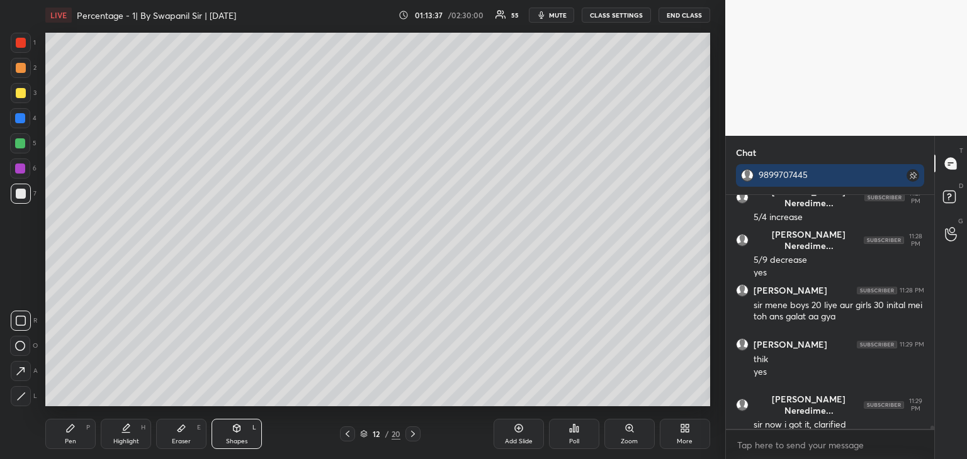
click at [20, 369] on icon at bounding box center [20, 371] width 13 height 13
drag, startPoint x: 342, startPoint y: 437, endPoint x: 351, endPoint y: 433, distance: 9.0
click at [342, 437] on icon at bounding box center [347, 434] width 10 height 10
click at [70, 437] on div "Pen P" at bounding box center [70, 434] width 50 height 30
click at [415, 432] on icon at bounding box center [413, 434] width 10 height 10
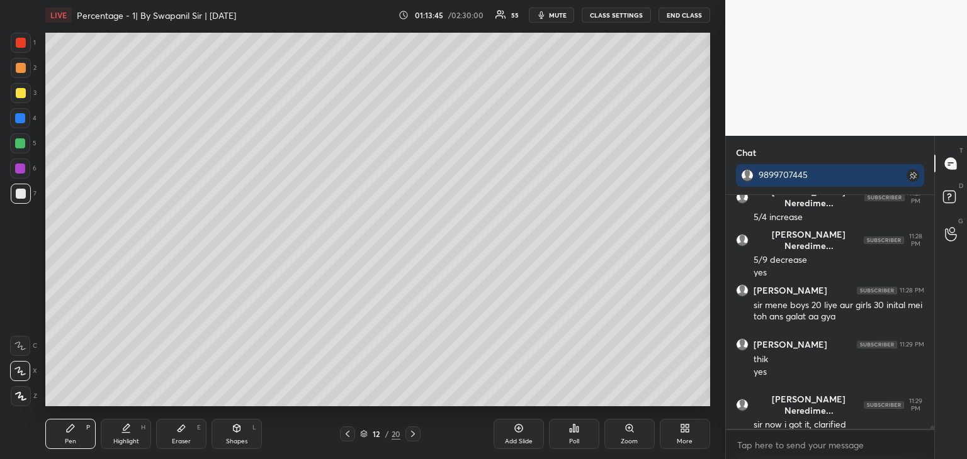
click at [18, 121] on div at bounding box center [20, 118] width 10 height 10
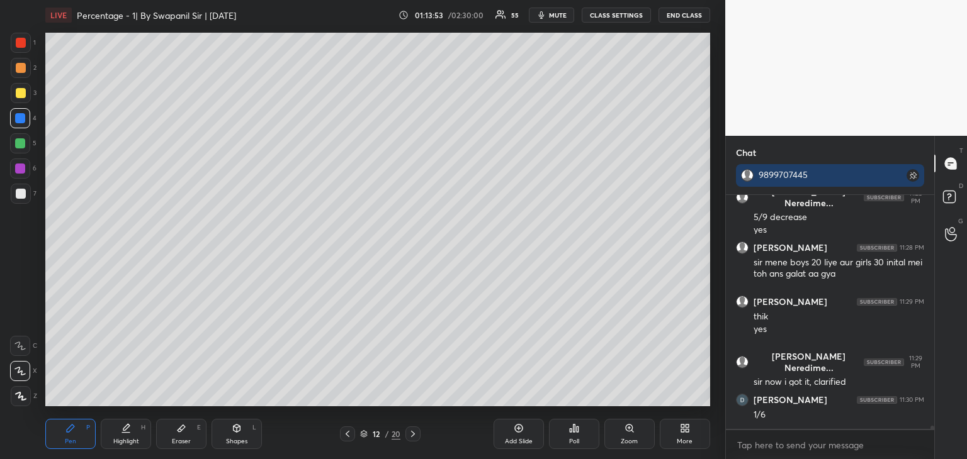
scroll to position [16252, 0]
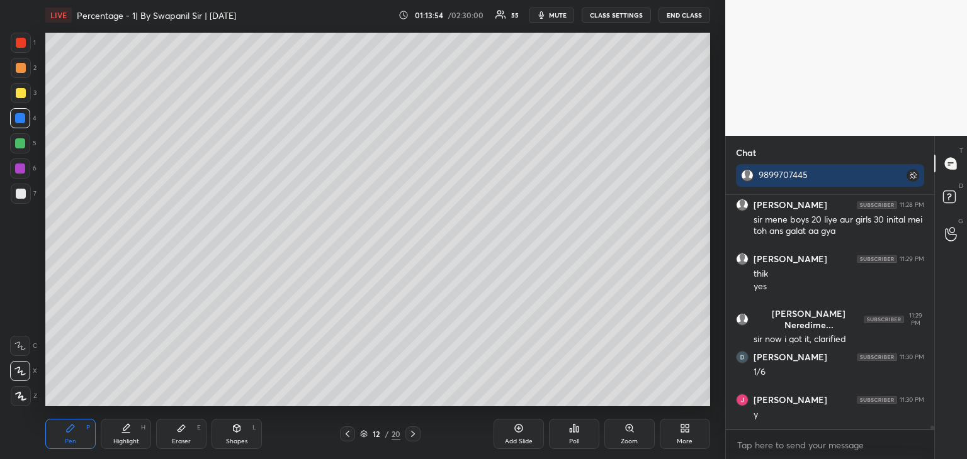
click at [246, 439] on div "Shapes" at bounding box center [236, 442] width 21 height 6
click at [20, 376] on icon at bounding box center [20, 371] width 13 height 13
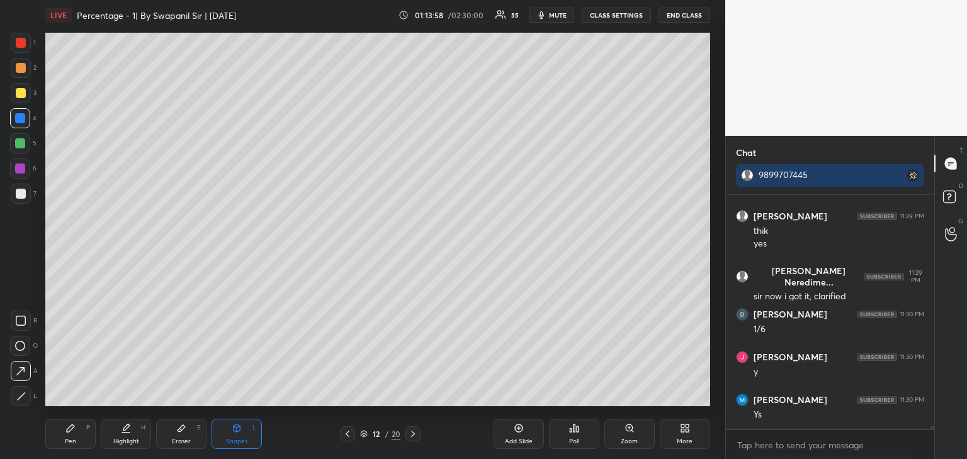
scroll to position [16338, 0]
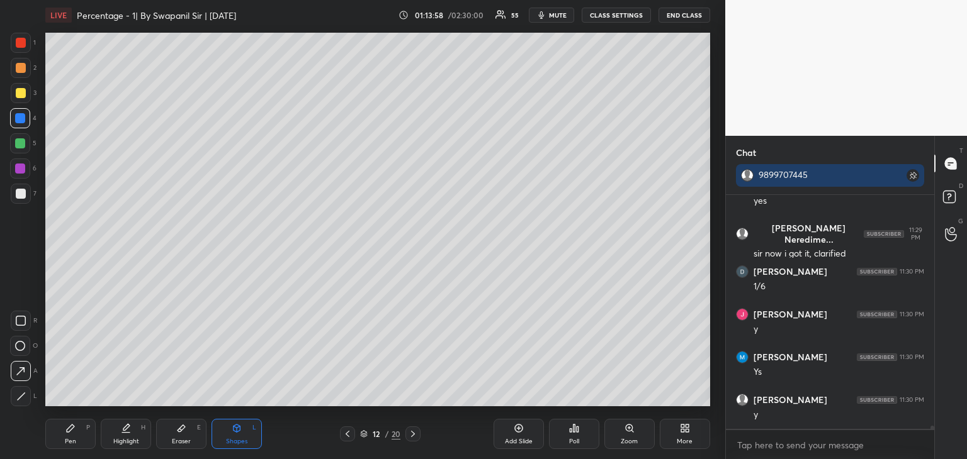
click at [17, 194] on div at bounding box center [21, 194] width 10 height 10
click at [350, 434] on icon at bounding box center [347, 434] width 10 height 10
click at [64, 450] on div "Pen P Highlight H Eraser E Shapes L 11 / 20 Add Slide Poll Zoom More" at bounding box center [377, 434] width 665 height 50
click at [81, 436] on div "Pen P" at bounding box center [70, 434] width 50 height 30
click at [412, 434] on icon at bounding box center [413, 434] width 10 height 10
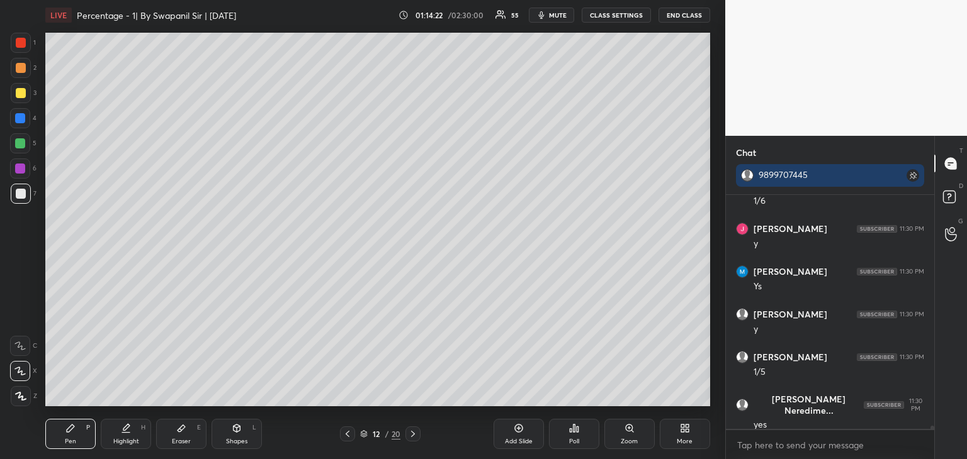
scroll to position [16436, 0]
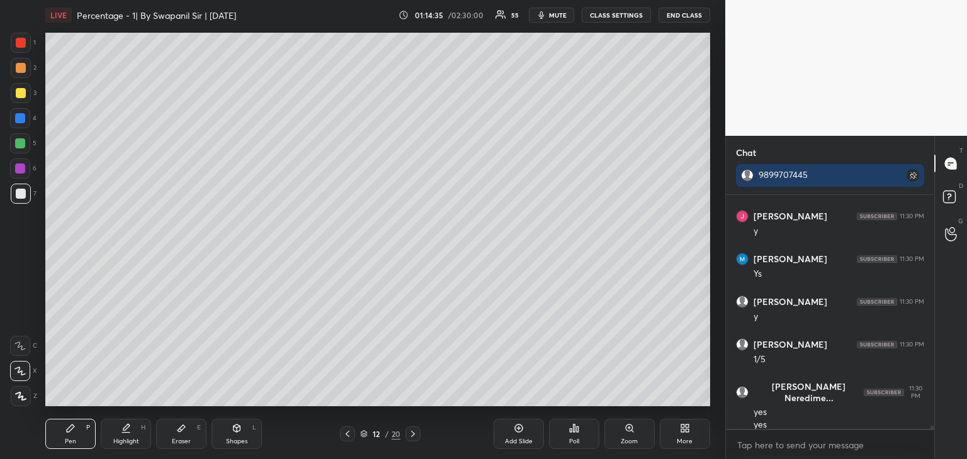
drag, startPoint x: 224, startPoint y: 439, endPoint x: 184, endPoint y: 430, distance: 41.2
click at [221, 439] on div "Shapes L" at bounding box center [236, 434] width 50 height 30
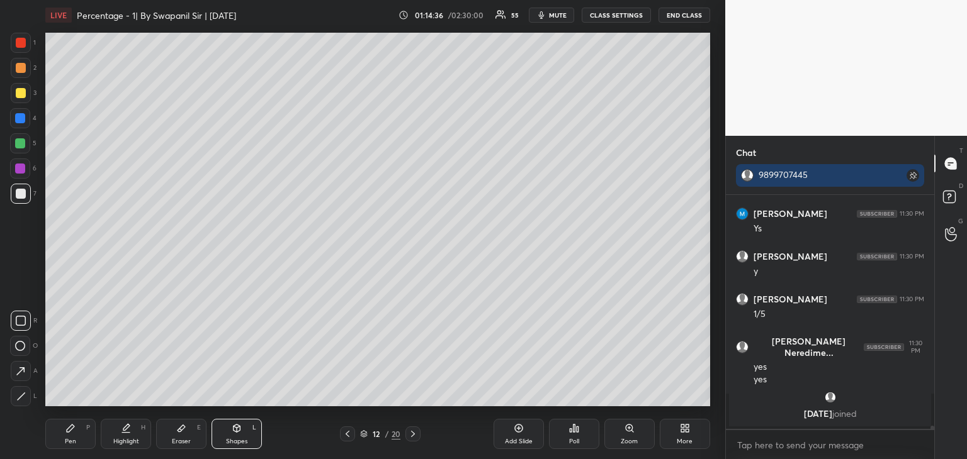
drag, startPoint x: 23, startPoint y: 394, endPoint x: 37, endPoint y: 390, distance: 15.0
click at [23, 396] on icon at bounding box center [20, 396] width 9 height 9
click at [21, 346] on icon at bounding box center [20, 346] width 10 height 10
click at [23, 319] on icon at bounding box center [21, 321] width 10 height 10
click at [17, 44] on div at bounding box center [21, 43] width 10 height 10
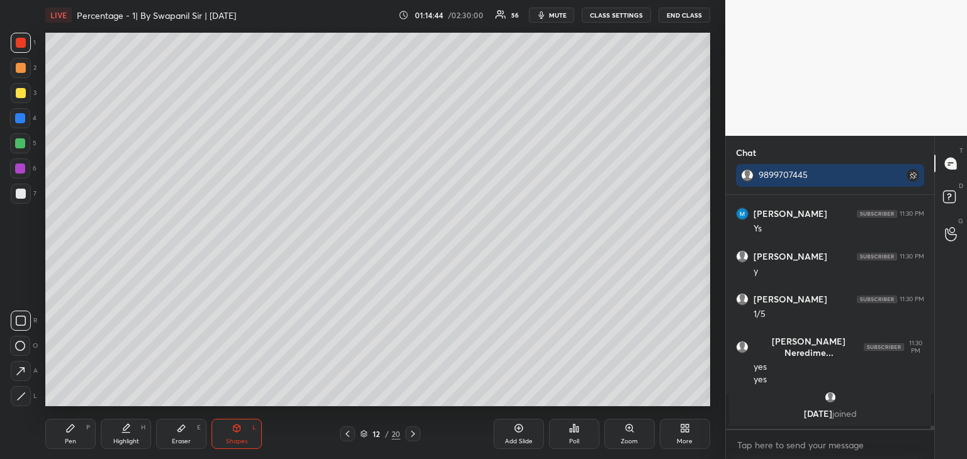
click at [77, 441] on div "Pen P" at bounding box center [70, 434] width 50 height 30
drag, startPoint x: 176, startPoint y: 436, endPoint x: 184, endPoint y: 430, distance: 9.8
click at [176, 436] on div "Eraser E" at bounding box center [181, 434] width 50 height 30
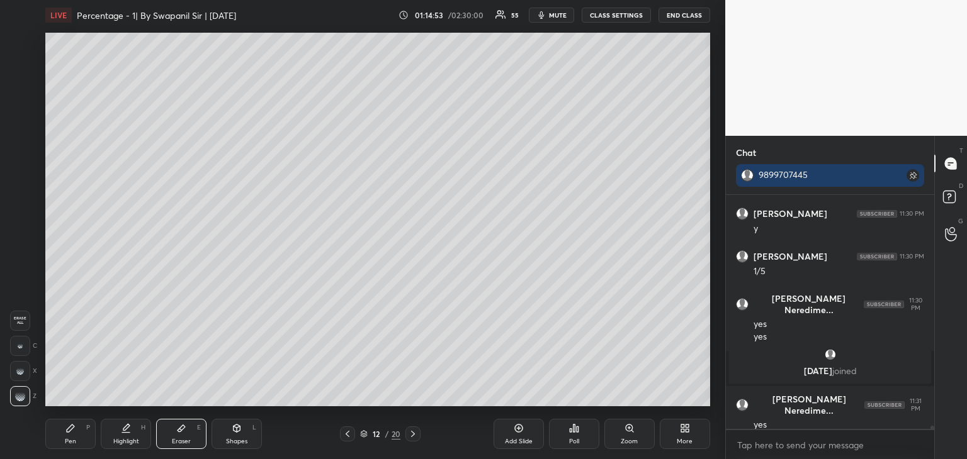
scroll to position [16053, 0]
click at [413, 435] on icon at bounding box center [413, 434] width 10 height 10
click at [347, 436] on icon at bounding box center [347, 434] width 10 height 10
drag, startPoint x: 345, startPoint y: 441, endPoint x: 359, endPoint y: 439, distance: 14.0
click at [346, 441] on div at bounding box center [347, 434] width 15 height 15
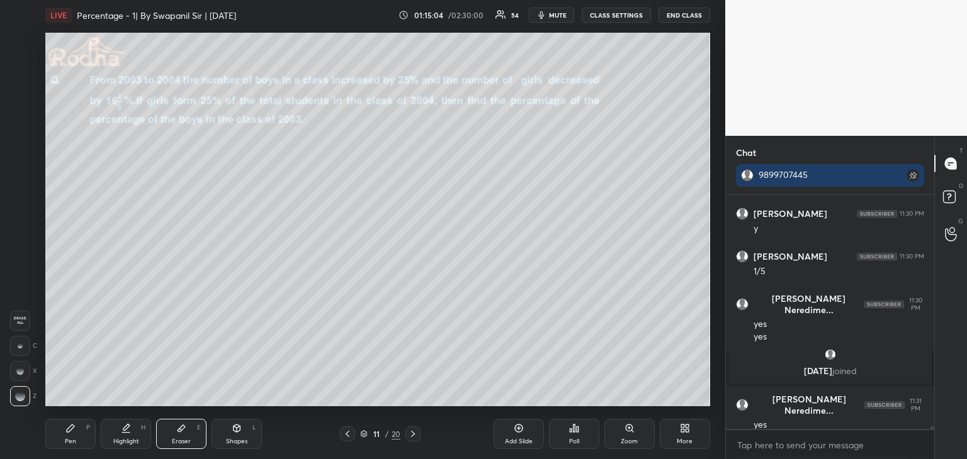
click at [73, 436] on div "Pen P" at bounding box center [70, 434] width 50 height 30
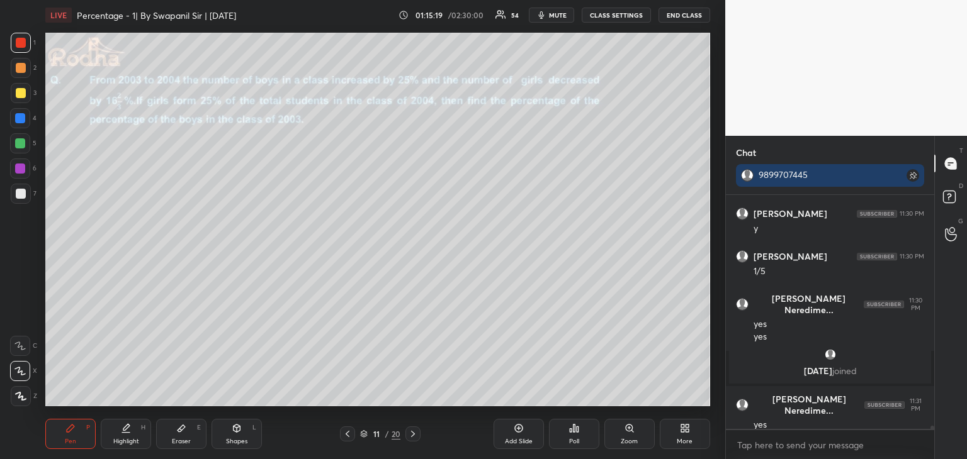
click at [411, 436] on icon at bounding box center [413, 434] width 10 height 10
click at [415, 439] on icon at bounding box center [413, 434] width 10 height 10
click at [18, 93] on div at bounding box center [21, 93] width 10 height 10
click at [187, 439] on div "Eraser" at bounding box center [181, 442] width 19 height 6
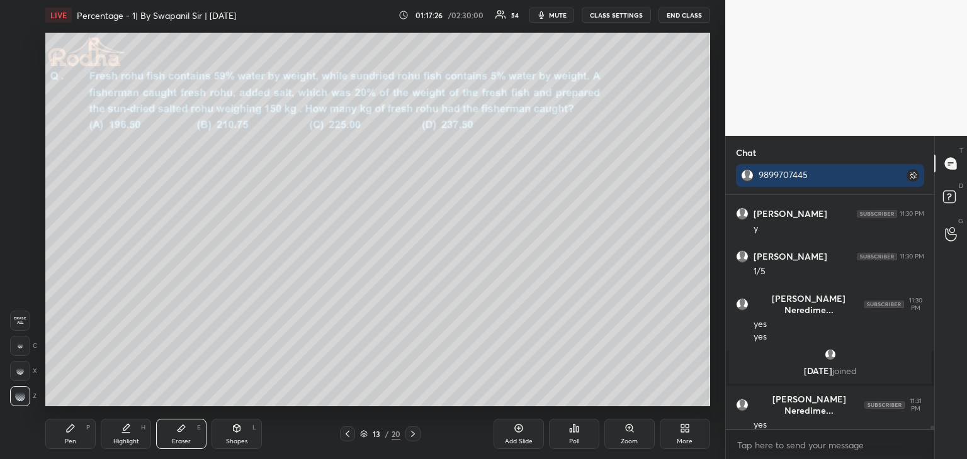
click at [65, 437] on div "Pen P" at bounding box center [70, 434] width 50 height 30
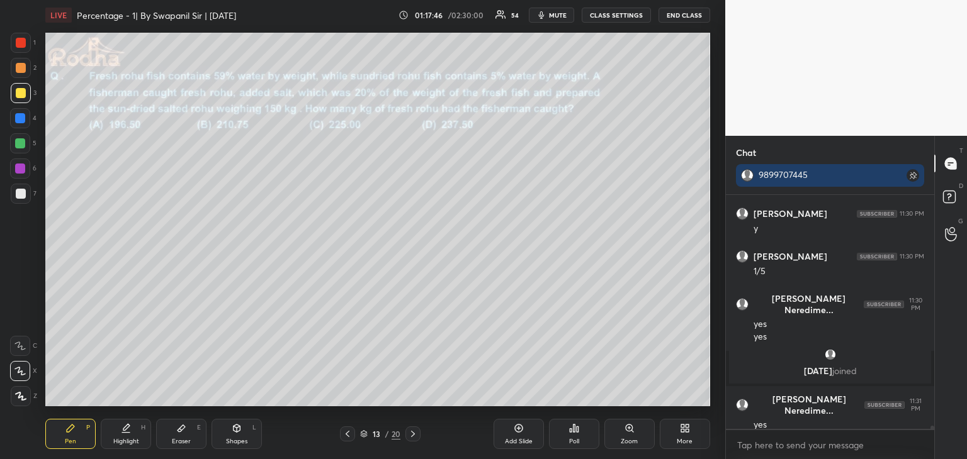
scroll to position [16096, 0]
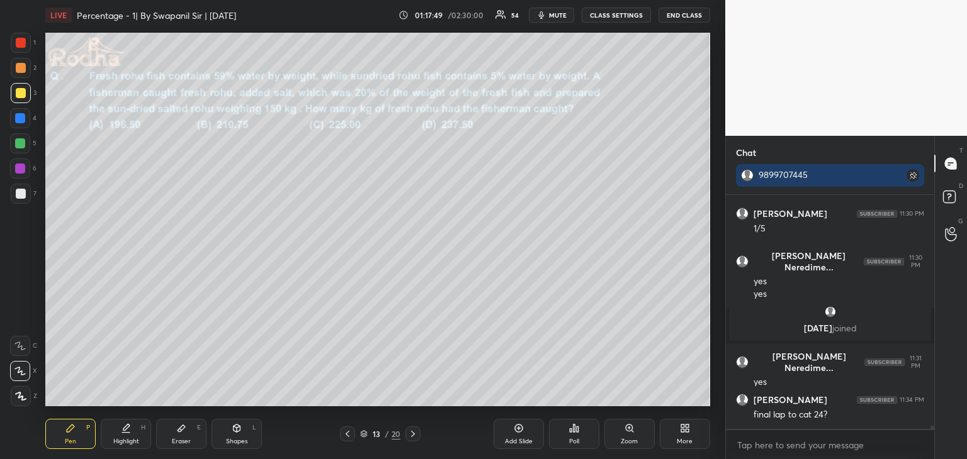
click at [577, 436] on div "Poll" at bounding box center [574, 434] width 50 height 30
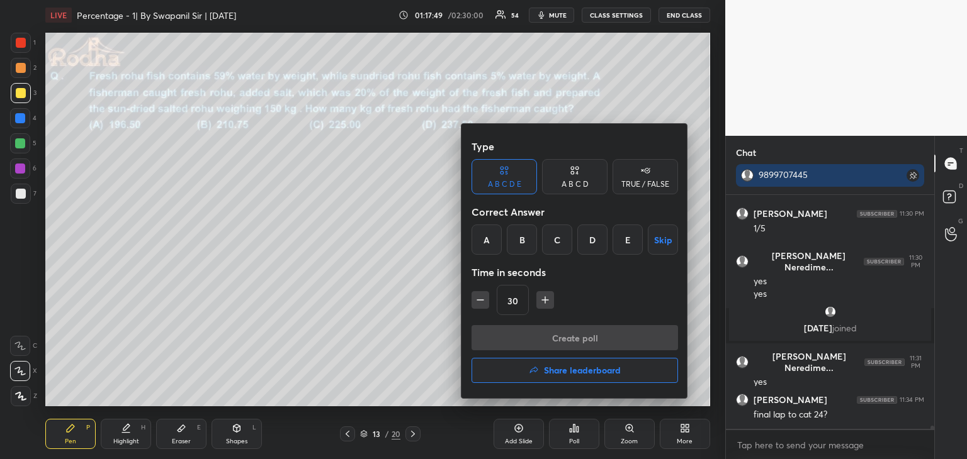
click at [574, 434] on div at bounding box center [483, 229] width 967 height 459
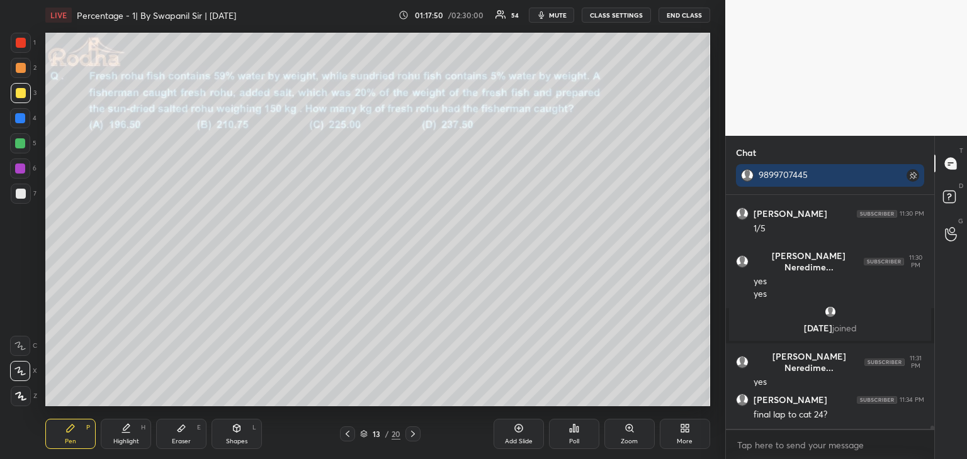
click at [573, 437] on div "Poll" at bounding box center [574, 434] width 50 height 30
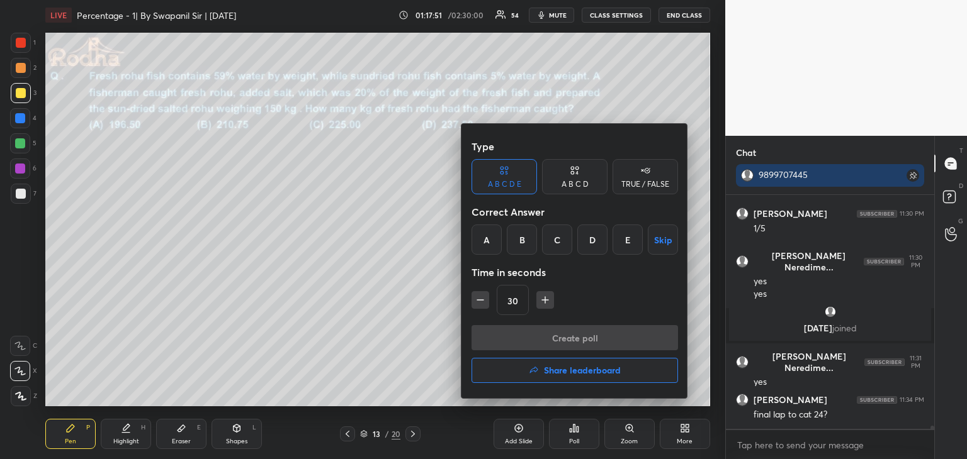
click at [593, 241] on div "D" at bounding box center [592, 240] width 30 height 30
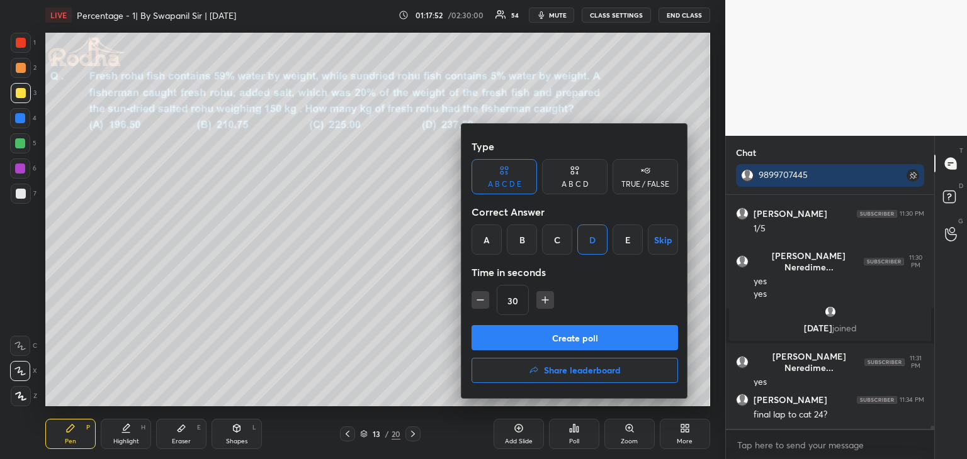
click at [586, 341] on button "Create poll" at bounding box center [574, 337] width 206 height 25
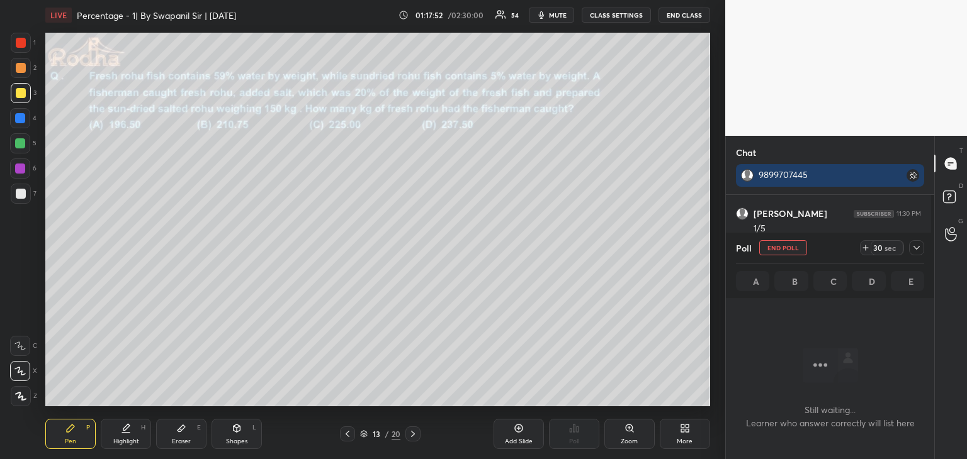
scroll to position [196, 205]
click at [23, 193] on div at bounding box center [21, 194] width 10 height 10
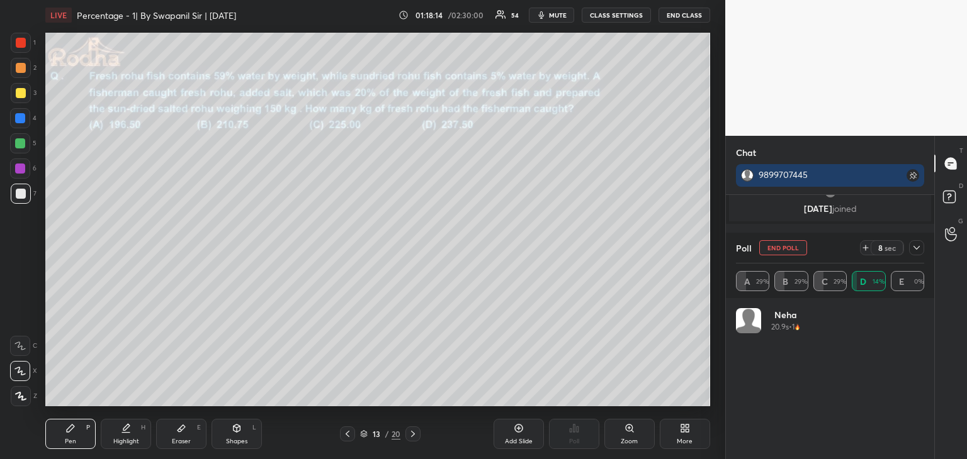
scroll to position [147, 184]
click at [789, 250] on button "END POLL" at bounding box center [783, 247] width 48 height 15
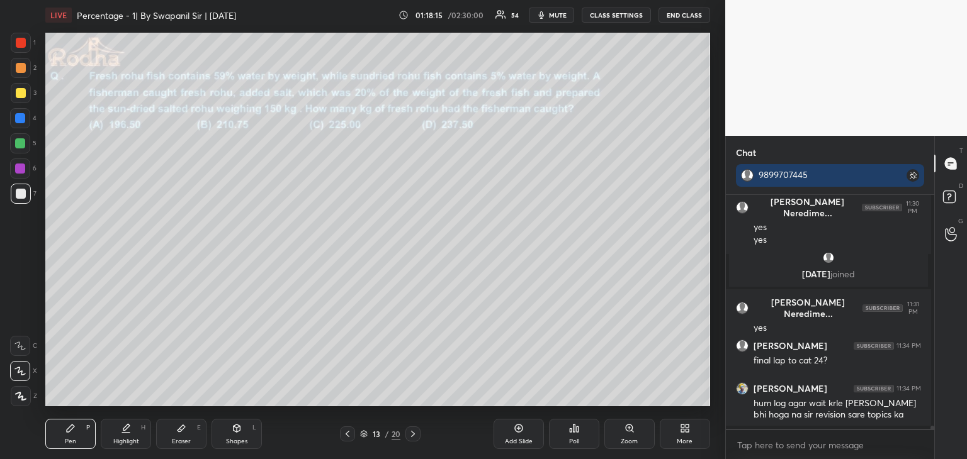
scroll to position [3, 4]
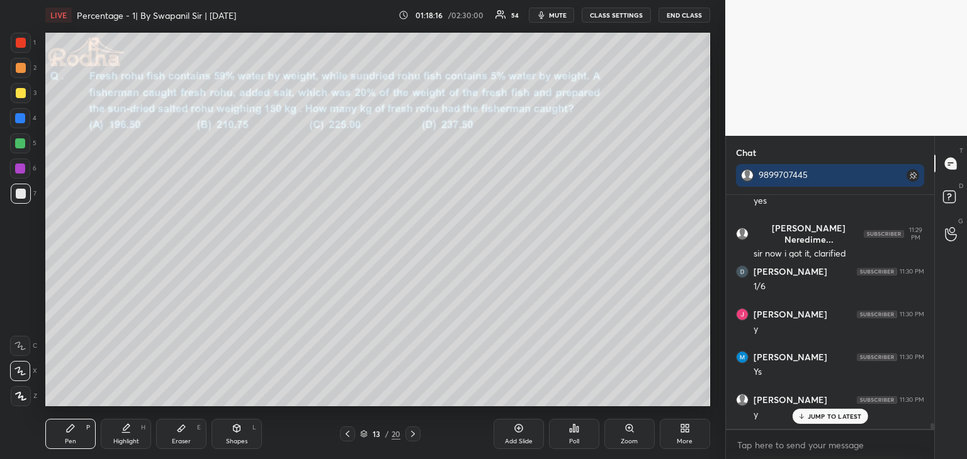
click at [834, 413] on p "JUMP TO LATEST" at bounding box center [835, 417] width 54 height 8
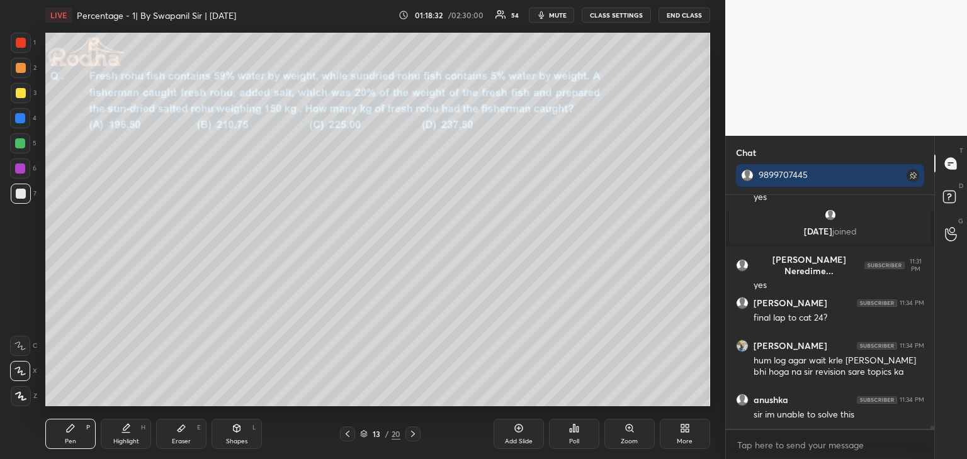
click at [720, 304] on div "1 2 3 4 5 6 7 R O A L C X Z Erase all C X Z LIVE Percentage - 1| By Swapanil Si…" at bounding box center [362, 229] width 725 height 459
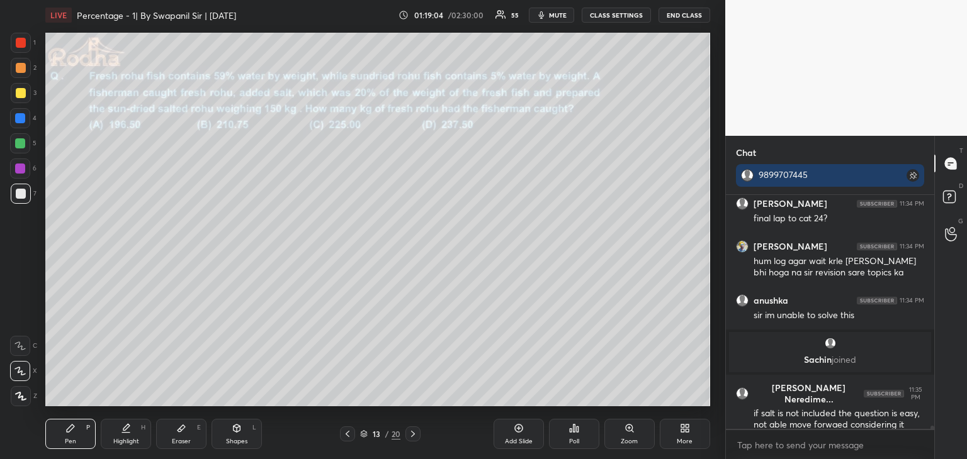
scroll to position [16265, 0]
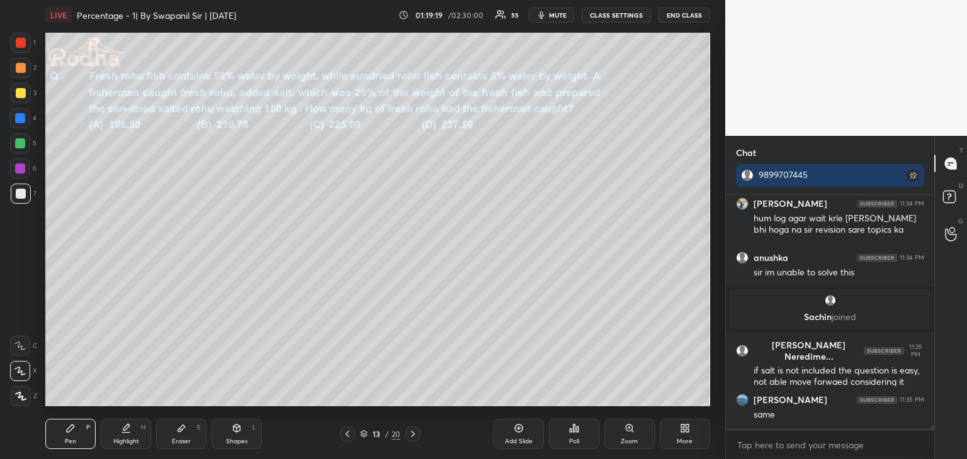
click at [239, 436] on div "Shapes L" at bounding box center [236, 434] width 50 height 30
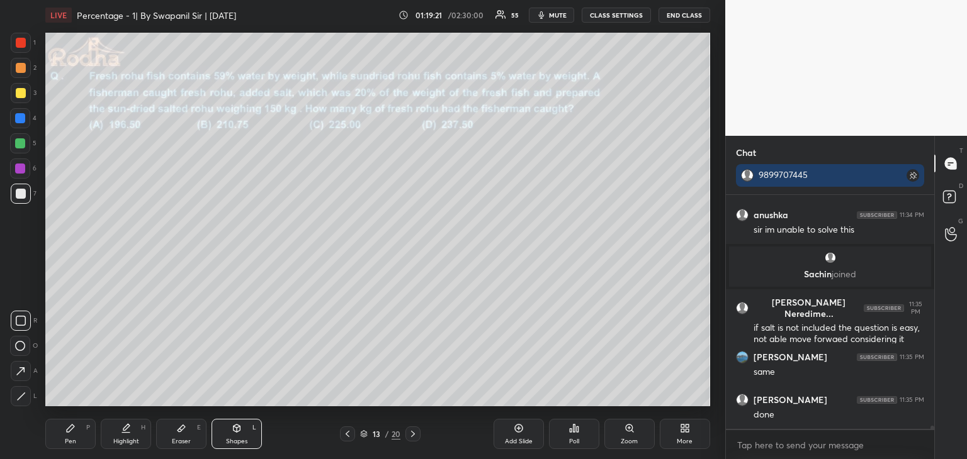
scroll to position [16350, 0]
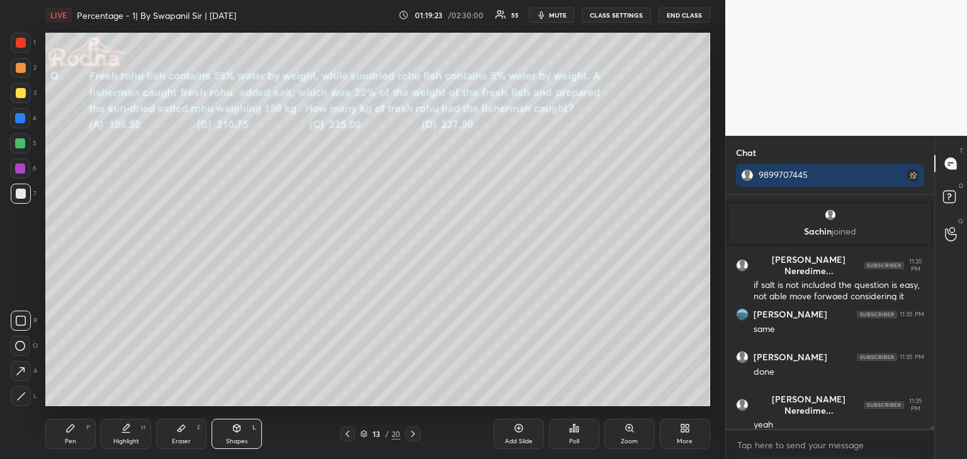
click at [19, 144] on div at bounding box center [20, 143] width 10 height 10
click at [16, 398] on icon at bounding box center [20, 396] width 9 height 9
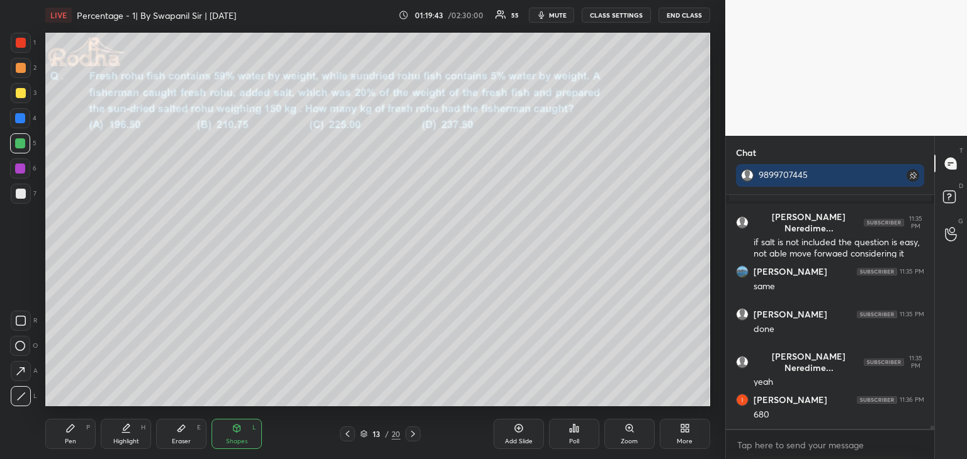
click at [70, 434] on icon at bounding box center [70, 429] width 10 height 10
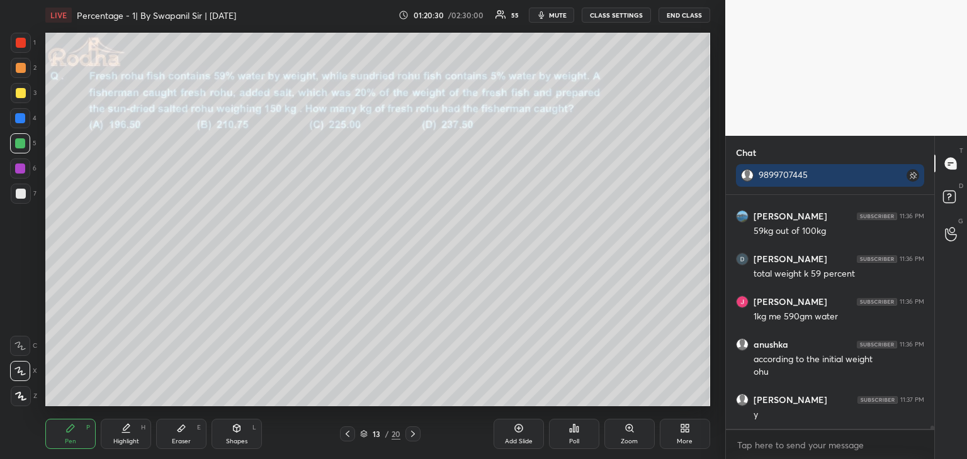
scroll to position [16705, 0]
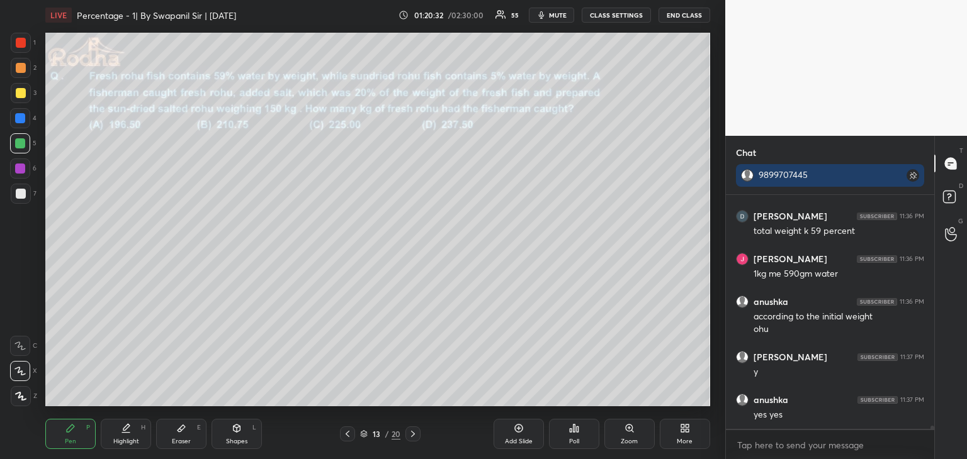
drag, startPoint x: 186, startPoint y: 437, endPoint x: 189, endPoint y: 431, distance: 6.5
click at [186, 437] on div "Eraser E" at bounding box center [181, 434] width 50 height 30
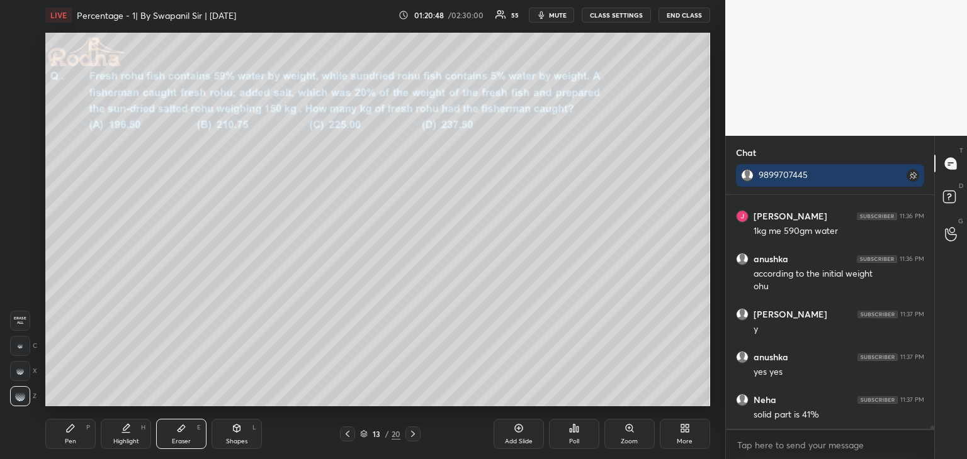
click at [82, 444] on div "Pen P" at bounding box center [70, 434] width 50 height 30
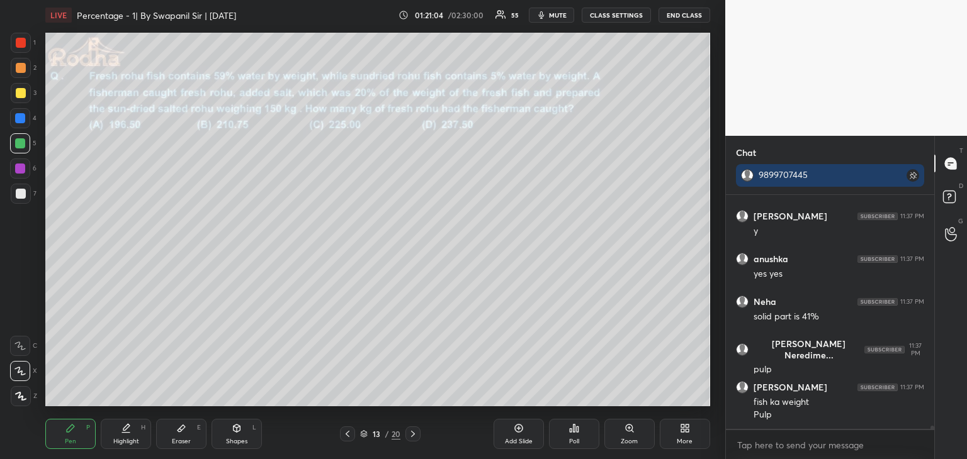
scroll to position [16889, 0]
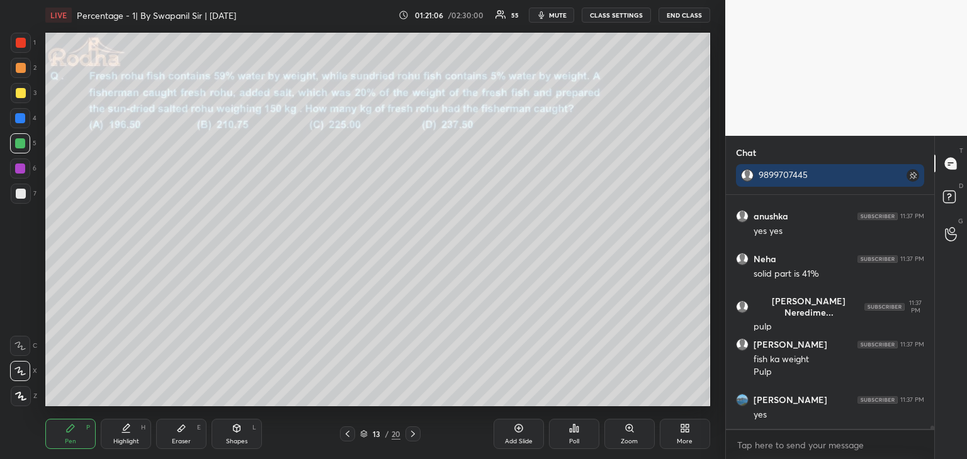
drag, startPoint x: 240, startPoint y: 441, endPoint x: 247, endPoint y: 432, distance: 11.2
click at [241, 441] on div "Shapes" at bounding box center [236, 442] width 21 height 6
click at [18, 320] on icon at bounding box center [21, 321] width 10 height 10
click at [68, 444] on div "Pen" at bounding box center [70, 442] width 11 height 6
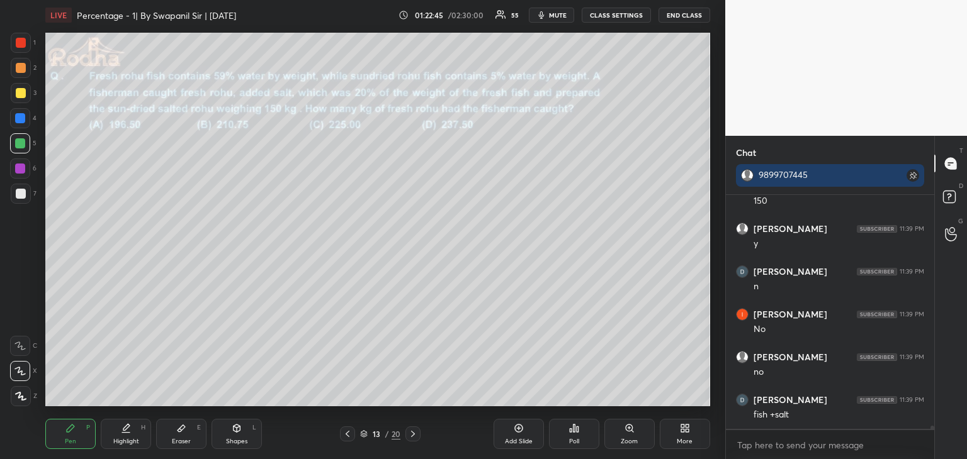
scroll to position [17874, 0]
click at [242, 434] on div "Shapes L" at bounding box center [236, 434] width 50 height 30
click at [22, 324] on icon at bounding box center [21, 321] width 10 height 10
click at [64, 446] on div "Pen P" at bounding box center [70, 434] width 50 height 30
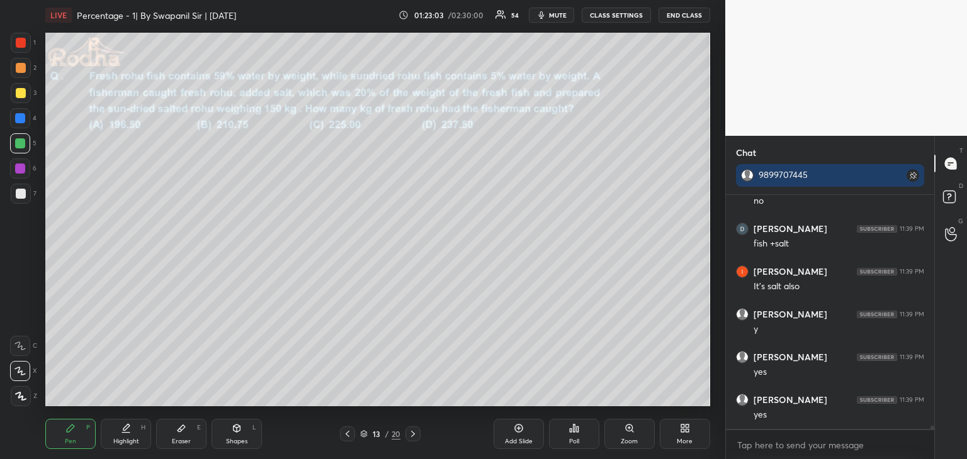
click at [181, 439] on div "Eraser" at bounding box center [181, 442] width 19 height 6
click at [223, 434] on div "Shapes L" at bounding box center [236, 434] width 50 height 30
click at [23, 319] on icon at bounding box center [21, 321] width 10 height 10
drag, startPoint x: 60, startPoint y: 442, endPoint x: 103, endPoint y: 414, distance: 51.3
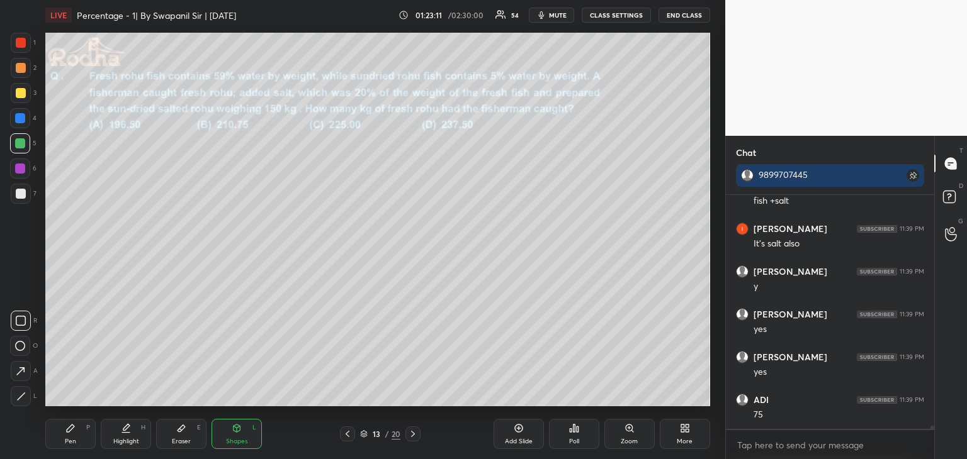
click at [62, 441] on div "Pen P" at bounding box center [70, 434] width 50 height 30
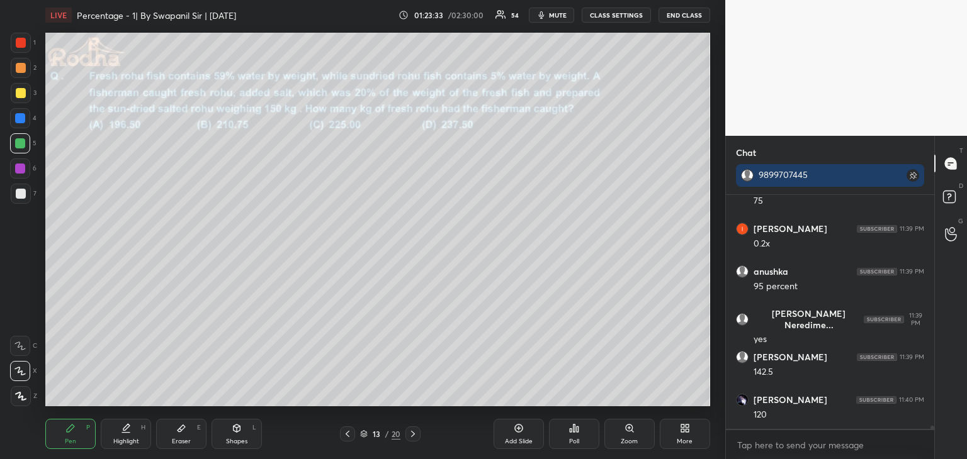
scroll to position [18302, 0]
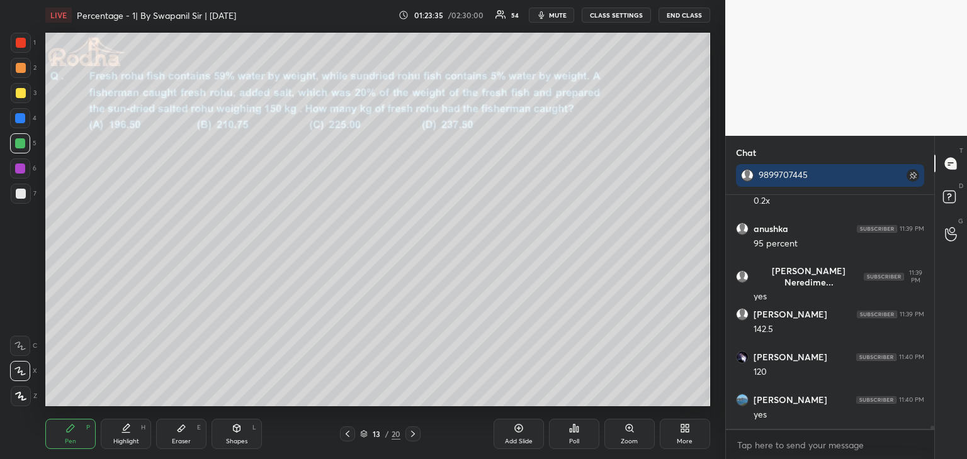
click at [229, 439] on div "Shapes" at bounding box center [236, 442] width 21 height 6
click at [22, 43] on div at bounding box center [21, 43] width 10 height 10
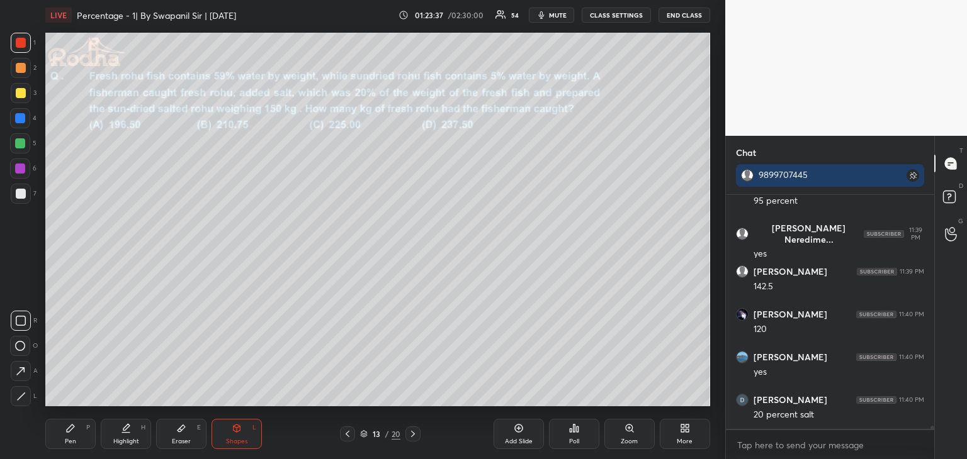
scroll to position [18387, 0]
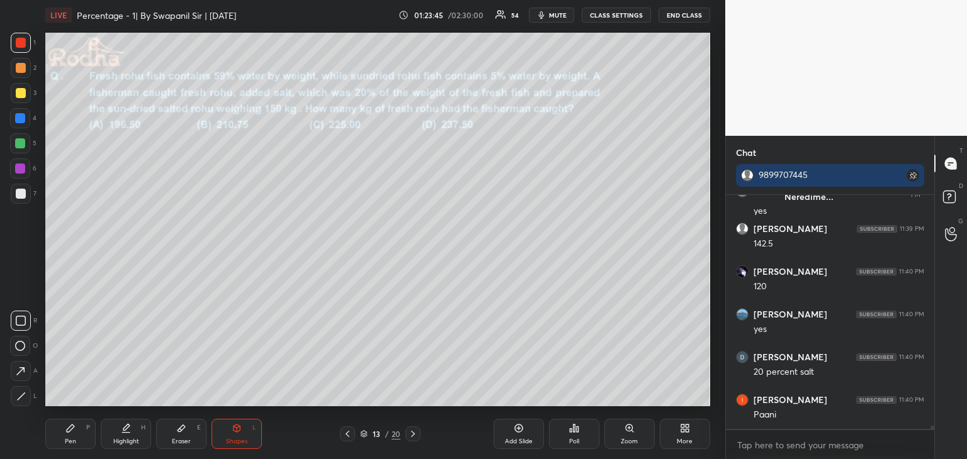
click at [81, 441] on div "Pen P" at bounding box center [70, 434] width 50 height 30
click at [28, 40] on div at bounding box center [21, 43] width 20 height 20
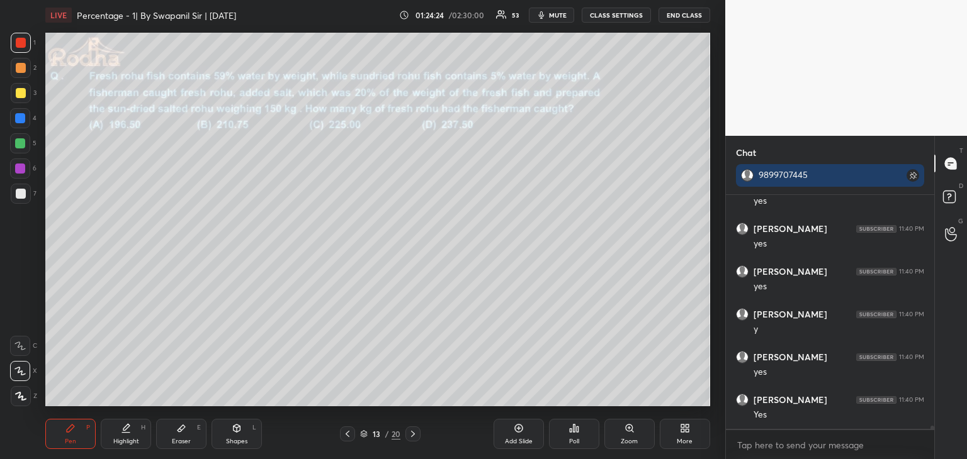
scroll to position [18858, 0]
click at [20, 91] on div at bounding box center [21, 93] width 10 height 10
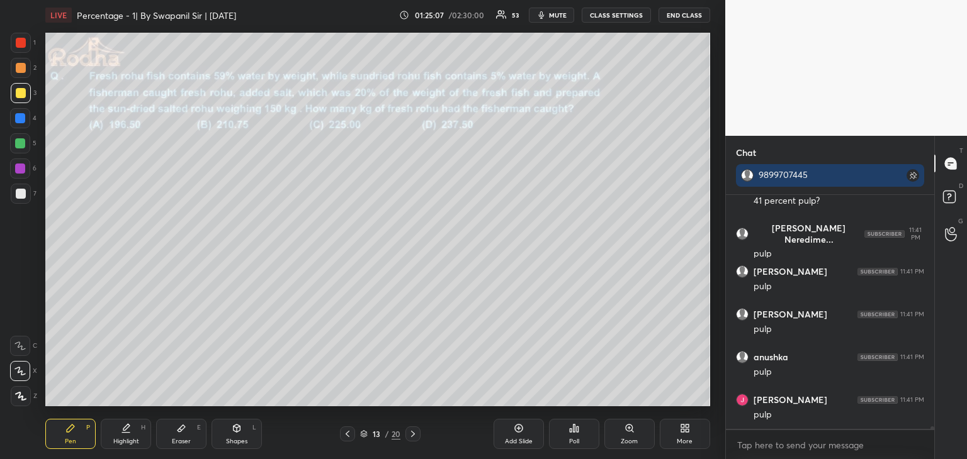
scroll to position [19213, 0]
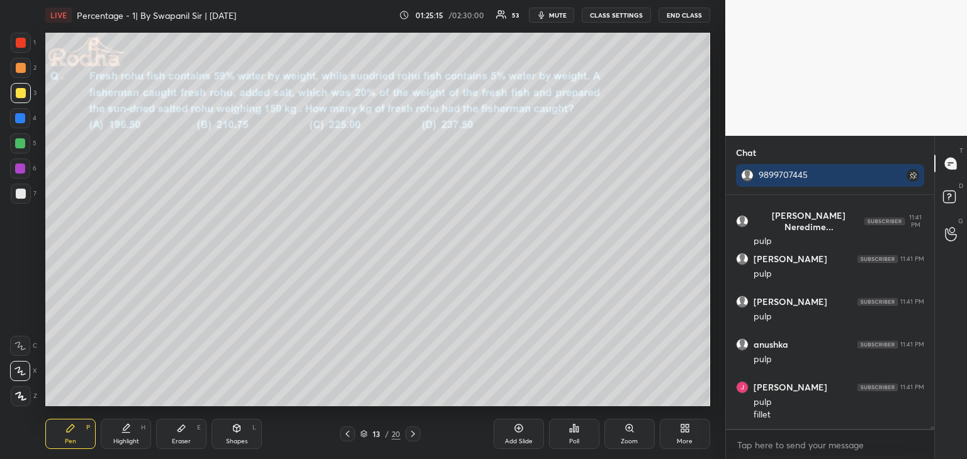
click at [22, 118] on div at bounding box center [20, 118] width 10 height 10
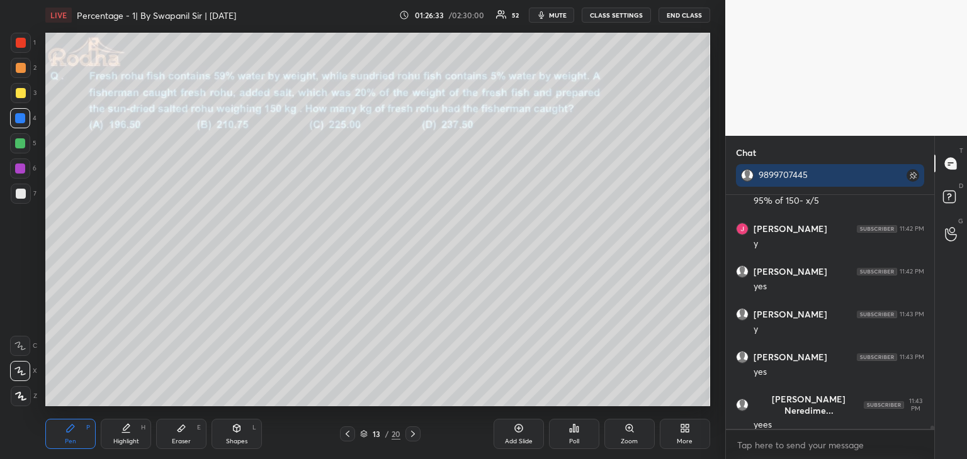
scroll to position [18748, 0]
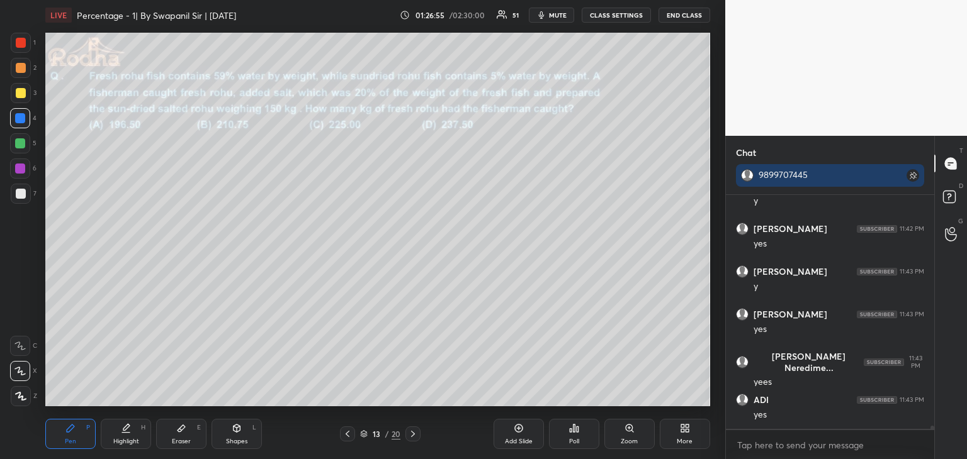
drag, startPoint x: 20, startPoint y: 96, endPoint x: 22, endPoint y: 89, distance: 6.6
click at [20, 96] on div at bounding box center [21, 93] width 10 height 10
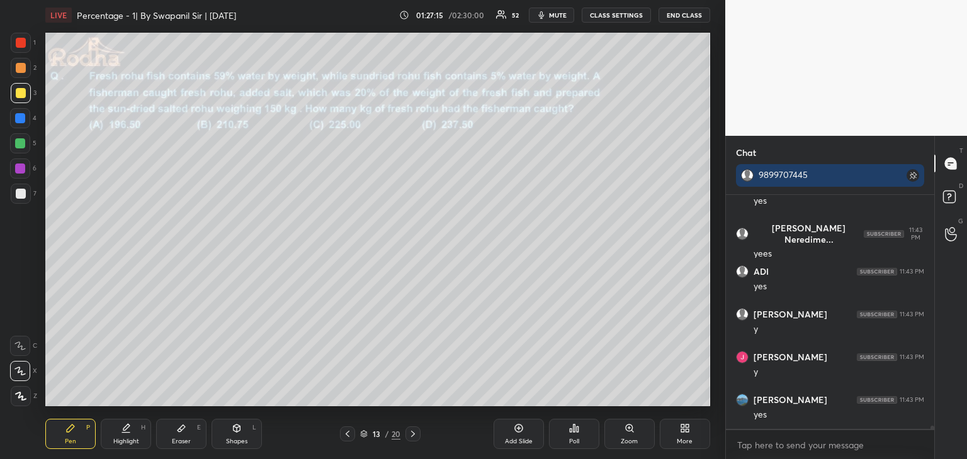
scroll to position [18920, 0]
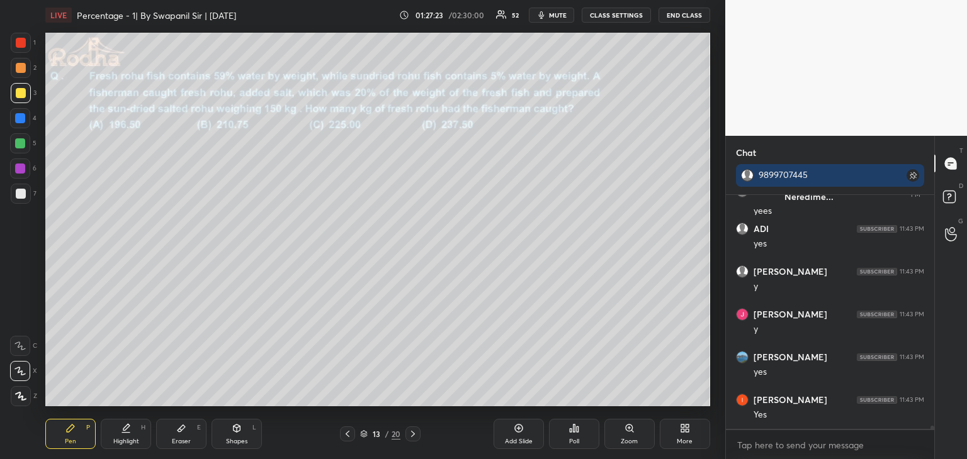
click at [239, 439] on div "Shapes" at bounding box center [236, 442] width 21 height 6
click at [16, 40] on div at bounding box center [21, 43] width 10 height 10
click at [20, 402] on div at bounding box center [21, 396] width 20 height 20
click at [72, 443] on div "Pen" at bounding box center [70, 442] width 11 height 6
click at [20, 192] on div at bounding box center [21, 194] width 10 height 10
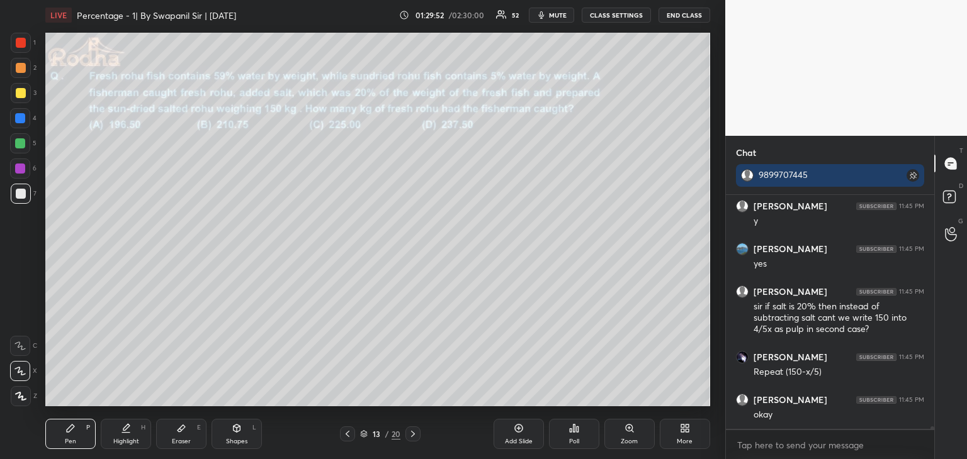
scroll to position [19413, 0]
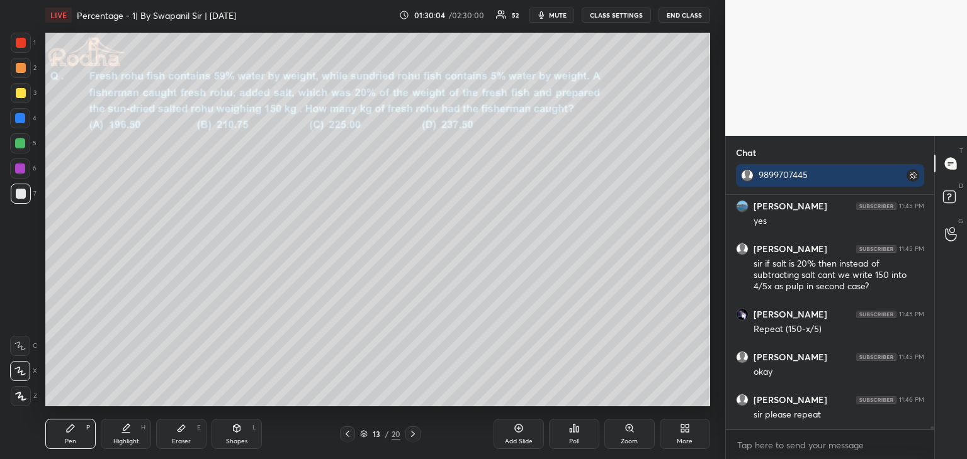
drag, startPoint x: 184, startPoint y: 436, endPoint x: 190, endPoint y: 427, distance: 11.0
click at [185, 436] on div "Eraser E" at bounding box center [181, 434] width 50 height 30
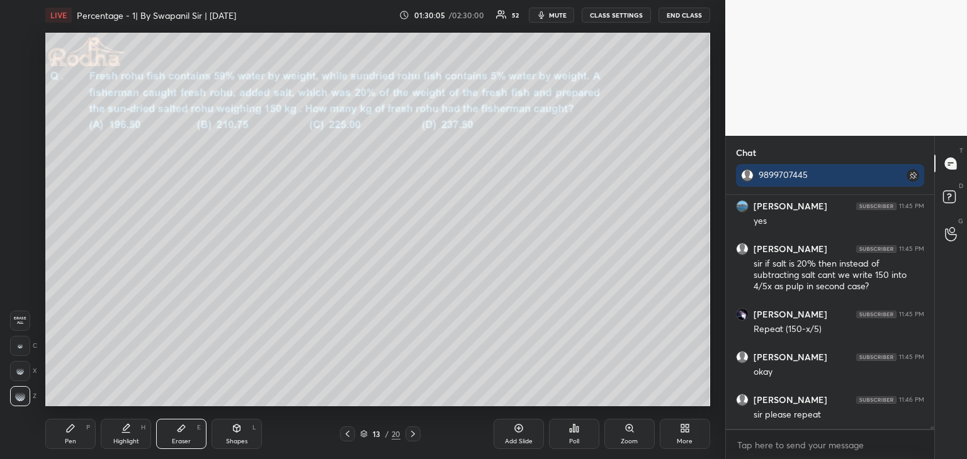
click at [73, 431] on icon at bounding box center [70, 429] width 10 height 10
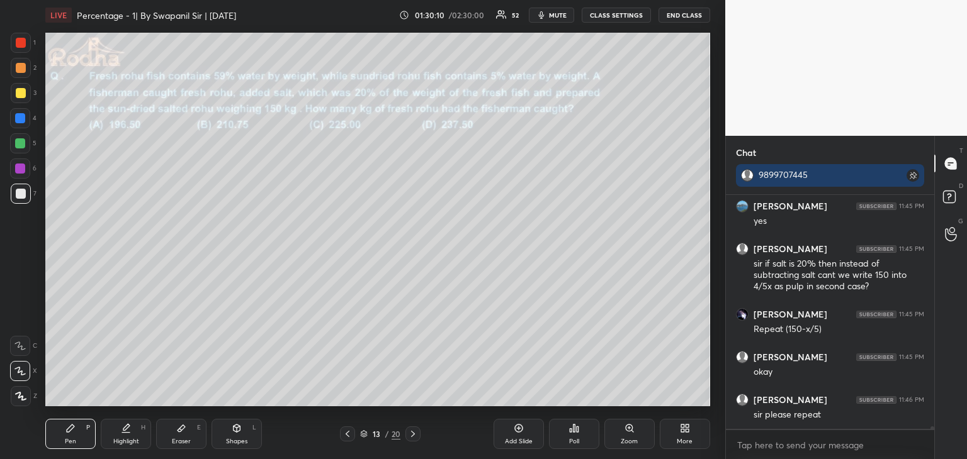
click at [18, 167] on div at bounding box center [20, 169] width 10 height 10
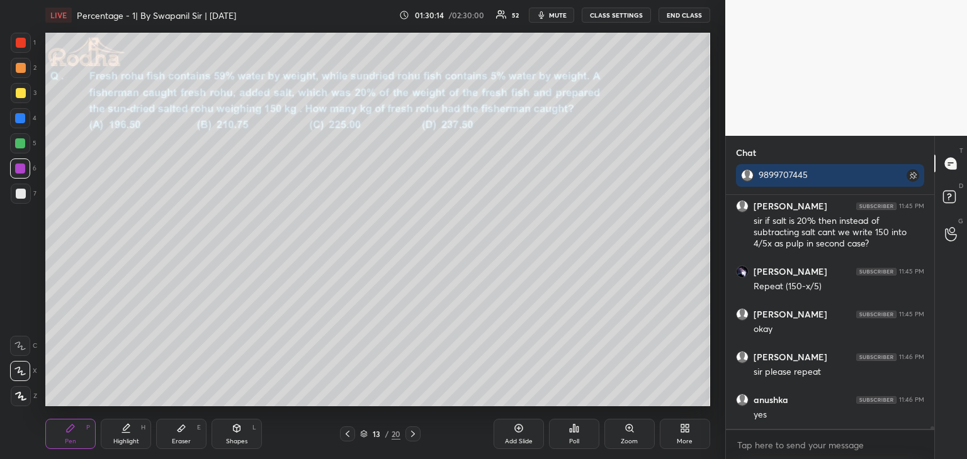
scroll to position [19553, 0]
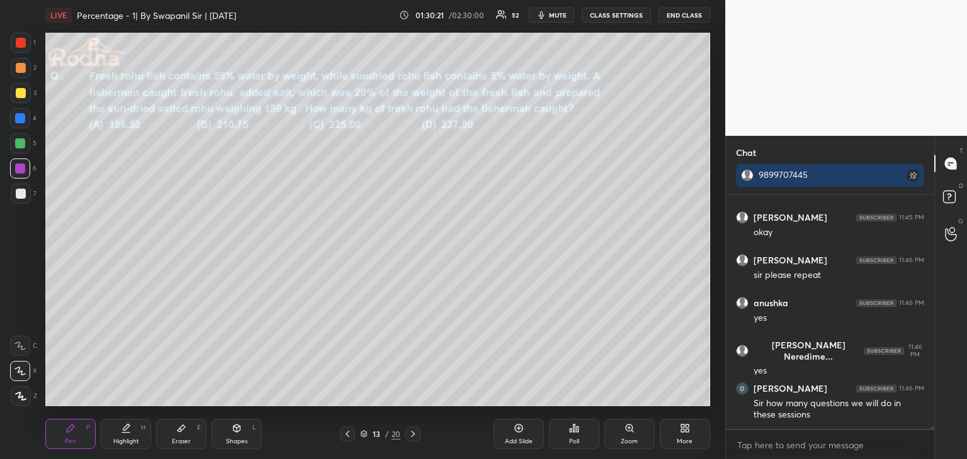
click at [417, 434] on icon at bounding box center [413, 434] width 10 height 10
click at [355, 434] on div "14 / 20" at bounding box center [380, 434] width 81 height 15
click at [345, 436] on icon at bounding box center [347, 434] width 10 height 10
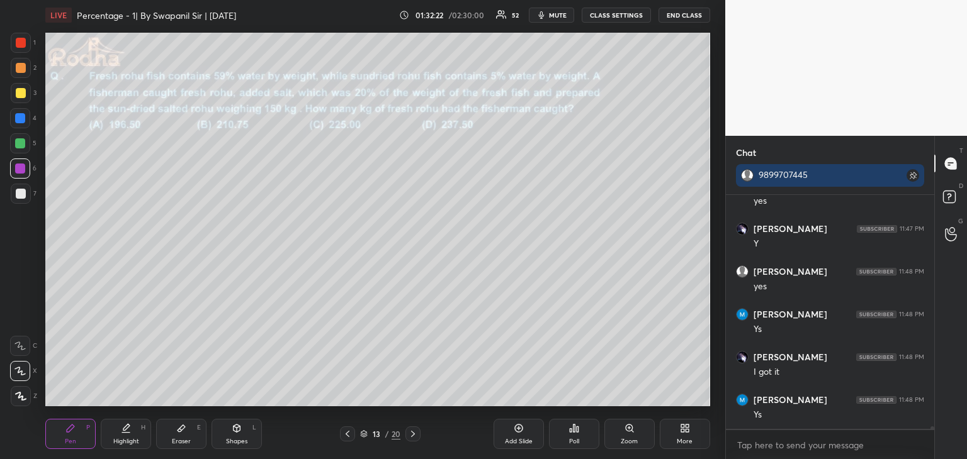
scroll to position [20206, 0]
click at [414, 436] on icon at bounding box center [413, 434] width 10 height 10
click at [343, 433] on icon at bounding box center [347, 434] width 10 height 10
click at [416, 434] on icon at bounding box center [413, 434] width 10 height 10
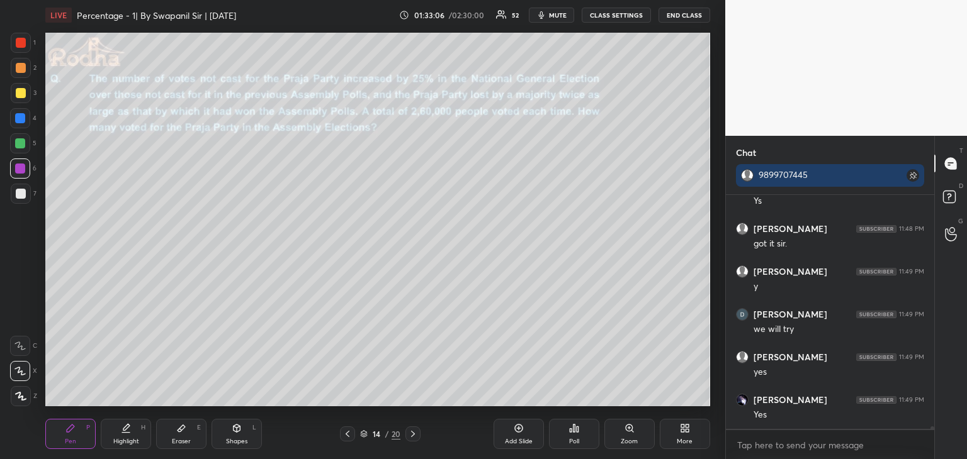
drag, startPoint x: 222, startPoint y: 431, endPoint x: 197, endPoint y: 414, distance: 29.9
click at [222, 432] on div "Shapes L" at bounding box center [236, 434] width 50 height 30
click at [20, 192] on div at bounding box center [21, 194] width 10 height 10
click at [73, 436] on div "Pen P" at bounding box center [70, 434] width 50 height 30
click at [189, 434] on div "Eraser E" at bounding box center [181, 434] width 50 height 30
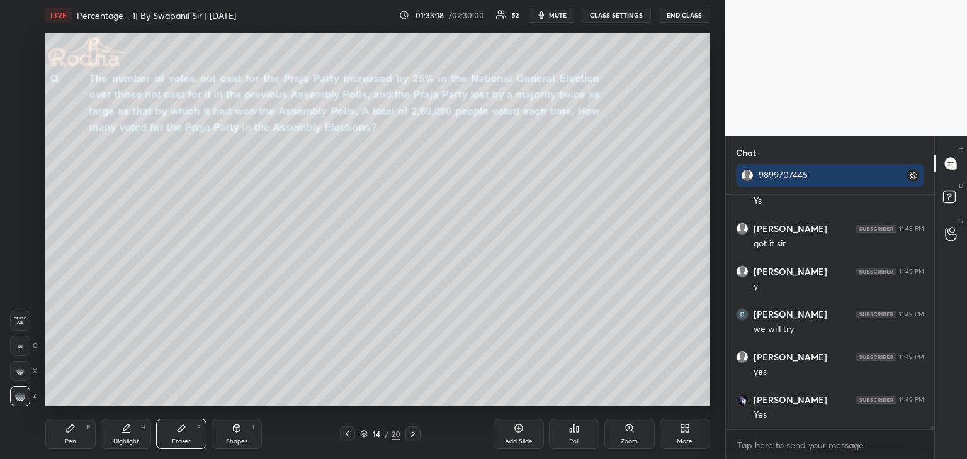
click at [73, 444] on div "Pen" at bounding box center [70, 442] width 11 height 6
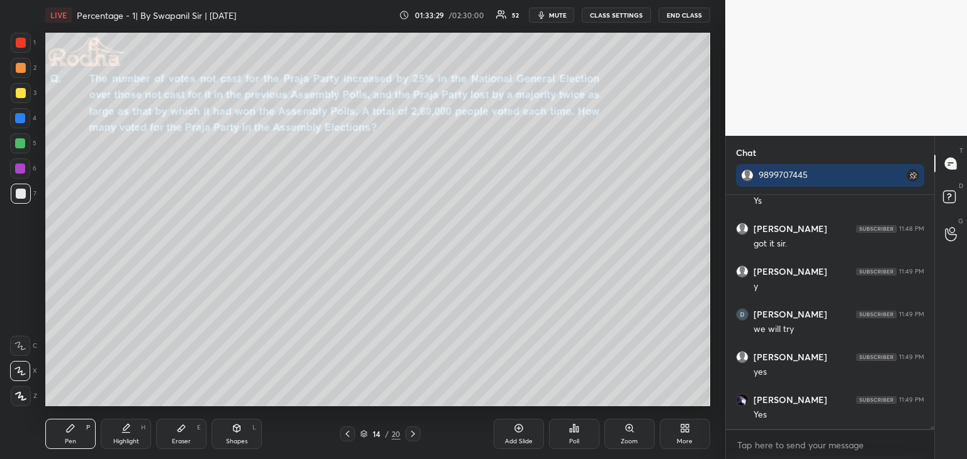
click at [23, 351] on div at bounding box center [20, 346] width 20 height 20
click at [347, 437] on icon at bounding box center [347, 434] width 10 height 10
click at [415, 439] on div at bounding box center [412, 434] width 15 height 15
click at [19, 43] on div at bounding box center [21, 43] width 10 height 10
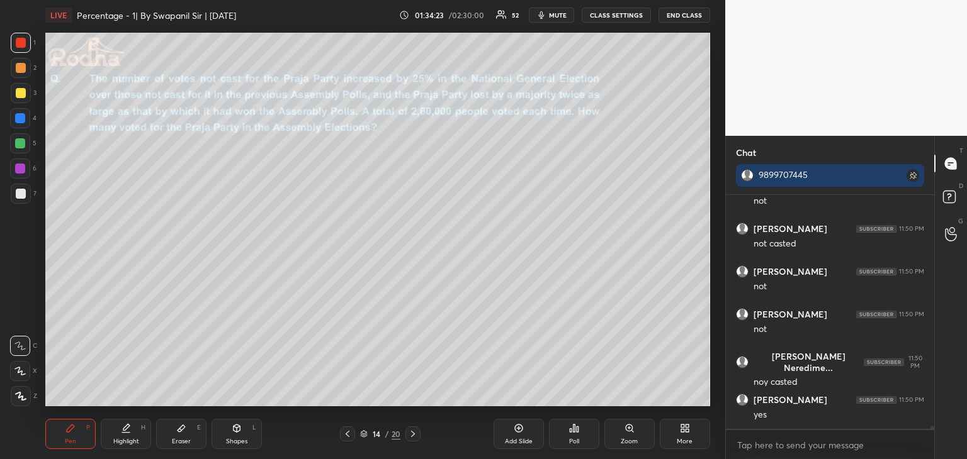
scroll to position [20677, 0]
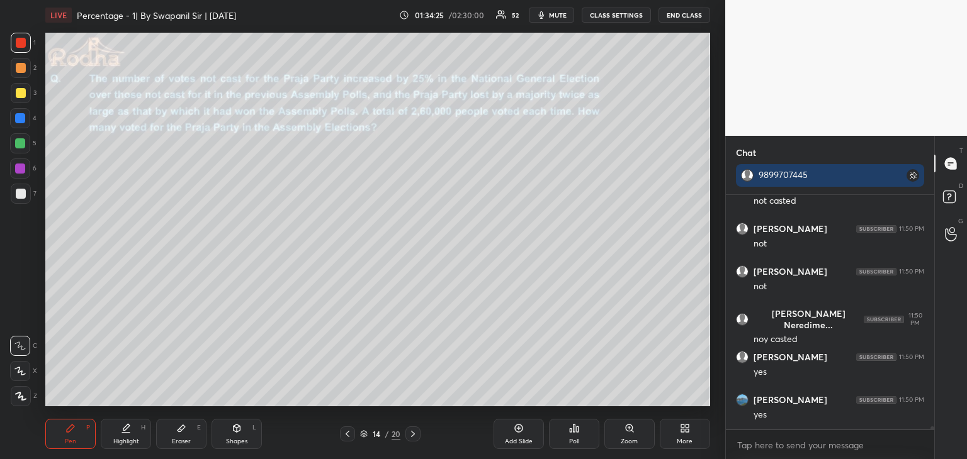
click at [21, 376] on div at bounding box center [20, 371] width 20 height 20
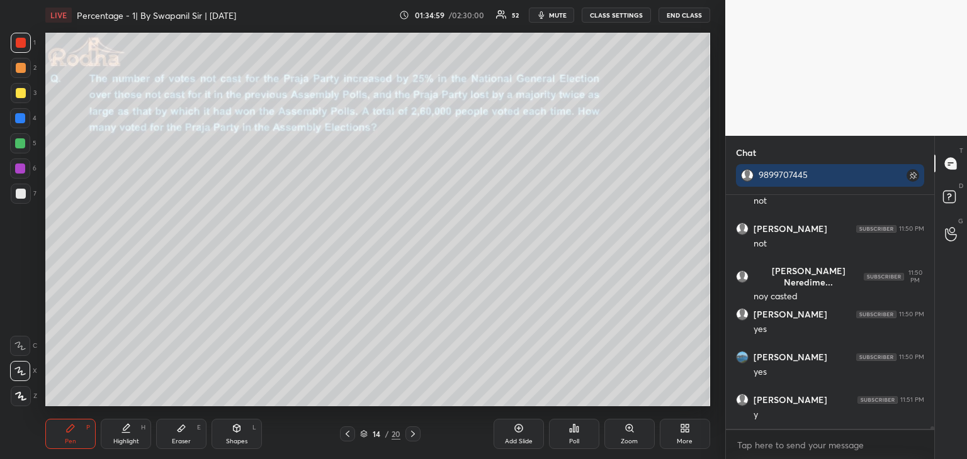
click at [188, 431] on div "Eraser E" at bounding box center [181, 434] width 50 height 30
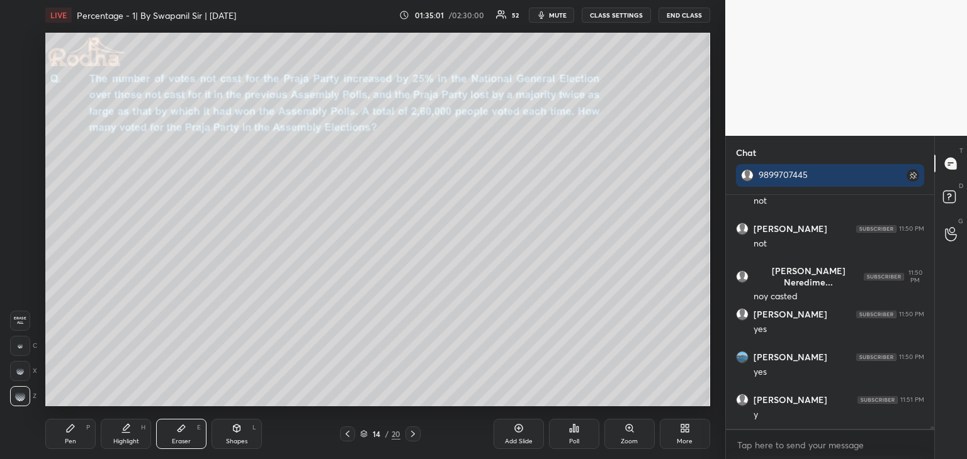
click at [84, 428] on div "Pen P" at bounding box center [70, 434] width 50 height 30
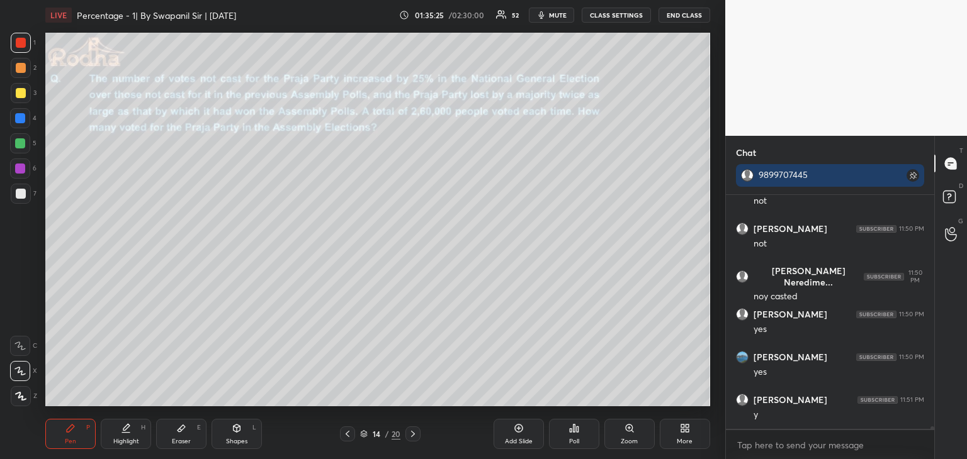
click at [234, 435] on div "Shapes L" at bounding box center [236, 434] width 50 height 30
click at [20, 370] on icon at bounding box center [20, 371] width 13 height 13
click at [86, 436] on div "Pen P" at bounding box center [70, 434] width 50 height 30
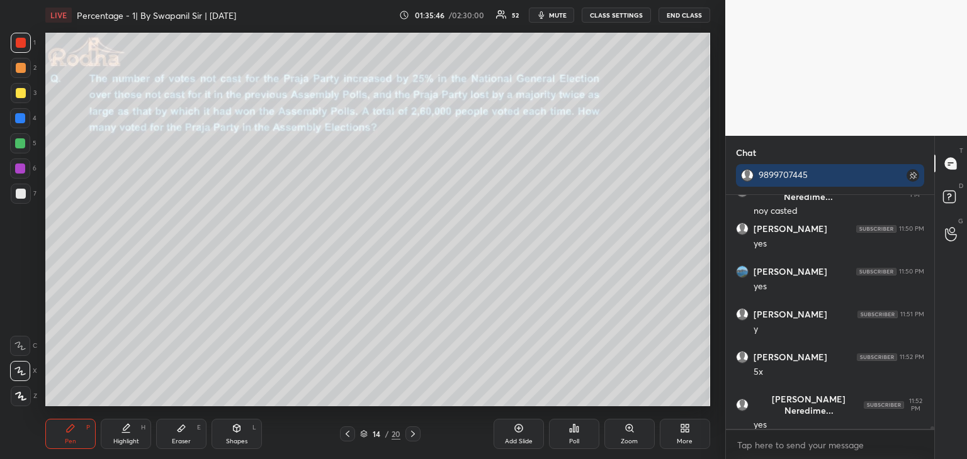
scroll to position [20848, 0]
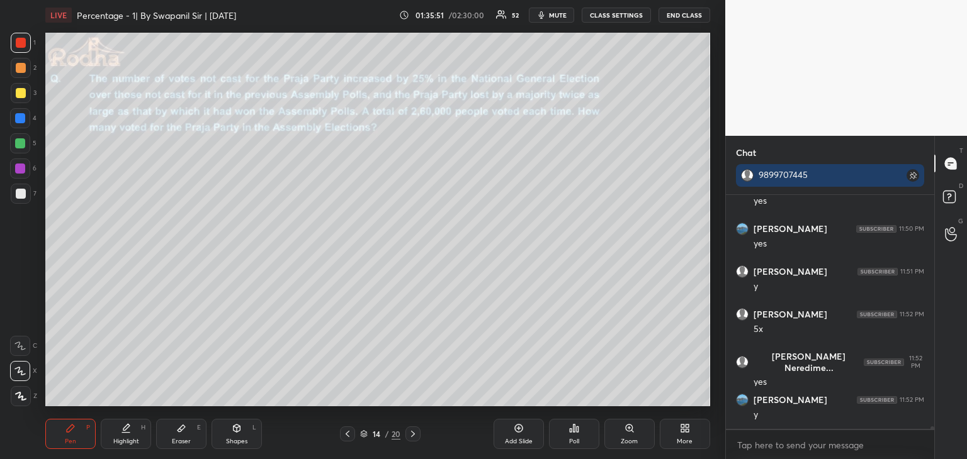
click at [20, 93] on div at bounding box center [21, 93] width 10 height 10
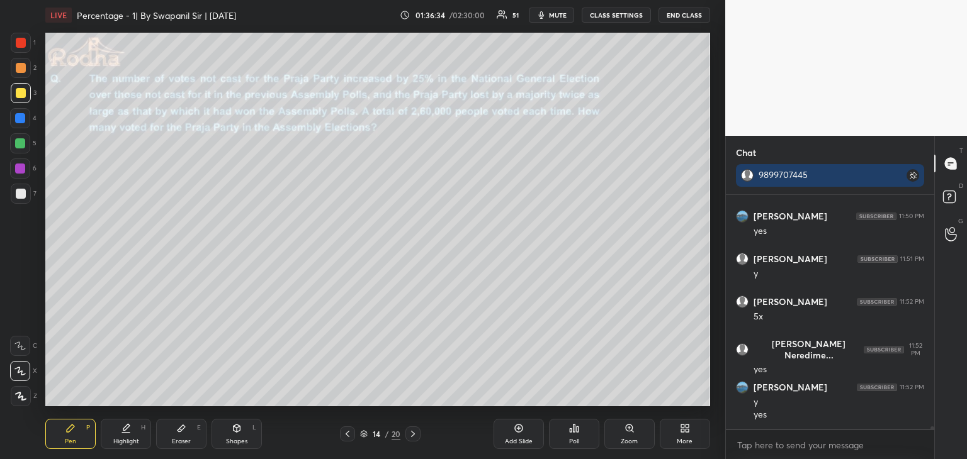
click at [18, 194] on div at bounding box center [21, 194] width 10 height 10
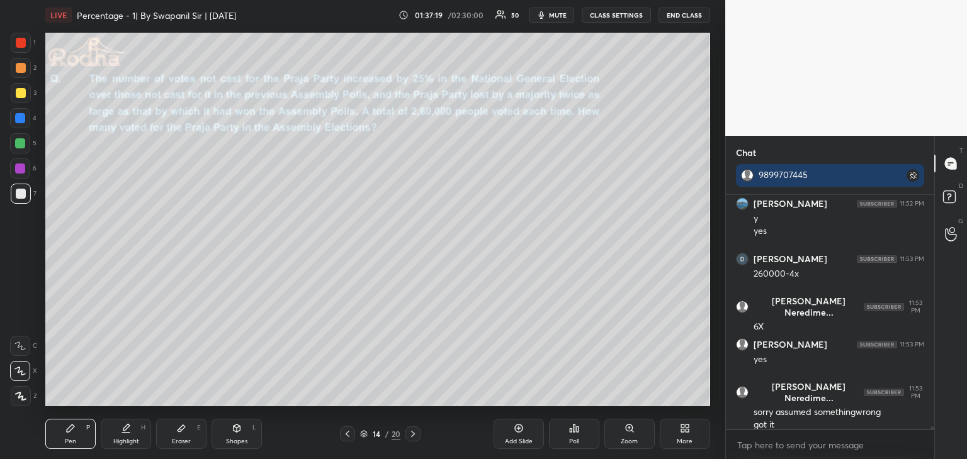
scroll to position [21087, 0]
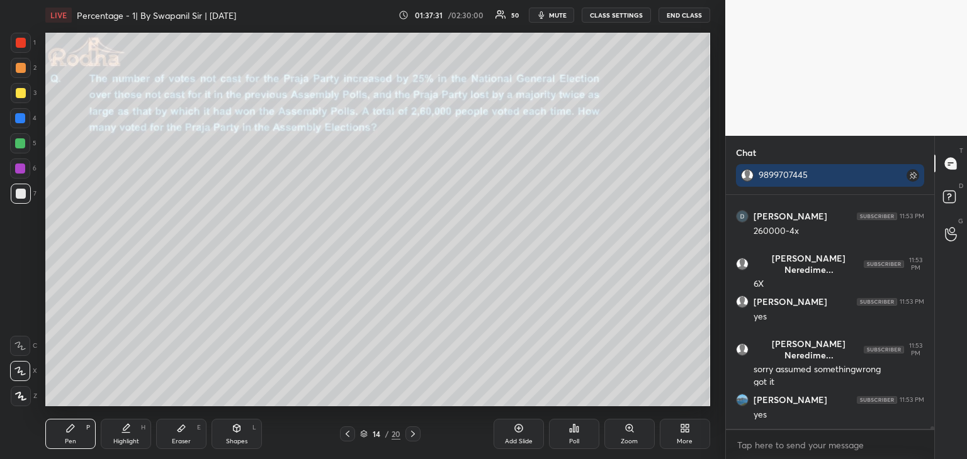
click at [18, 94] on div at bounding box center [21, 93] width 10 height 10
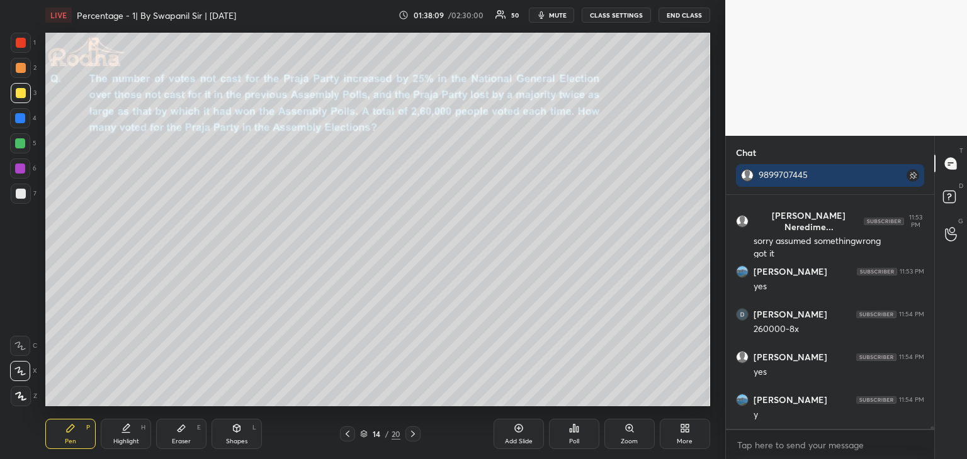
scroll to position [21258, 0]
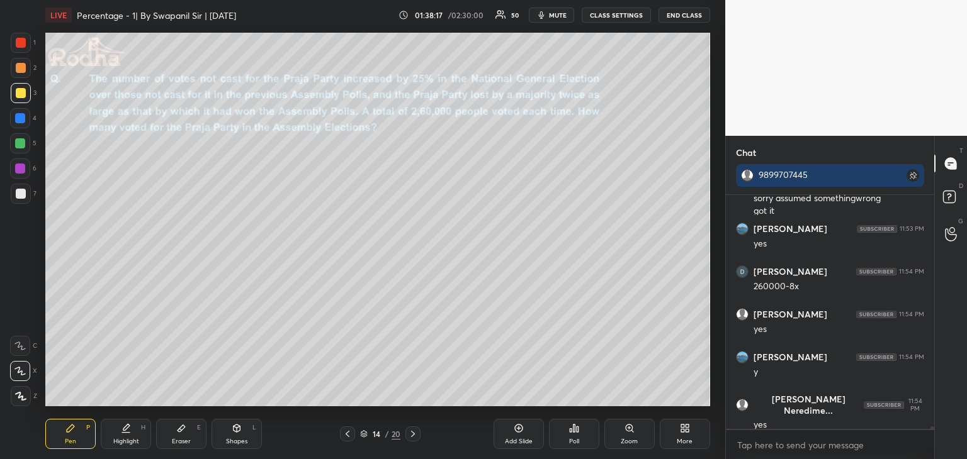
click at [16, 189] on div at bounding box center [21, 194] width 10 height 10
click at [16, 93] on div at bounding box center [21, 93] width 10 height 10
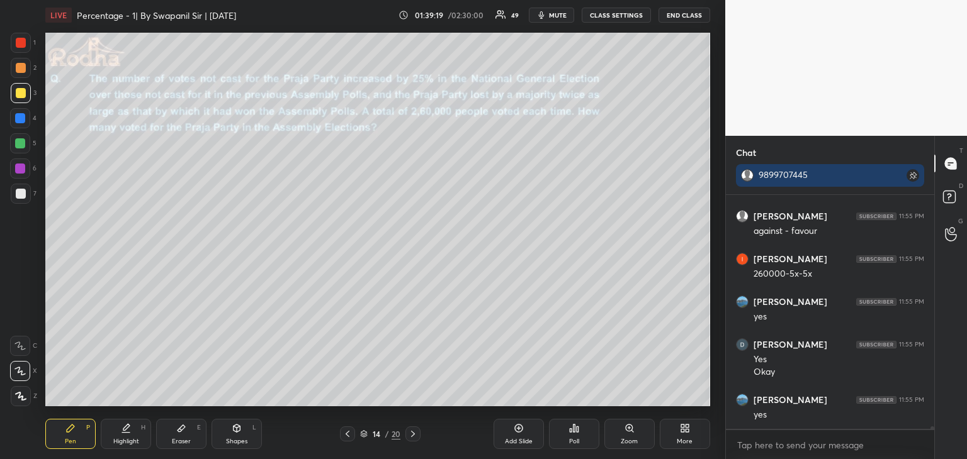
scroll to position [21571, 0]
drag, startPoint x: 191, startPoint y: 441, endPoint x: 205, endPoint y: 428, distance: 19.1
click at [193, 441] on div "Eraser E" at bounding box center [181, 434] width 50 height 30
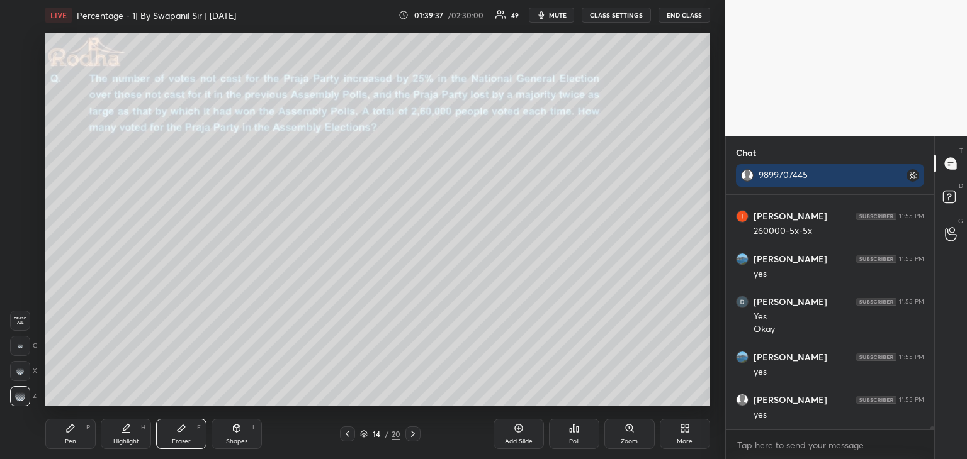
click at [70, 434] on icon at bounding box center [70, 429] width 10 height 10
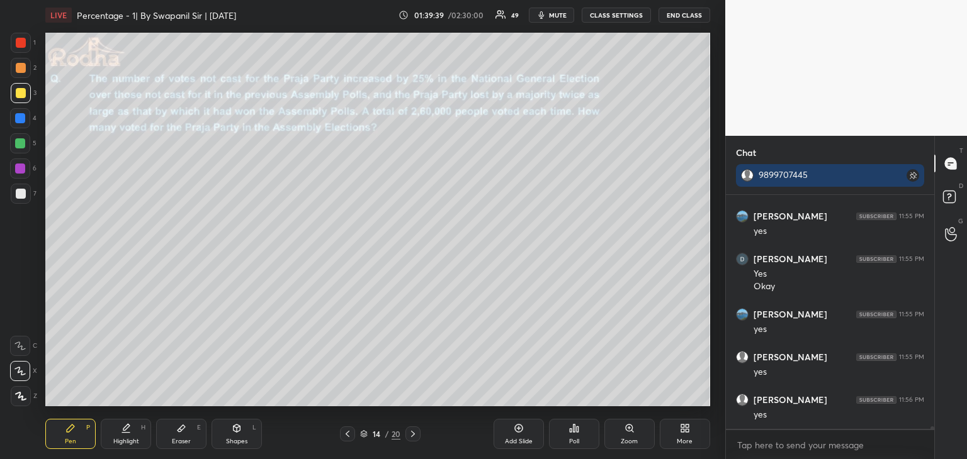
scroll to position [21656, 0]
click at [18, 120] on div at bounding box center [20, 118] width 10 height 10
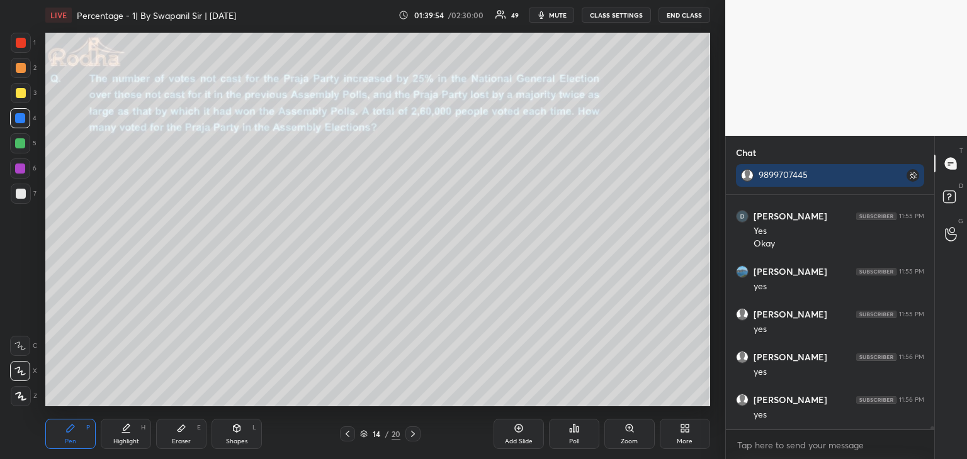
scroll to position [21699, 0]
click at [18, 145] on div at bounding box center [20, 143] width 10 height 10
click at [20, 193] on div at bounding box center [21, 194] width 10 height 10
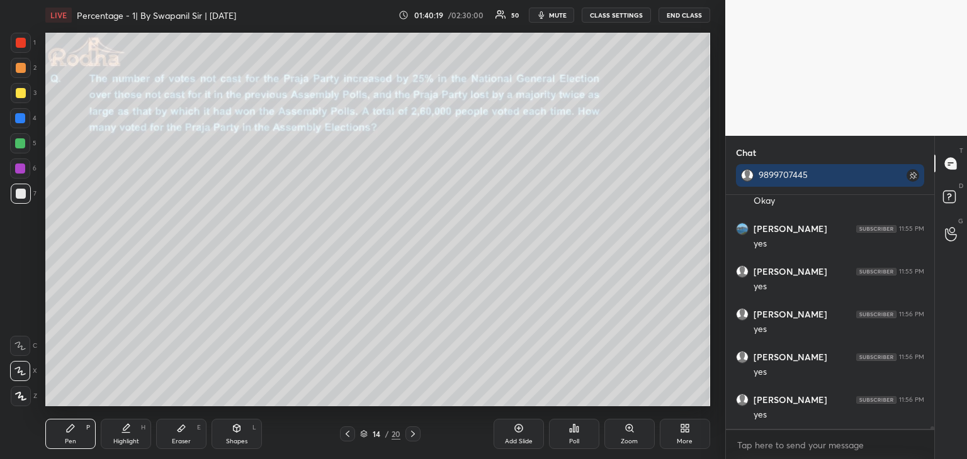
click at [20, 116] on div at bounding box center [20, 118] width 10 height 10
drag, startPoint x: 126, startPoint y: 441, endPoint x: 133, endPoint y: 437, distance: 7.9
click at [127, 440] on div "Highlight" at bounding box center [126, 442] width 26 height 6
click at [64, 448] on div "Pen P" at bounding box center [70, 434] width 50 height 30
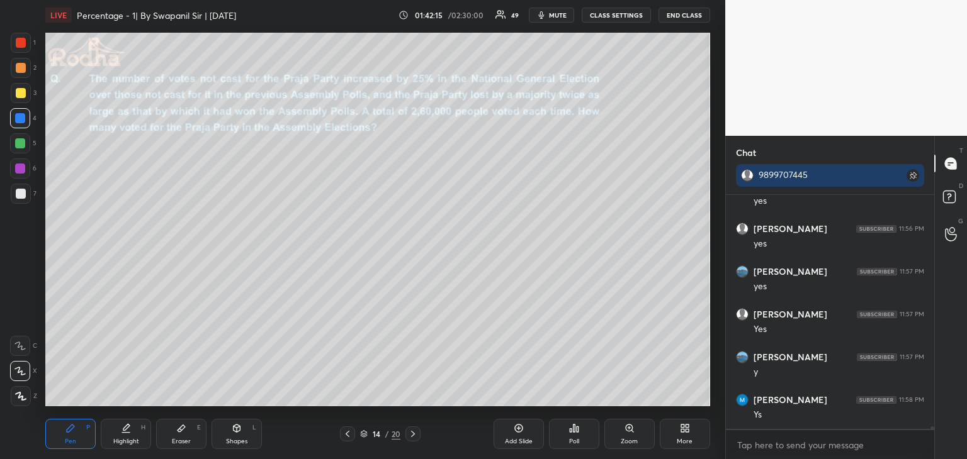
click at [20, 142] on div at bounding box center [20, 143] width 10 height 10
click at [22, 167] on div at bounding box center [20, 169] width 10 height 10
click at [183, 439] on div "Eraser" at bounding box center [181, 442] width 19 height 6
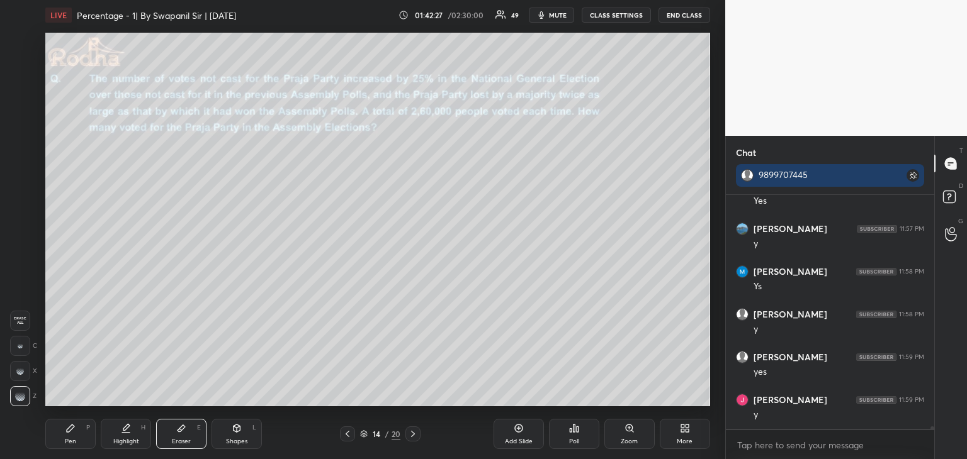
scroll to position [22041, 0]
click at [69, 422] on div "Pen P" at bounding box center [70, 434] width 50 height 30
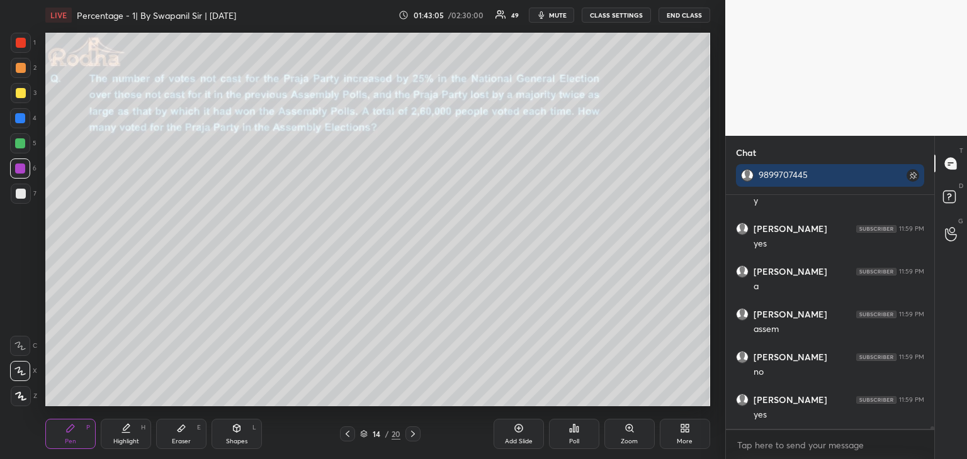
scroll to position [22255, 0]
click at [412, 433] on icon at bounding box center [413, 434] width 4 height 6
click at [342, 434] on icon at bounding box center [347, 434] width 10 height 10
click at [418, 435] on div at bounding box center [412, 434] width 15 height 15
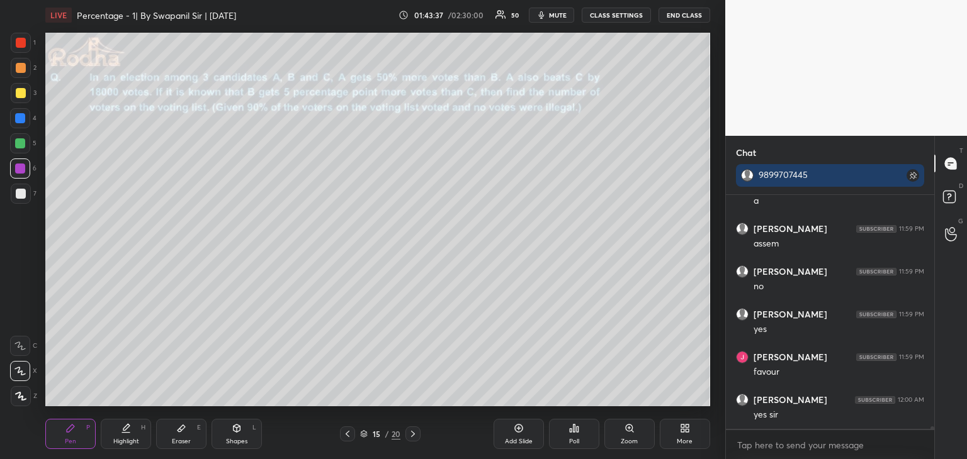
click at [417, 435] on icon at bounding box center [413, 434] width 10 height 10
click at [341, 435] on div at bounding box center [347, 434] width 15 height 15
click at [18, 43] on div at bounding box center [21, 43] width 10 height 10
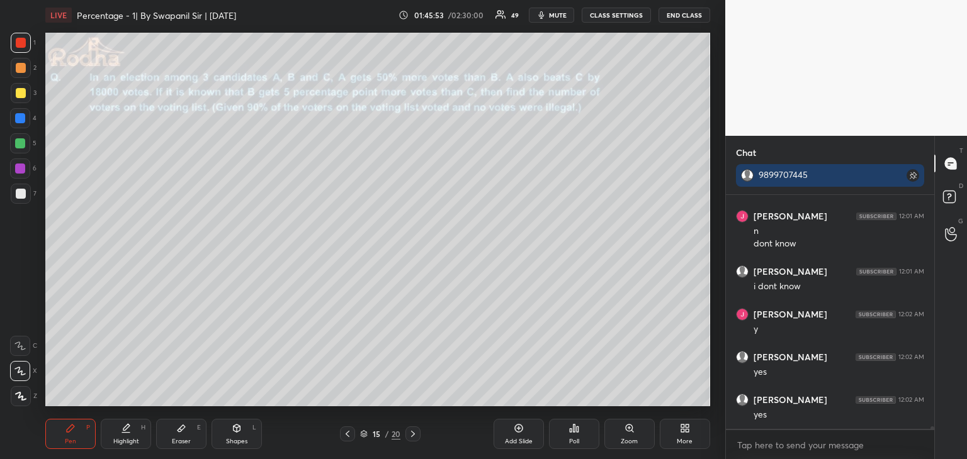
scroll to position [22696, 0]
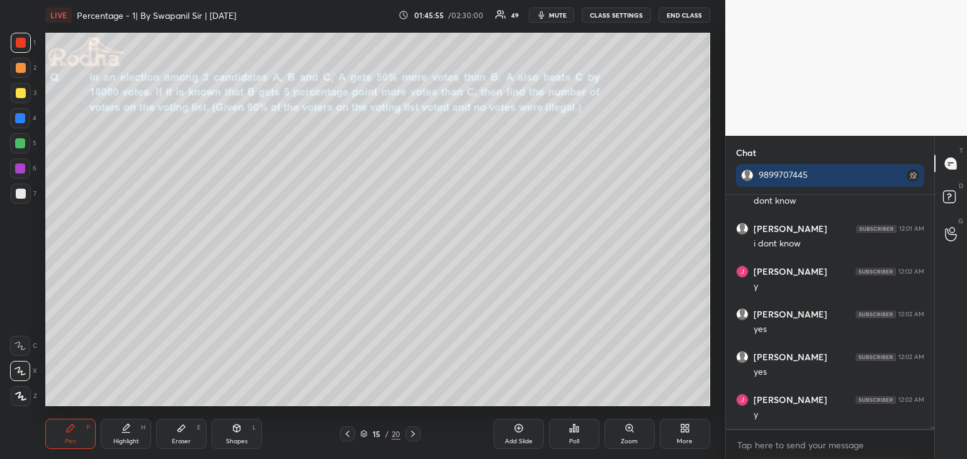
click at [18, 121] on div at bounding box center [20, 118] width 10 height 10
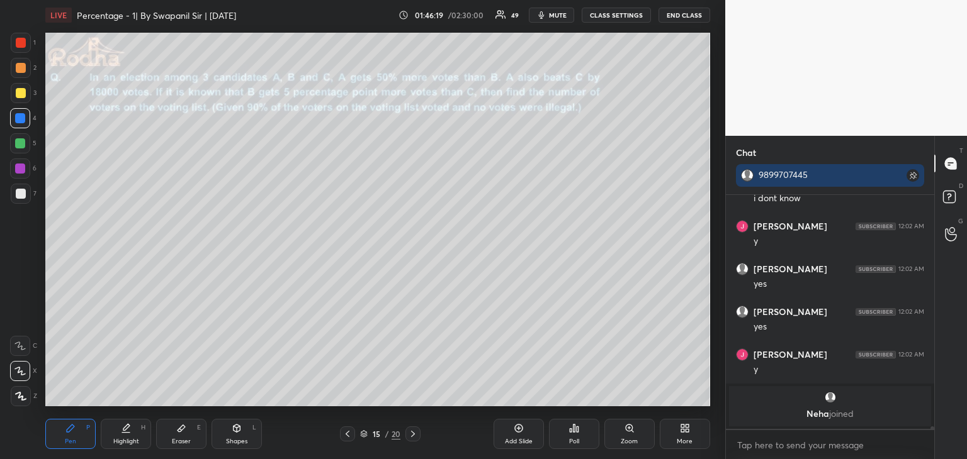
click at [11, 146] on div at bounding box center [20, 143] width 20 height 20
click at [15, 146] on div at bounding box center [20, 143] width 10 height 10
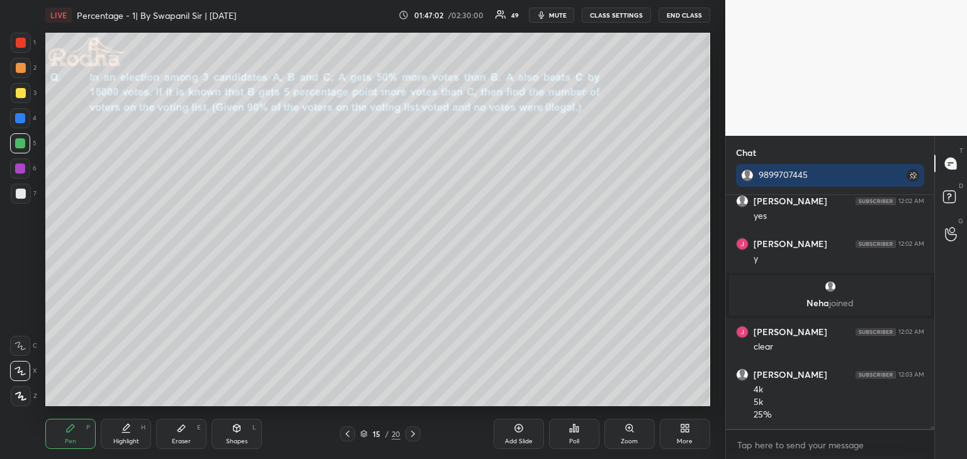
scroll to position [21655, 0]
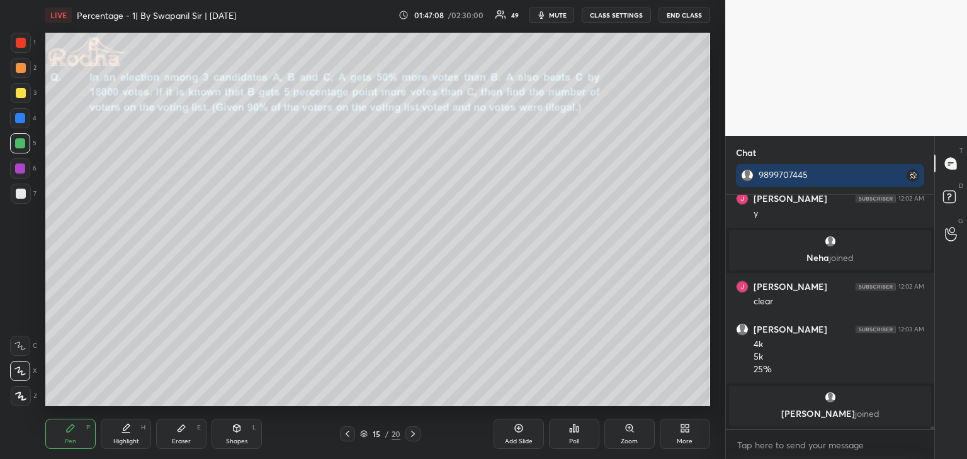
drag, startPoint x: 173, startPoint y: 437, endPoint x: 214, endPoint y: 425, distance: 42.6
click at [175, 437] on div "Eraser E" at bounding box center [181, 434] width 50 height 30
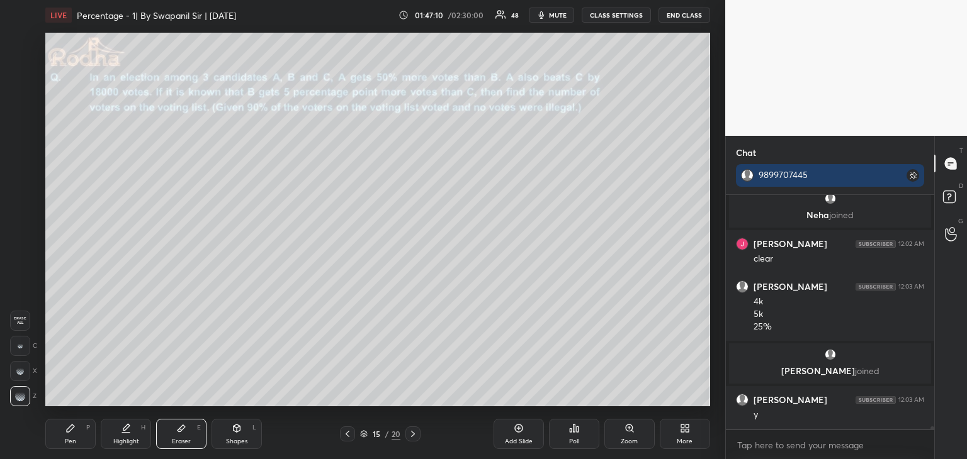
click at [57, 430] on div "Pen P" at bounding box center [70, 434] width 50 height 30
click at [16, 72] on div at bounding box center [21, 68] width 20 height 20
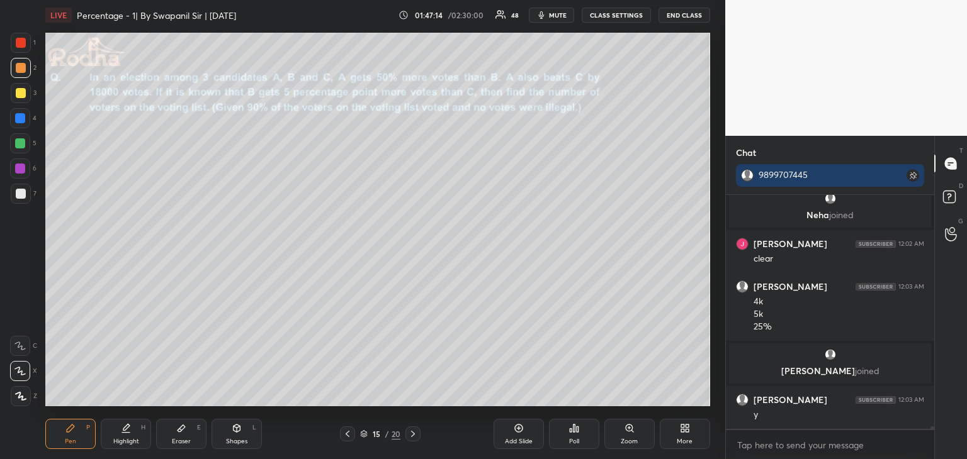
scroll to position [21707, 0]
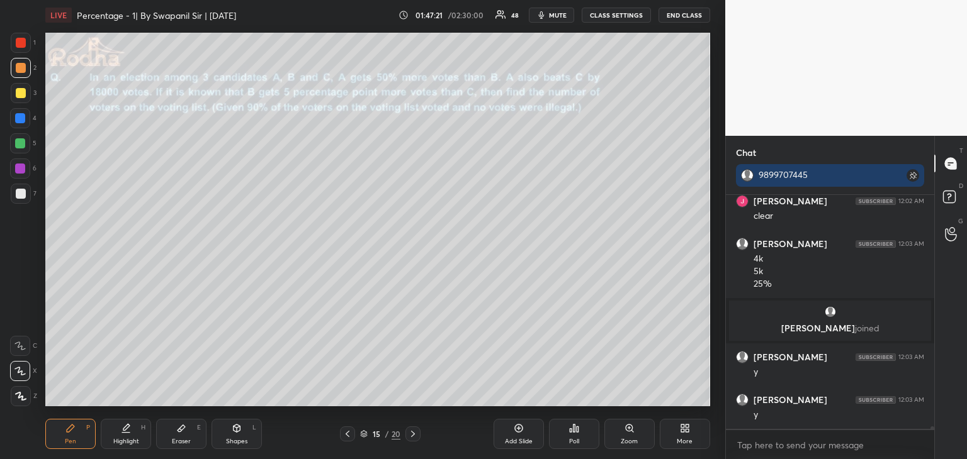
click at [244, 434] on div "Shapes L" at bounding box center [236, 434] width 50 height 30
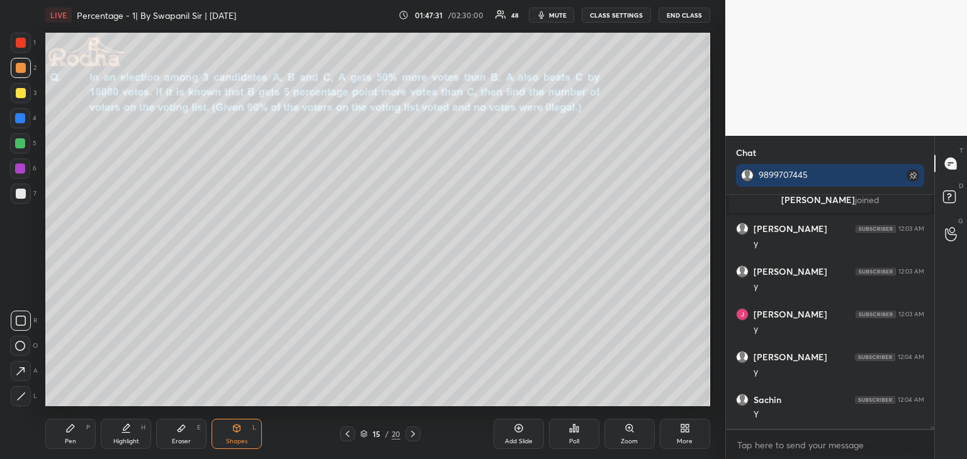
scroll to position [21878, 0]
click at [26, 397] on div at bounding box center [21, 396] width 20 height 20
click at [59, 447] on div "Pen P" at bounding box center [70, 434] width 50 height 30
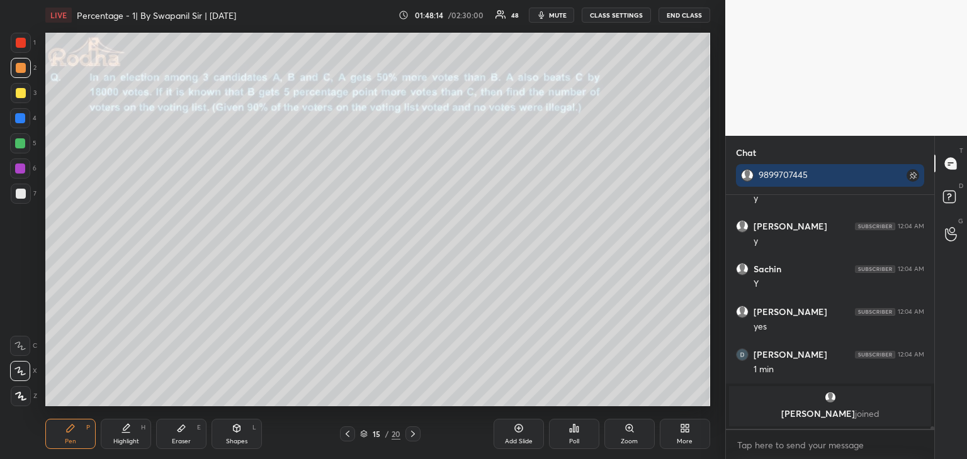
scroll to position [21941, 0]
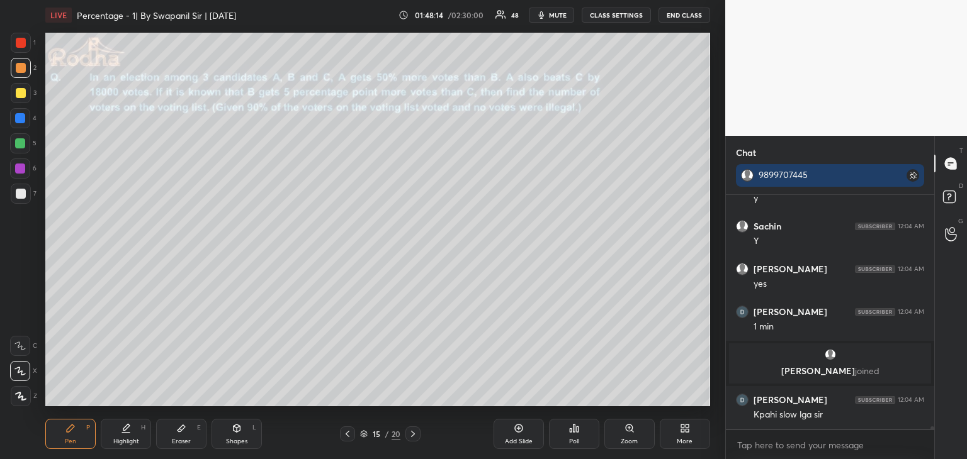
click at [23, 343] on icon at bounding box center [19, 346] width 11 height 9
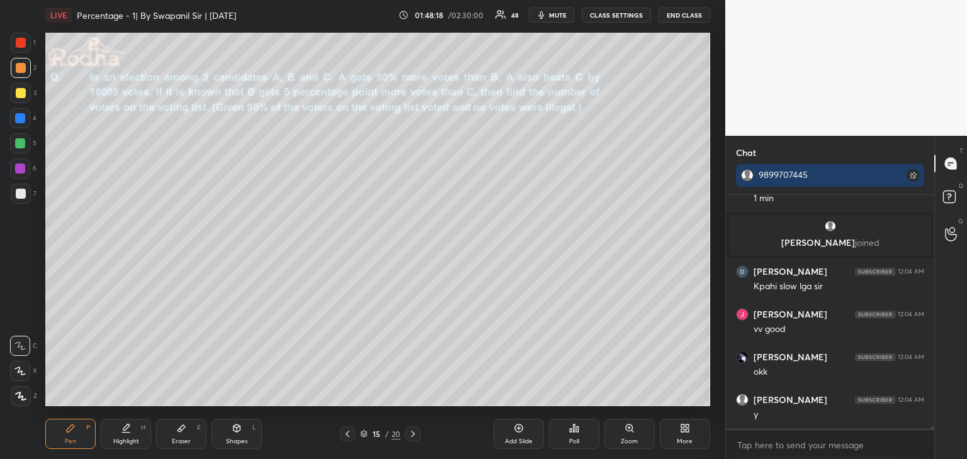
scroll to position [22112, 0]
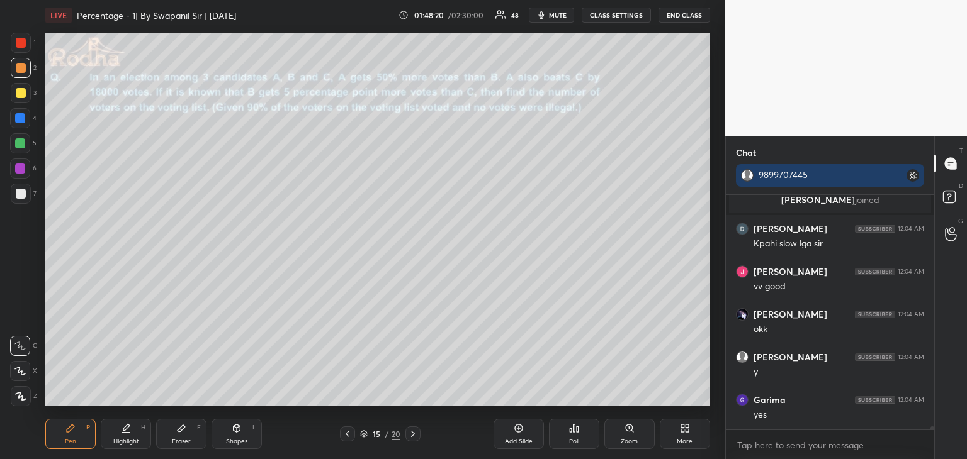
click at [21, 371] on icon at bounding box center [20, 372] width 10 height 8
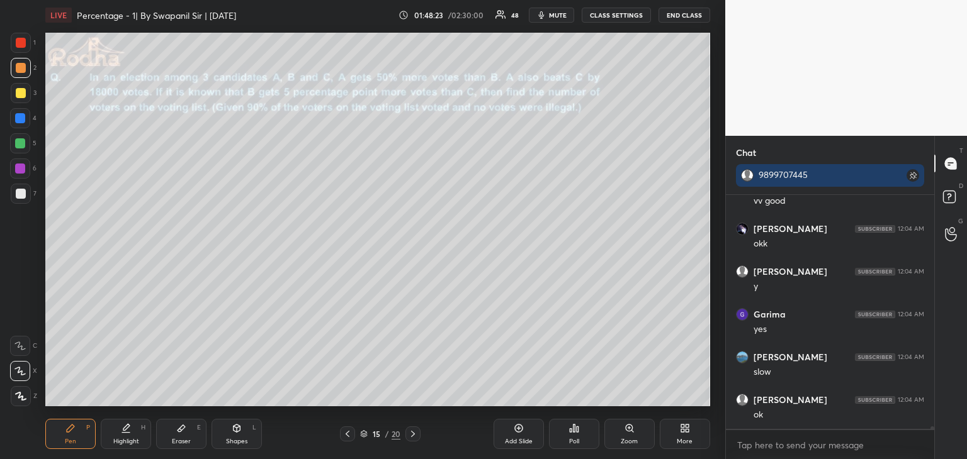
scroll to position [22240, 0]
click at [181, 434] on div "Eraser E" at bounding box center [181, 434] width 50 height 30
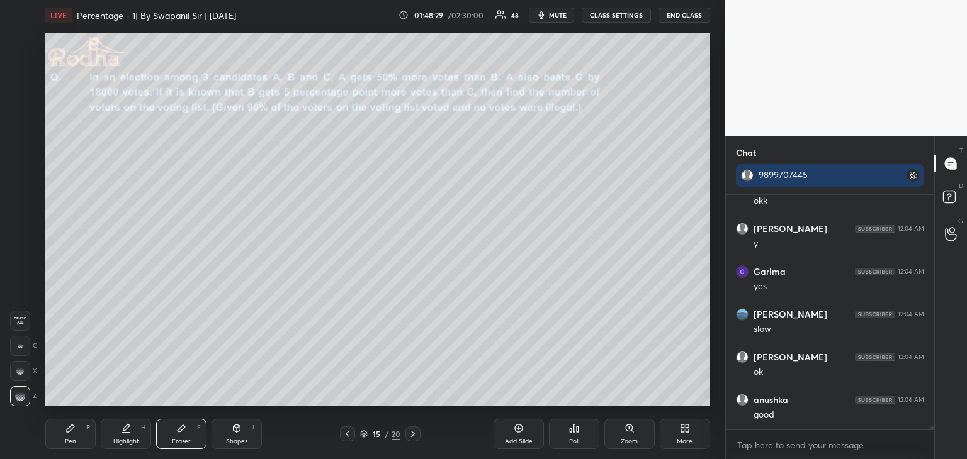
click at [68, 434] on div "Pen P" at bounding box center [70, 434] width 50 height 30
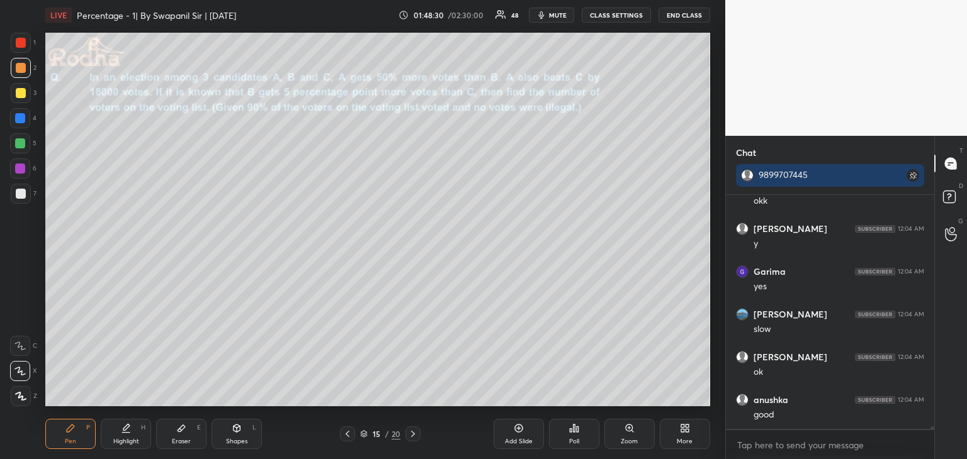
drag, startPoint x: 189, startPoint y: 440, endPoint x: 177, endPoint y: 429, distance: 16.0
click at [189, 439] on div "Eraser" at bounding box center [181, 442] width 19 height 6
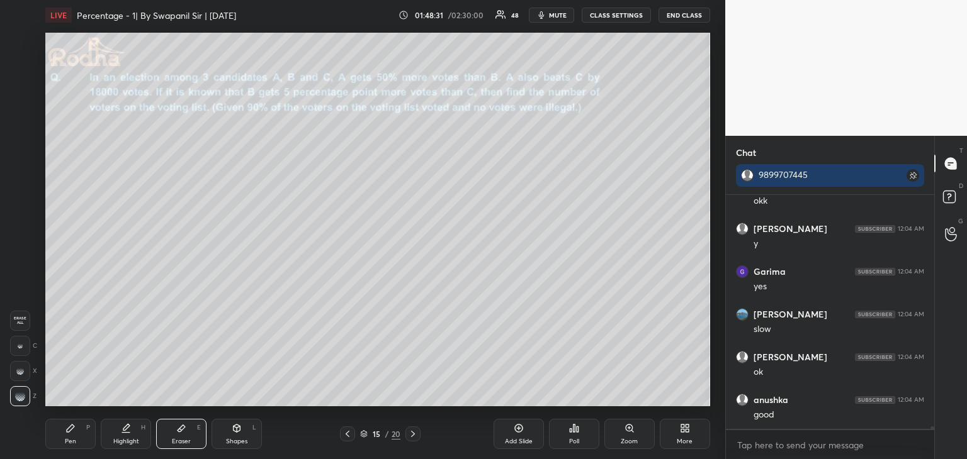
drag, startPoint x: 237, startPoint y: 439, endPoint x: 226, endPoint y: 420, distance: 22.0
click at [238, 437] on div "Shapes L" at bounding box center [236, 434] width 50 height 30
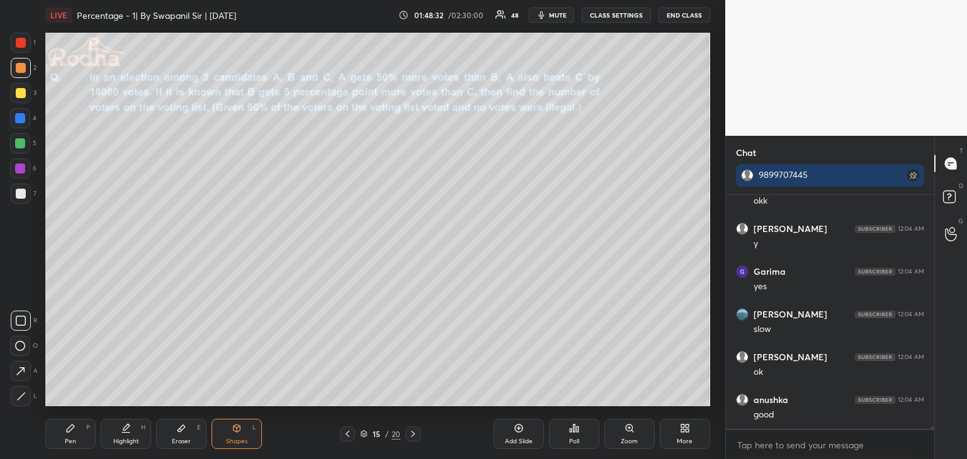
click at [21, 369] on icon at bounding box center [20, 371] width 13 height 13
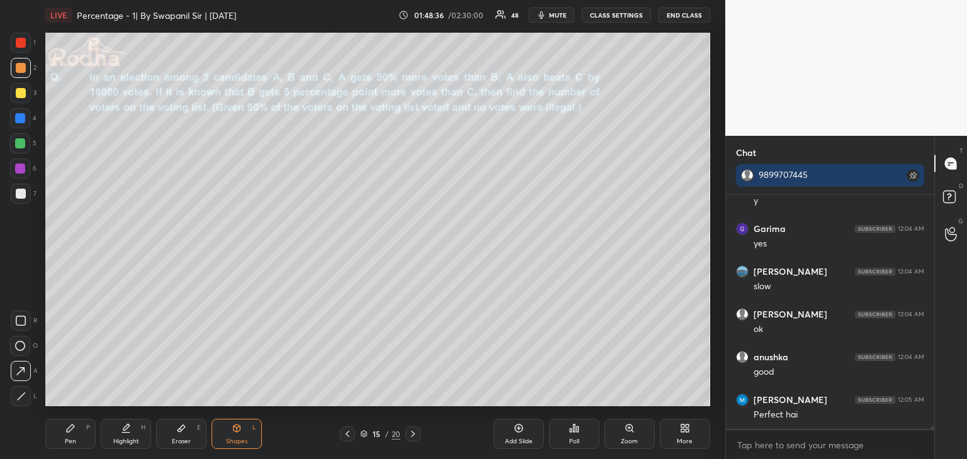
click at [74, 436] on div "Pen P" at bounding box center [70, 434] width 50 height 30
click at [186, 434] on div "Eraser E" at bounding box center [181, 434] width 50 height 30
click at [70, 434] on div "Pen P" at bounding box center [70, 434] width 50 height 30
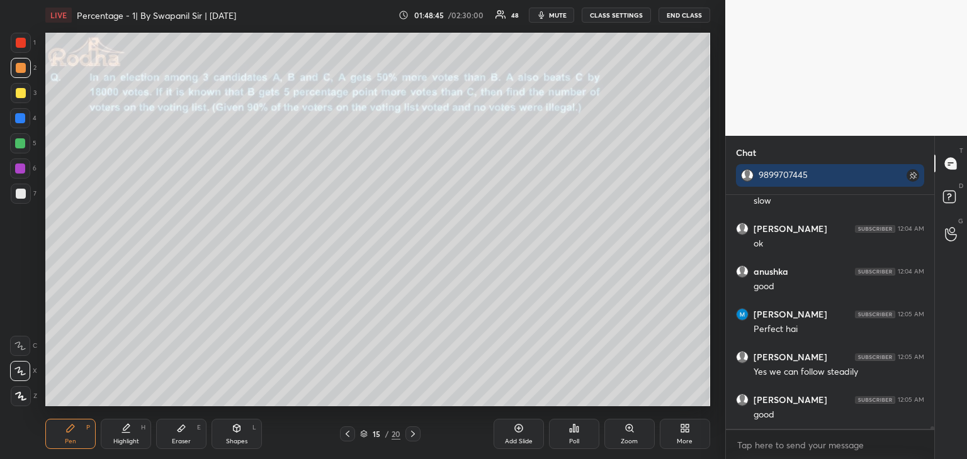
scroll to position [22412, 0]
click at [20, 37] on div at bounding box center [21, 43] width 20 height 20
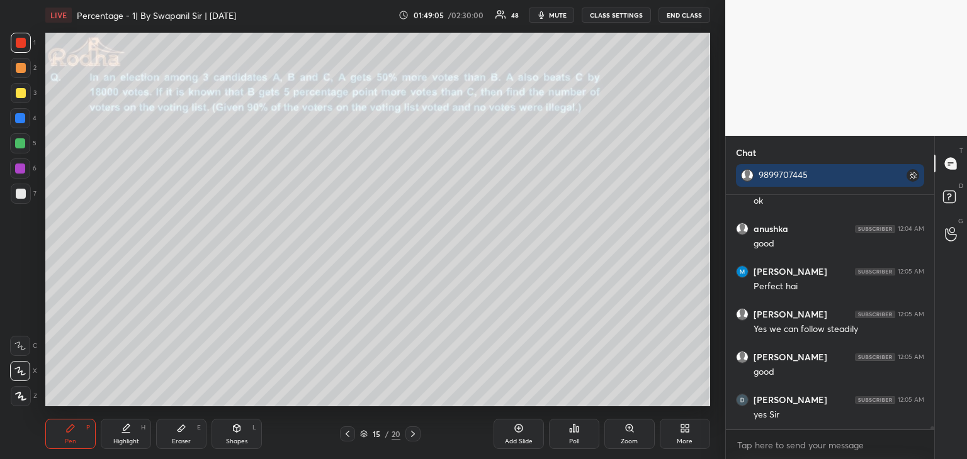
click at [572, 429] on icon at bounding box center [574, 429] width 10 height 10
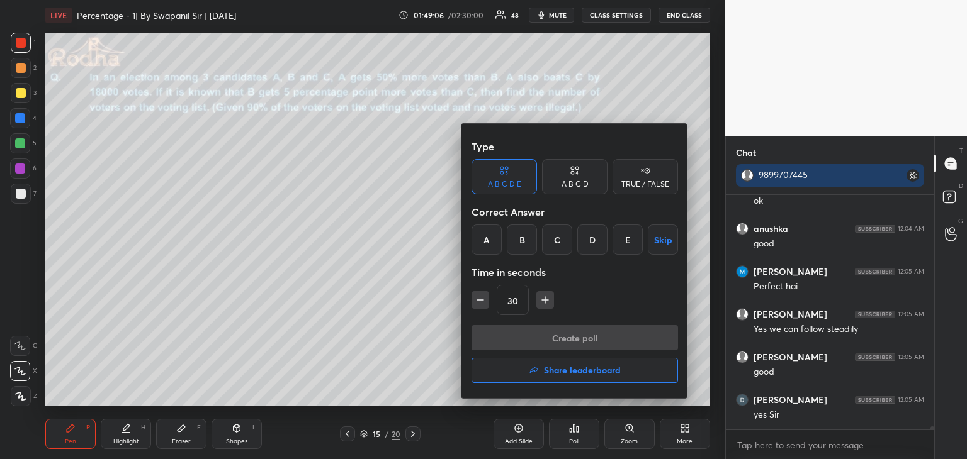
click at [561, 371] on h4 "Share leaderboard" at bounding box center [582, 370] width 77 height 9
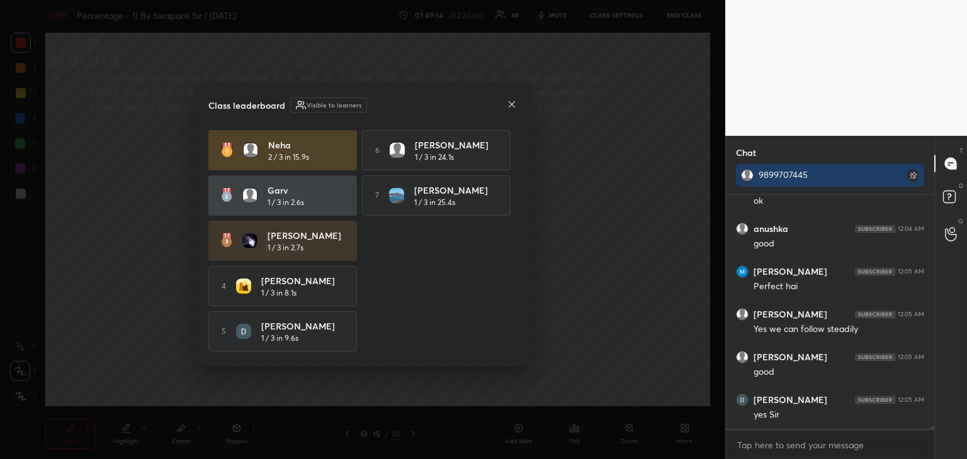
click at [511, 104] on icon at bounding box center [512, 104] width 10 height 10
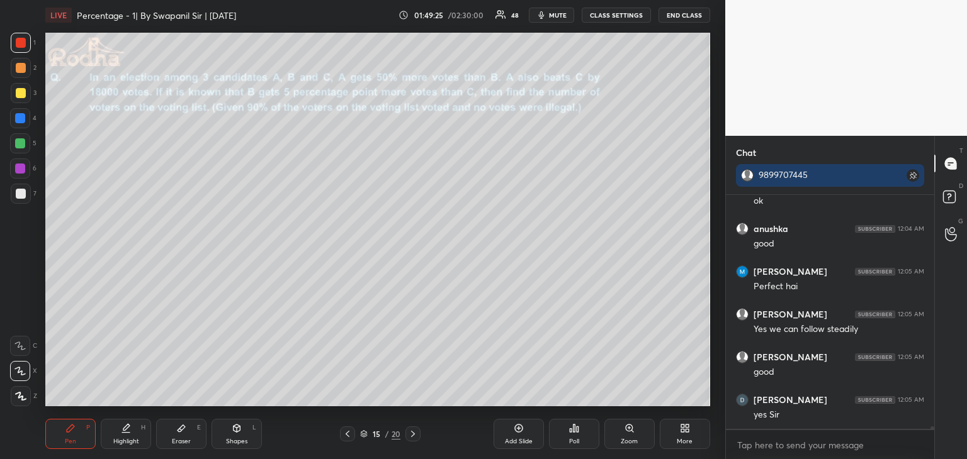
click at [24, 371] on icon at bounding box center [19, 371] width 11 height 9
click at [19, 144] on div at bounding box center [20, 143] width 10 height 10
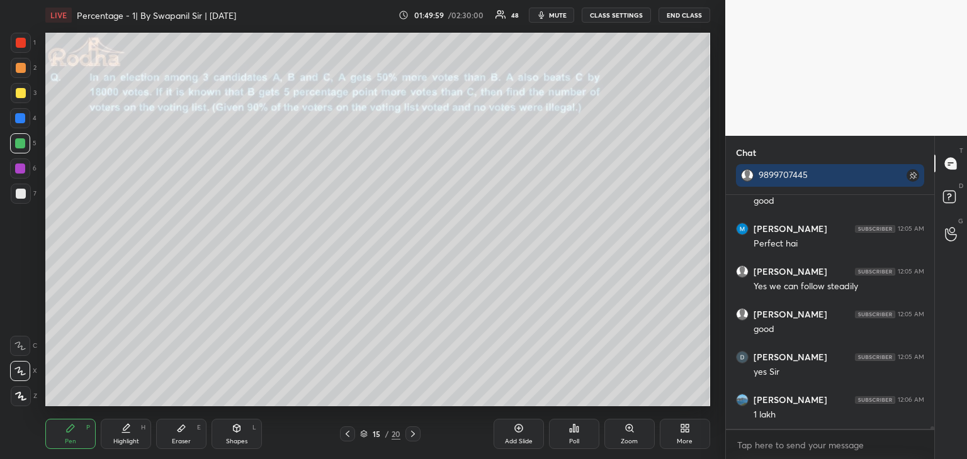
click at [16, 118] on div at bounding box center [20, 118] width 10 height 10
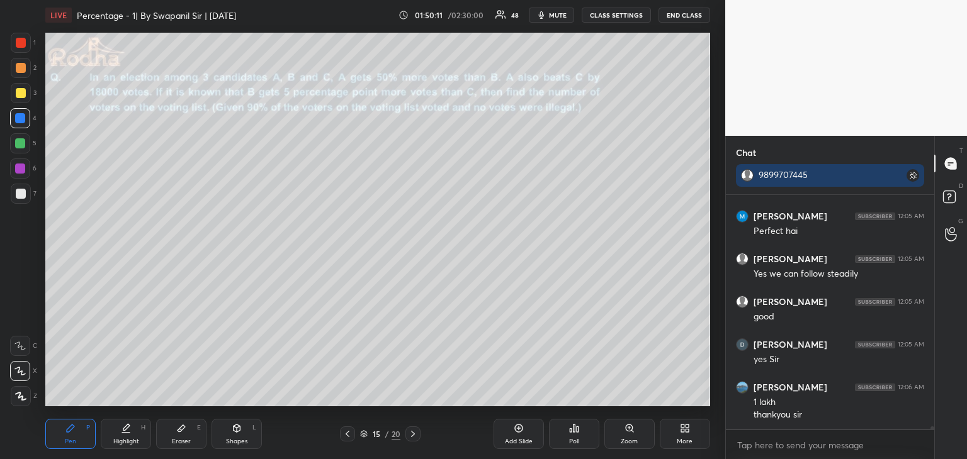
click at [14, 140] on div at bounding box center [20, 143] width 20 height 20
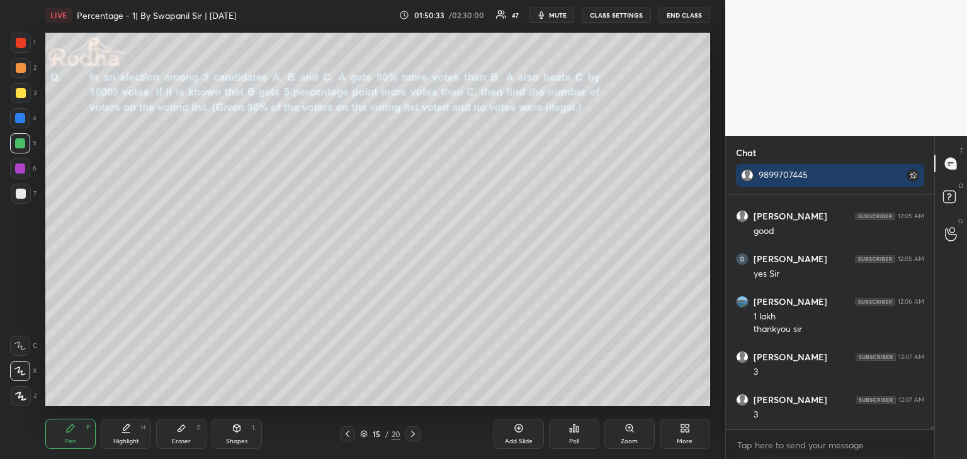
scroll to position [22595, 0]
click at [414, 436] on icon at bounding box center [413, 434] width 10 height 10
click at [347, 431] on icon at bounding box center [347, 434] width 10 height 10
click at [413, 439] on icon at bounding box center [413, 434] width 10 height 10
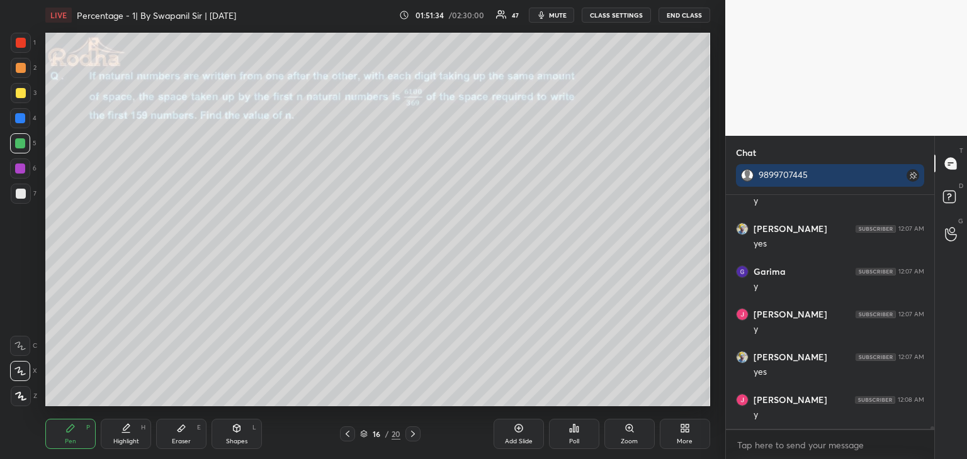
scroll to position [22895, 0]
click at [184, 429] on icon at bounding box center [181, 429] width 10 height 10
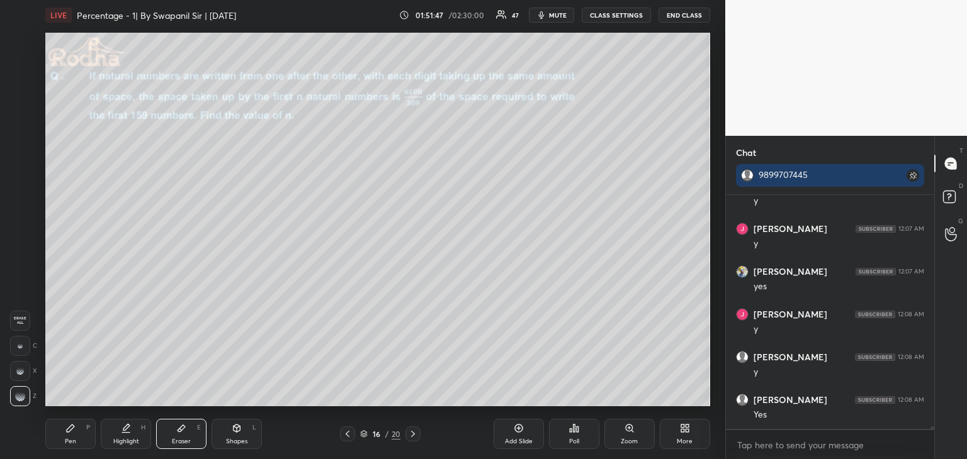
scroll to position [22980, 0]
drag, startPoint x: 347, startPoint y: 436, endPoint x: 349, endPoint y: 427, distance: 9.0
click at [347, 436] on icon at bounding box center [347, 434] width 10 height 10
drag, startPoint x: 67, startPoint y: 439, endPoint x: 82, endPoint y: 410, distance: 32.7
click at [68, 437] on div "Pen P" at bounding box center [70, 434] width 50 height 30
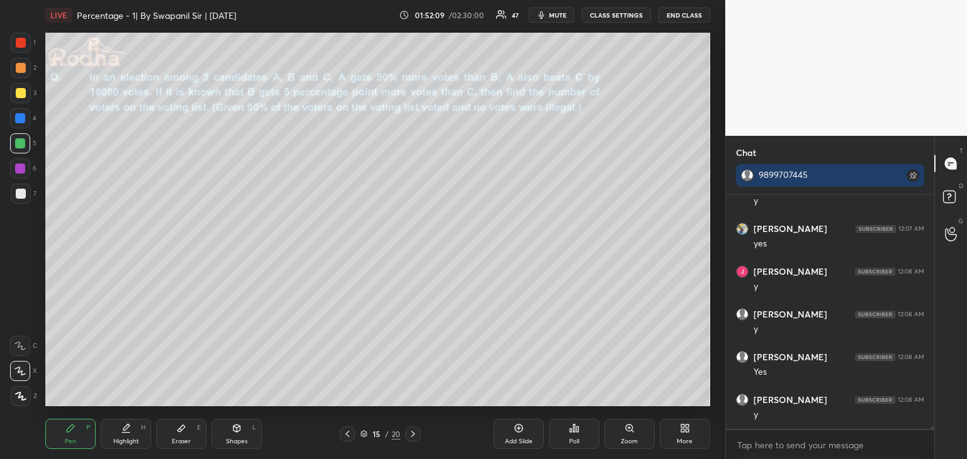
scroll to position [23023, 0]
click at [408, 434] on icon at bounding box center [413, 434] width 10 height 10
drag, startPoint x: 25, startPoint y: 120, endPoint x: 43, endPoint y: 129, distance: 20.5
click at [25, 119] on div at bounding box center [20, 118] width 10 height 10
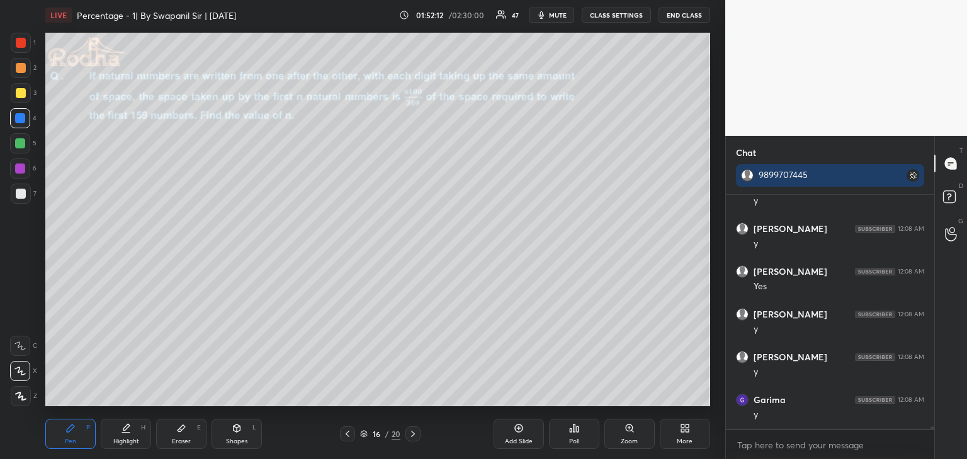
scroll to position [23109, 0]
click at [348, 437] on icon at bounding box center [347, 434] width 10 height 10
click at [408, 439] on icon at bounding box center [413, 434] width 10 height 10
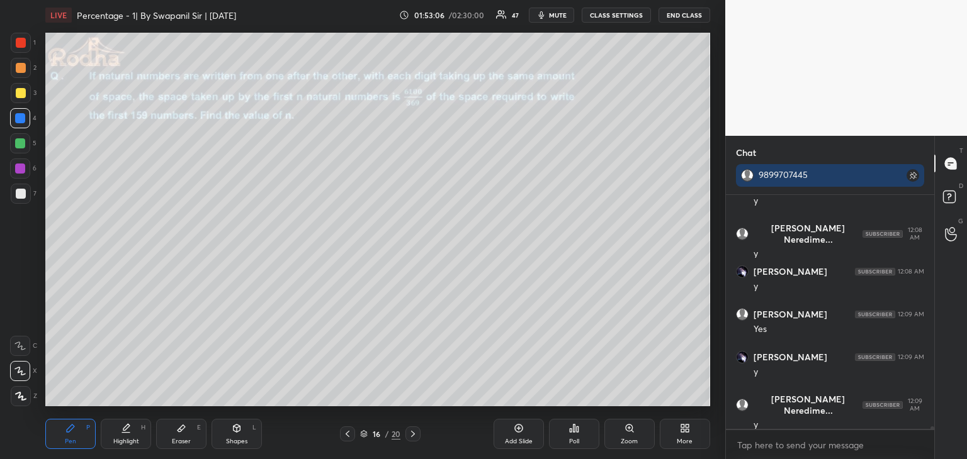
scroll to position [23323, 0]
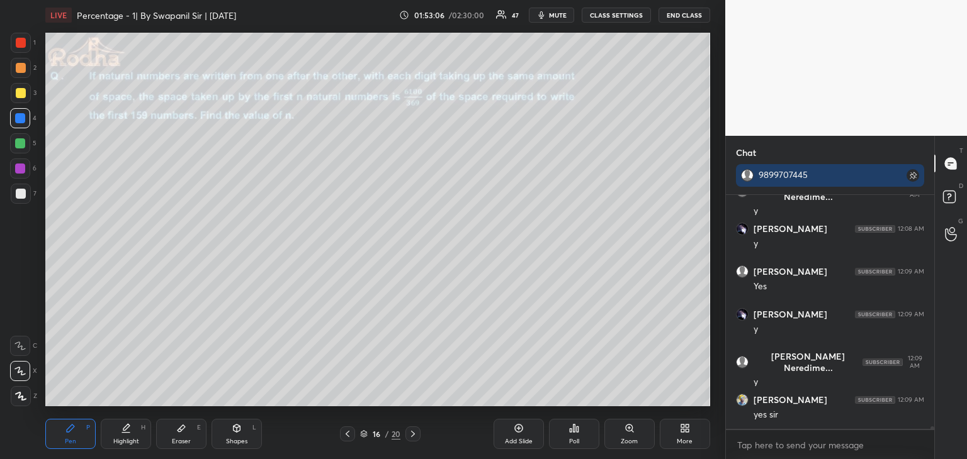
click at [347, 435] on icon at bounding box center [348, 434] width 4 height 6
drag, startPoint x: 18, startPoint y: 142, endPoint x: 43, endPoint y: 142, distance: 25.8
click at [20, 142] on div at bounding box center [20, 143] width 10 height 10
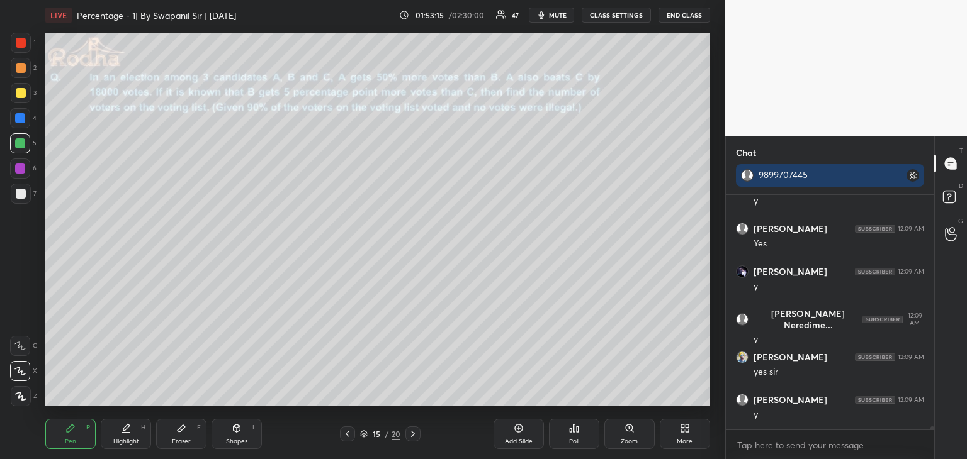
scroll to position [23408, 0]
drag, startPoint x: 15, startPoint y: 93, endPoint x: 30, endPoint y: 96, distance: 15.6
click at [17, 93] on div at bounding box center [21, 93] width 10 height 10
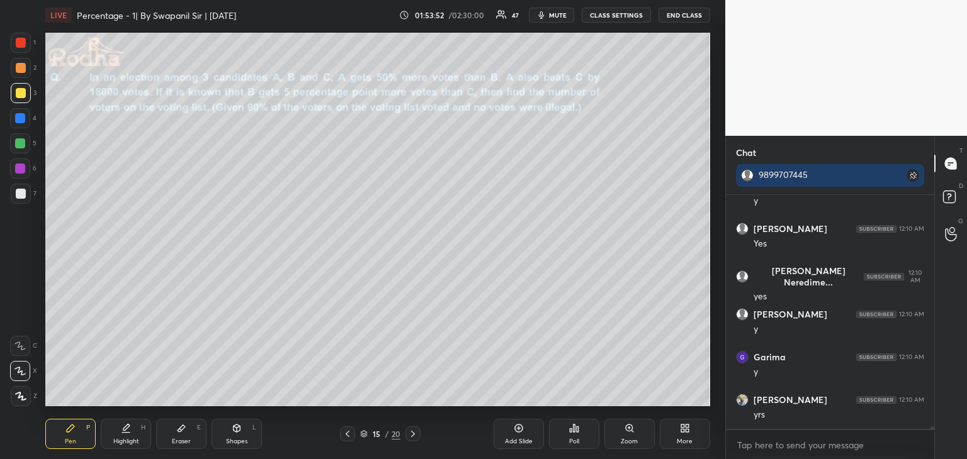
drag, startPoint x: 179, startPoint y: 429, endPoint x: 184, endPoint y: 422, distance: 8.1
click at [176, 429] on icon at bounding box center [181, 429] width 10 height 10
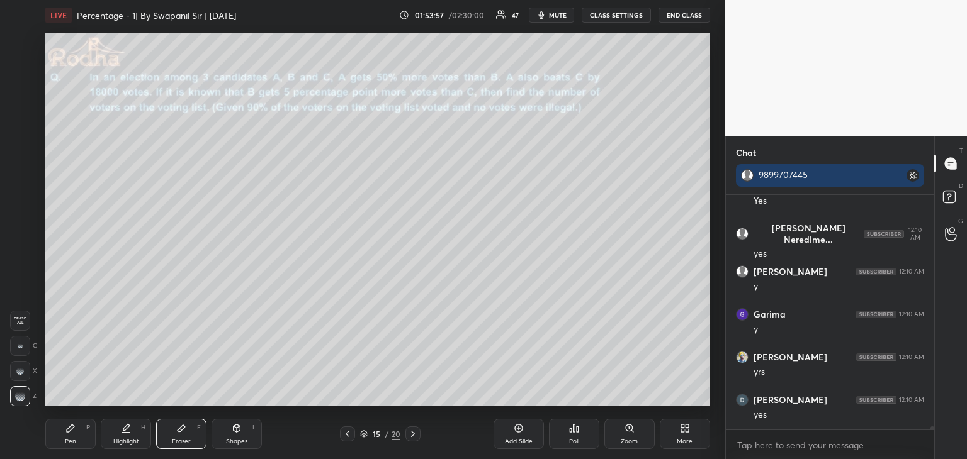
scroll to position [23794, 0]
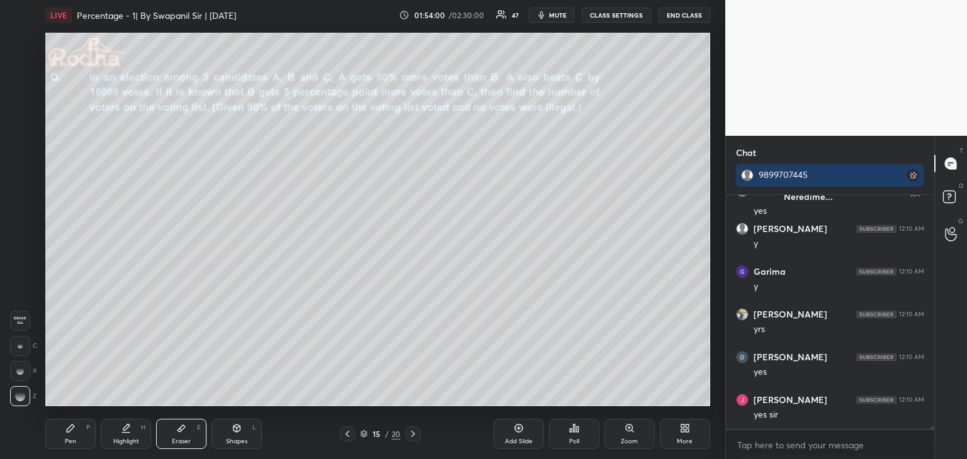
click at [67, 439] on div "Pen" at bounding box center [70, 442] width 11 height 6
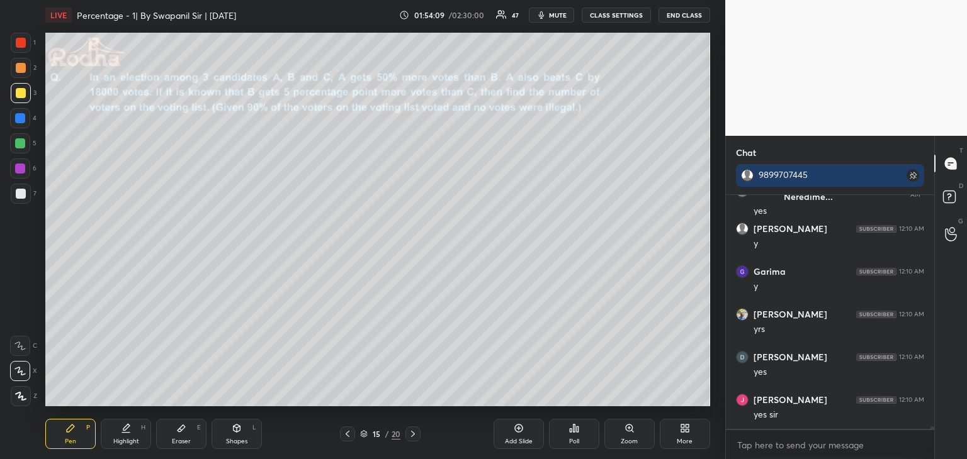
click at [21, 194] on div at bounding box center [21, 194] width 10 height 10
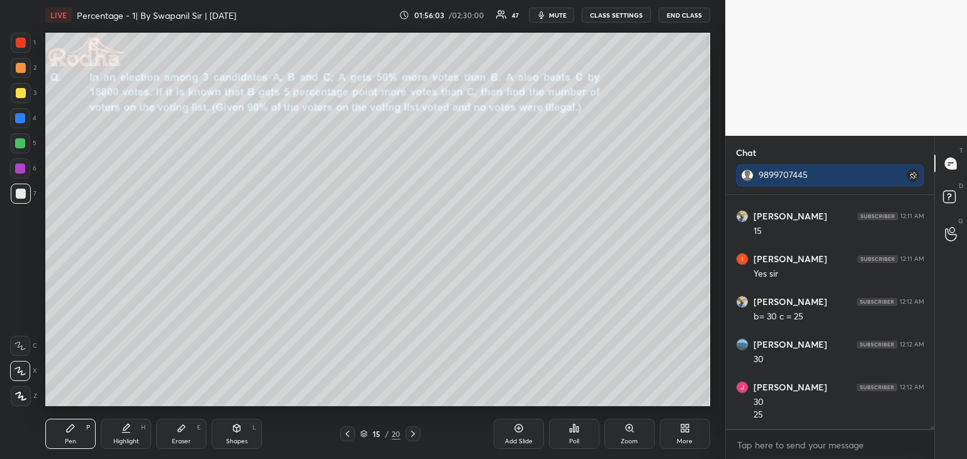
scroll to position [24545, 0]
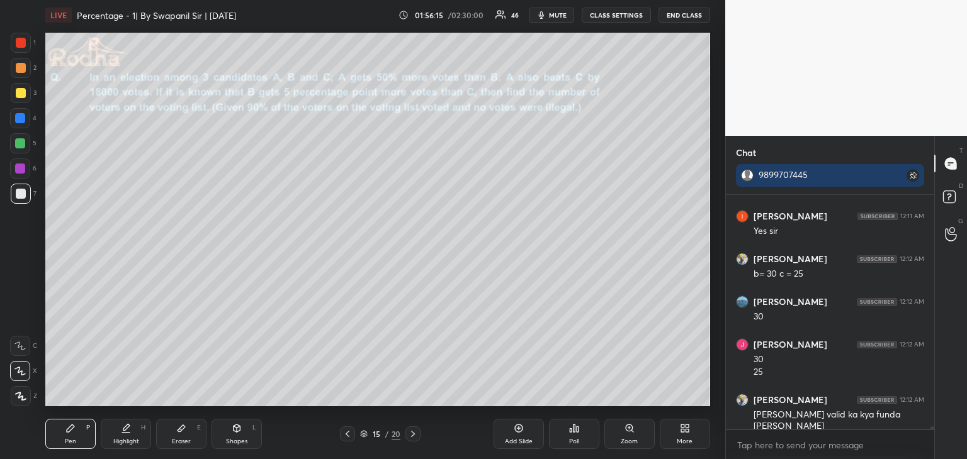
drag, startPoint x: 237, startPoint y: 436, endPoint x: 209, endPoint y: 408, distance: 39.6
click at [239, 436] on div "Shapes L" at bounding box center [236, 434] width 50 height 30
click at [18, 370] on icon at bounding box center [20, 371] width 13 height 13
drag, startPoint x: 64, startPoint y: 435, endPoint x: 72, endPoint y: 432, distance: 8.6
click at [65, 436] on div "Pen P" at bounding box center [70, 434] width 50 height 30
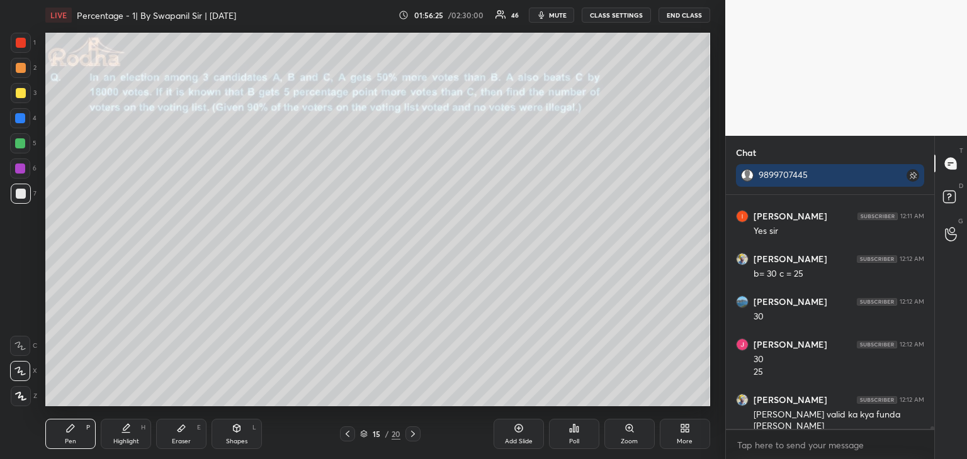
click at [20, 143] on div at bounding box center [20, 143] width 10 height 10
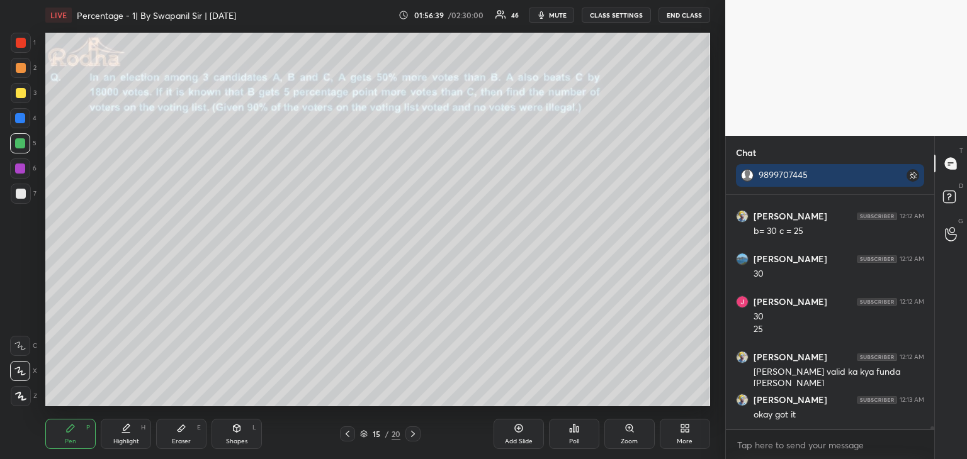
scroll to position [24631, 0]
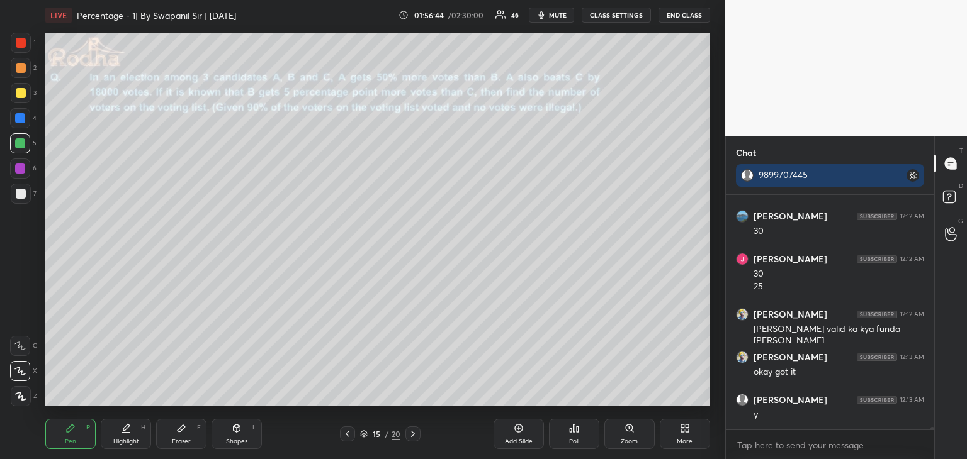
click at [18, 122] on div at bounding box center [20, 118] width 10 height 10
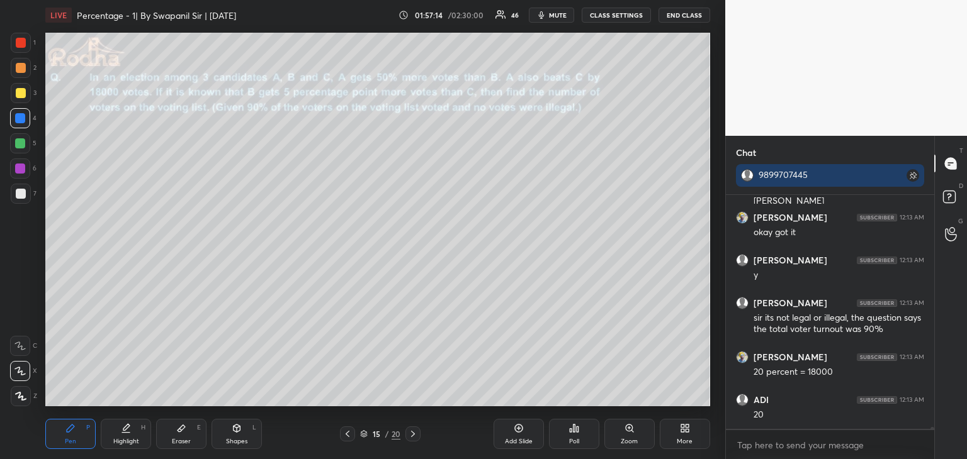
scroll to position [24813, 0]
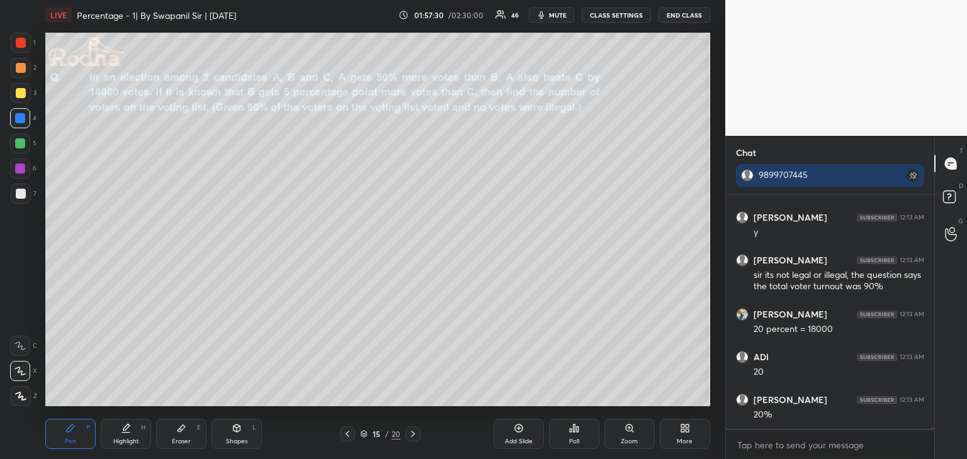
click at [171, 439] on div "Eraser E" at bounding box center [181, 434] width 50 height 30
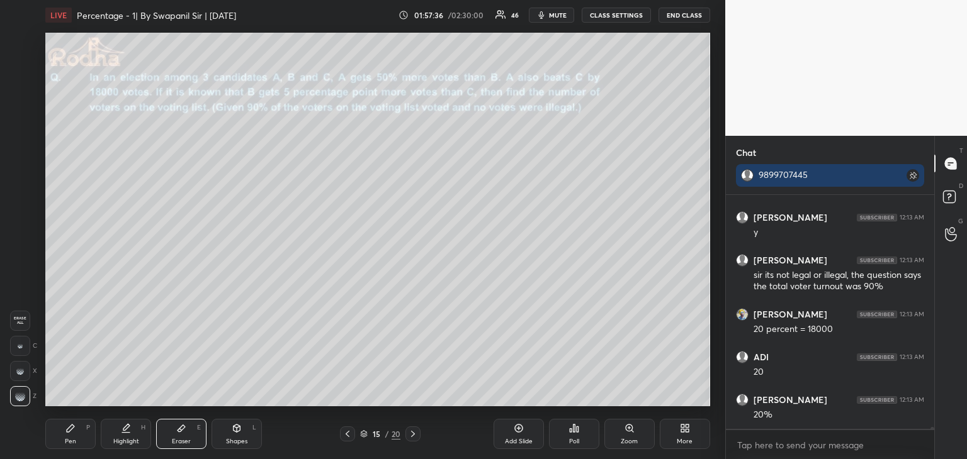
click at [81, 432] on div "Pen P" at bounding box center [70, 434] width 50 height 30
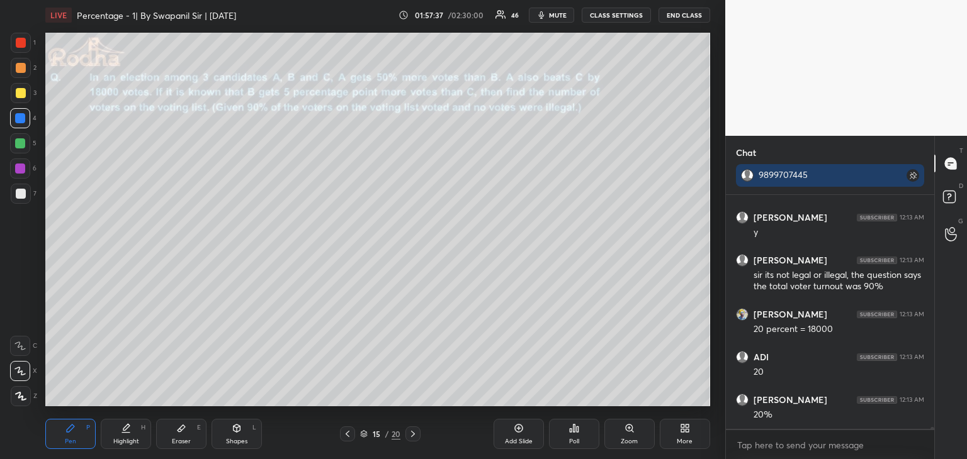
click at [18, 194] on div at bounding box center [21, 194] width 10 height 10
click at [184, 435] on div "Eraser E" at bounding box center [181, 434] width 50 height 30
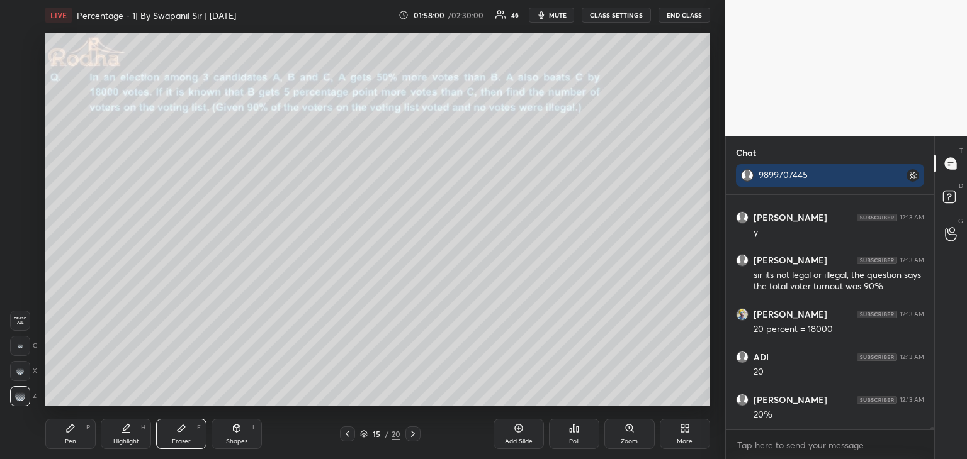
click at [68, 434] on div "Pen P" at bounding box center [70, 434] width 50 height 30
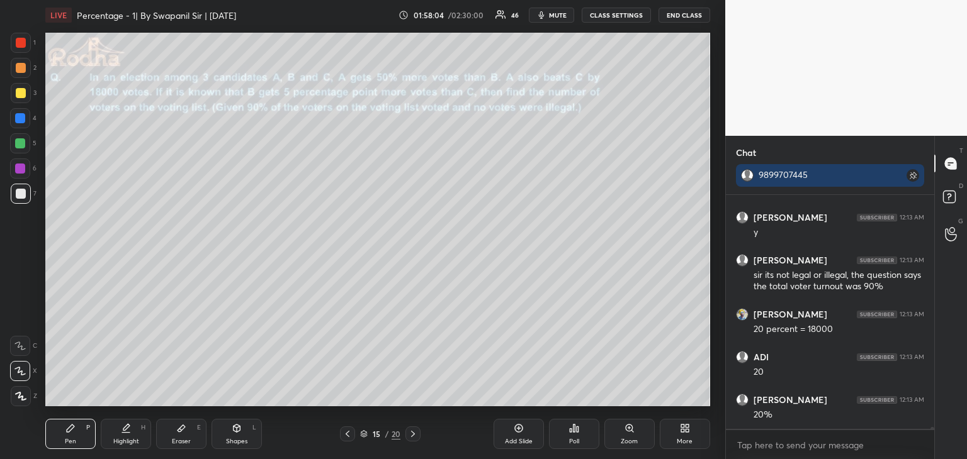
click at [20, 121] on div at bounding box center [20, 118] width 10 height 10
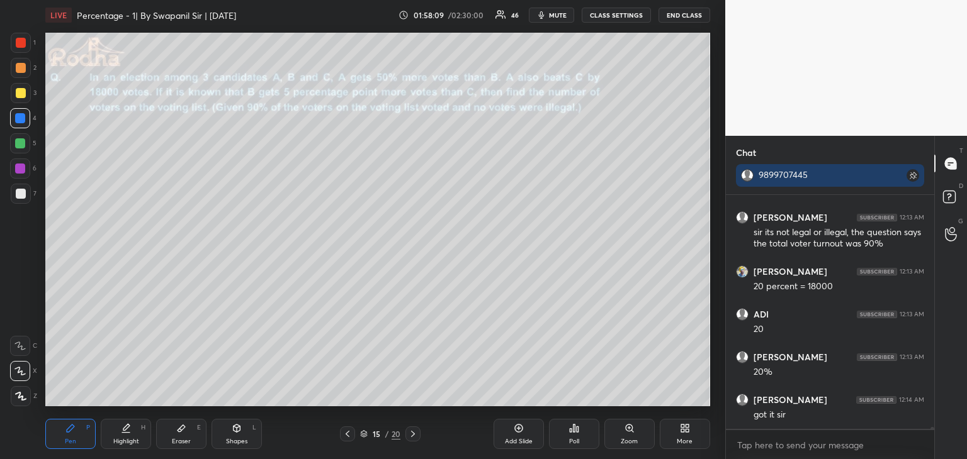
drag, startPoint x: 196, startPoint y: 431, endPoint x: 234, endPoint y: 411, distance: 43.4
click at [196, 431] on div "Eraser E" at bounding box center [181, 434] width 50 height 30
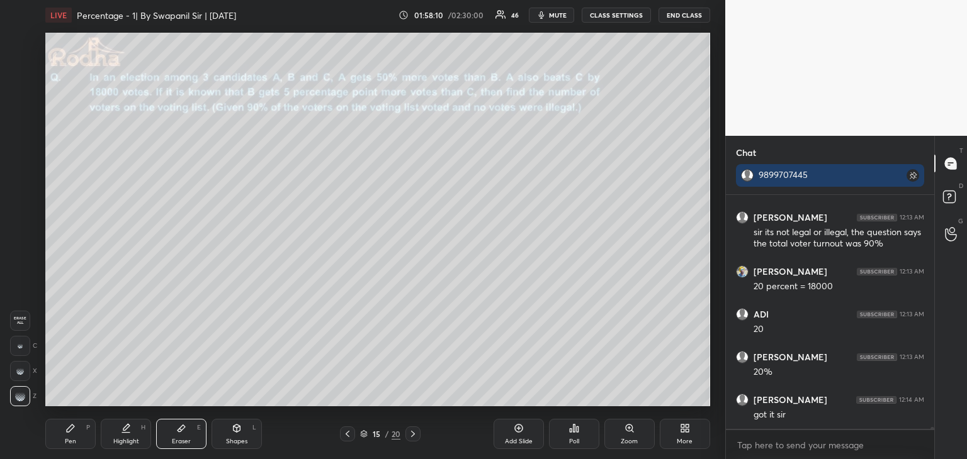
click at [76, 431] on div "Pen P" at bounding box center [70, 434] width 50 height 30
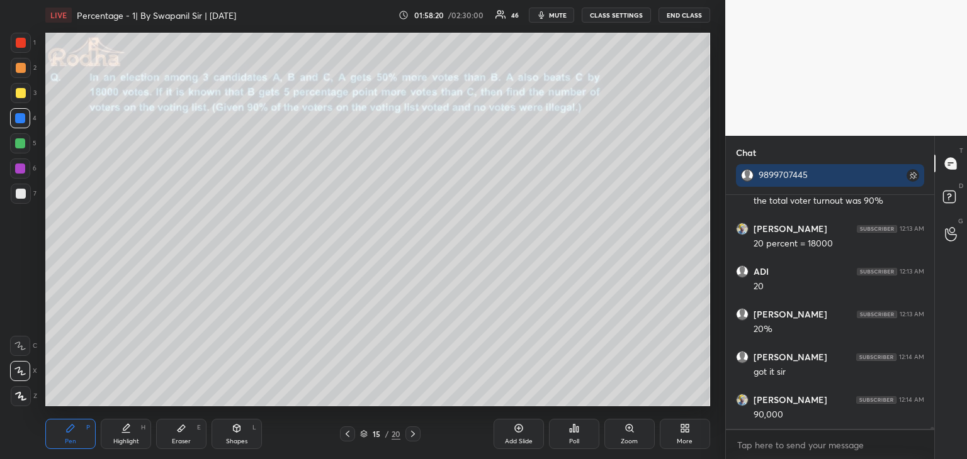
scroll to position [24942, 0]
click at [18, 144] on div at bounding box center [20, 143] width 10 height 10
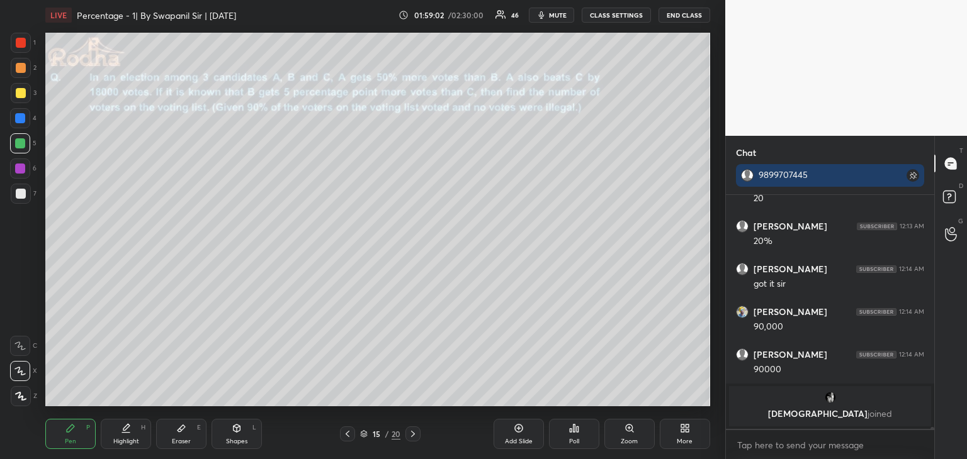
click at [14, 191] on div at bounding box center [21, 194] width 20 height 20
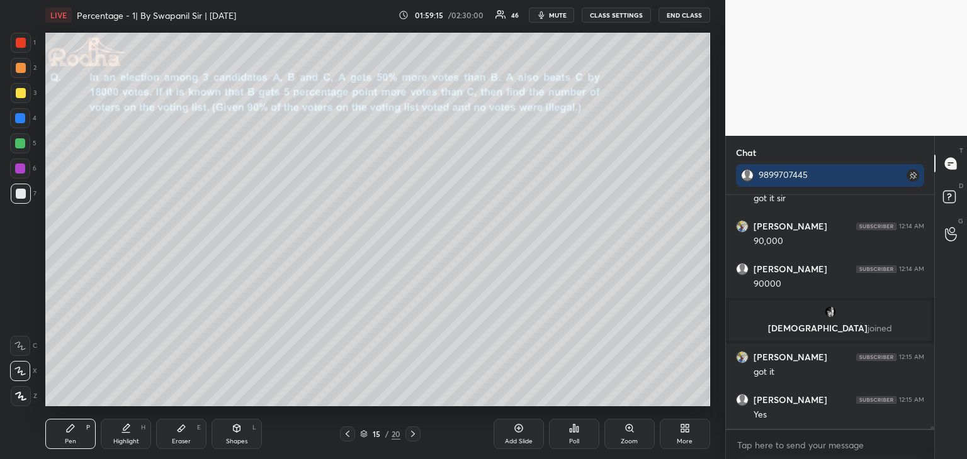
scroll to position [24230, 0]
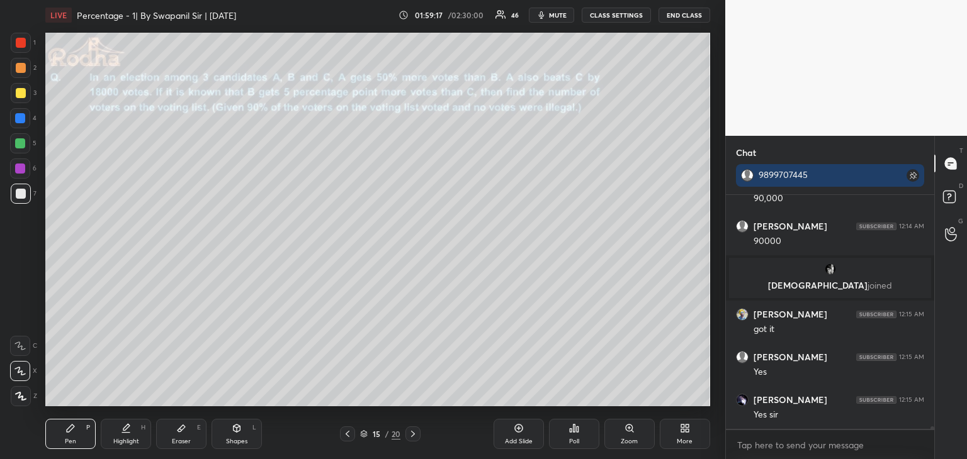
click at [407, 437] on div at bounding box center [412, 434] width 15 height 15
click at [186, 431] on icon at bounding box center [181, 429] width 10 height 10
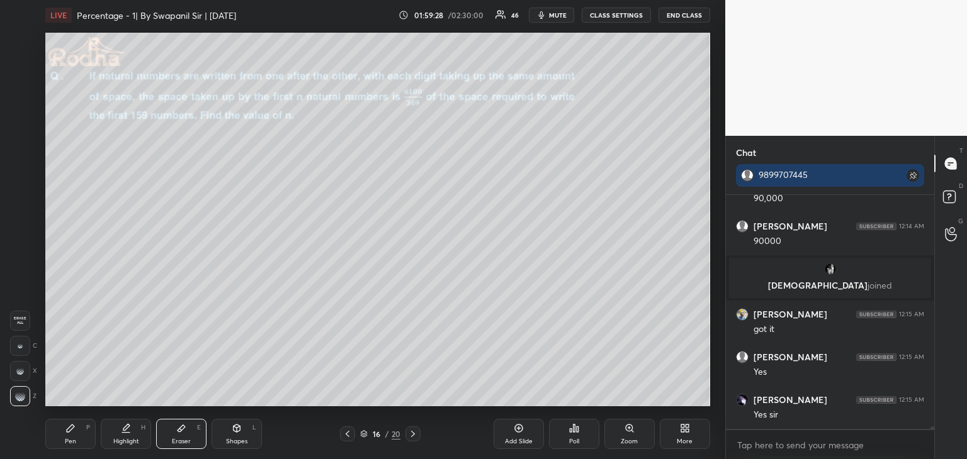
click at [412, 436] on icon at bounding box center [413, 434] width 10 height 10
click at [364, 430] on div "17 / 20" at bounding box center [380, 434] width 40 height 11
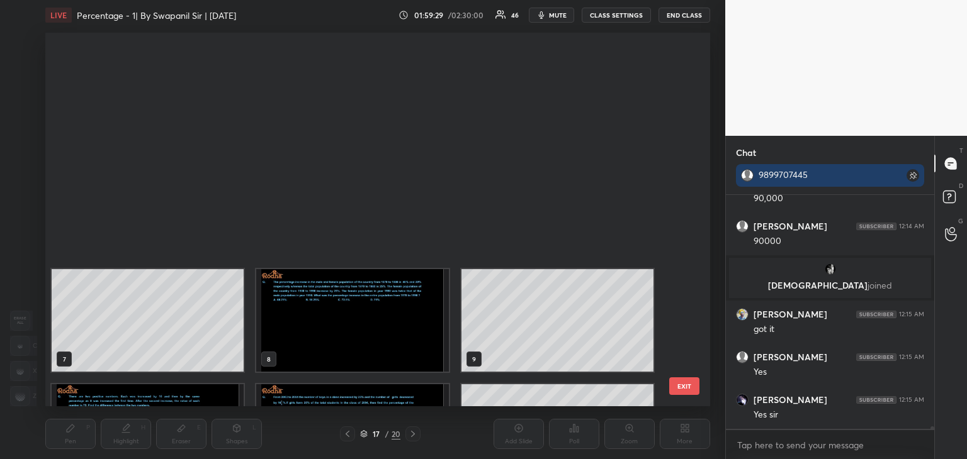
scroll to position [370, 658]
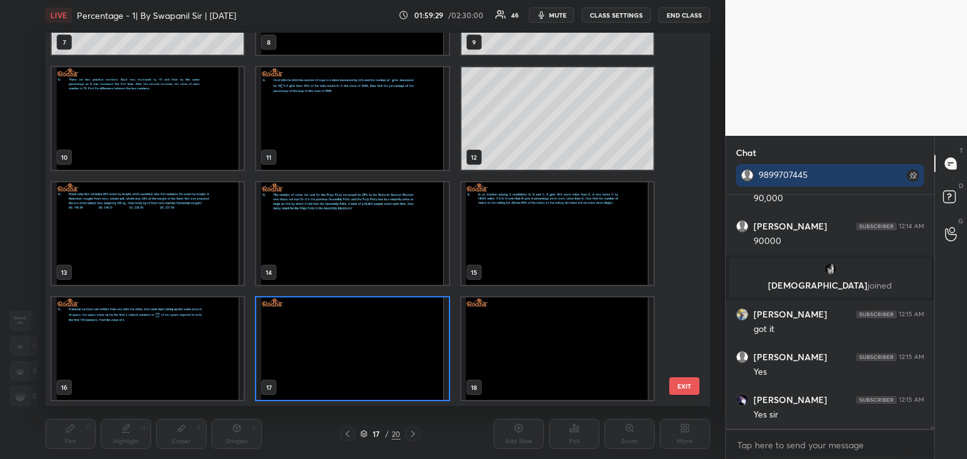
click at [347, 434] on div "17 / 20" at bounding box center [380, 434] width 81 height 15
click at [680, 387] on button "EXIT" at bounding box center [684, 387] width 30 height 18
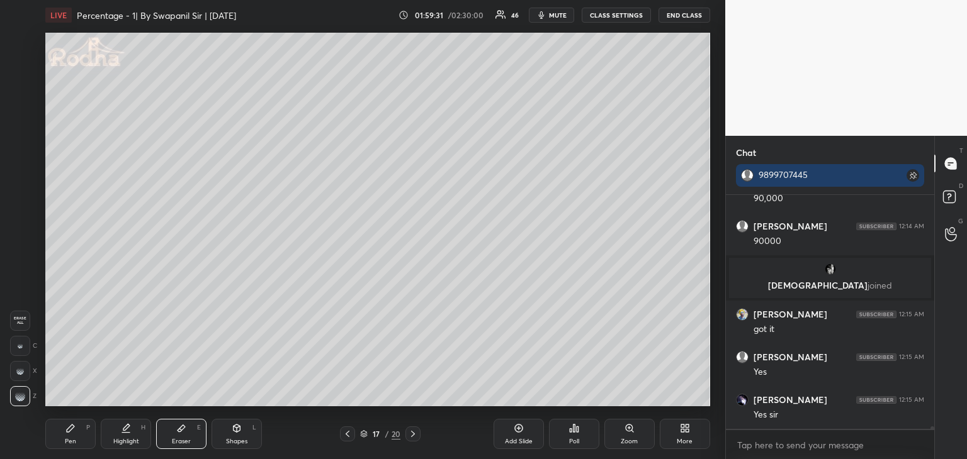
click at [347, 435] on icon at bounding box center [348, 434] width 4 height 6
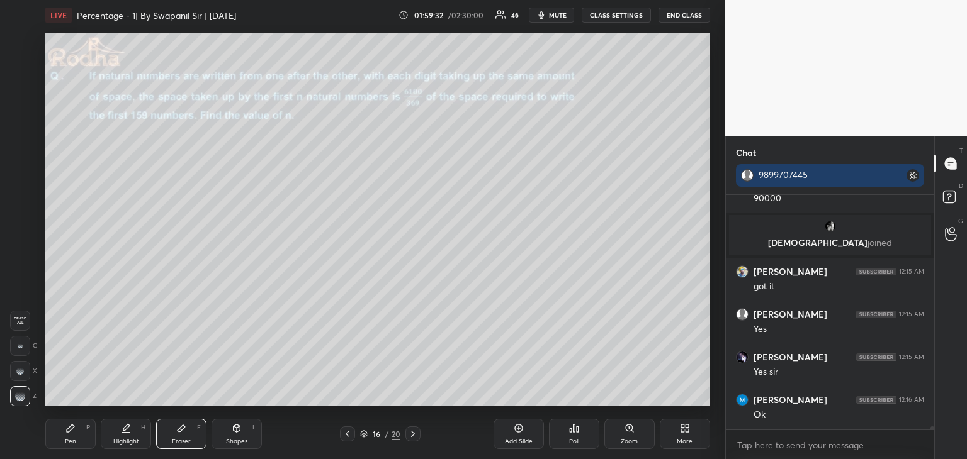
scroll to position [24316, 0]
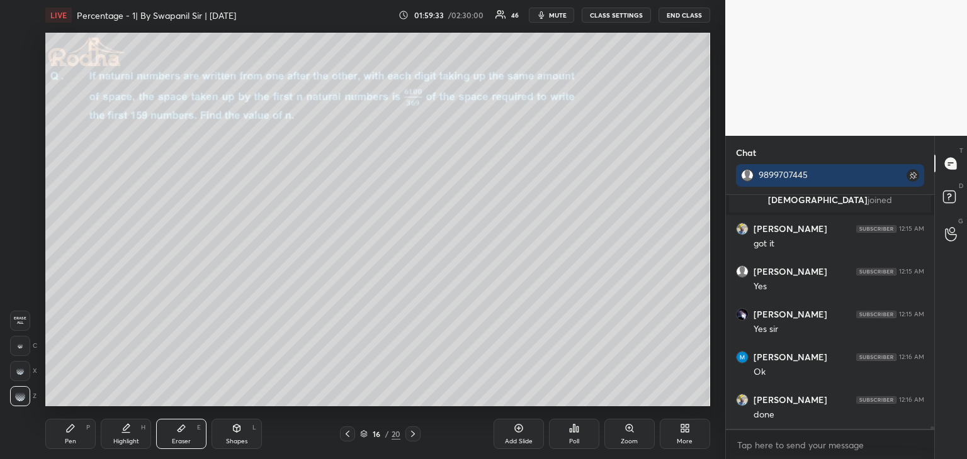
click at [58, 425] on div "Pen P" at bounding box center [70, 434] width 50 height 30
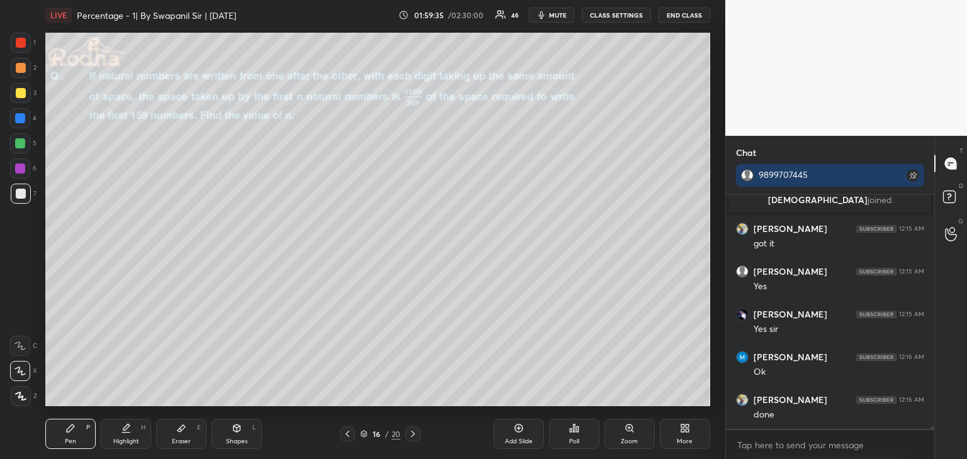
scroll to position [24359, 0]
drag, startPoint x: 406, startPoint y: 433, endPoint x: 418, endPoint y: 412, distance: 24.5
click at [408, 432] on div at bounding box center [412, 434] width 15 height 15
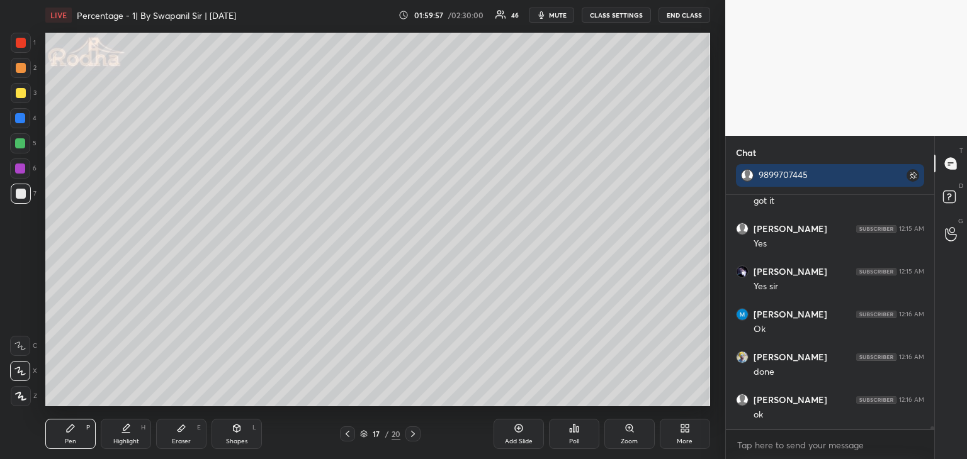
click at [227, 424] on div "Shapes L" at bounding box center [236, 434] width 50 height 30
click at [23, 395] on icon at bounding box center [21, 396] width 7 height 7
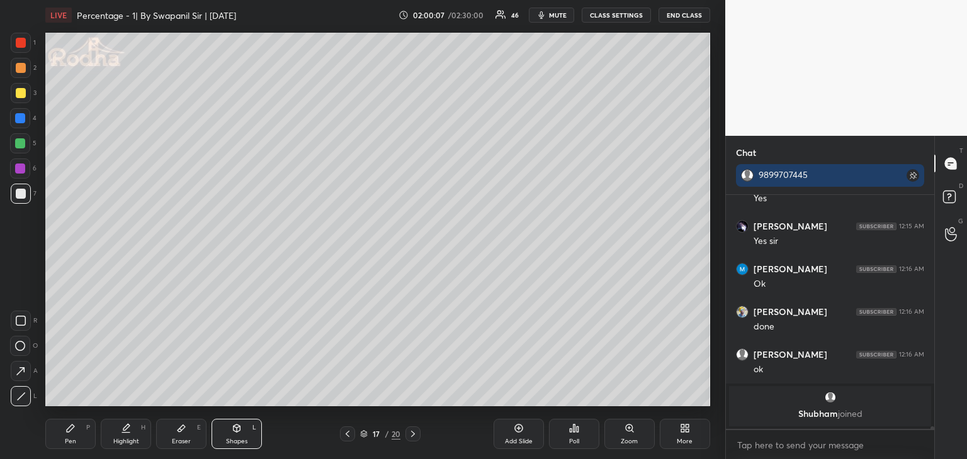
click at [64, 440] on div "Pen P" at bounding box center [70, 434] width 50 height 30
drag, startPoint x: 228, startPoint y: 429, endPoint x: 210, endPoint y: 408, distance: 27.6
click at [228, 427] on div "Shapes L" at bounding box center [236, 434] width 50 height 30
click at [30, 395] on div at bounding box center [21, 396] width 20 height 20
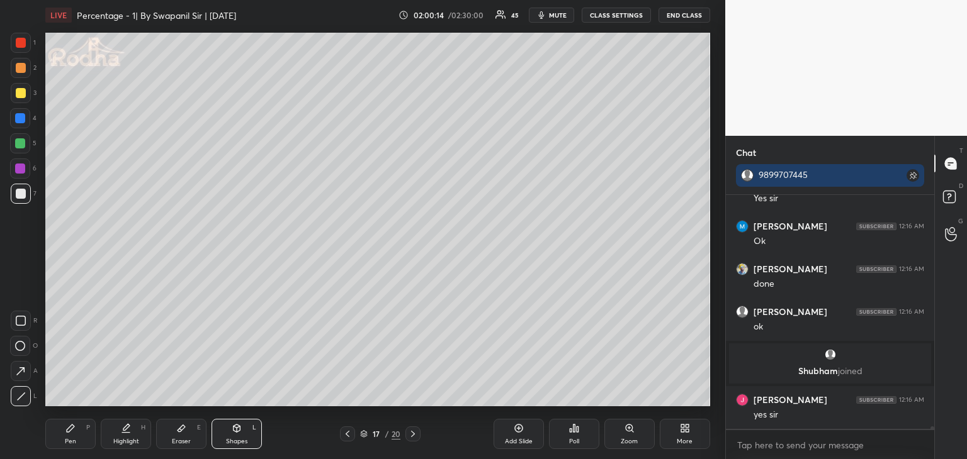
scroll to position [24398, 0]
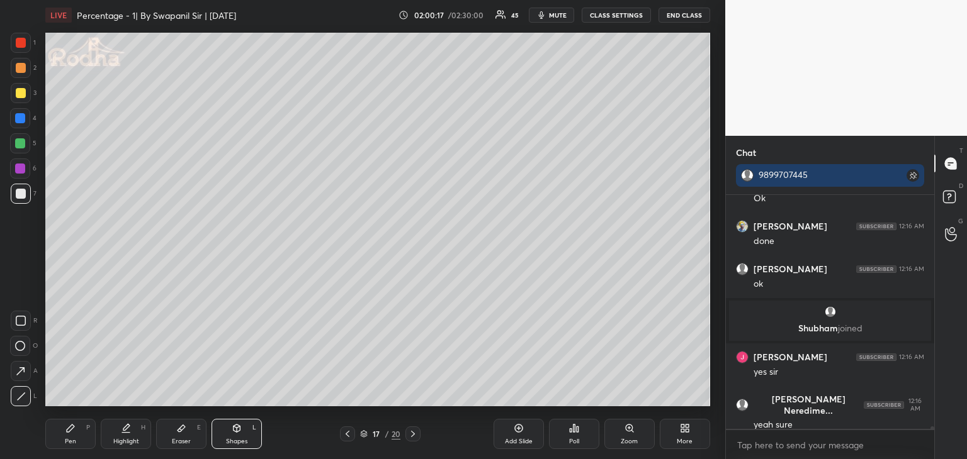
click at [60, 441] on div "Pen P" at bounding box center [70, 434] width 50 height 30
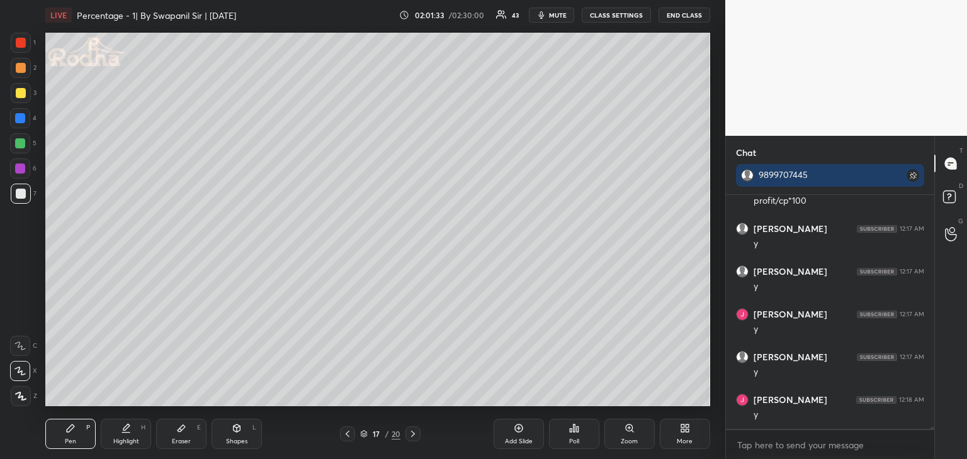
scroll to position [24826, 0]
click at [229, 434] on div "Shapes L" at bounding box center [236, 434] width 50 height 30
click at [20, 397] on icon at bounding box center [21, 396] width 7 height 7
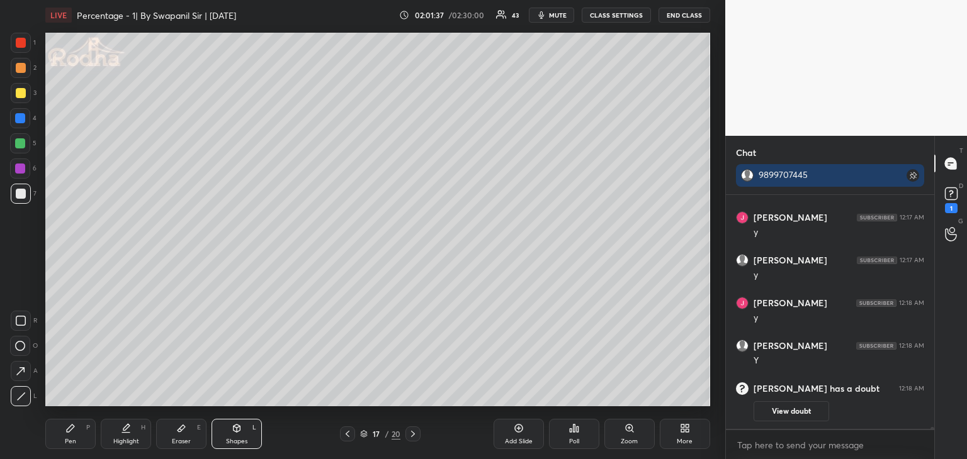
click at [19, 394] on icon at bounding box center [20, 396] width 9 height 9
click at [74, 436] on div "Pen P" at bounding box center [70, 434] width 50 height 30
click at [950, 192] on rect at bounding box center [951, 194] width 12 height 12
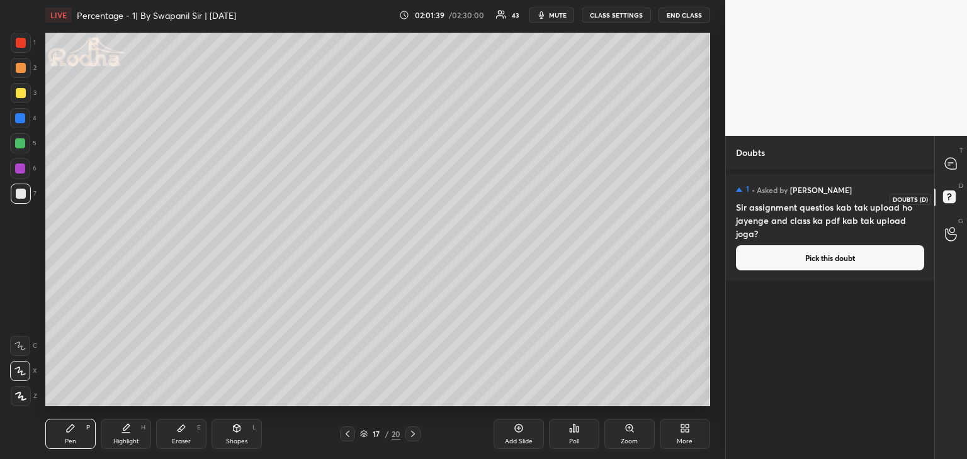
scroll to position [287, 205]
click at [949, 166] on icon at bounding box center [950, 163] width 11 height 11
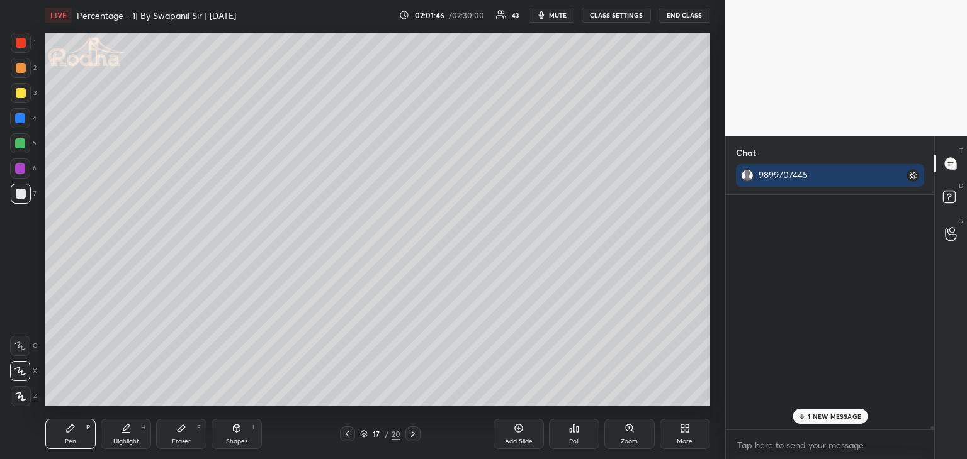
scroll to position [230, 205]
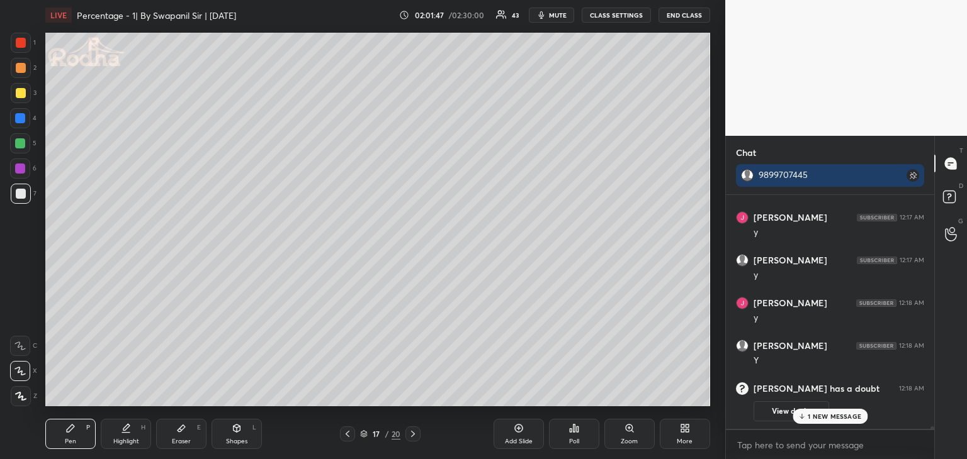
click at [801, 417] on icon at bounding box center [801, 417] width 8 height 8
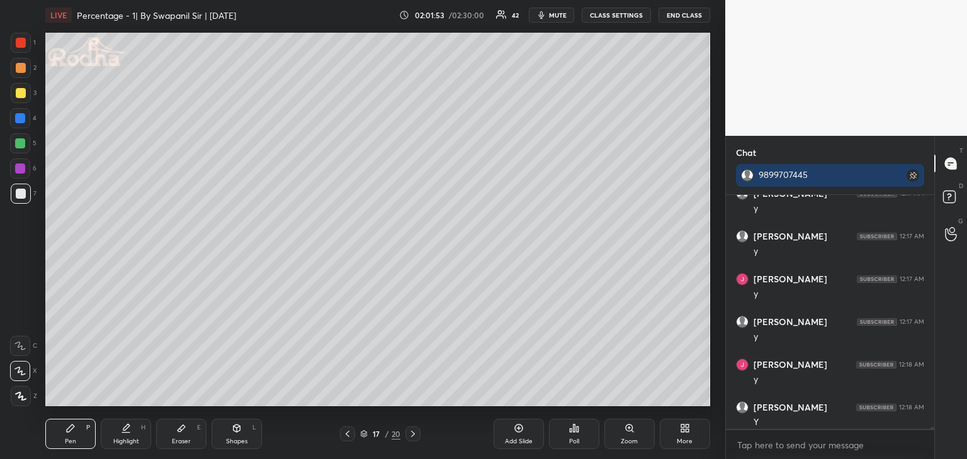
click at [18, 376] on icon at bounding box center [19, 371] width 11 height 9
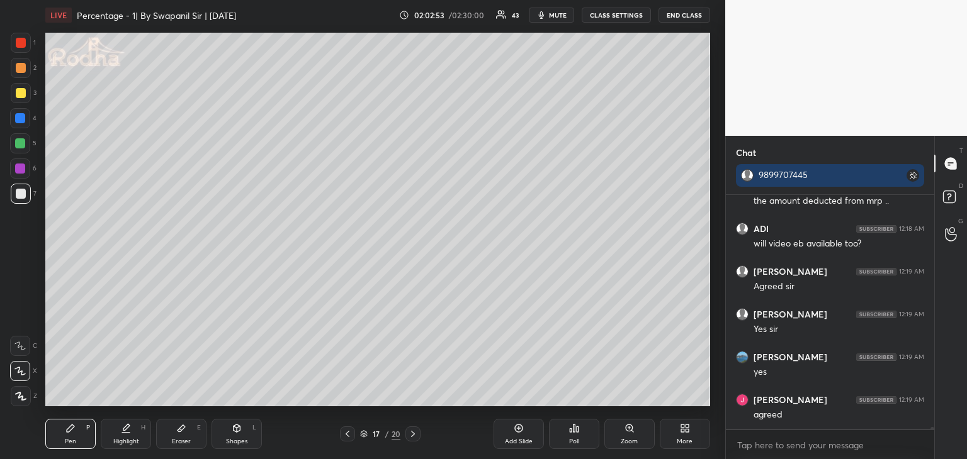
scroll to position [25016, 0]
drag, startPoint x: 171, startPoint y: 436, endPoint x: 179, endPoint y: 434, distance: 8.0
click at [173, 436] on div "Eraser E" at bounding box center [181, 434] width 50 height 30
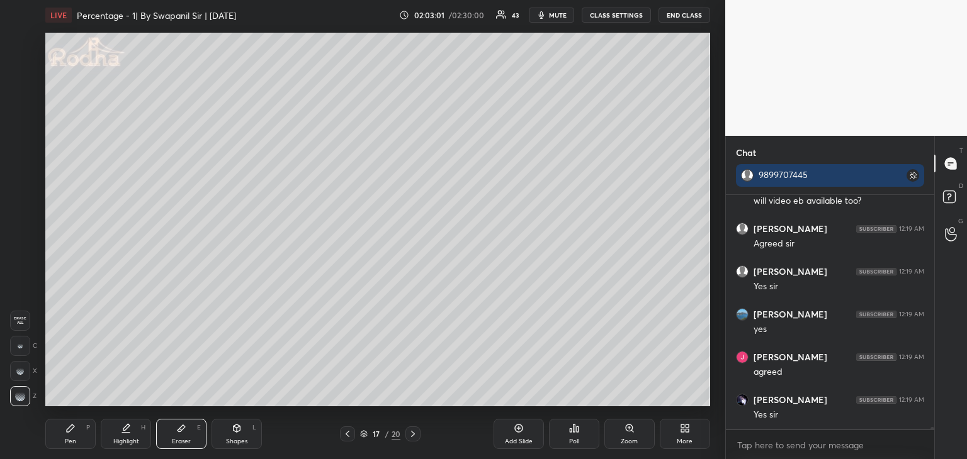
click at [70, 435] on div "Pen P" at bounding box center [70, 434] width 50 height 30
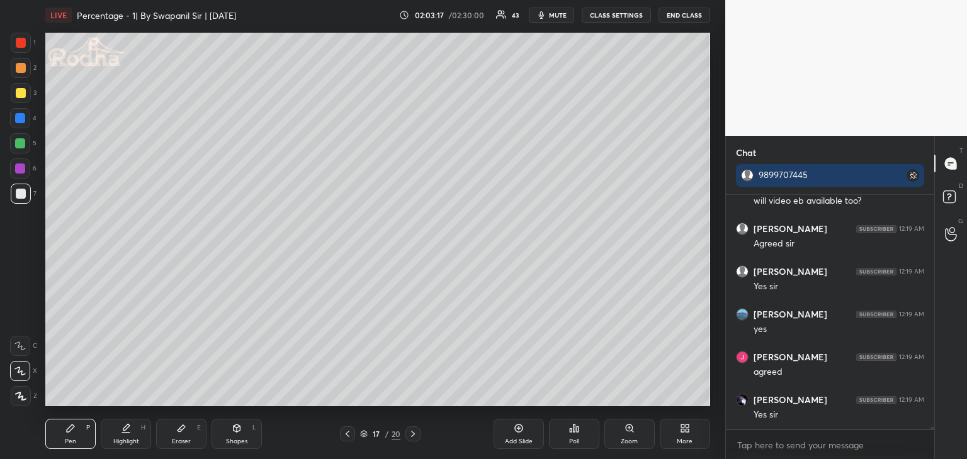
click at [186, 439] on div "Eraser" at bounding box center [181, 442] width 19 height 6
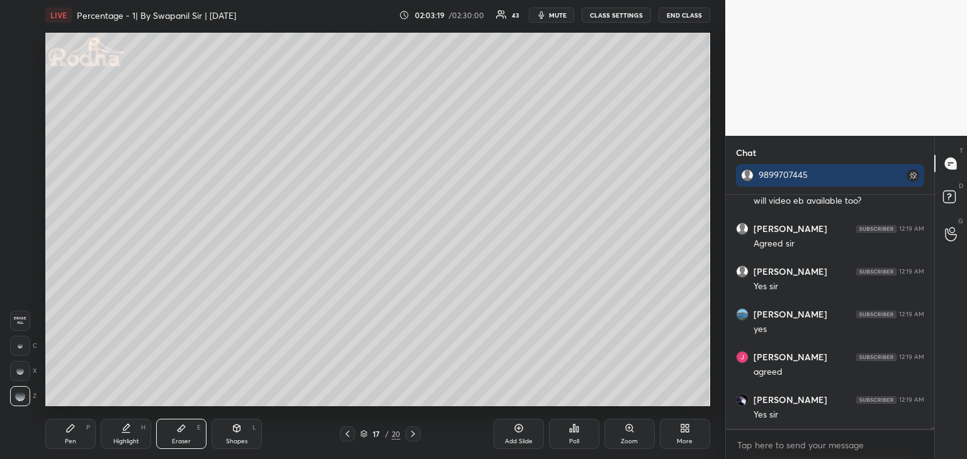
drag, startPoint x: 77, startPoint y: 429, endPoint x: 94, endPoint y: 411, distance: 24.9
click at [79, 427] on div "Pen P" at bounding box center [70, 434] width 50 height 30
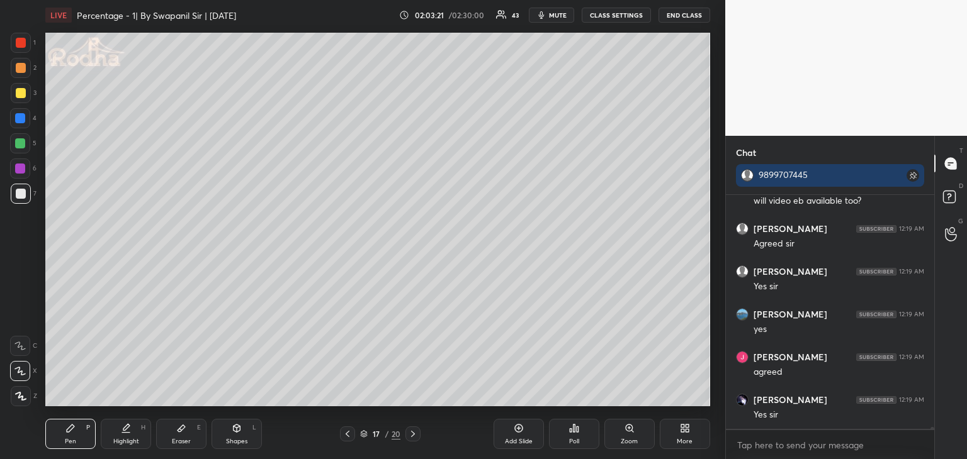
drag, startPoint x: 189, startPoint y: 434, endPoint x: 229, endPoint y: 410, distance: 46.8
click at [191, 432] on div "Eraser E" at bounding box center [181, 434] width 50 height 30
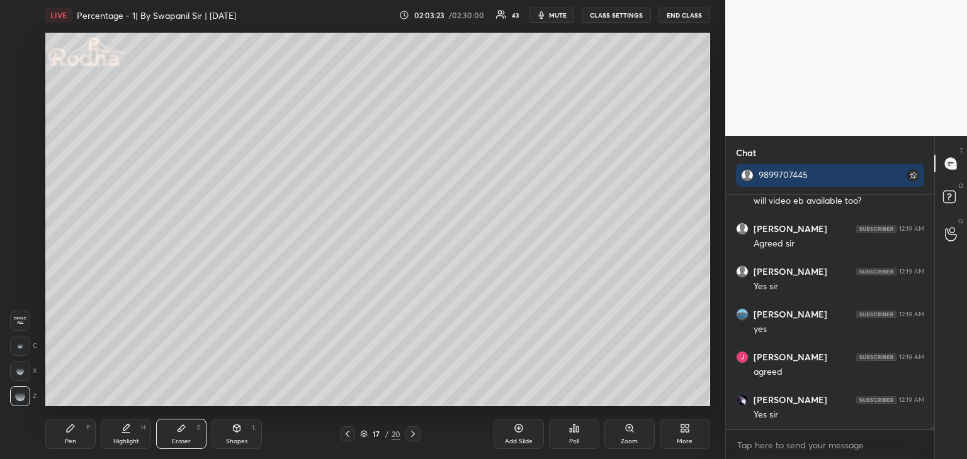
drag, startPoint x: 81, startPoint y: 436, endPoint x: 87, endPoint y: 433, distance: 7.4
click at [81, 436] on div "Pen P" at bounding box center [70, 434] width 50 height 30
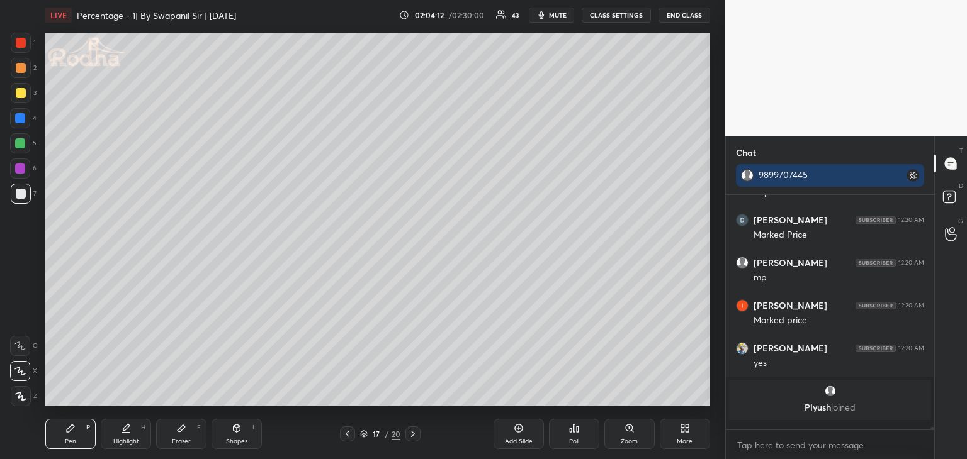
scroll to position [25446, 0]
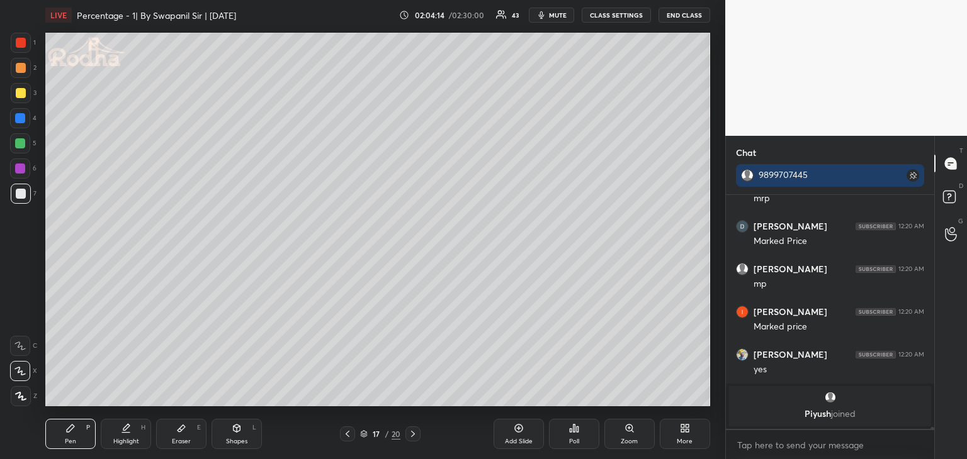
drag, startPoint x: 25, startPoint y: 119, endPoint x: 32, endPoint y: 134, distance: 16.9
click at [26, 118] on div at bounding box center [20, 118] width 20 height 20
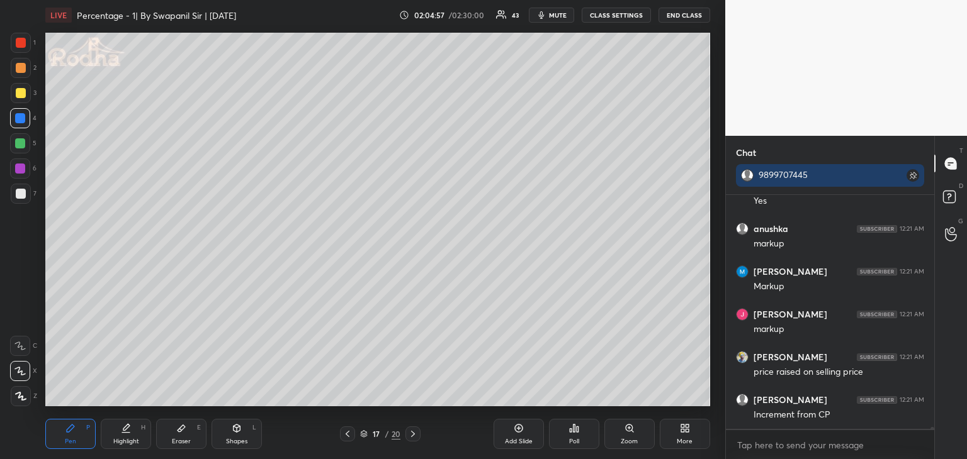
scroll to position [25551, 0]
click at [23, 169] on div at bounding box center [20, 169] width 10 height 10
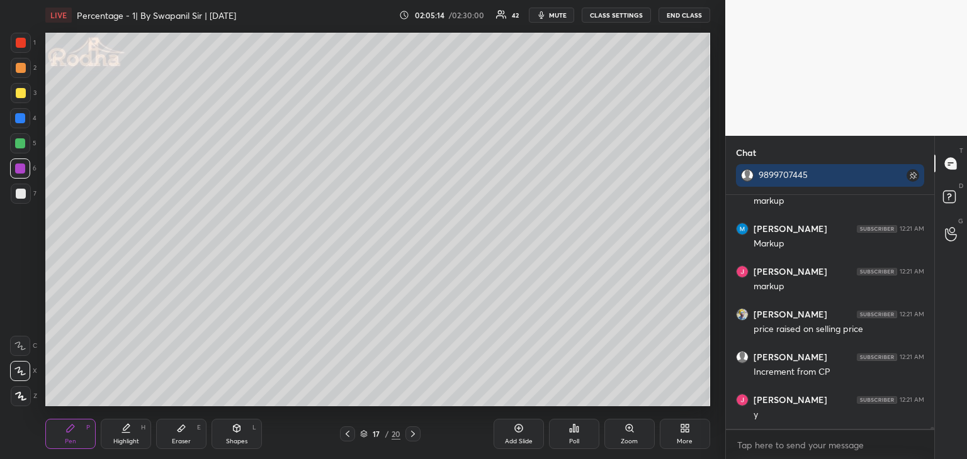
scroll to position [25594, 0]
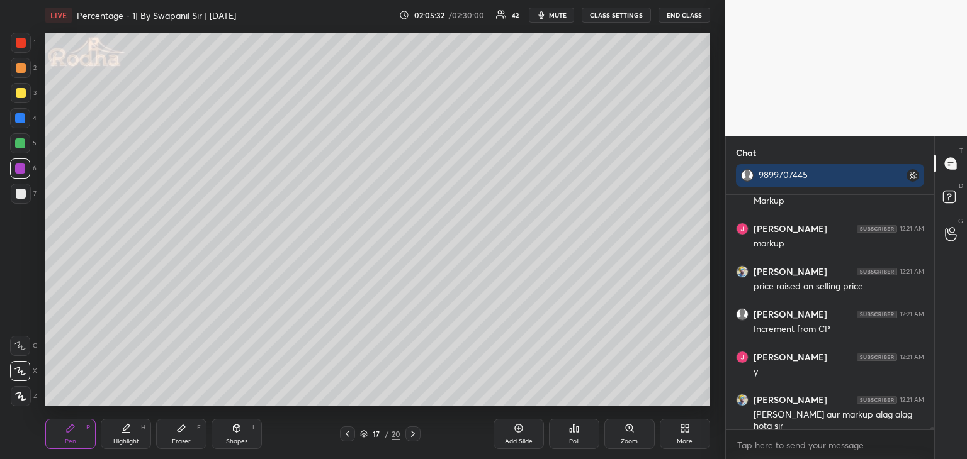
click at [413, 435] on icon at bounding box center [413, 434] width 4 height 6
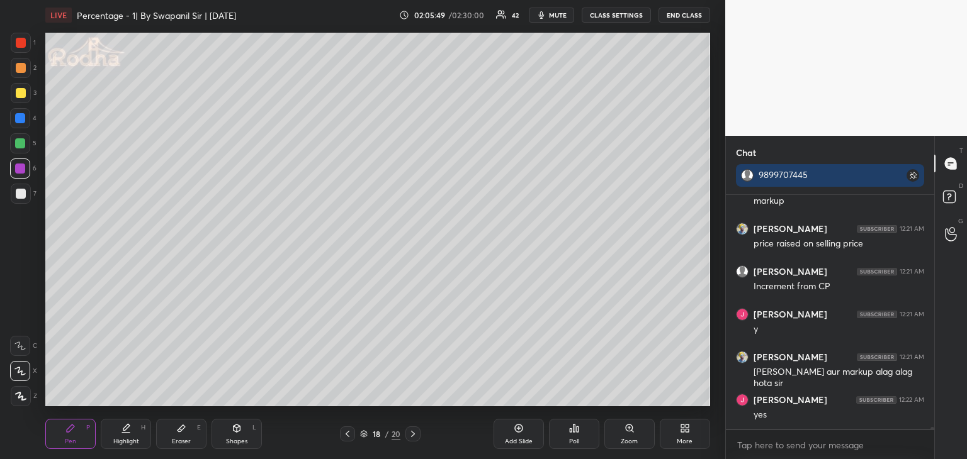
scroll to position [25679, 0]
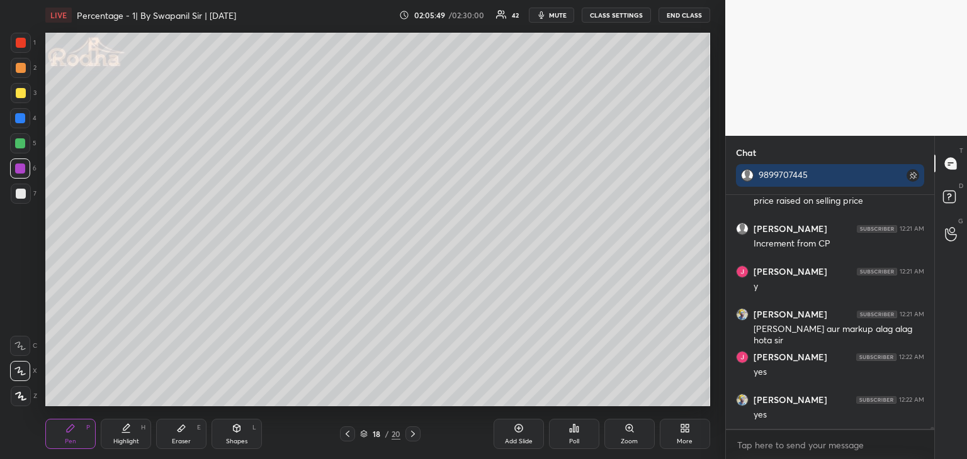
click at [236, 429] on icon at bounding box center [237, 429] width 7 height 8
click at [21, 369] on icon at bounding box center [20, 371] width 13 height 13
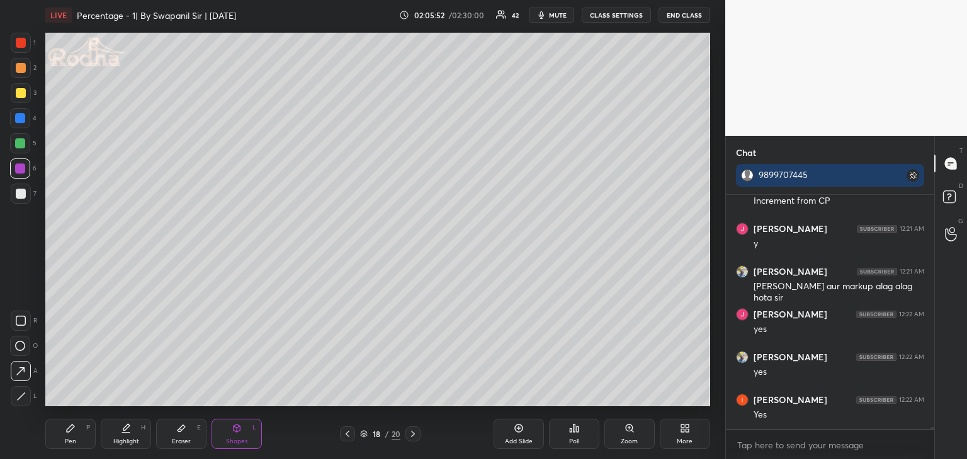
click at [78, 426] on div "Pen P" at bounding box center [70, 434] width 50 height 30
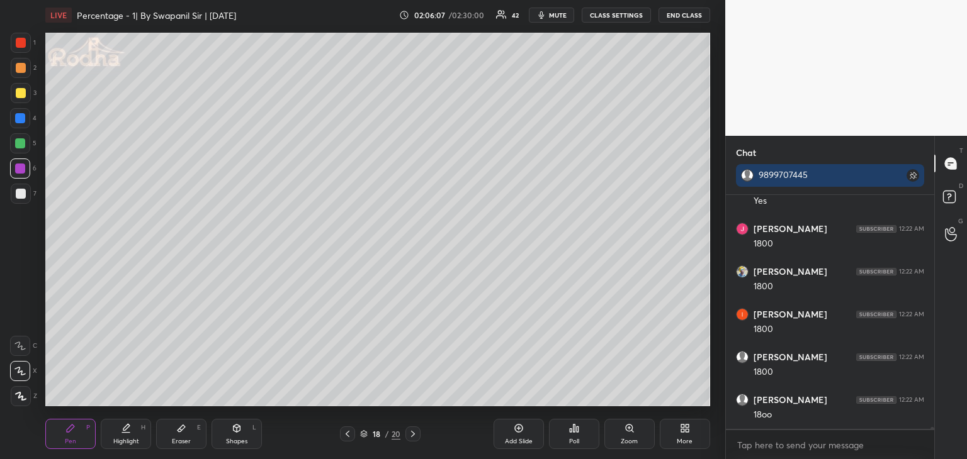
scroll to position [25979, 0]
click at [25, 117] on div at bounding box center [20, 118] width 10 height 10
click at [179, 439] on div "Eraser" at bounding box center [181, 442] width 19 height 6
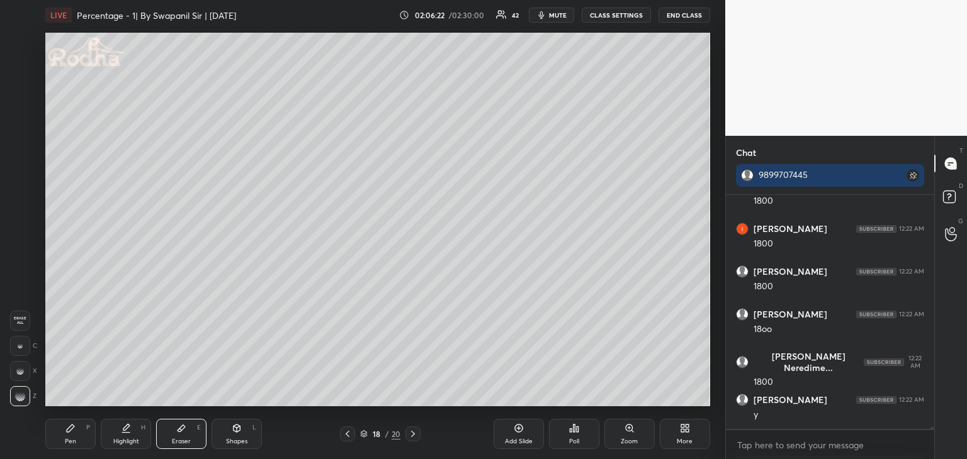
drag, startPoint x: 63, startPoint y: 434, endPoint x: 86, endPoint y: 412, distance: 31.6
click at [64, 434] on div "Pen P" at bounding box center [70, 434] width 50 height 30
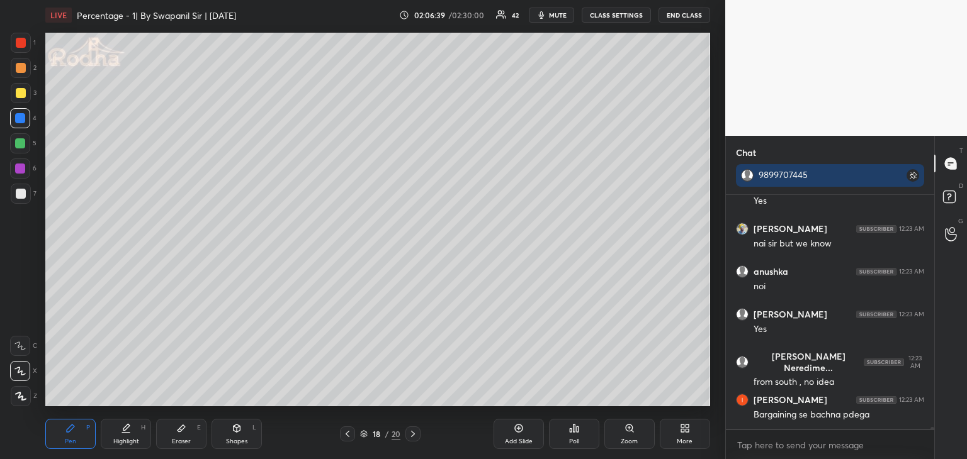
scroll to position [26450, 0]
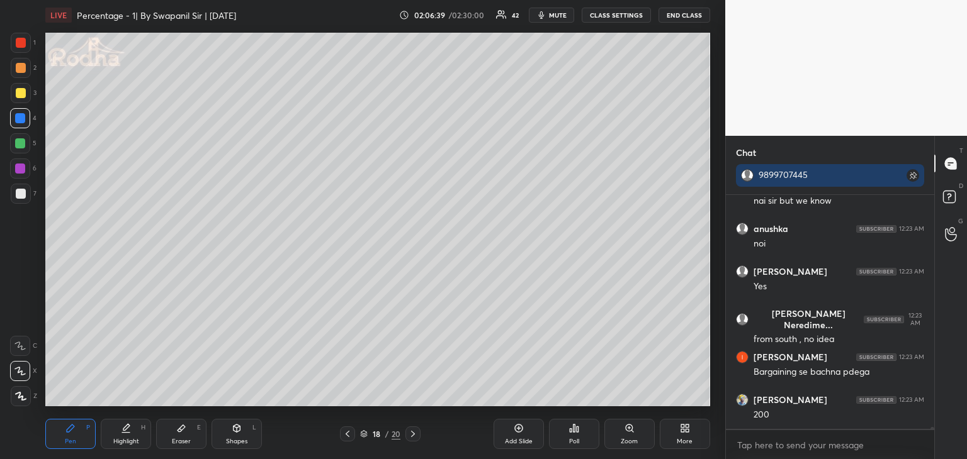
click at [183, 434] on div "Eraser E" at bounding box center [181, 434] width 50 height 30
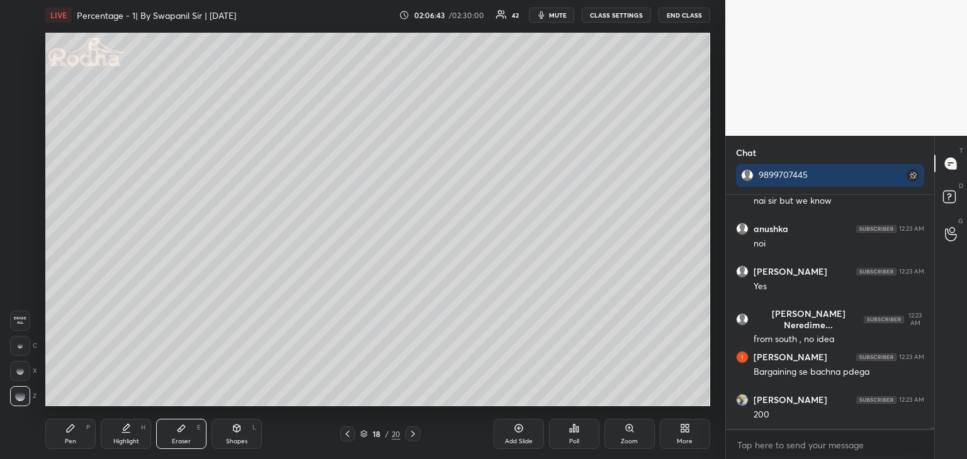
drag, startPoint x: 66, startPoint y: 434, endPoint x: 70, endPoint y: 427, distance: 8.2
click at [69, 429] on div "Pen P" at bounding box center [70, 434] width 50 height 30
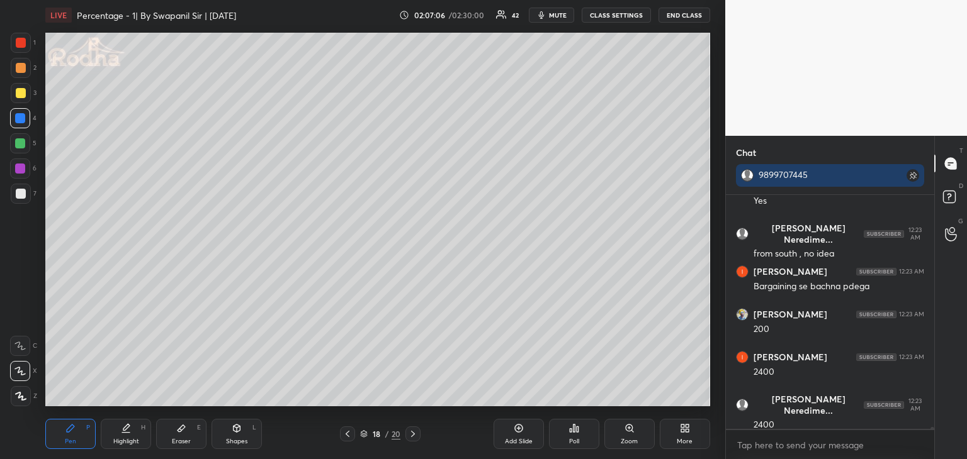
scroll to position [26578, 0]
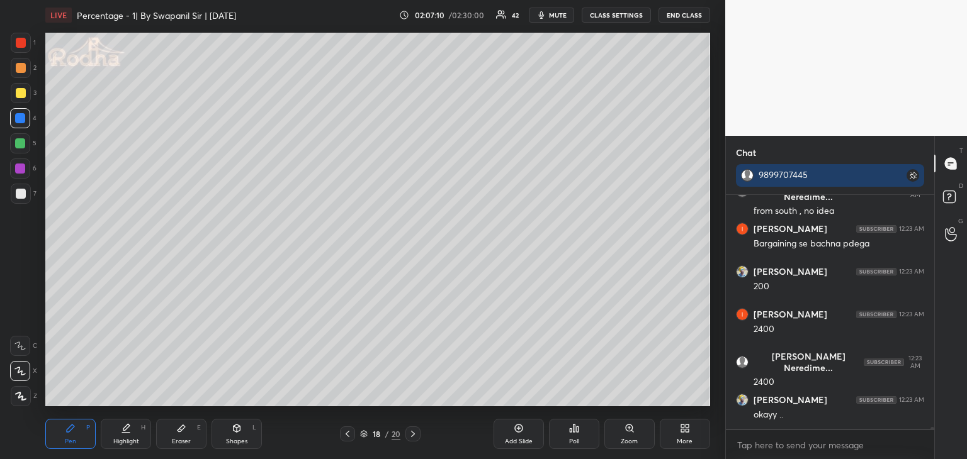
drag, startPoint x: 17, startPoint y: 142, endPoint x: 43, endPoint y: 141, distance: 25.8
click at [18, 142] on div at bounding box center [20, 143] width 10 height 10
click at [32, 89] on div "3" at bounding box center [24, 93] width 26 height 20
click at [21, 94] on div at bounding box center [21, 93] width 10 height 10
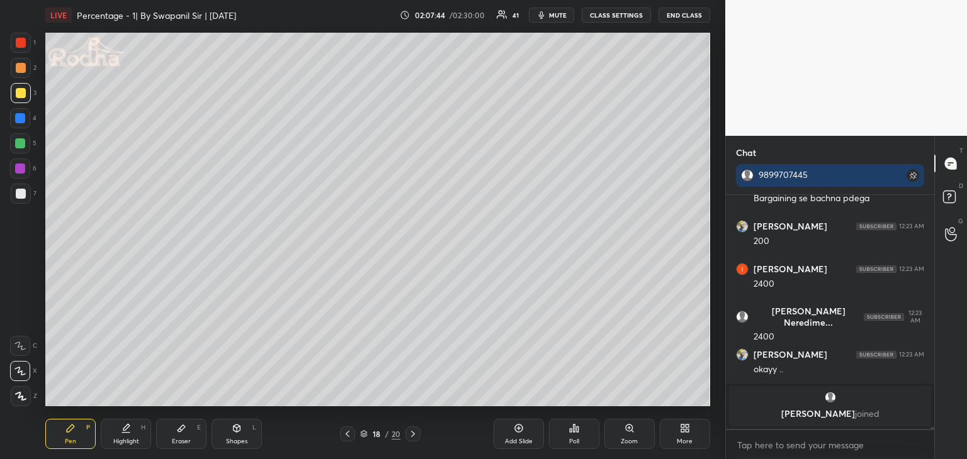
drag, startPoint x: 16, startPoint y: 167, endPoint x: 30, endPoint y: 159, distance: 16.4
click at [19, 167] on div at bounding box center [20, 169] width 10 height 10
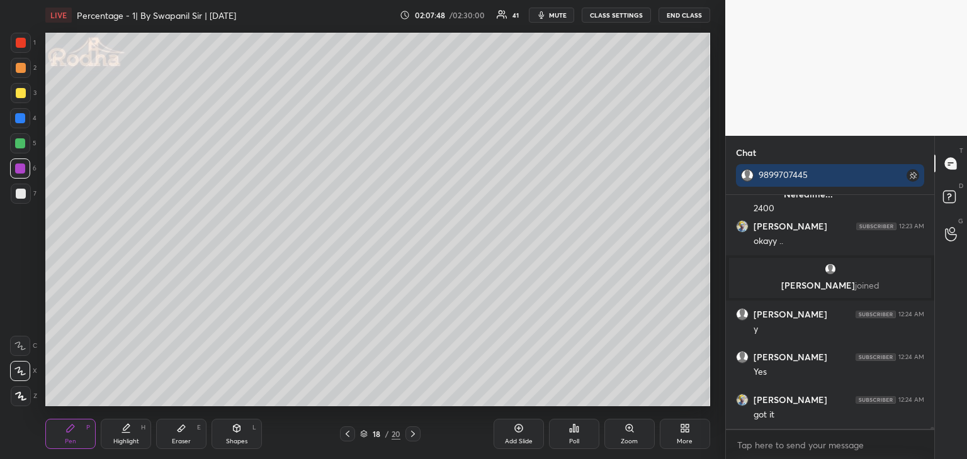
scroll to position [26441, 0]
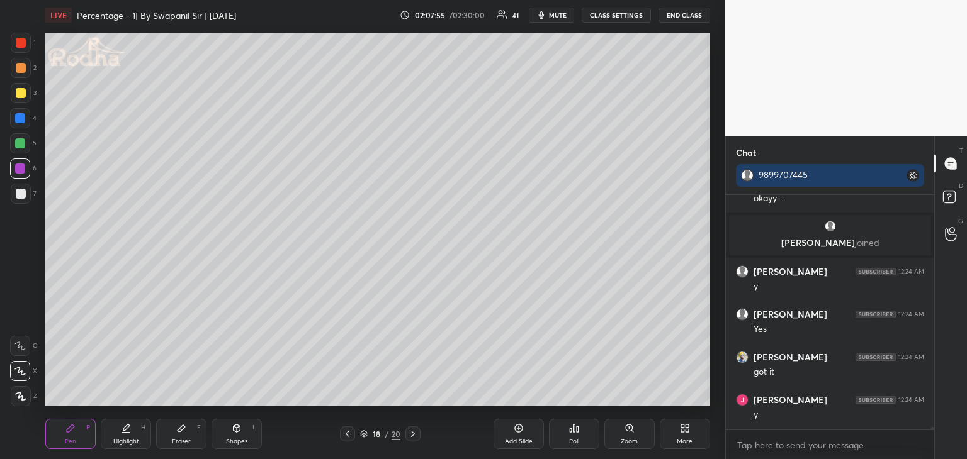
click at [347, 435] on icon at bounding box center [347, 434] width 10 height 10
click at [21, 143] on div at bounding box center [20, 143] width 10 height 10
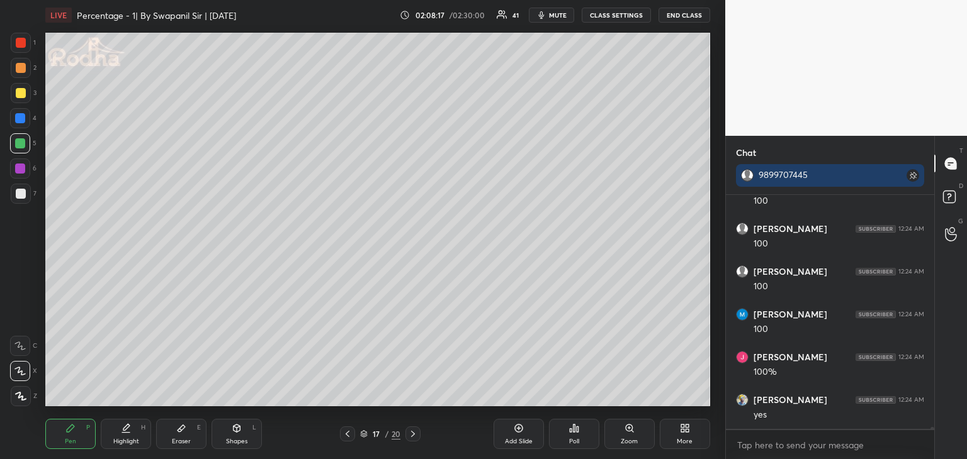
scroll to position [26826, 0]
click at [177, 425] on icon at bounding box center [181, 429] width 10 height 10
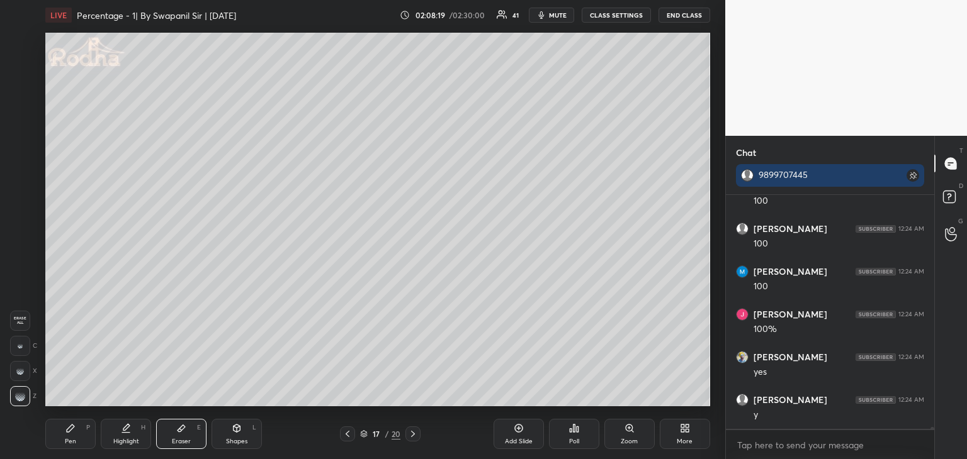
click at [69, 433] on icon at bounding box center [70, 429] width 10 height 10
click at [20, 373] on icon at bounding box center [20, 372] width 10 height 8
click at [18, 119] on div at bounding box center [20, 118] width 10 height 10
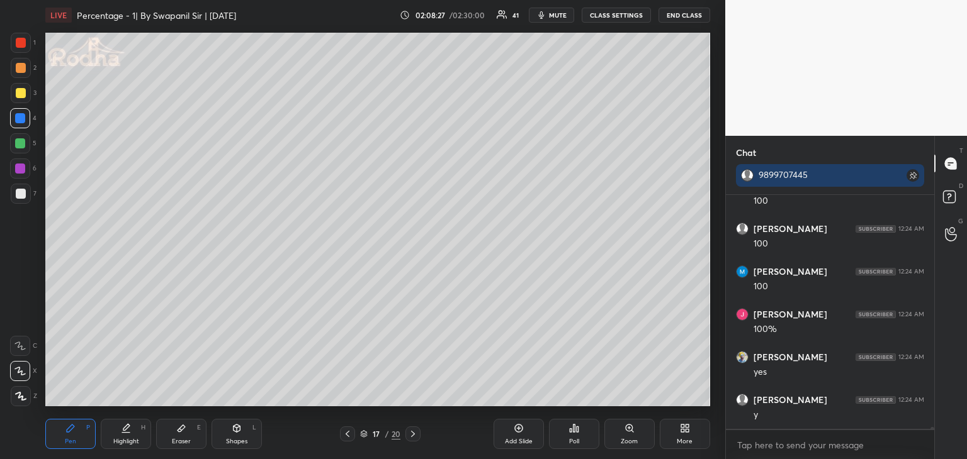
scroll to position [26869, 0]
drag, startPoint x: 20, startPoint y: 94, endPoint x: 31, endPoint y: 99, distance: 13.0
click at [20, 94] on div at bounding box center [21, 93] width 10 height 10
click at [20, 41] on div at bounding box center [21, 43] width 10 height 10
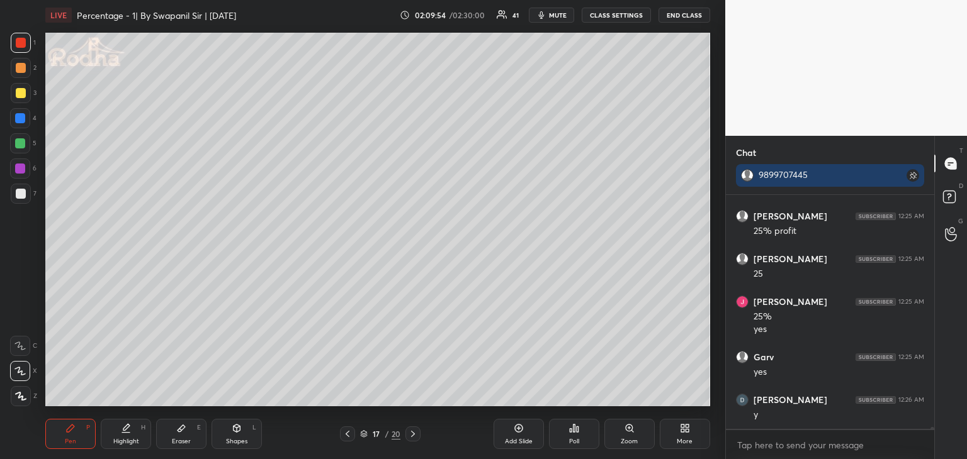
scroll to position [27267, 0]
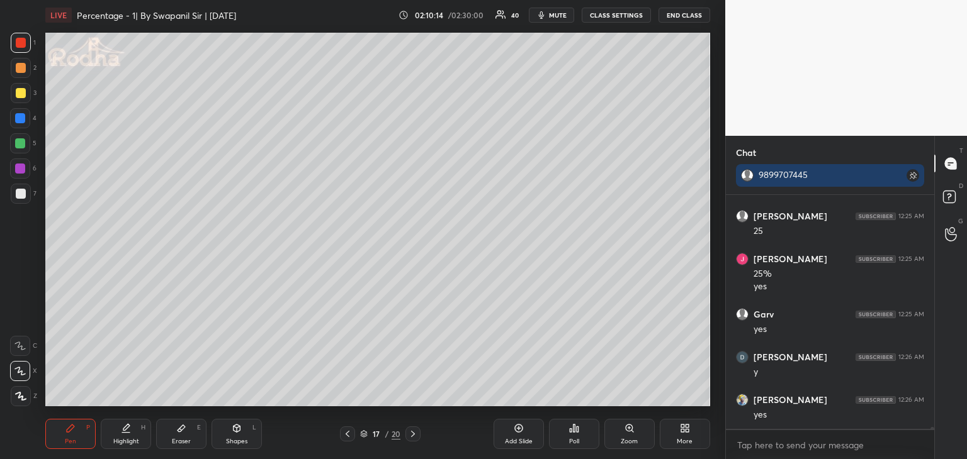
click at [198, 422] on div "Eraser E" at bounding box center [181, 434] width 50 height 30
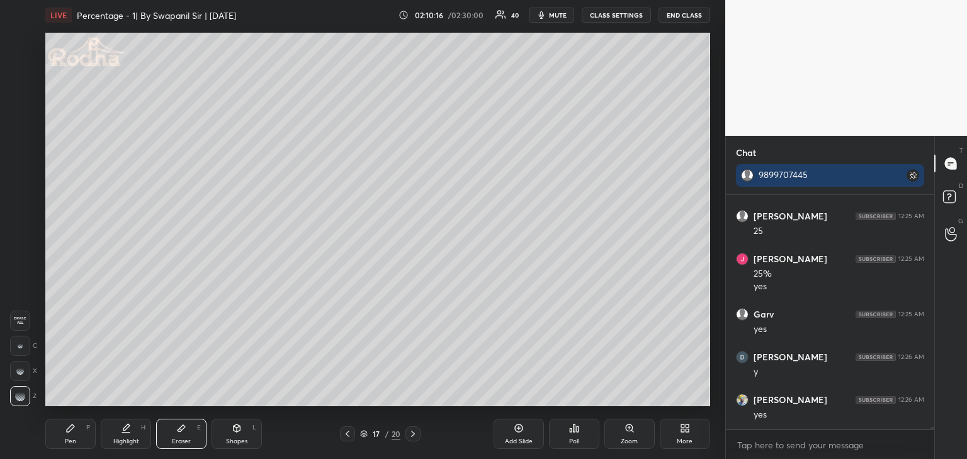
click at [26, 345] on div at bounding box center [20, 346] width 20 height 20
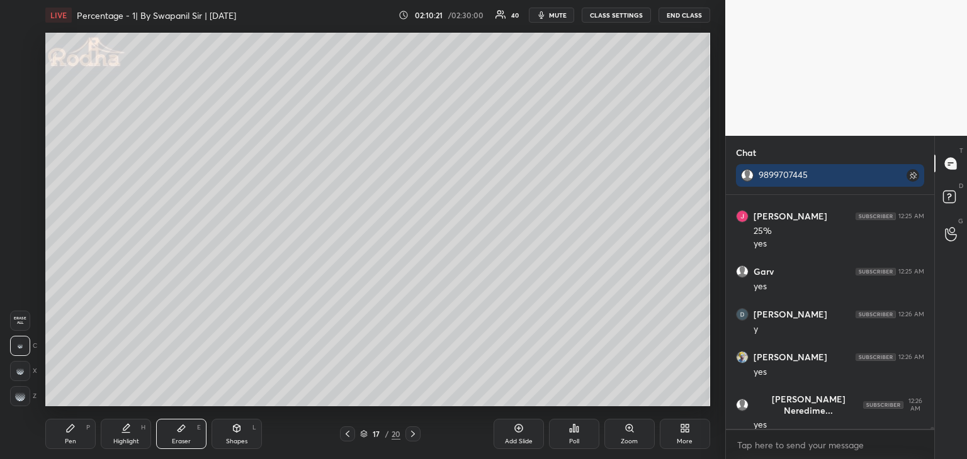
click at [62, 441] on div "Pen P" at bounding box center [70, 434] width 50 height 30
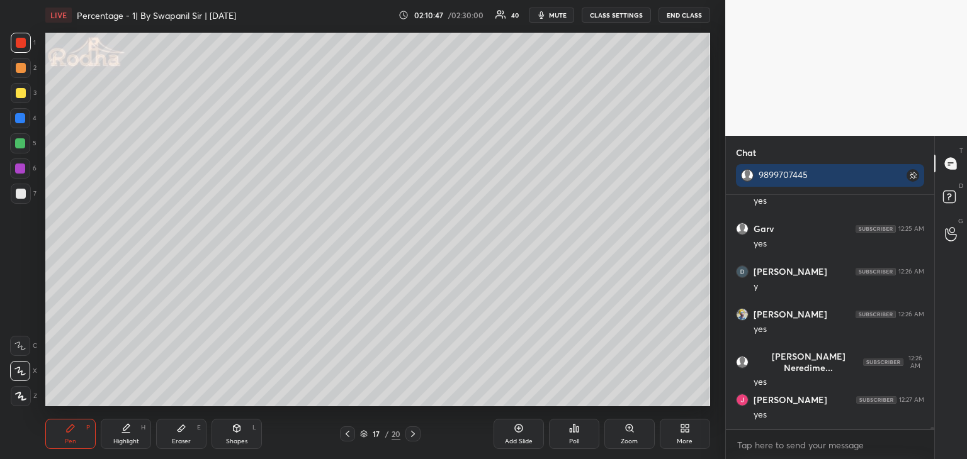
scroll to position [27395, 0]
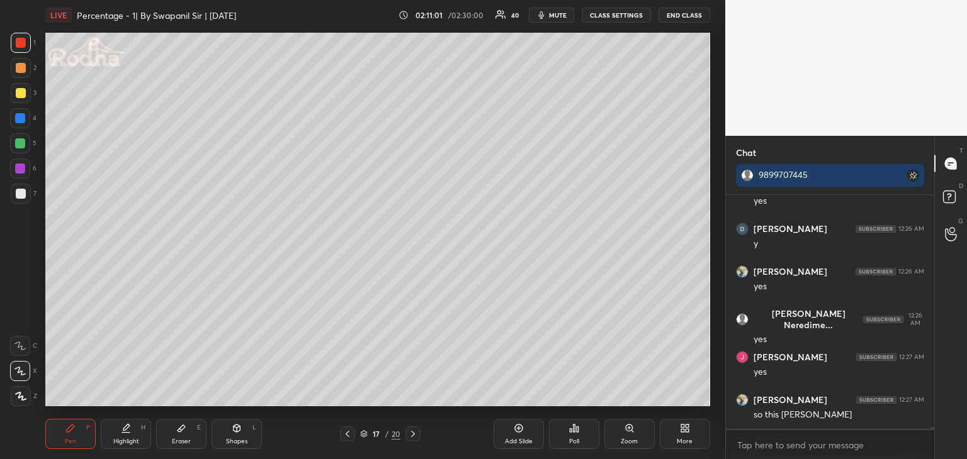
click at [231, 430] on div "Shapes L" at bounding box center [236, 434] width 50 height 30
click at [21, 318] on icon at bounding box center [21, 321] width 10 height 10
click at [65, 434] on icon at bounding box center [70, 429] width 10 height 10
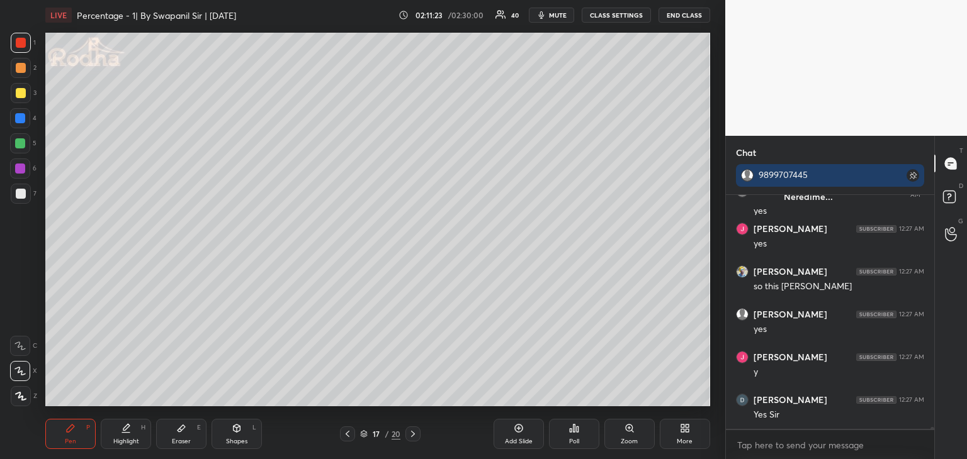
scroll to position [27566, 0]
click at [410, 435] on icon at bounding box center [413, 434] width 10 height 10
drag, startPoint x: 20, startPoint y: 193, endPoint x: 28, endPoint y: 192, distance: 7.6
click at [21, 193] on div at bounding box center [21, 194] width 10 height 10
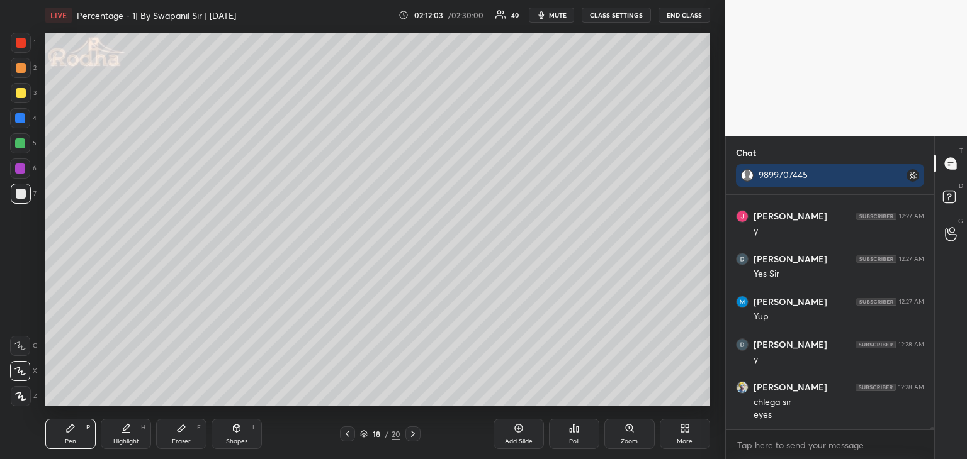
scroll to position [27707, 0]
click at [235, 435] on div "Shapes L" at bounding box center [236, 434] width 50 height 30
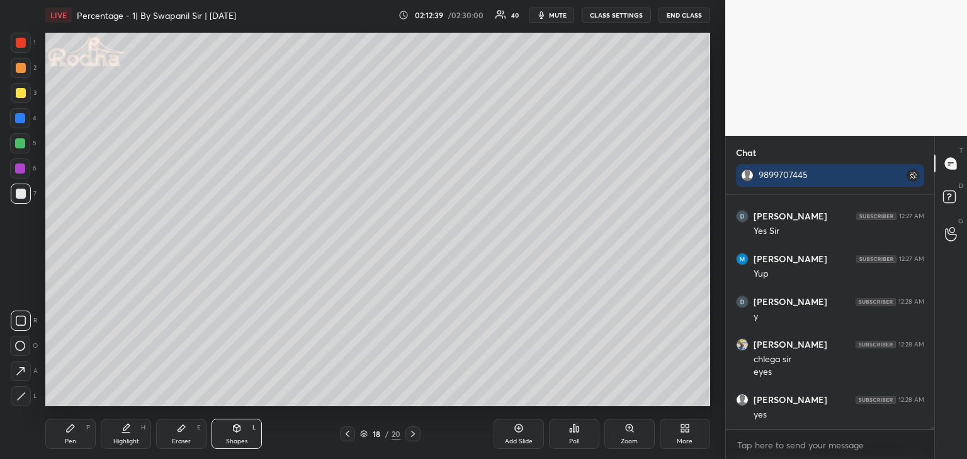
scroll to position [27750, 0]
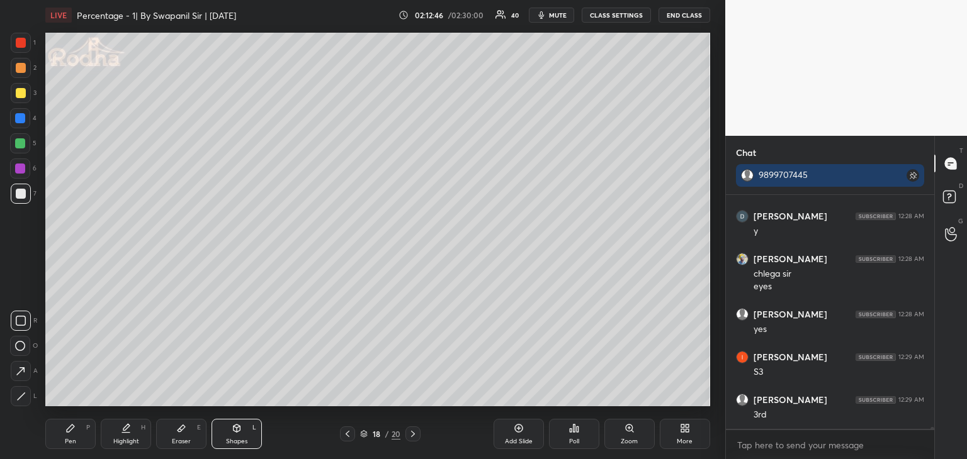
click at [75, 436] on div "Pen P" at bounding box center [70, 434] width 50 height 30
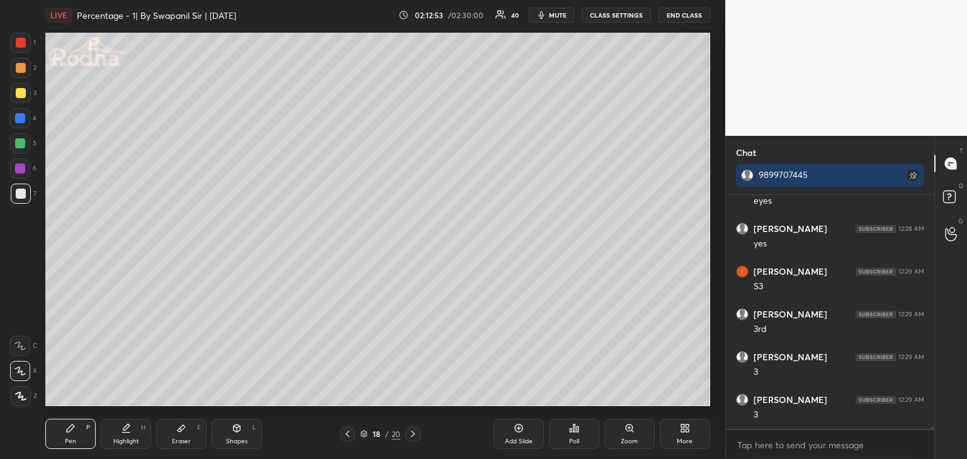
scroll to position [27921, 0]
click at [21, 43] on div at bounding box center [21, 43] width 10 height 10
click at [16, 194] on div at bounding box center [21, 194] width 10 height 10
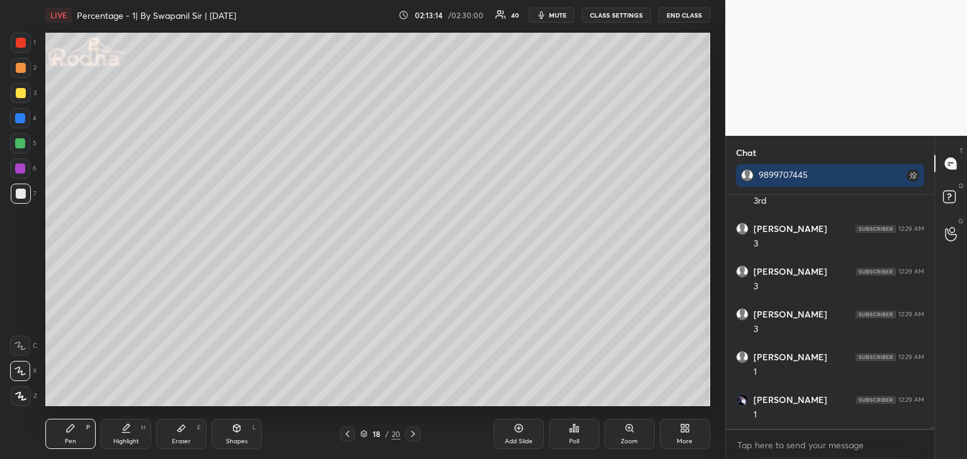
click at [20, 46] on div at bounding box center [21, 43] width 10 height 10
click at [234, 429] on icon at bounding box center [237, 429] width 7 height 8
click at [22, 371] on icon at bounding box center [20, 371] width 13 height 13
click at [72, 439] on div "Pen" at bounding box center [70, 442] width 11 height 6
drag, startPoint x: 235, startPoint y: 434, endPoint x: 201, endPoint y: 418, distance: 37.7
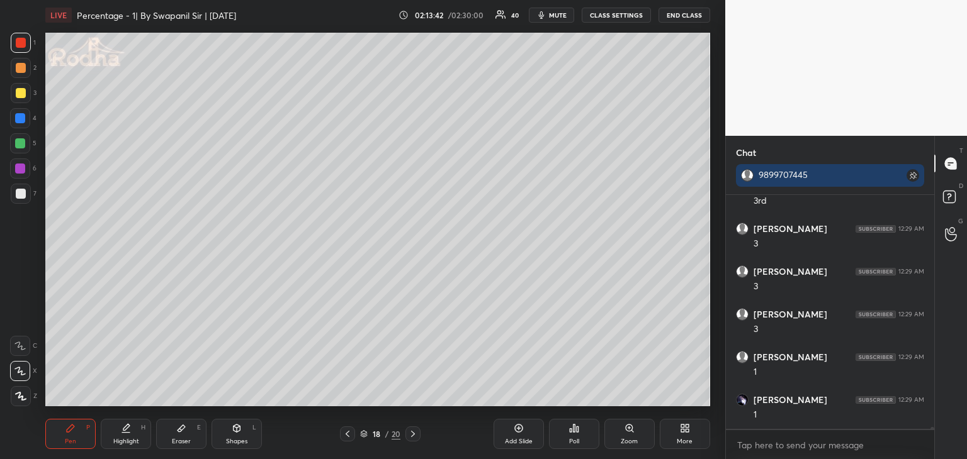
click at [234, 433] on div "Shapes L" at bounding box center [236, 434] width 50 height 30
click at [23, 373] on icon at bounding box center [20, 371] width 13 height 13
click at [59, 434] on div "Pen P" at bounding box center [70, 434] width 50 height 30
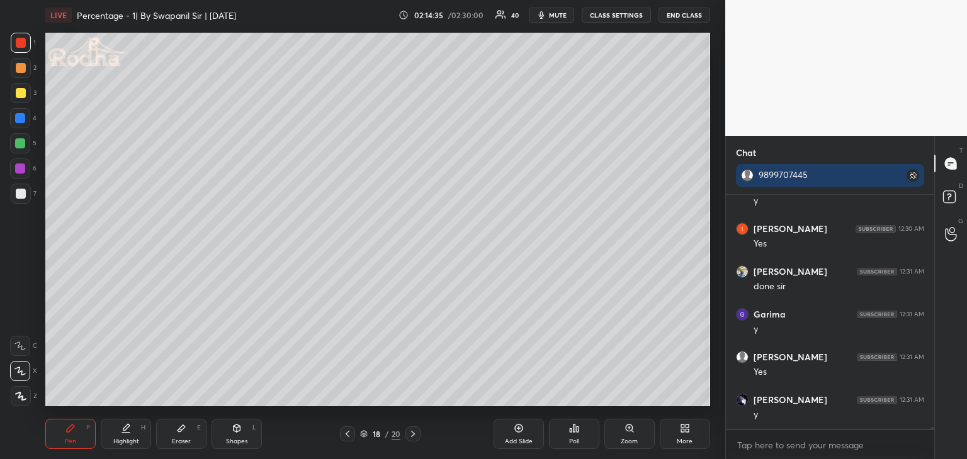
click at [21, 42] on div at bounding box center [21, 43] width 10 height 10
click at [238, 440] on div "Shapes" at bounding box center [236, 442] width 21 height 6
click at [22, 140] on div at bounding box center [20, 143] width 10 height 10
click at [20, 346] on icon at bounding box center [20, 346] width 10 height 10
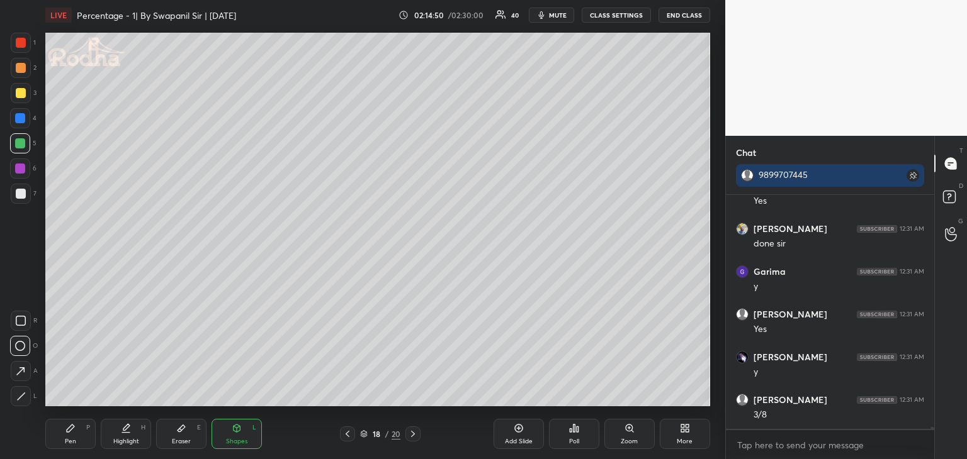
scroll to position [28563, 0]
click at [52, 442] on div "Pen P" at bounding box center [70, 434] width 50 height 30
click at [412, 434] on icon at bounding box center [413, 434] width 10 height 10
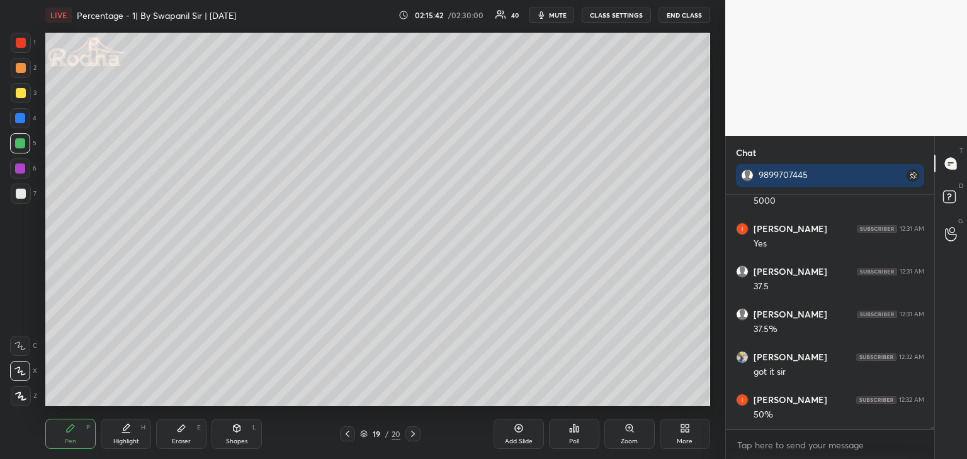
click at [176, 433] on div "Eraser E" at bounding box center [181, 434] width 50 height 30
click at [55, 421] on div "Pen P" at bounding box center [70, 434] width 50 height 30
click at [20, 121] on div at bounding box center [20, 118] width 10 height 10
drag, startPoint x: 227, startPoint y: 436, endPoint x: 203, endPoint y: 411, distance: 33.8
click at [227, 434] on div "Shapes L" at bounding box center [236, 434] width 50 height 30
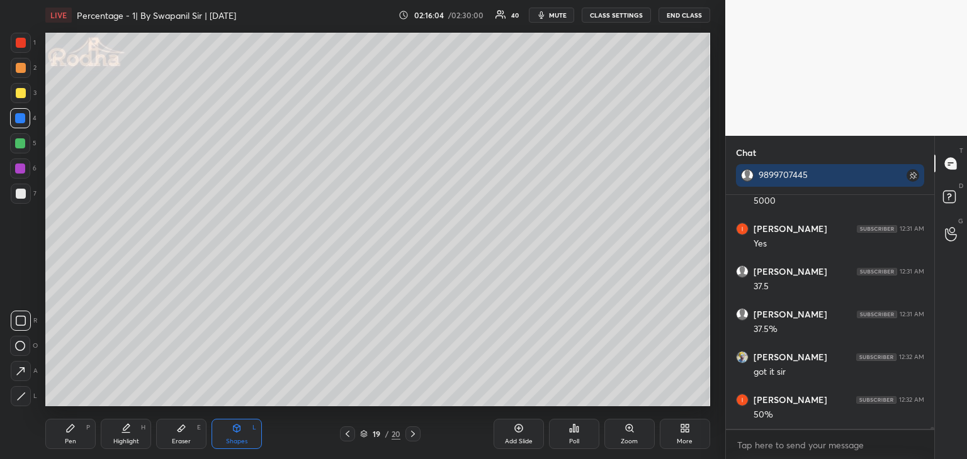
drag, startPoint x: 23, startPoint y: 350, endPoint x: 38, endPoint y: 327, distance: 27.6
click at [25, 349] on div at bounding box center [20, 346] width 20 height 20
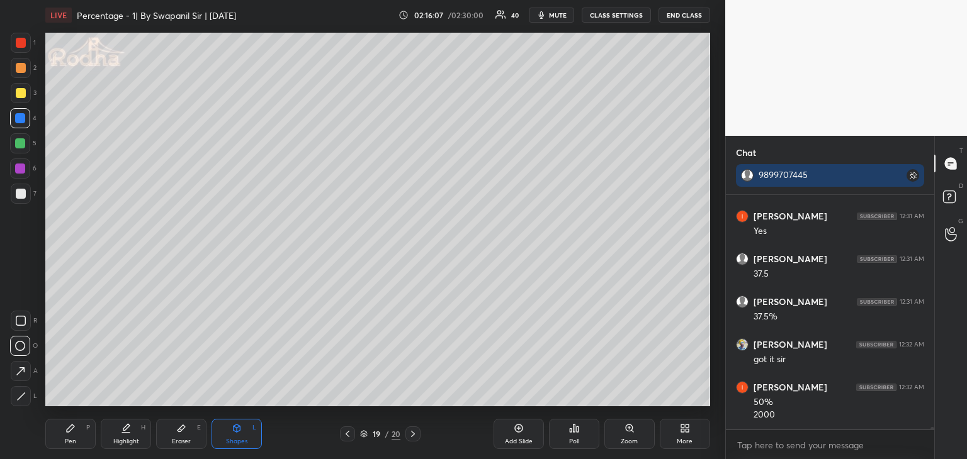
click at [65, 421] on div "Pen P" at bounding box center [70, 434] width 50 height 30
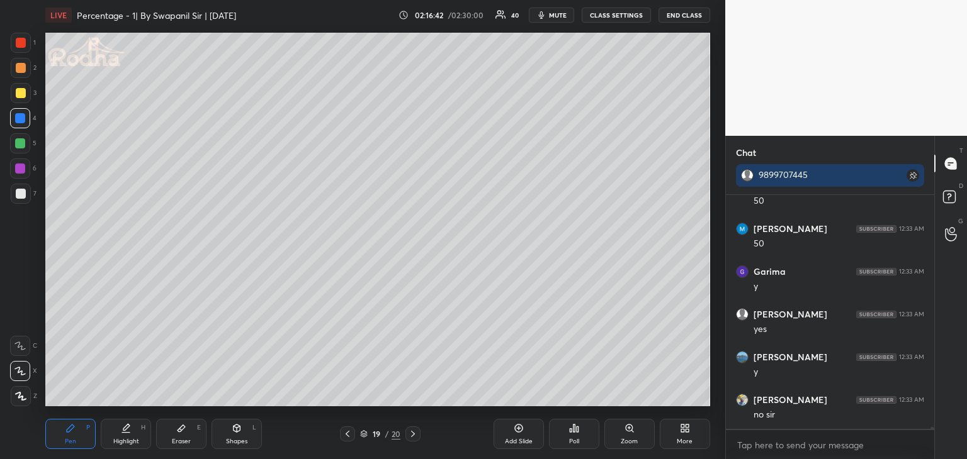
scroll to position [29389, 0]
click at [412, 436] on icon at bounding box center [413, 434] width 10 height 10
click at [348, 434] on icon at bounding box center [347, 434] width 10 height 10
click at [229, 439] on div "Shapes" at bounding box center [236, 442] width 21 height 6
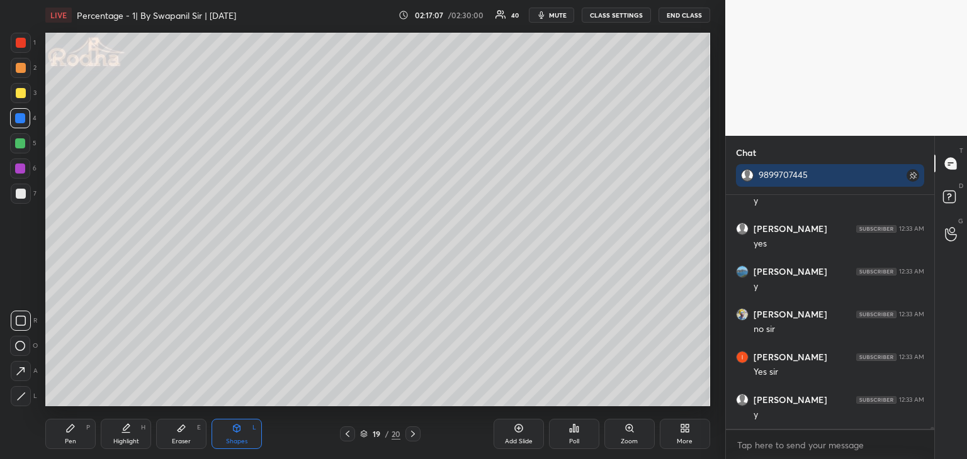
click at [20, 40] on div at bounding box center [21, 43] width 10 height 10
drag, startPoint x: 77, startPoint y: 436, endPoint x: 115, endPoint y: 408, distance: 47.2
click at [78, 436] on div "Pen P" at bounding box center [70, 434] width 50 height 30
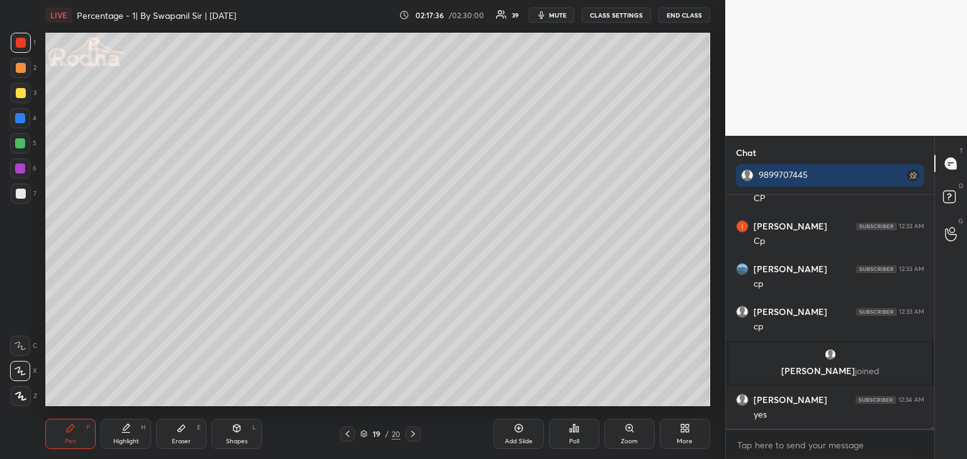
scroll to position [28841, 0]
click at [21, 171] on div at bounding box center [20, 169] width 10 height 10
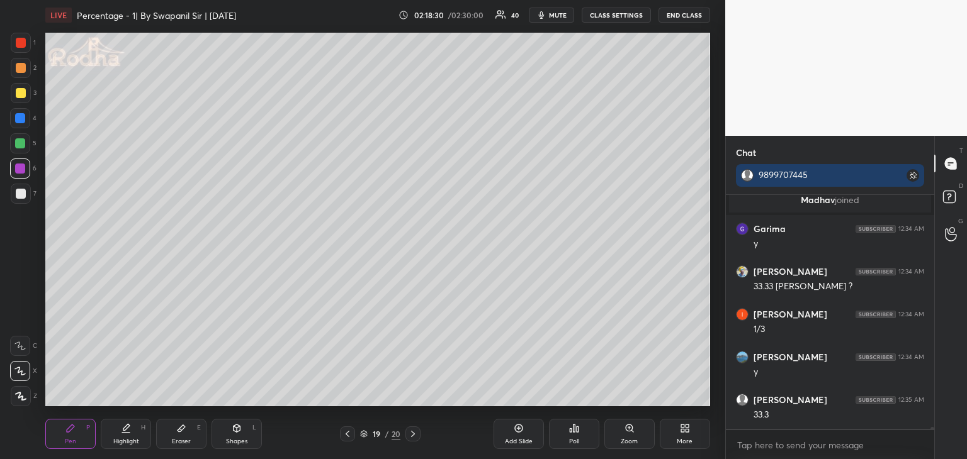
scroll to position [29110, 0]
click at [415, 435] on icon at bounding box center [413, 434] width 10 height 10
click at [18, 142] on div at bounding box center [20, 143] width 10 height 10
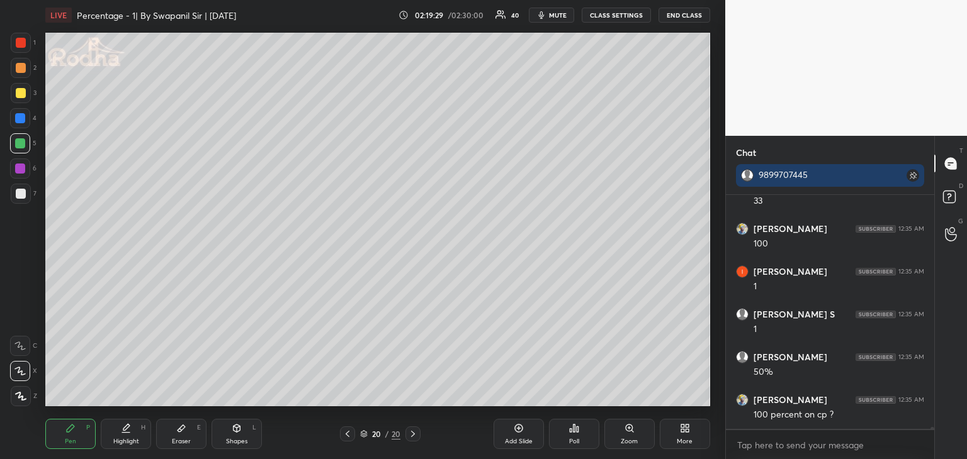
scroll to position [29366, 0]
click at [20, 46] on div at bounding box center [21, 43] width 10 height 10
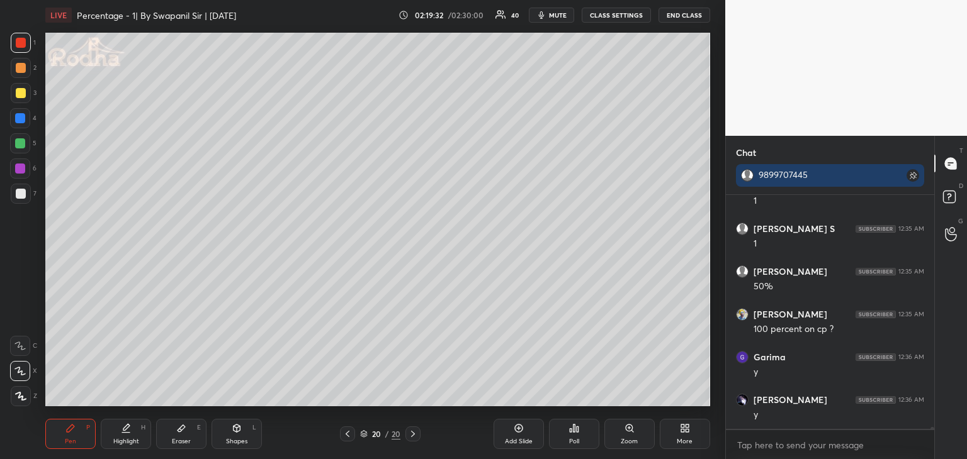
scroll to position [29495, 0]
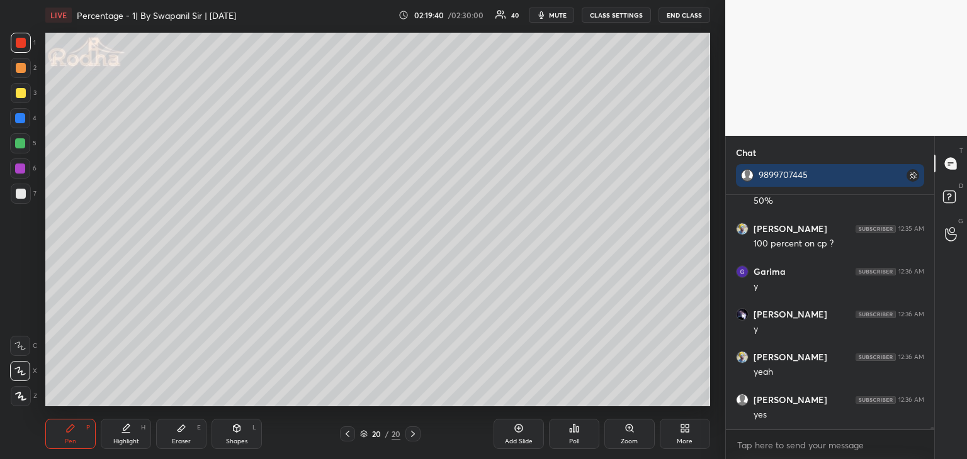
click at [343, 429] on div at bounding box center [347, 434] width 15 height 15
click at [415, 437] on icon at bounding box center [413, 434] width 10 height 10
click at [179, 434] on icon at bounding box center [181, 429] width 10 height 10
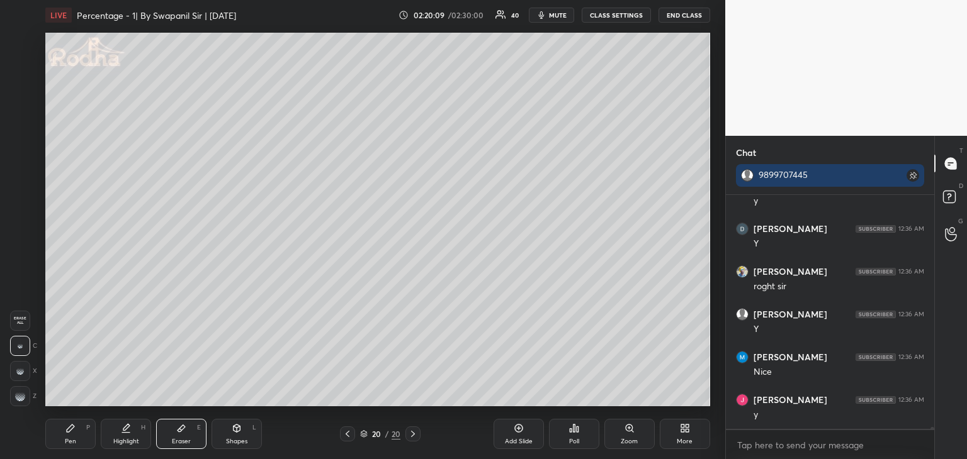
scroll to position [29880, 0]
click at [62, 444] on div "Pen P" at bounding box center [70, 434] width 50 height 30
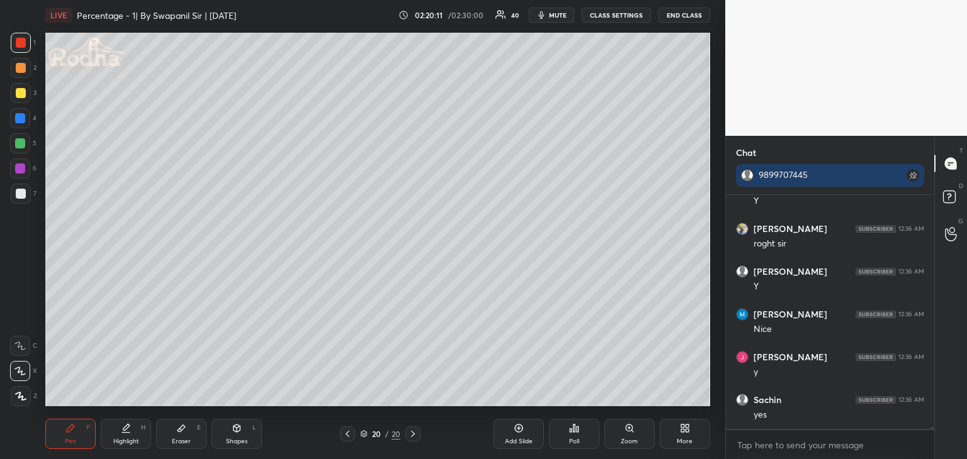
click at [20, 142] on div at bounding box center [20, 143] width 10 height 10
click at [18, 171] on div at bounding box center [20, 169] width 10 height 10
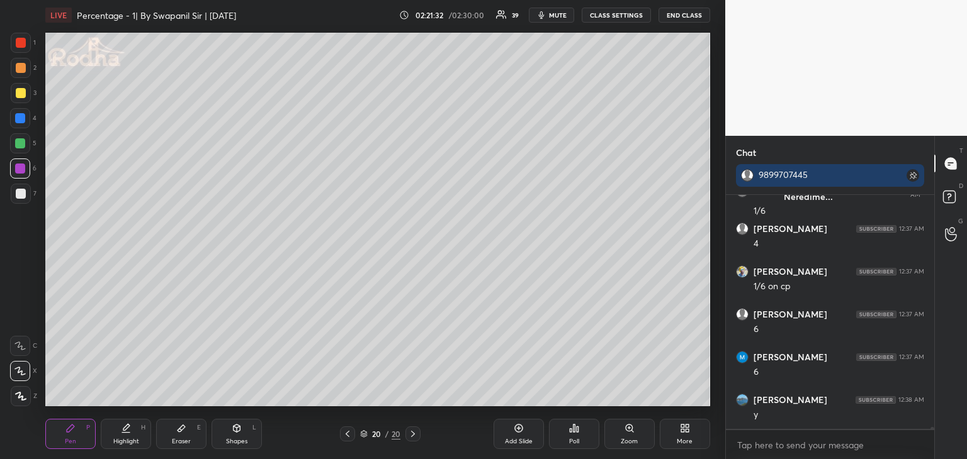
scroll to position [30180, 0]
click at [417, 434] on icon at bounding box center [413, 434] width 10 height 10
click at [20, 91] on div at bounding box center [21, 93] width 10 height 10
click at [508, 434] on div "Add Slide" at bounding box center [518, 434] width 50 height 30
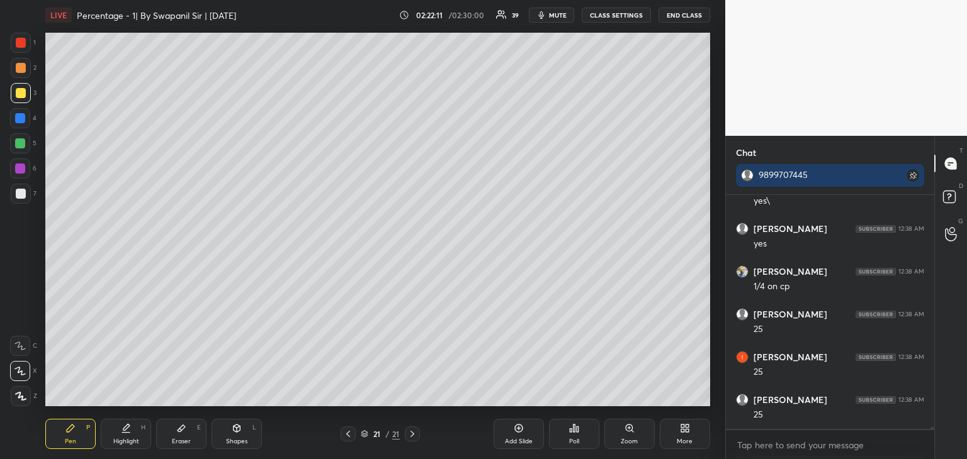
scroll to position [30436, 0]
click at [338, 434] on div "21 / 21" at bounding box center [379, 434] width 109 height 15
click at [337, 434] on div "21 / 21" at bounding box center [379, 434] width 109 height 15
click at [345, 433] on icon at bounding box center [348, 434] width 10 height 10
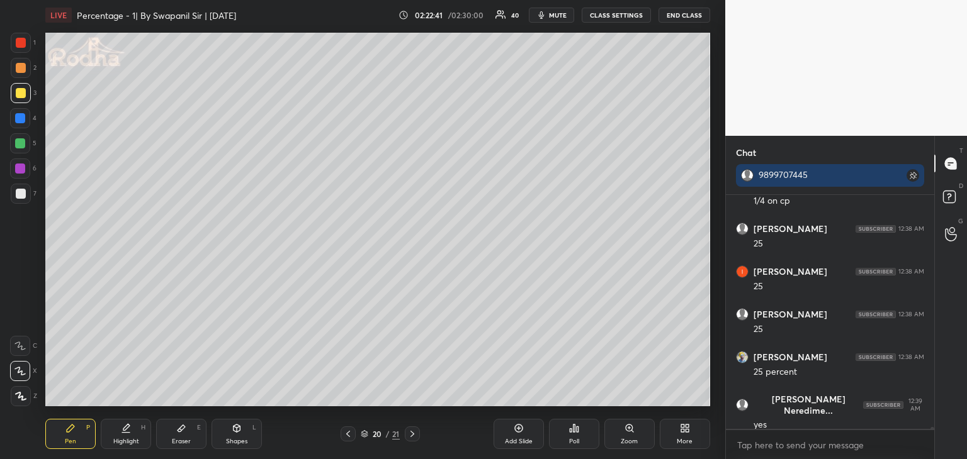
click at [411, 437] on icon at bounding box center [412, 434] width 10 height 10
click at [412, 439] on icon at bounding box center [412, 434] width 10 height 10
click at [411, 441] on div at bounding box center [412, 434] width 15 height 15
click at [629, 439] on div "Zoom" at bounding box center [629, 442] width 17 height 6
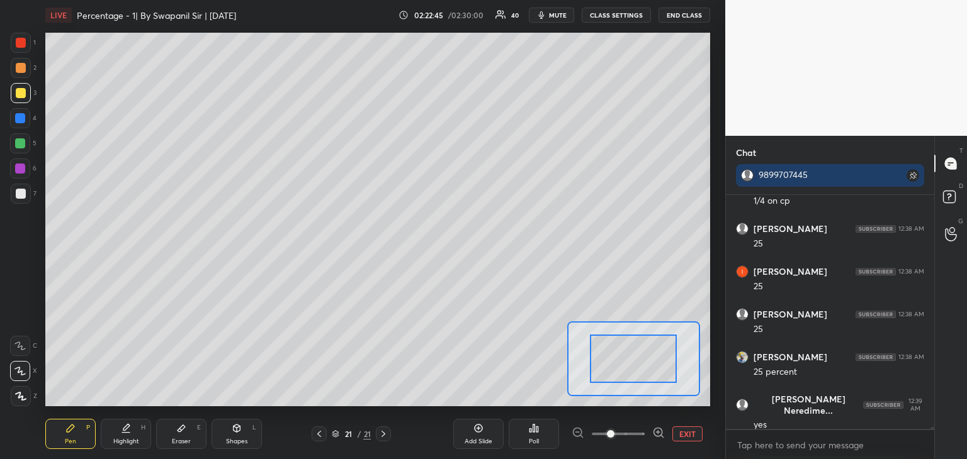
scroll to position [30522, 0]
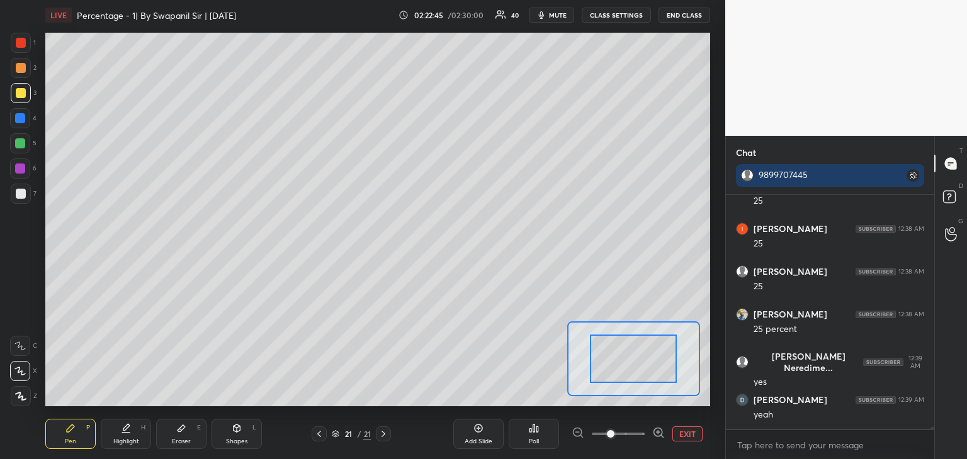
click at [685, 435] on button "EXIT" at bounding box center [687, 434] width 30 height 15
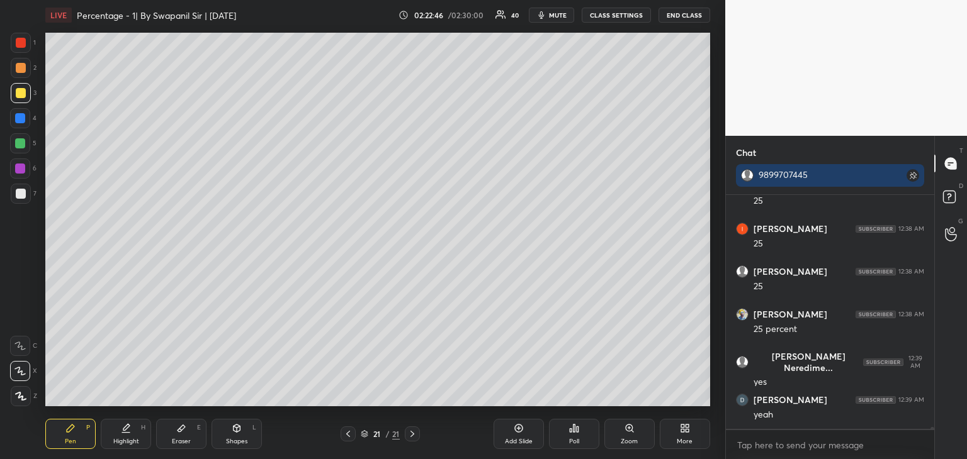
click at [678, 436] on div "More" at bounding box center [685, 434] width 50 height 30
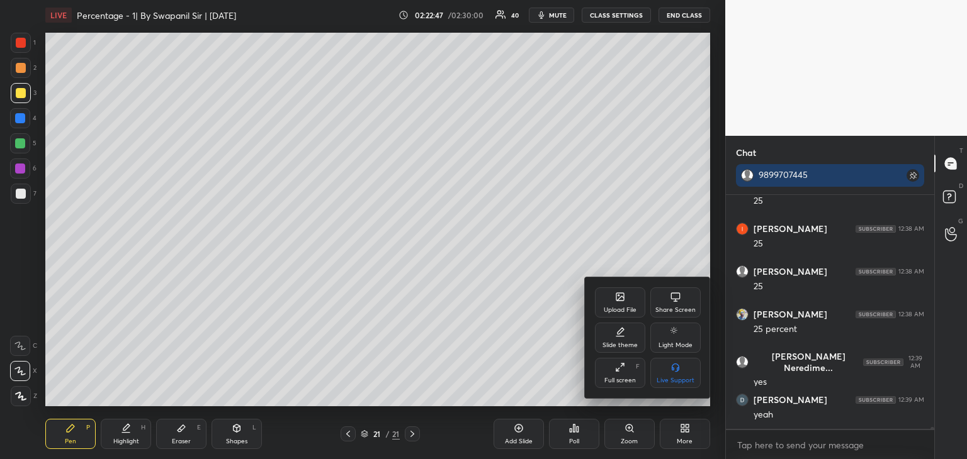
click at [677, 438] on div at bounding box center [483, 229] width 967 height 459
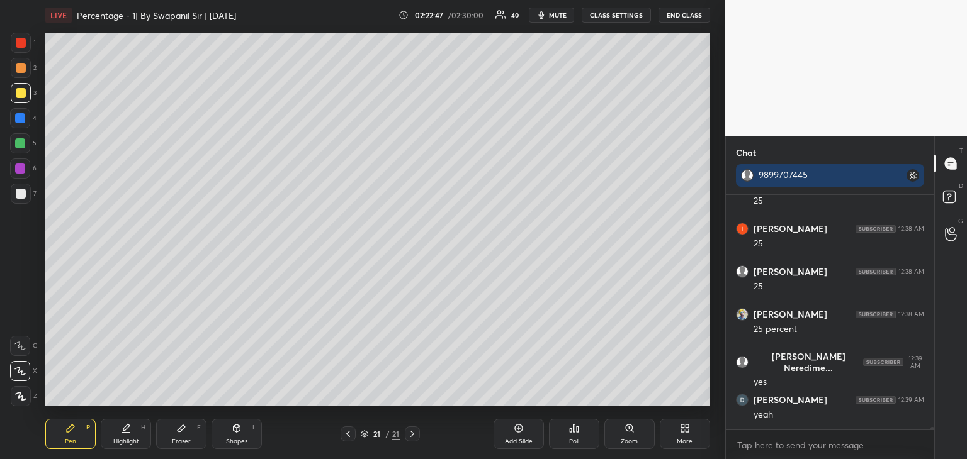
scroll to position [30565, 0]
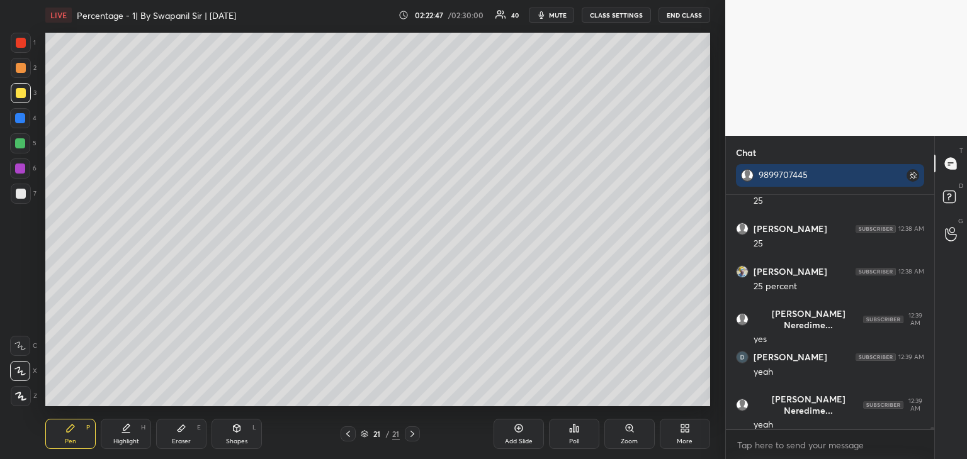
click at [678, 439] on div "More" at bounding box center [685, 442] width 16 height 6
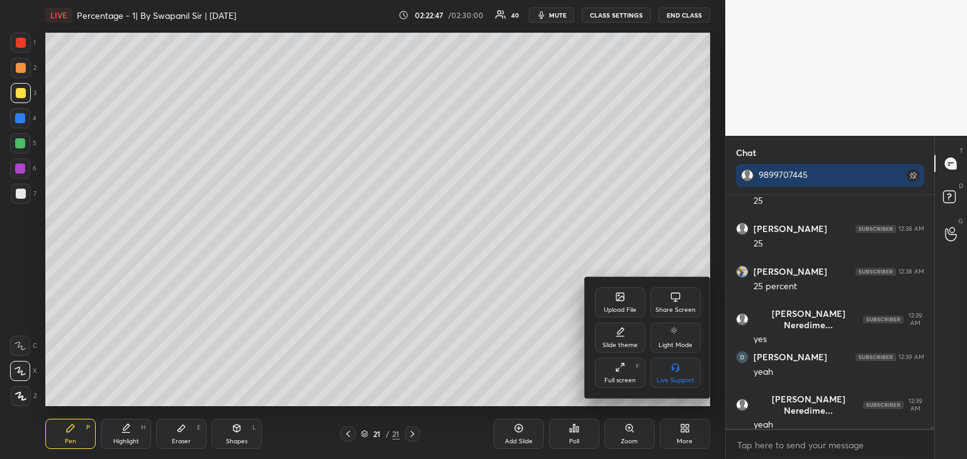
click at [678, 439] on div at bounding box center [483, 229] width 967 height 459
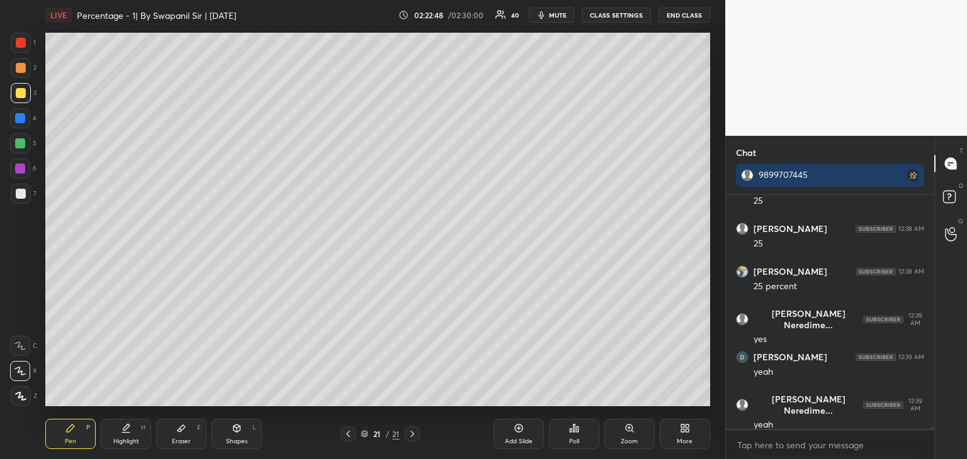
click at [679, 437] on div "More" at bounding box center [685, 434] width 50 height 30
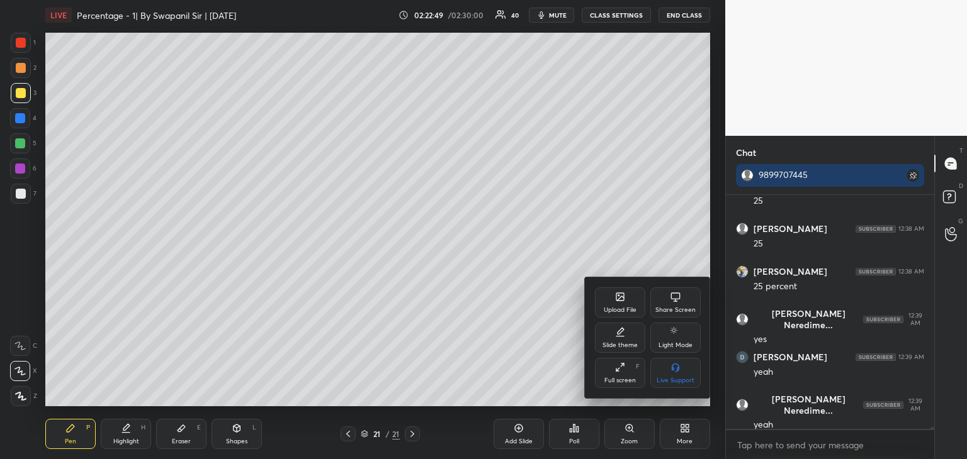
click at [626, 305] on div "Upload File" at bounding box center [620, 303] width 50 height 30
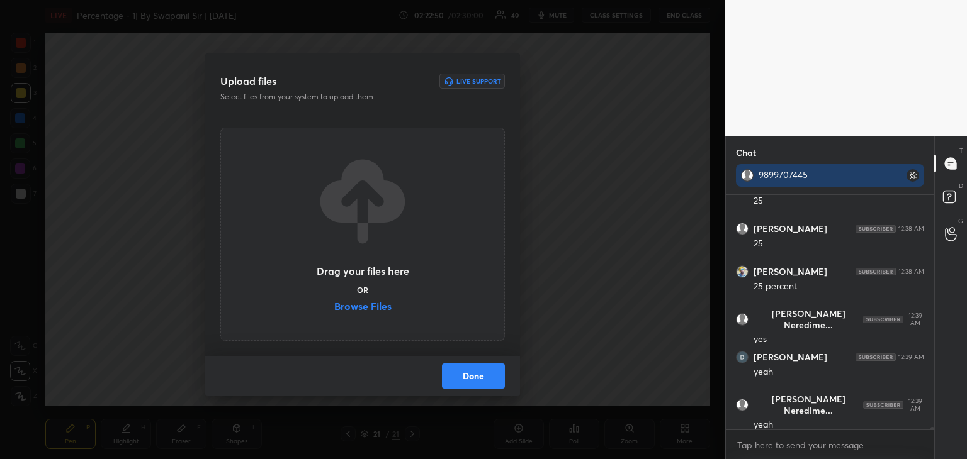
click at [370, 305] on label "Browse Files" at bounding box center [362, 307] width 57 height 13
click at [334, 305] on input "Browse Files" at bounding box center [334, 307] width 0 height 13
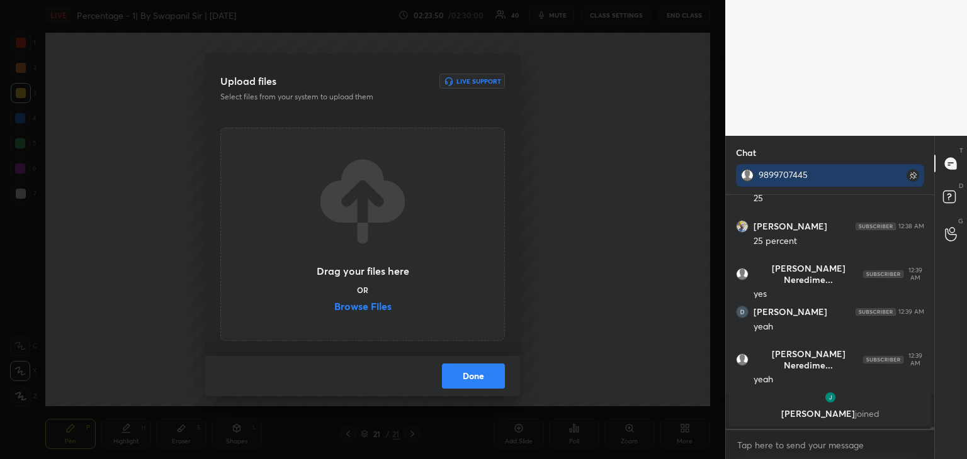
click at [365, 301] on label "Browse Files" at bounding box center [362, 307] width 57 height 13
click at [334, 301] on input "Browse Files" at bounding box center [334, 307] width 0 height 13
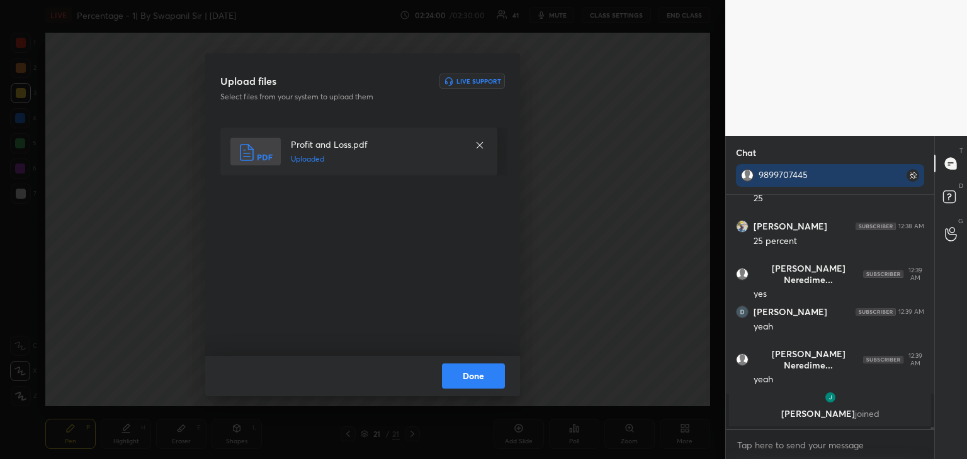
click at [471, 378] on button "Done" at bounding box center [473, 376] width 63 height 25
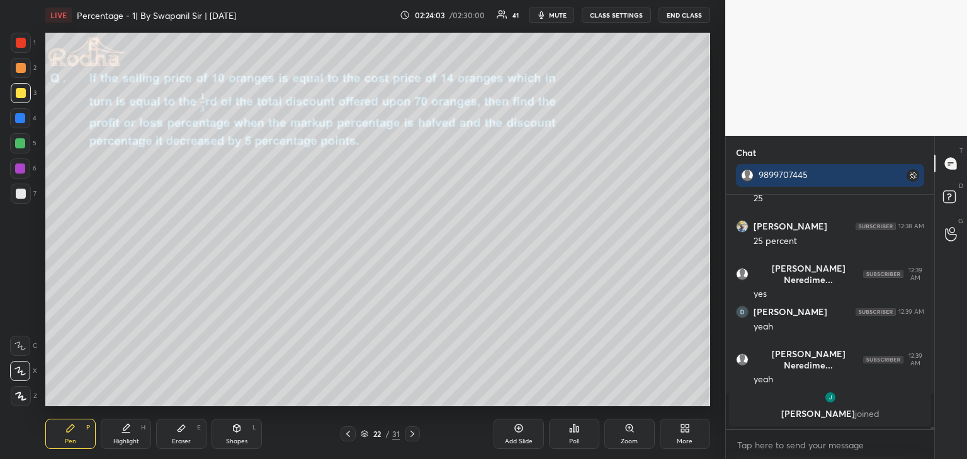
click at [352, 432] on icon at bounding box center [348, 434] width 10 height 10
click at [417, 436] on icon at bounding box center [412, 434] width 10 height 10
click at [408, 437] on icon at bounding box center [412, 434] width 10 height 10
click at [413, 436] on icon at bounding box center [412, 434] width 10 height 10
click at [415, 435] on icon at bounding box center [412, 434] width 10 height 10
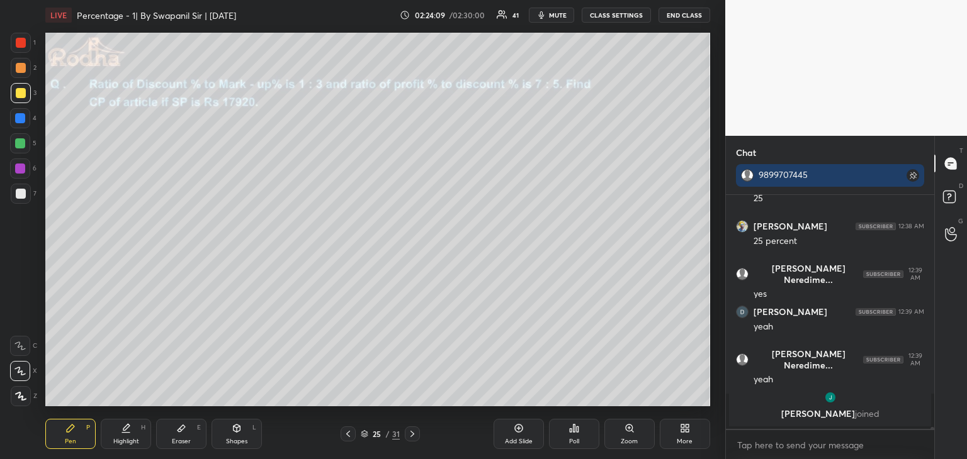
click at [416, 436] on icon at bounding box center [412, 434] width 10 height 10
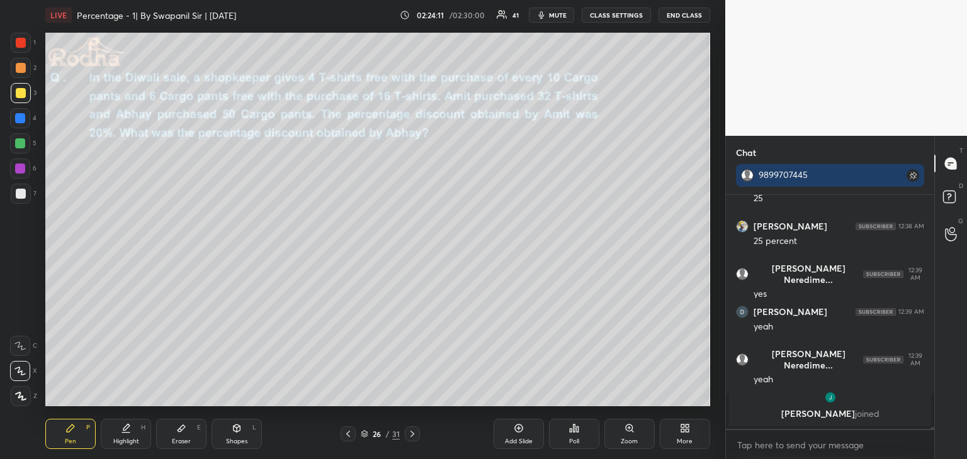
click at [419, 435] on div at bounding box center [412, 434] width 15 height 15
click at [420, 437] on div "27 / 31" at bounding box center [379, 434] width 109 height 15
click at [418, 437] on div at bounding box center [412, 434] width 15 height 15
click at [420, 437] on div "28 / 31" at bounding box center [379, 434] width 109 height 15
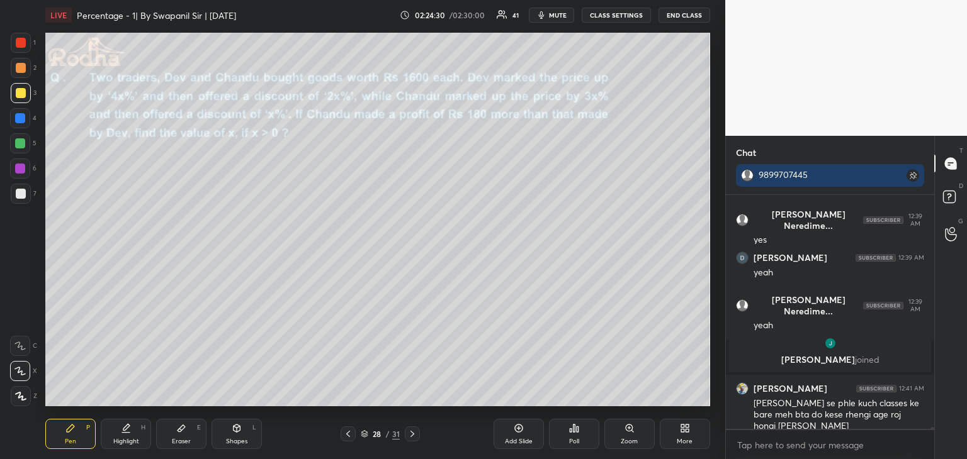
scroll to position [30249, 0]
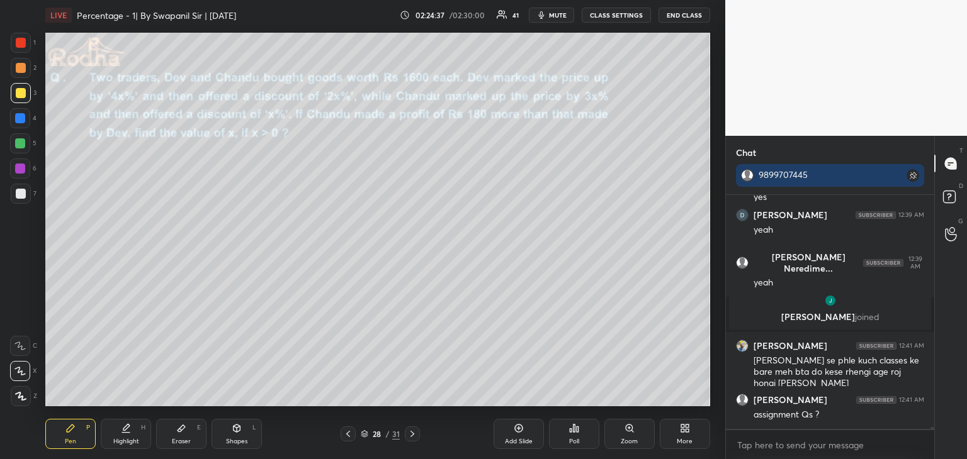
click at [344, 439] on icon at bounding box center [348, 434] width 10 height 10
click at [413, 433] on icon at bounding box center [412, 434] width 10 height 10
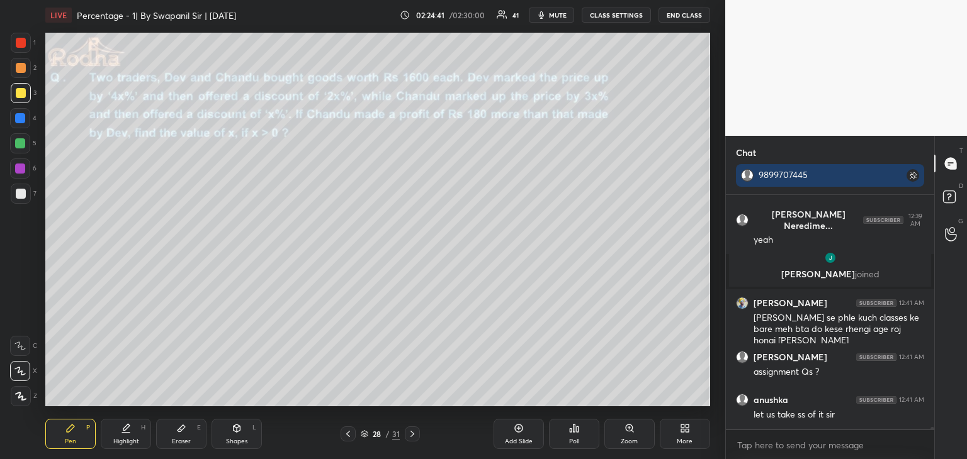
scroll to position [30334, 0]
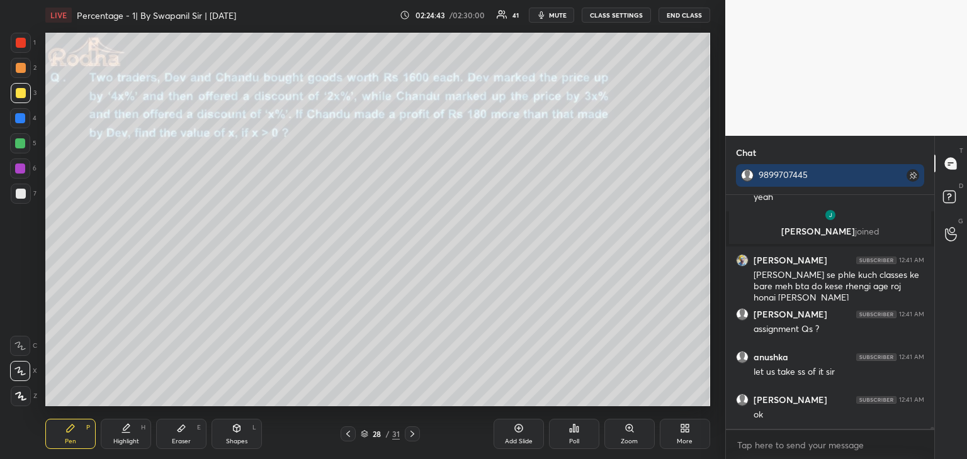
click at [349, 436] on icon at bounding box center [348, 434] width 10 height 10
click at [348, 436] on icon at bounding box center [348, 434] width 10 height 10
click at [349, 436] on icon at bounding box center [348, 434] width 10 height 10
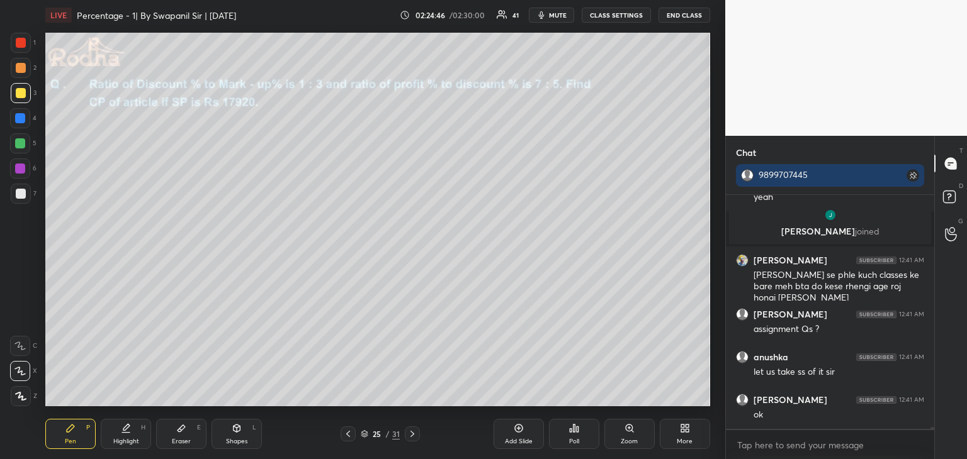
click at [349, 437] on icon at bounding box center [348, 434] width 10 height 10
click at [350, 436] on icon at bounding box center [348, 434] width 10 height 10
click at [347, 436] on icon at bounding box center [348, 434] width 10 height 10
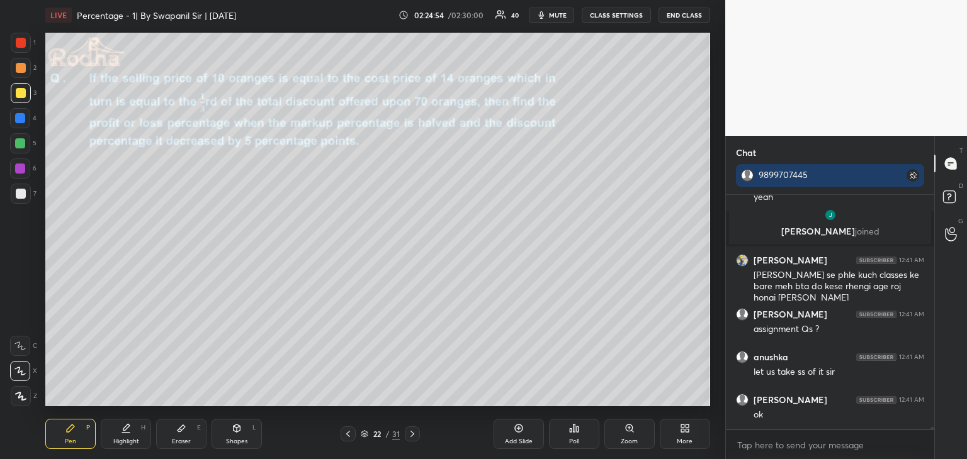
click at [347, 436] on icon at bounding box center [348, 434] width 10 height 10
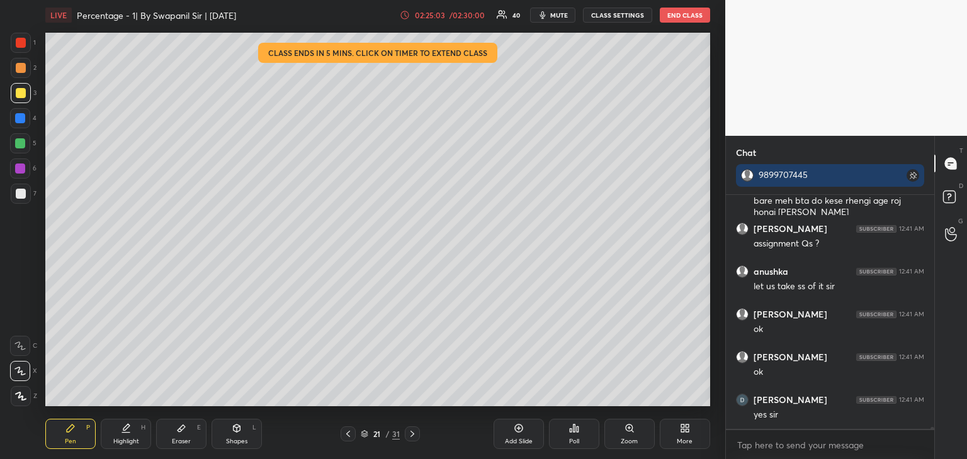
scroll to position [30463, 0]
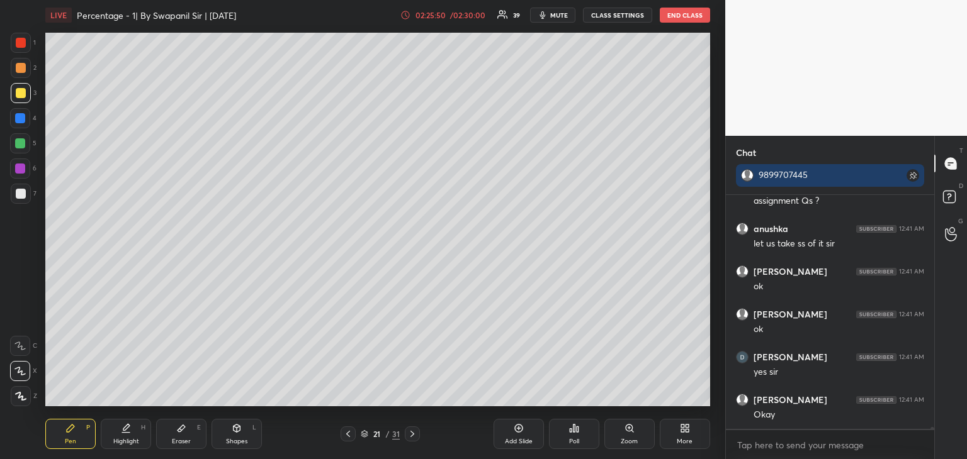
drag, startPoint x: 182, startPoint y: 447, endPoint x: 191, endPoint y: 436, distance: 13.9
click at [183, 446] on div "Eraser E" at bounding box center [181, 434] width 50 height 30
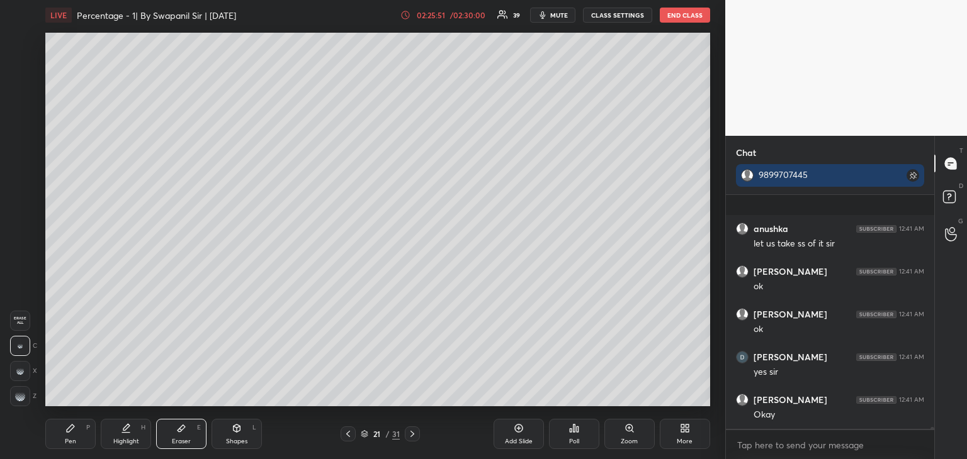
scroll to position [30528, 0]
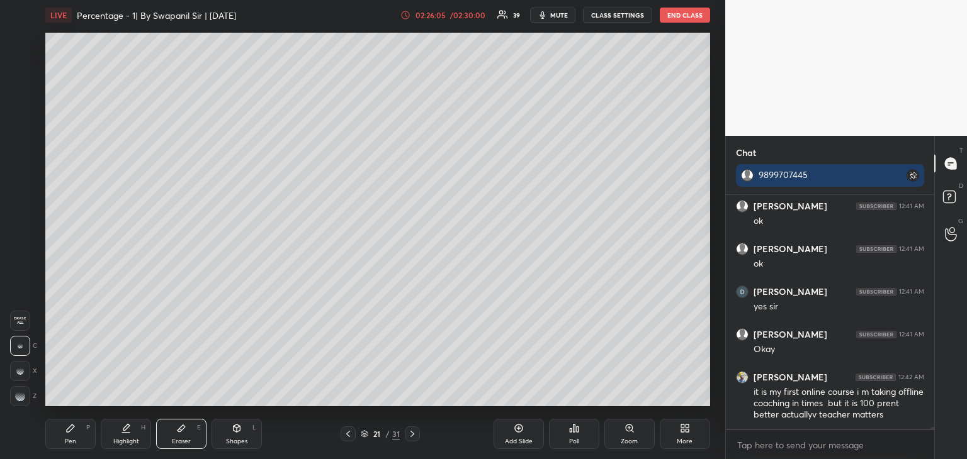
click at [76, 436] on div "Pen P" at bounding box center [70, 434] width 50 height 30
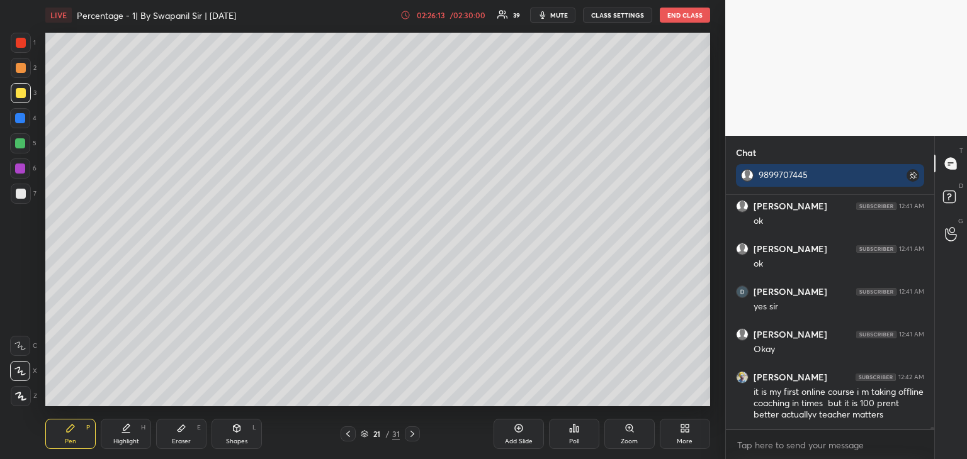
click at [186, 435] on div "Eraser E" at bounding box center [181, 434] width 50 height 30
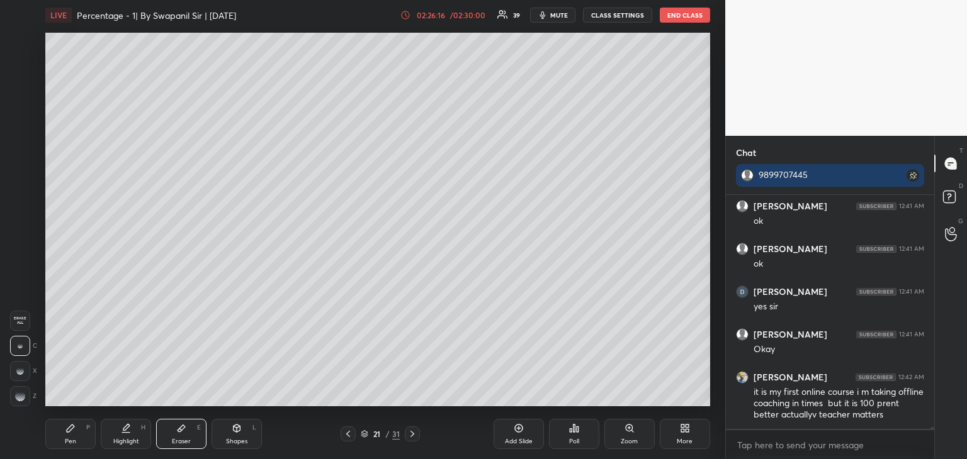
click at [64, 432] on div "Pen P" at bounding box center [70, 434] width 50 height 30
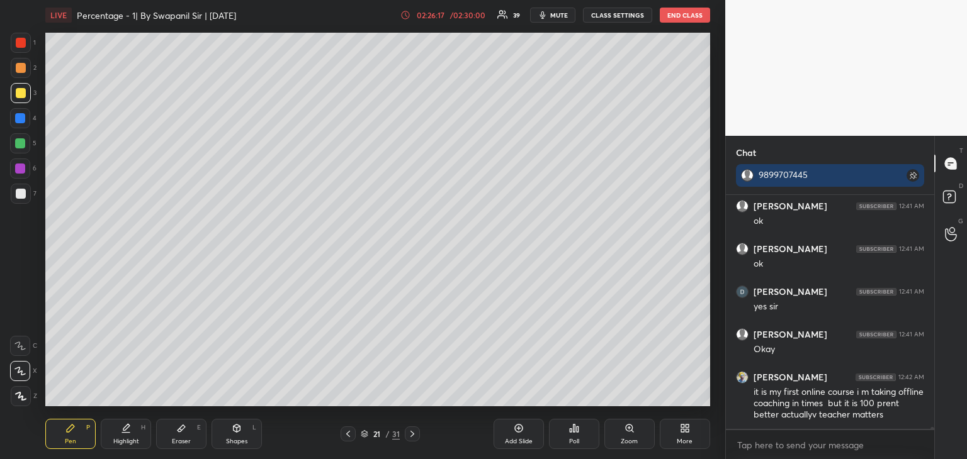
drag, startPoint x: 200, startPoint y: 436, endPoint x: 220, endPoint y: 419, distance: 26.4
click at [201, 436] on div "Eraser E" at bounding box center [181, 434] width 50 height 30
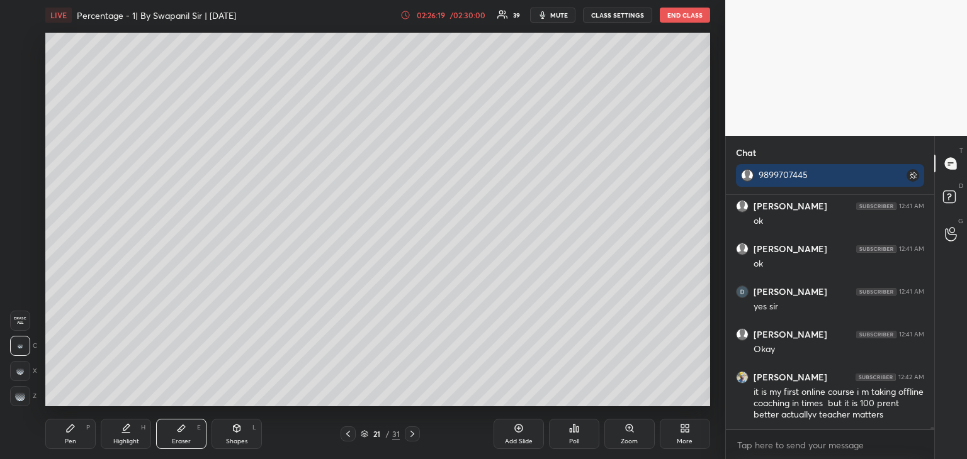
drag, startPoint x: 73, startPoint y: 436, endPoint x: 99, endPoint y: 424, distance: 29.3
click at [73, 437] on div "Pen P" at bounding box center [70, 434] width 50 height 30
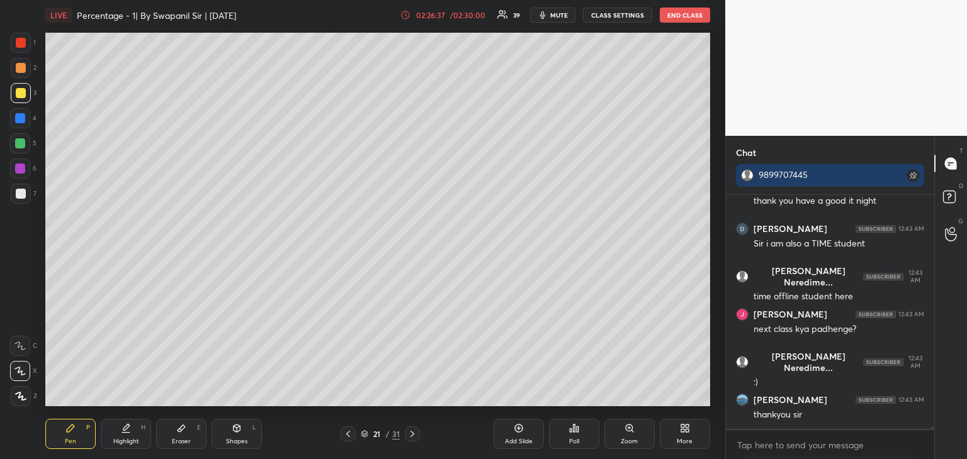
scroll to position [30626, 0]
click at [347, 436] on icon at bounding box center [348, 434] width 10 height 10
click at [410, 437] on icon at bounding box center [412, 434] width 10 height 10
click at [413, 439] on div at bounding box center [412, 434] width 15 height 15
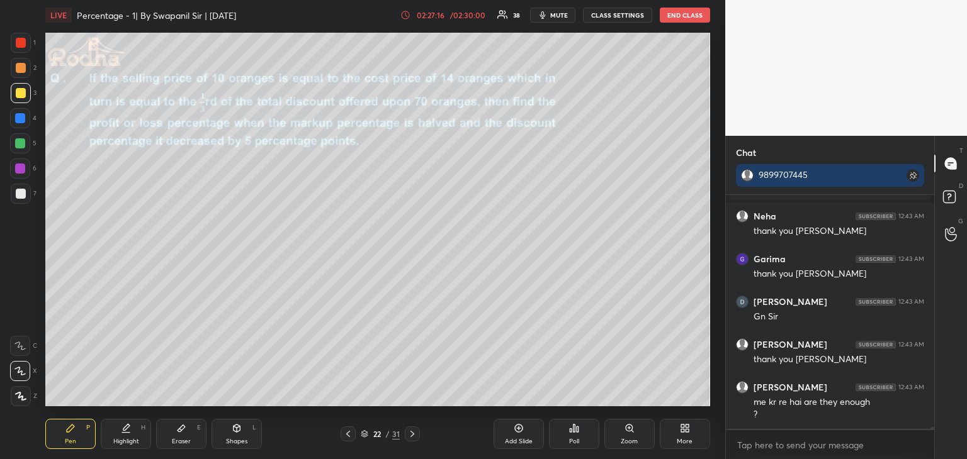
scroll to position [31116, 0]
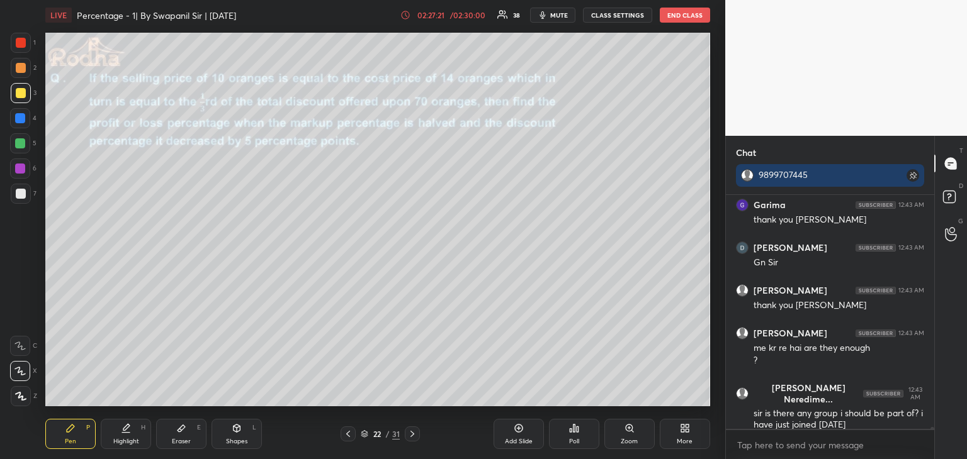
click at [25, 373] on icon at bounding box center [19, 371] width 11 height 9
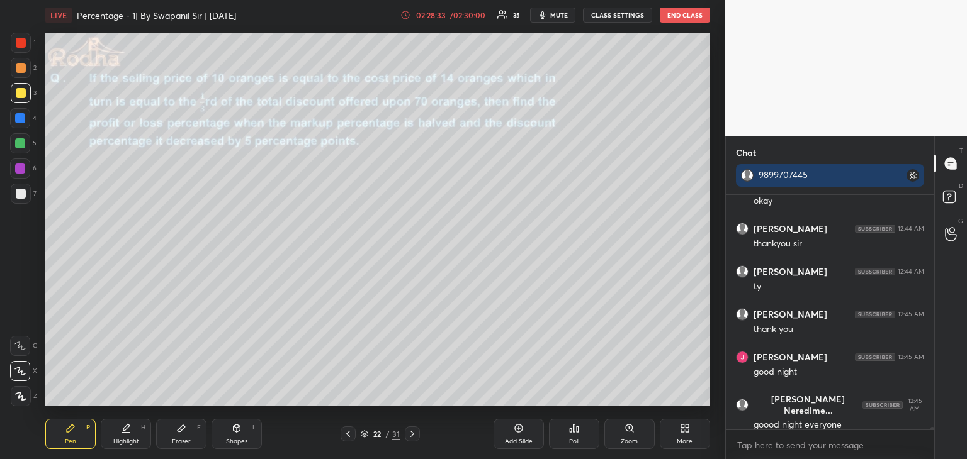
scroll to position [31519, 0]
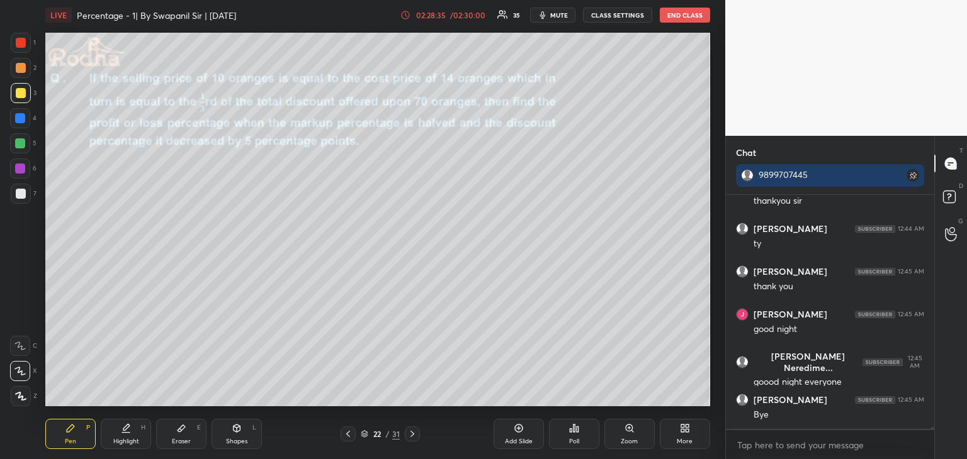
click at [691, 10] on button "END CLASS" at bounding box center [685, 15] width 50 height 15
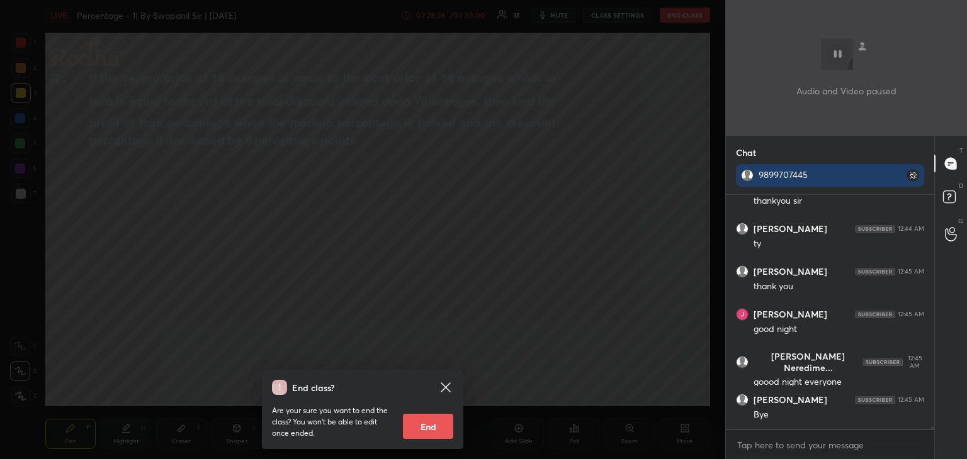
click at [422, 429] on button "End" at bounding box center [428, 426] width 50 height 25
type textarea "x"
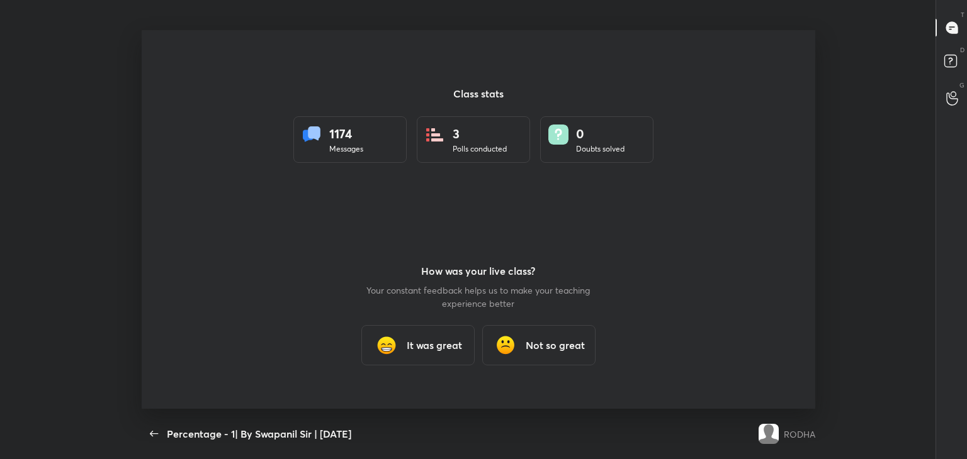
scroll to position [0, 0]
